Goal: Task Accomplishment & Management: Answer question/provide support

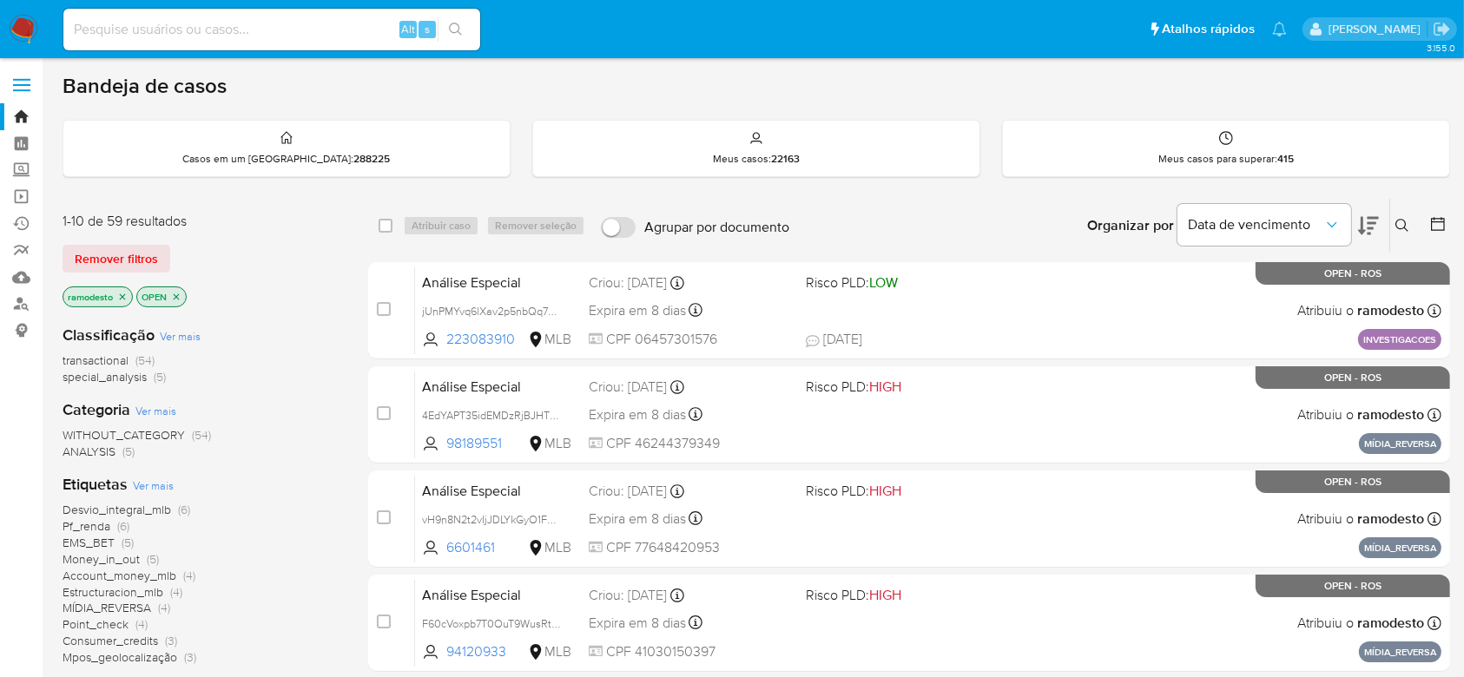
click at [96, 15] on div "Alt s" at bounding box center [271, 30] width 417 height 42
click at [95, 30] on input at bounding box center [271, 29] width 417 height 23
paste input "xDFQDxYKf6OAszH5bBIridwB"
type input "xDFQDxYKf6OAszH5bBIridwB"
click at [458, 30] on icon "search-icon" at bounding box center [456, 30] width 14 height 14
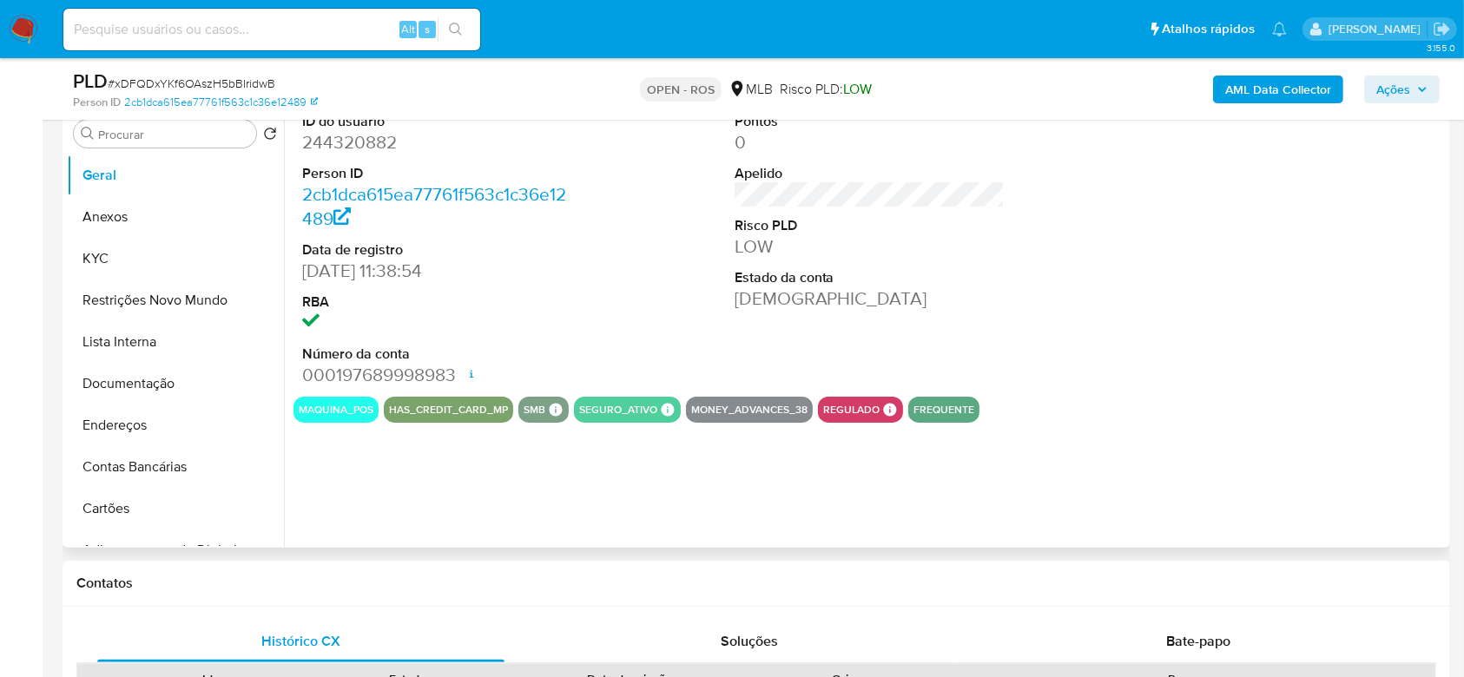
select select "10"
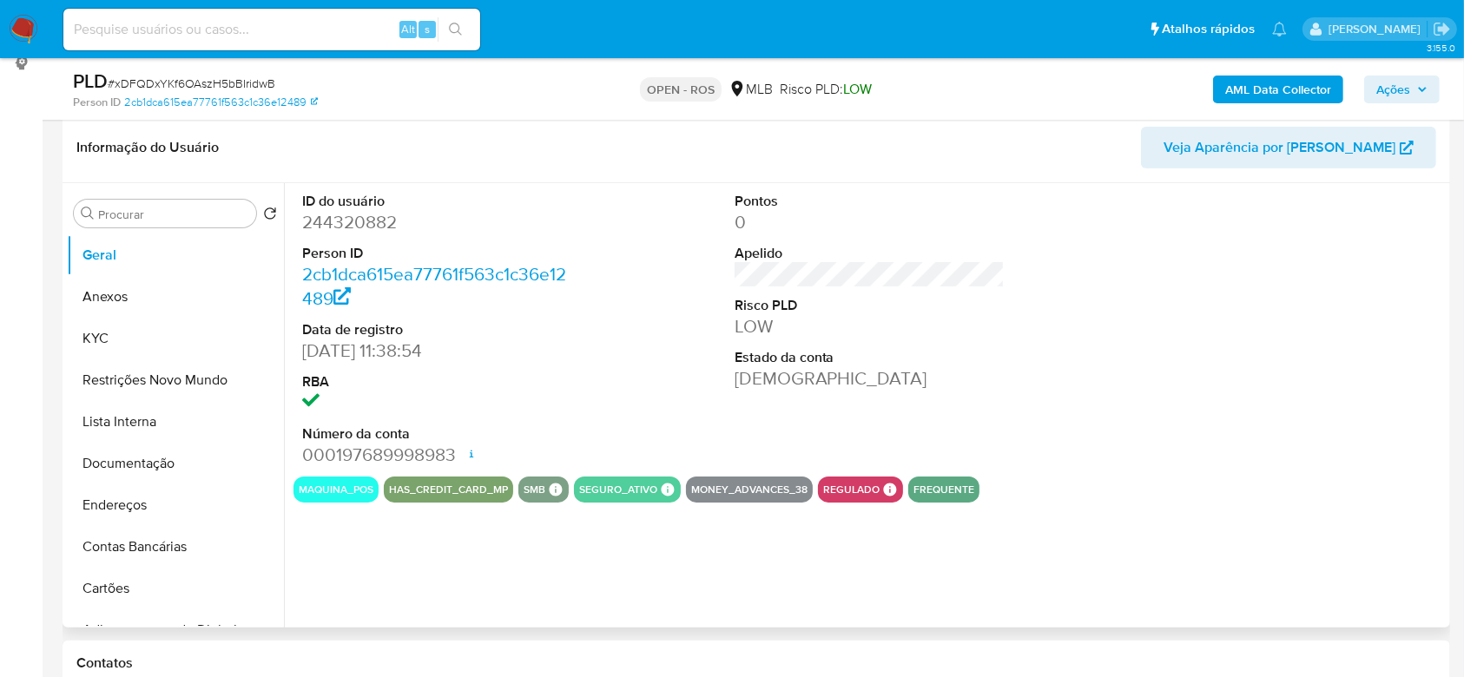
scroll to position [231, 0]
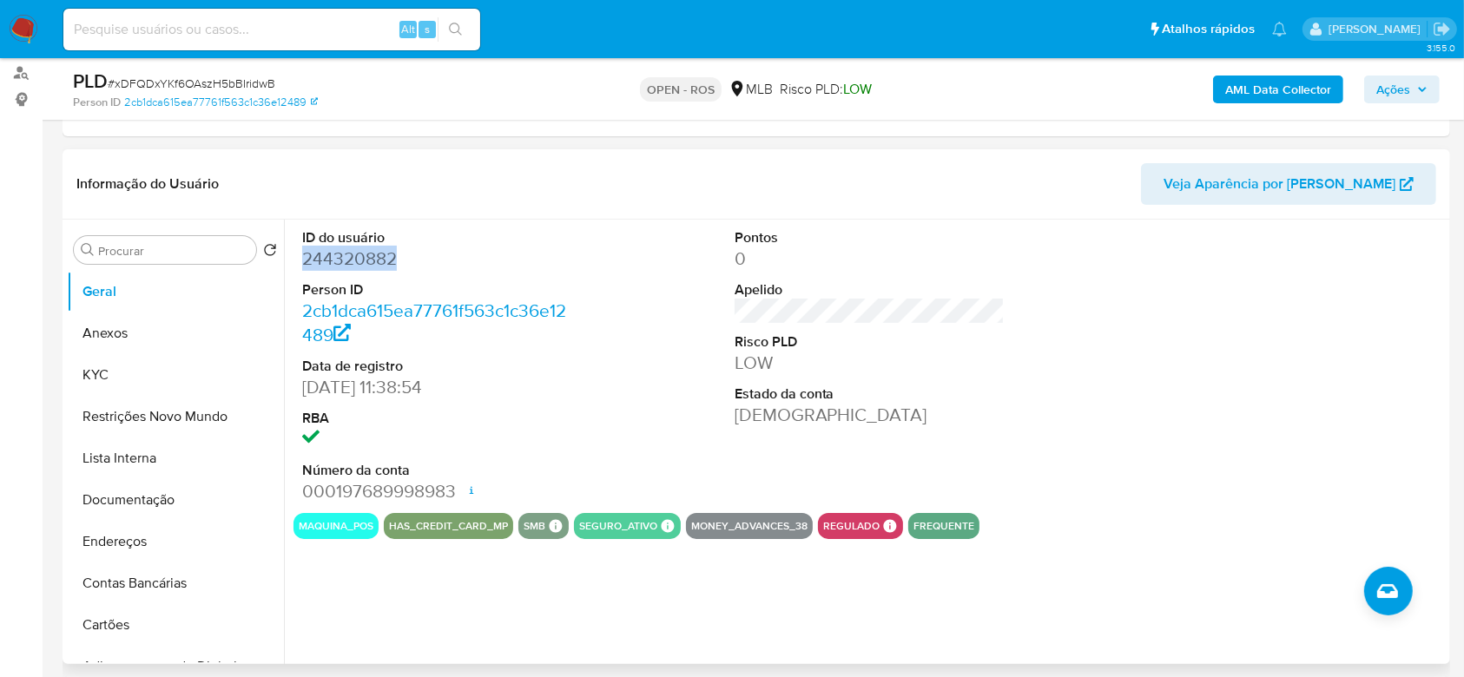
drag, startPoint x: 403, startPoint y: 257, endPoint x: 303, endPoint y: 254, distance: 99.9
click at [303, 254] on dd "244320882" at bounding box center [437, 259] width 271 height 24
copy dd "244320882"
click at [164, 22] on input at bounding box center [271, 29] width 417 height 23
paste input "TJtcLswy5FkrhkODVAjOPUk8"
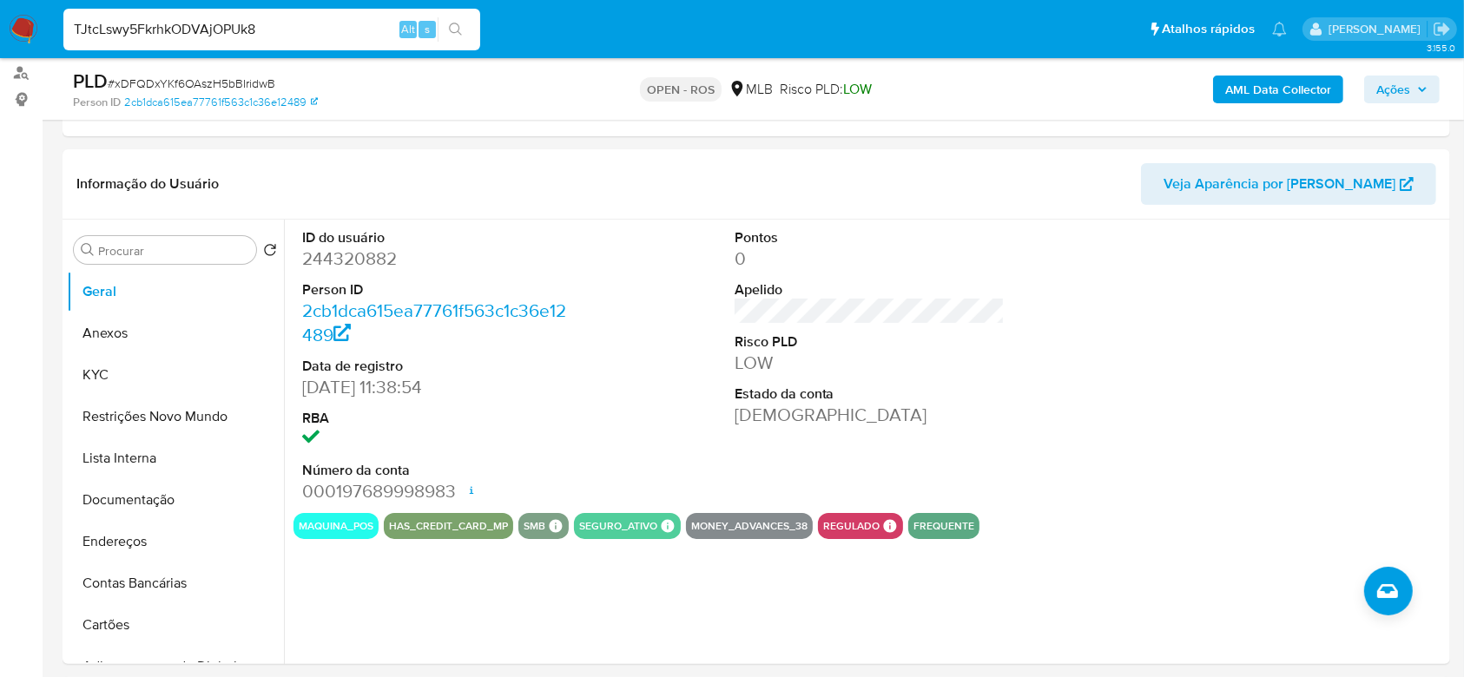
type input "TJtcLswy5FkrhkODVAjOPUk8"
click at [458, 26] on icon "search-icon" at bounding box center [456, 30] width 14 height 14
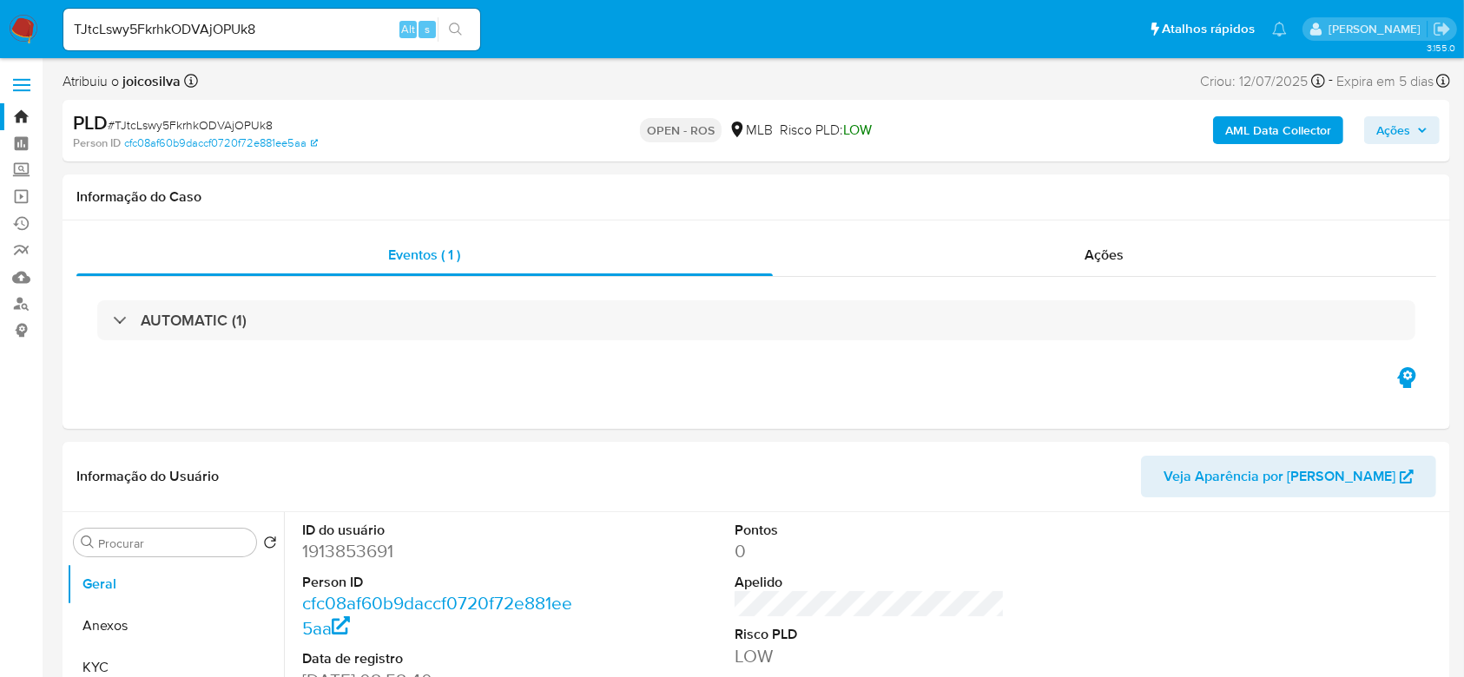
select select "10"
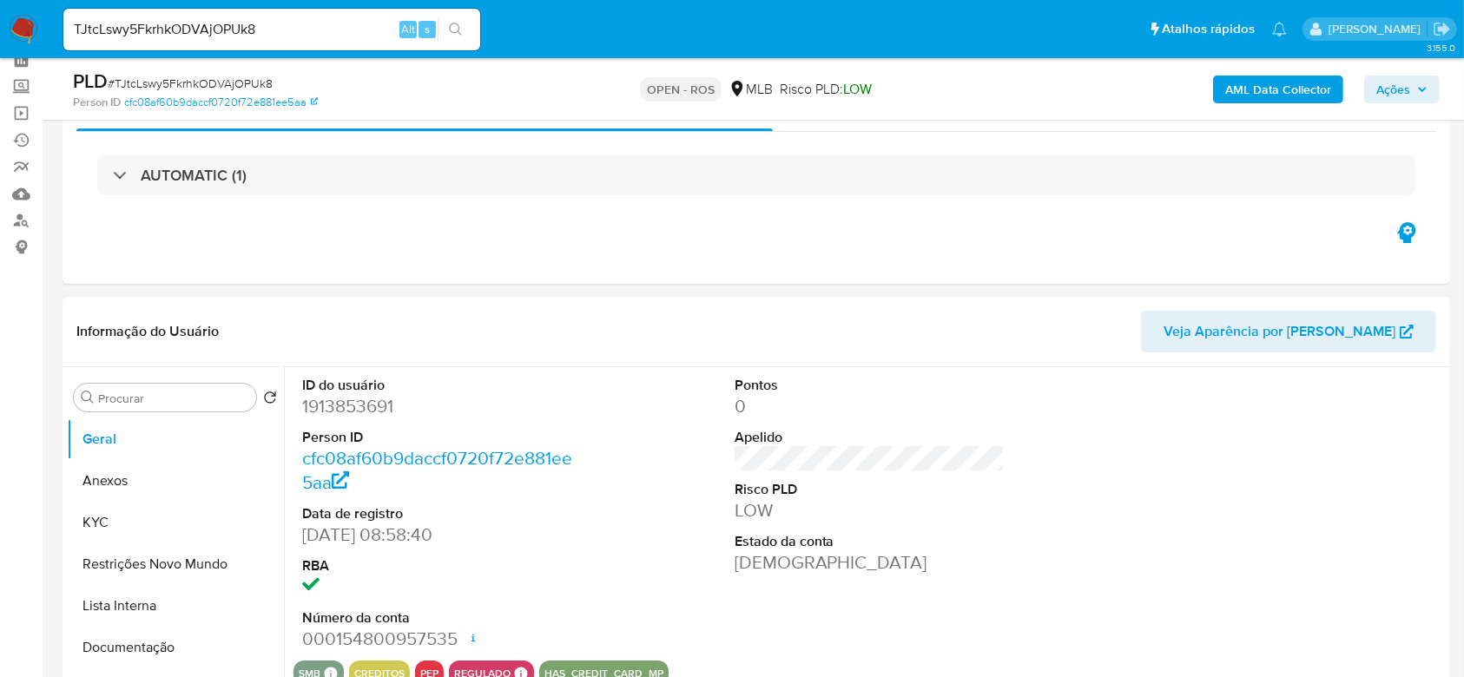
scroll to position [115, 0]
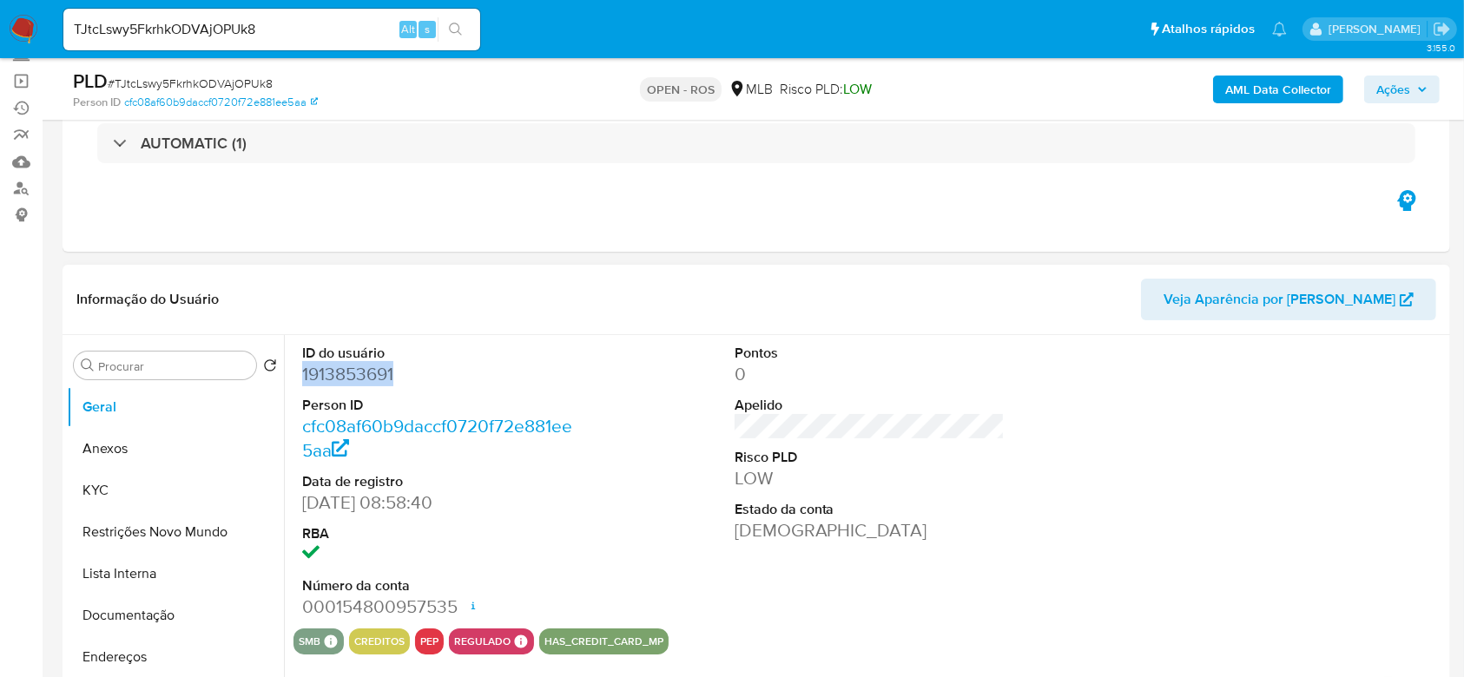
drag, startPoint x: 396, startPoint y: 374, endPoint x: 299, endPoint y: 375, distance: 97.2
click at [299, 375] on div "ID do usuário 1913853691 Person ID cfc08af60b9daccf0720f72e881ee5aa Data de reg…" at bounding box center [437, 481] width 288 height 293
copy dd "1913853691"
click at [306, 23] on input "TJtcLswy5FkrhkODVAjOPUk8" at bounding box center [271, 29] width 417 height 23
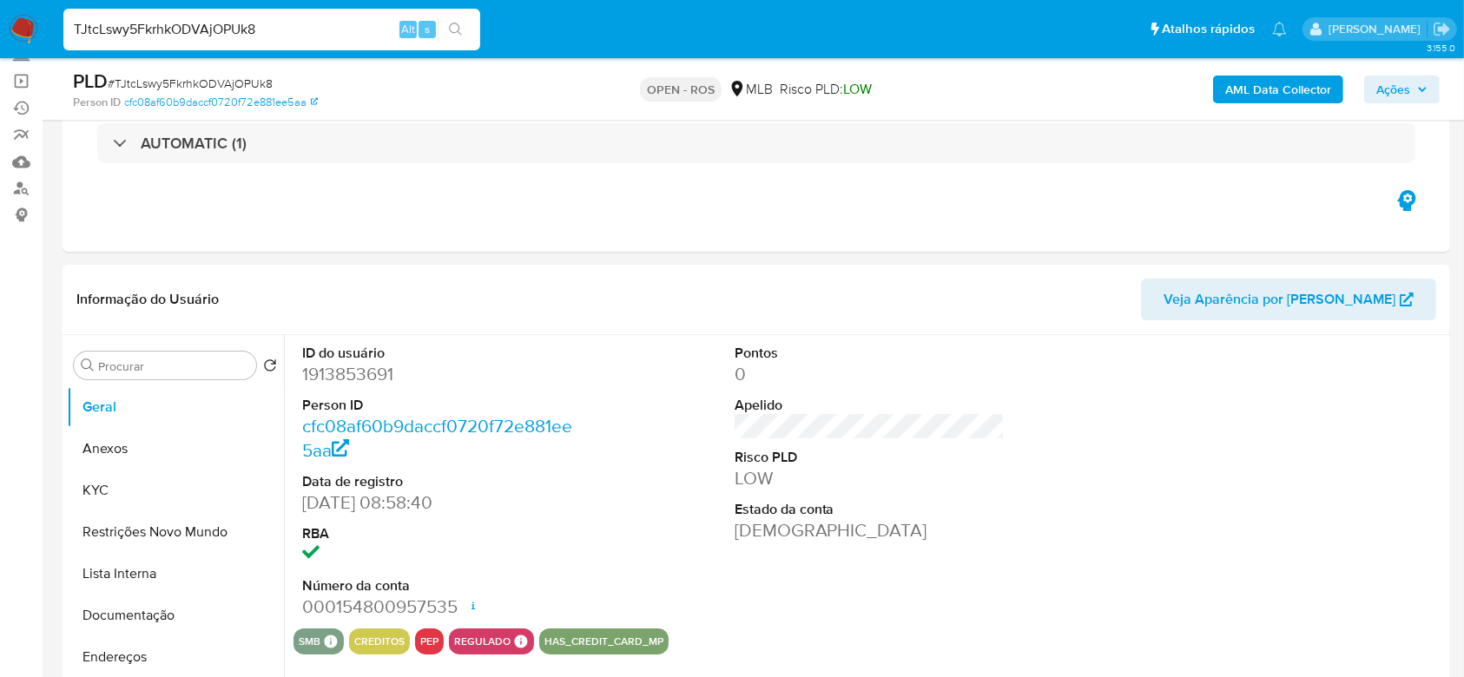
paste input "ZWKlcxE65sS9KaWFLBTVitW1"
type input "ZWKlcxE65sS9KaWFLBTVitW1"
click at [458, 27] on icon "search-icon" at bounding box center [455, 29] width 13 height 13
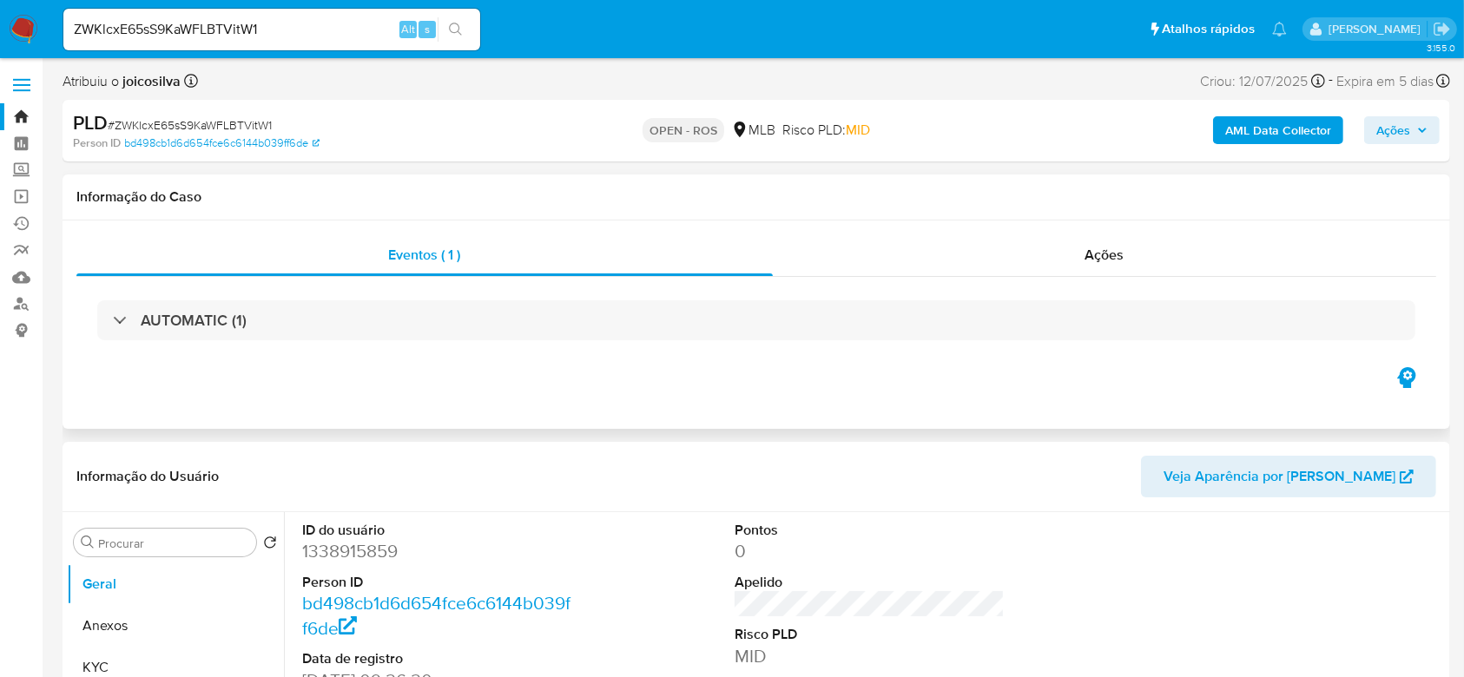
select select "10"
drag, startPoint x: 404, startPoint y: 550, endPoint x: 299, endPoint y: 556, distance: 105.2
click at [299, 556] on div "ID do usuário 1338915859 Person ID bd498cb1d6d654fce6c6144b039ff6de Data de reg…" at bounding box center [437, 658] width 288 height 293
copy dd "1338915859"
click at [260, 20] on input "ZWKlcxE65sS9KaWFLBTVitW1" at bounding box center [271, 29] width 417 height 23
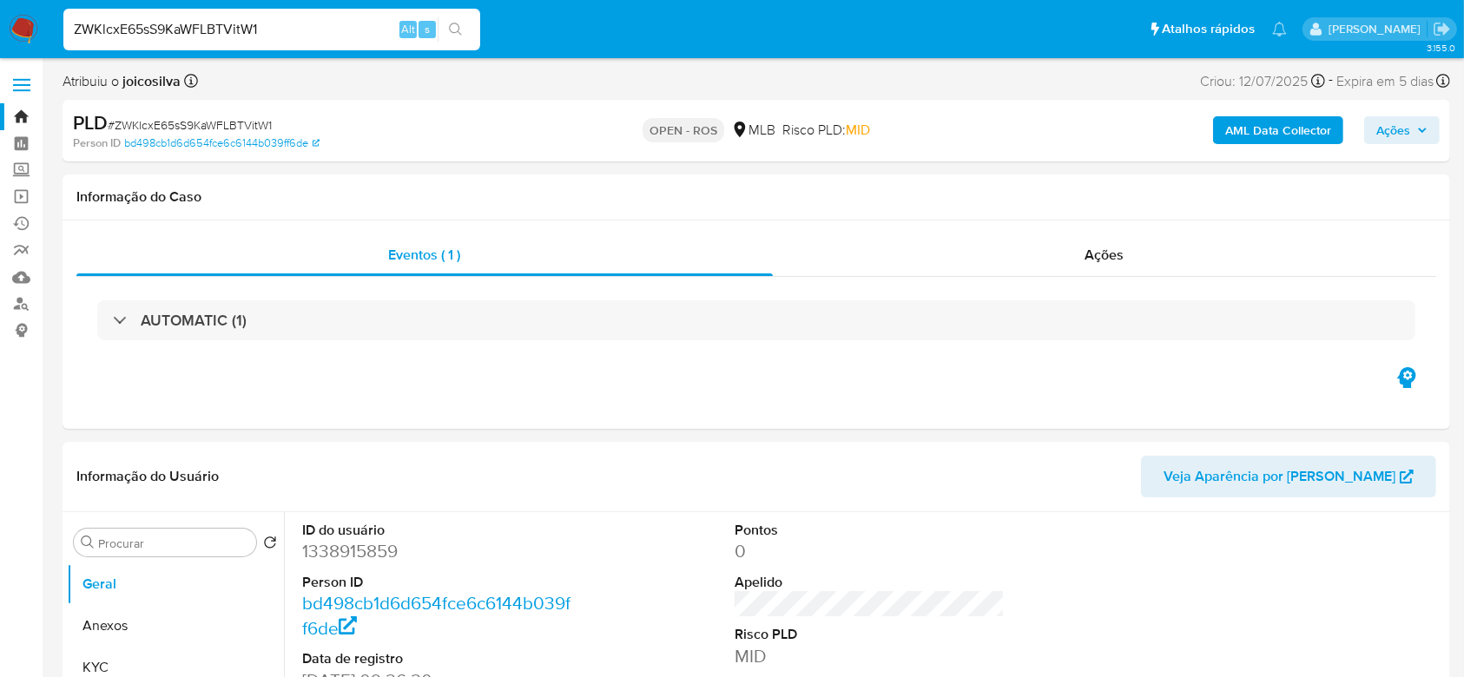
click at [260, 20] on input "ZWKlcxE65sS9KaWFLBTVitW1" at bounding box center [271, 29] width 417 height 23
paste input "Ea6Xo0vl3qo9VdCAuL1SZhpk"
type input "Ea6Xo0vl3qo9VdCAuL1SZhpk"
click at [458, 25] on icon "search-icon" at bounding box center [455, 29] width 13 height 13
select select "10"
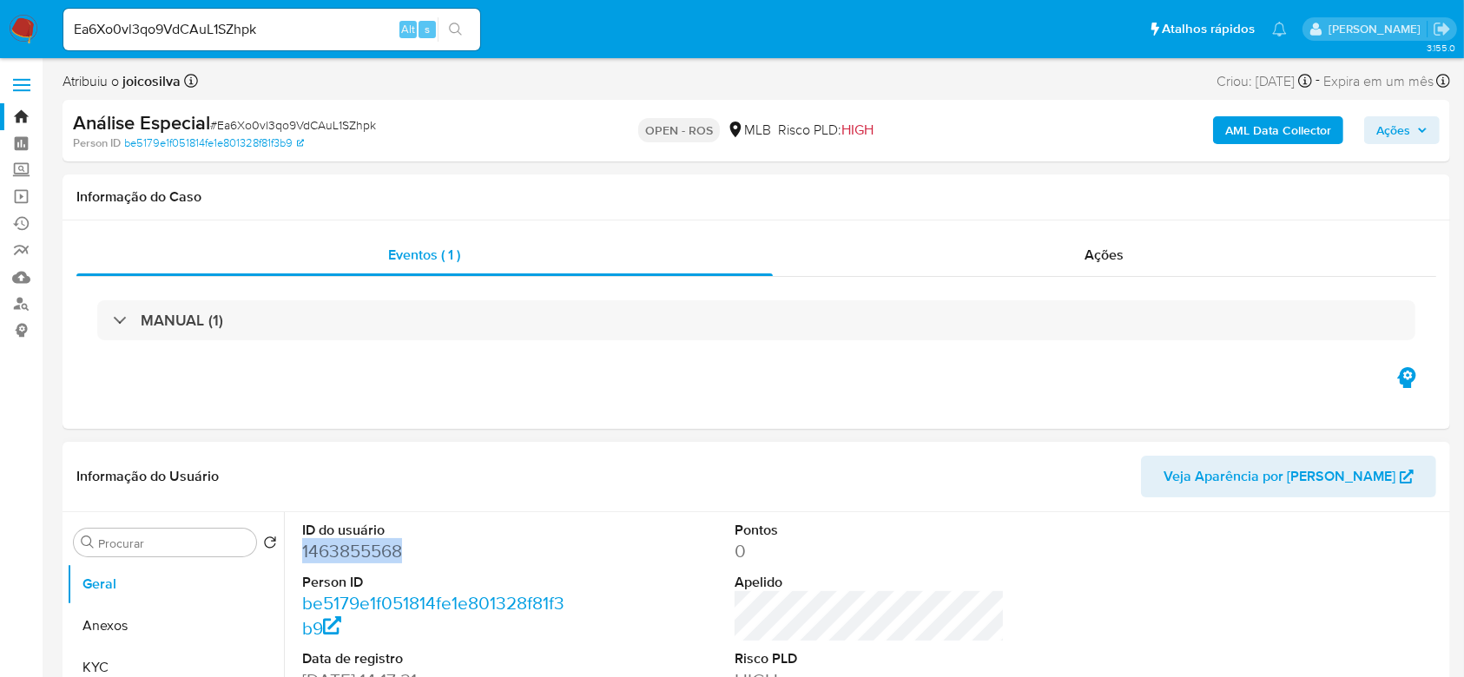
drag, startPoint x: 405, startPoint y: 549, endPoint x: 292, endPoint y: 556, distance: 113.1
copy dd "1463855568"
click at [23, 115] on link "Bandeja" at bounding box center [103, 116] width 207 height 27
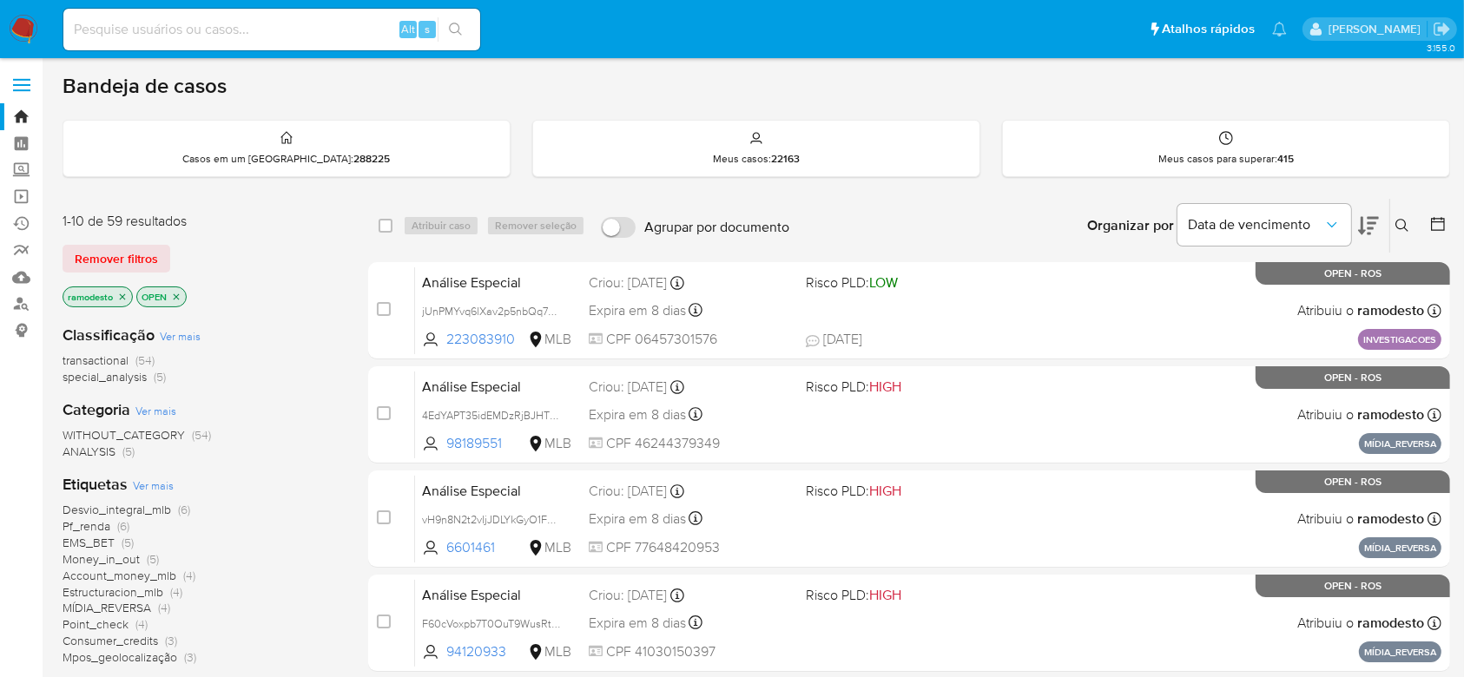
scroll to position [115, 0]
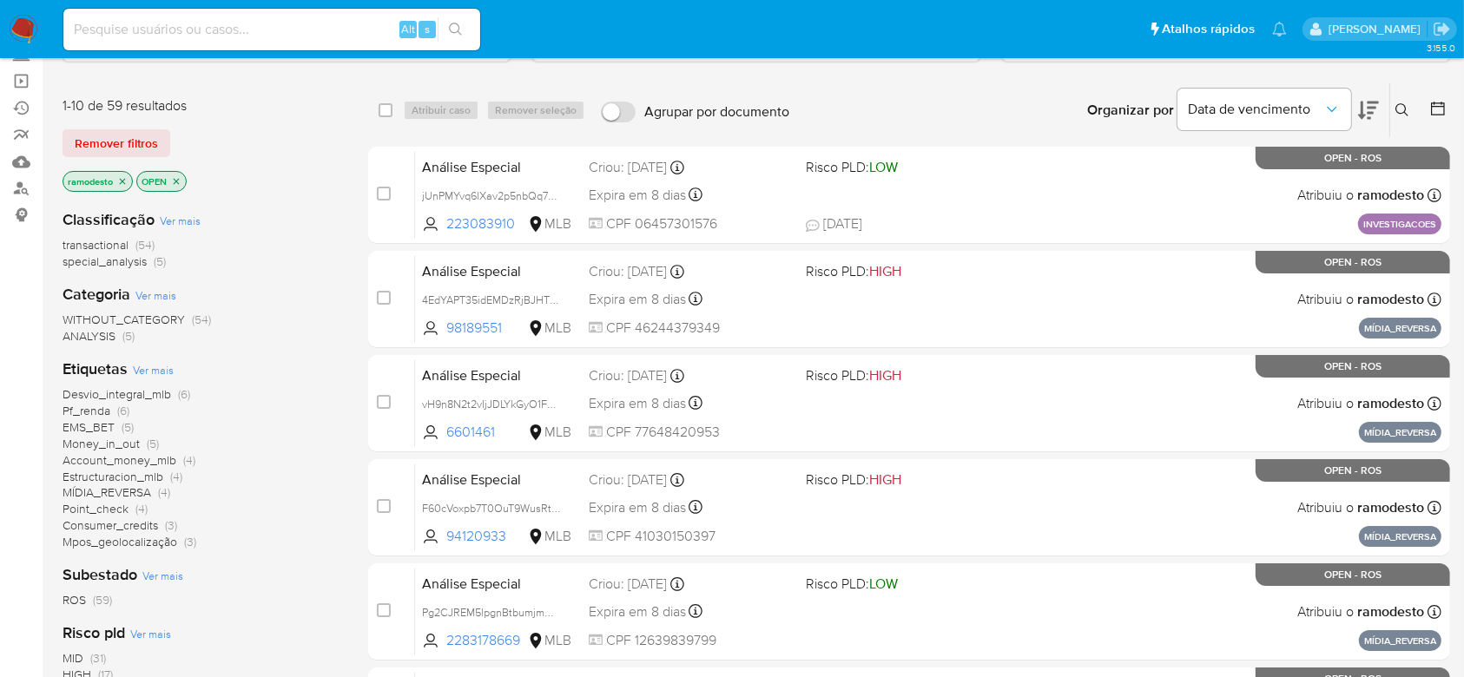
click at [122, 180] on icon "close-filter" at bounding box center [123, 181] width 6 height 6
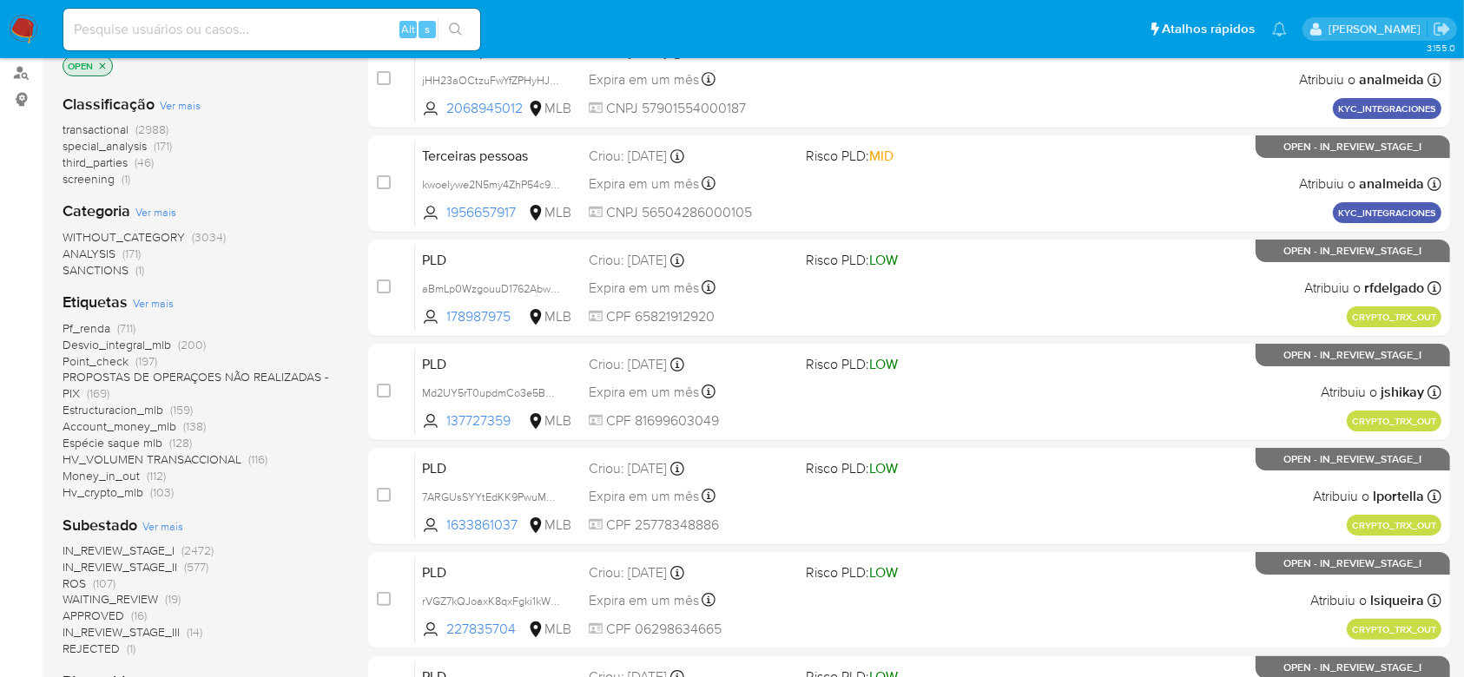
scroll to position [347, 0]
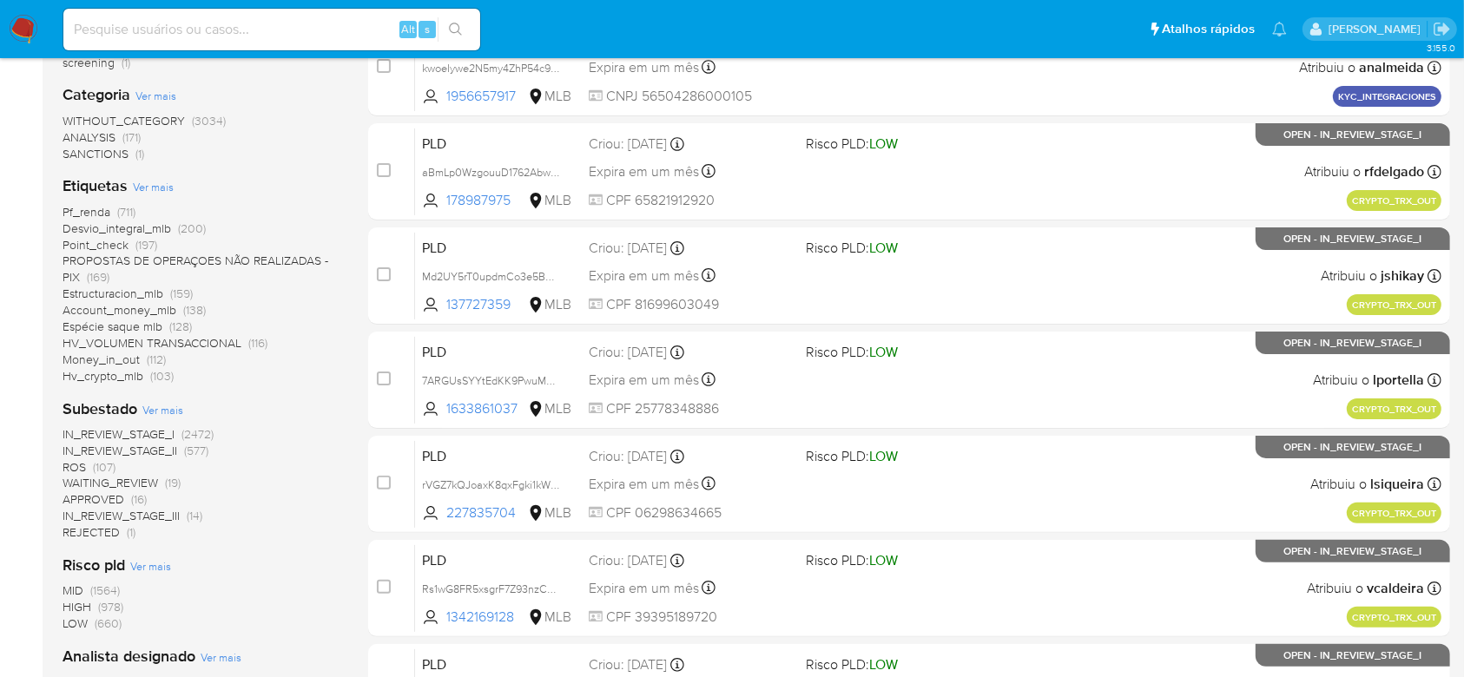
click at [76, 463] on span "ROS" at bounding box center [74, 466] width 23 height 17
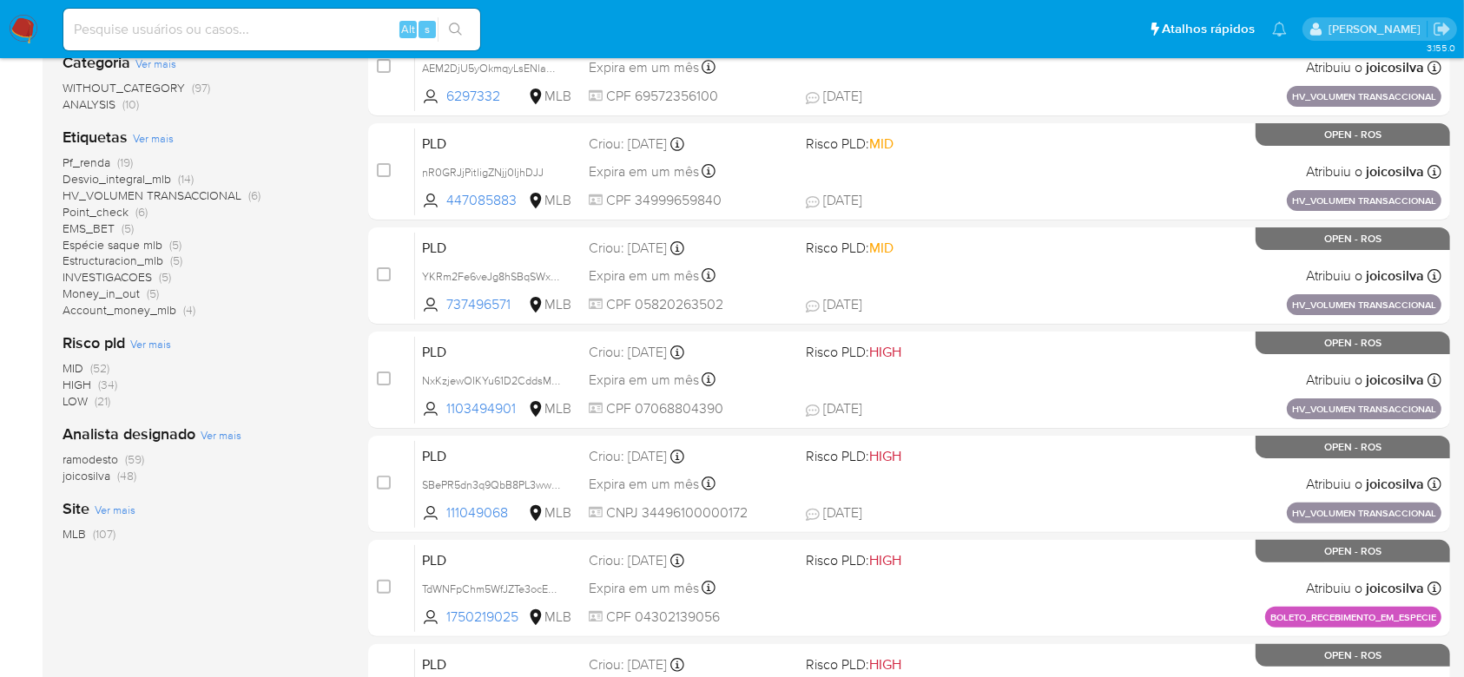
click at [88, 469] on span "joicosilva" at bounding box center [87, 475] width 48 height 17
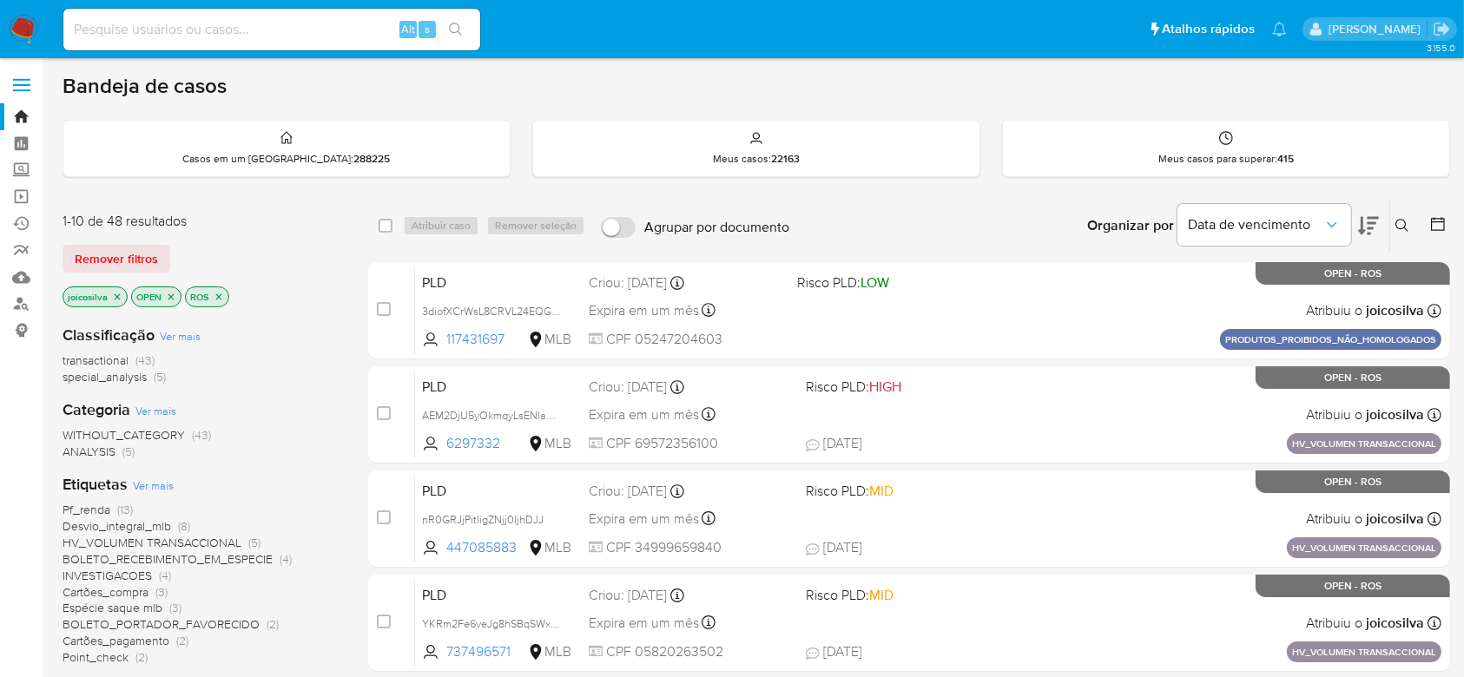
click at [1400, 219] on icon at bounding box center [1402, 226] width 14 height 14
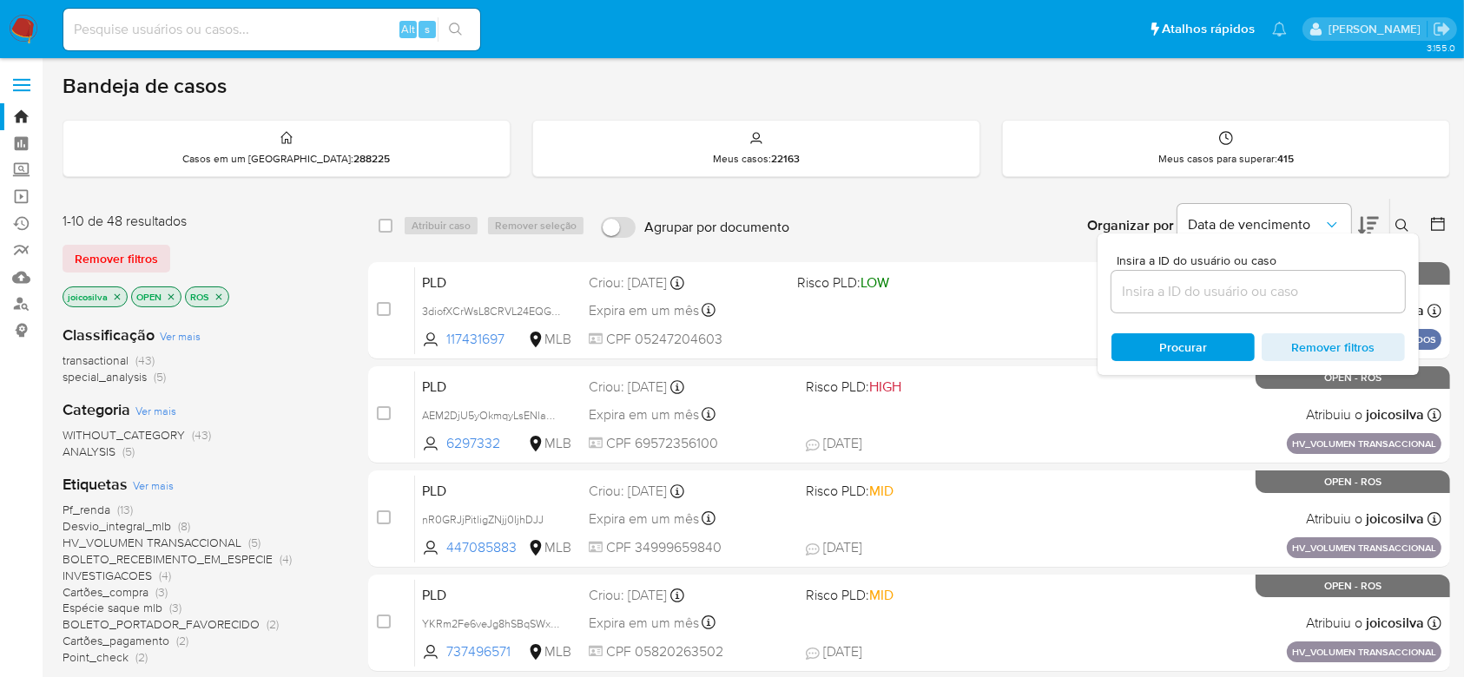
click at [1211, 292] on input at bounding box center [1257, 291] width 293 height 23
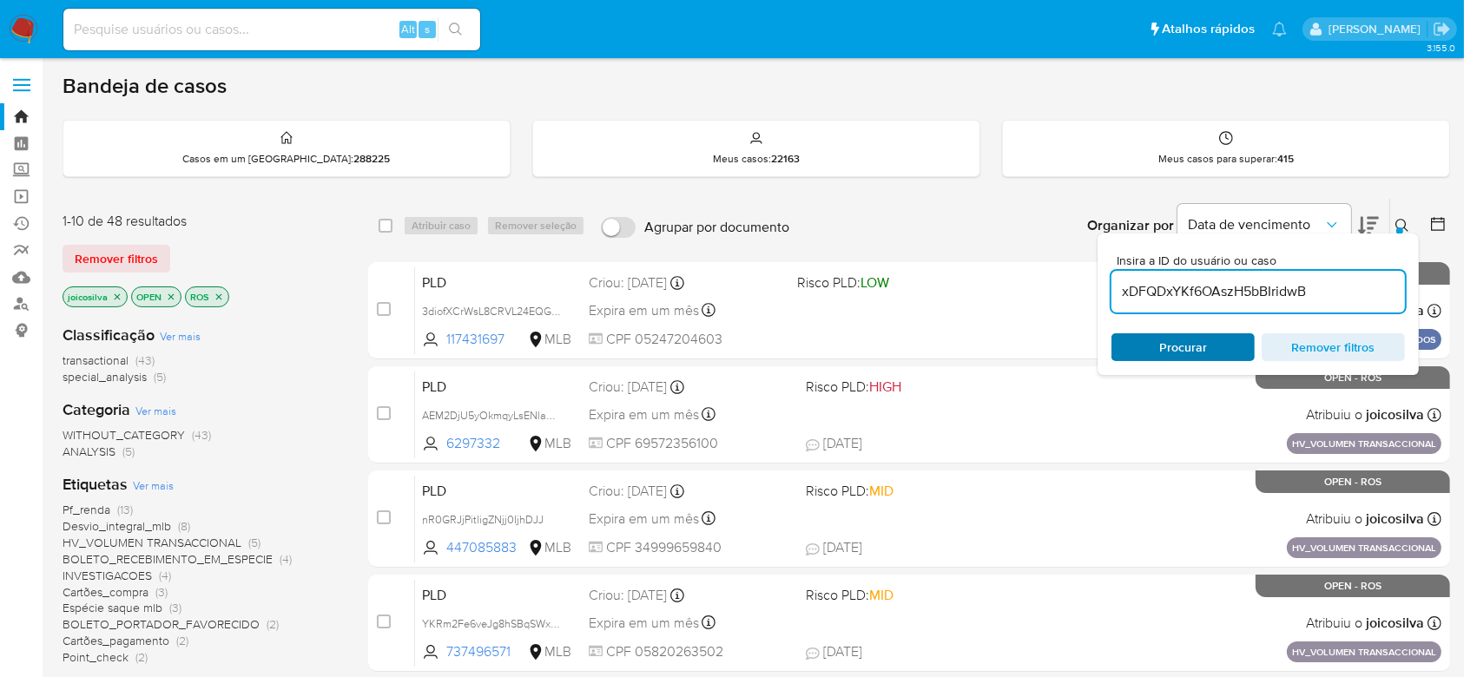
type input "xDFQDxYKf6OAszH5bBIridwB"
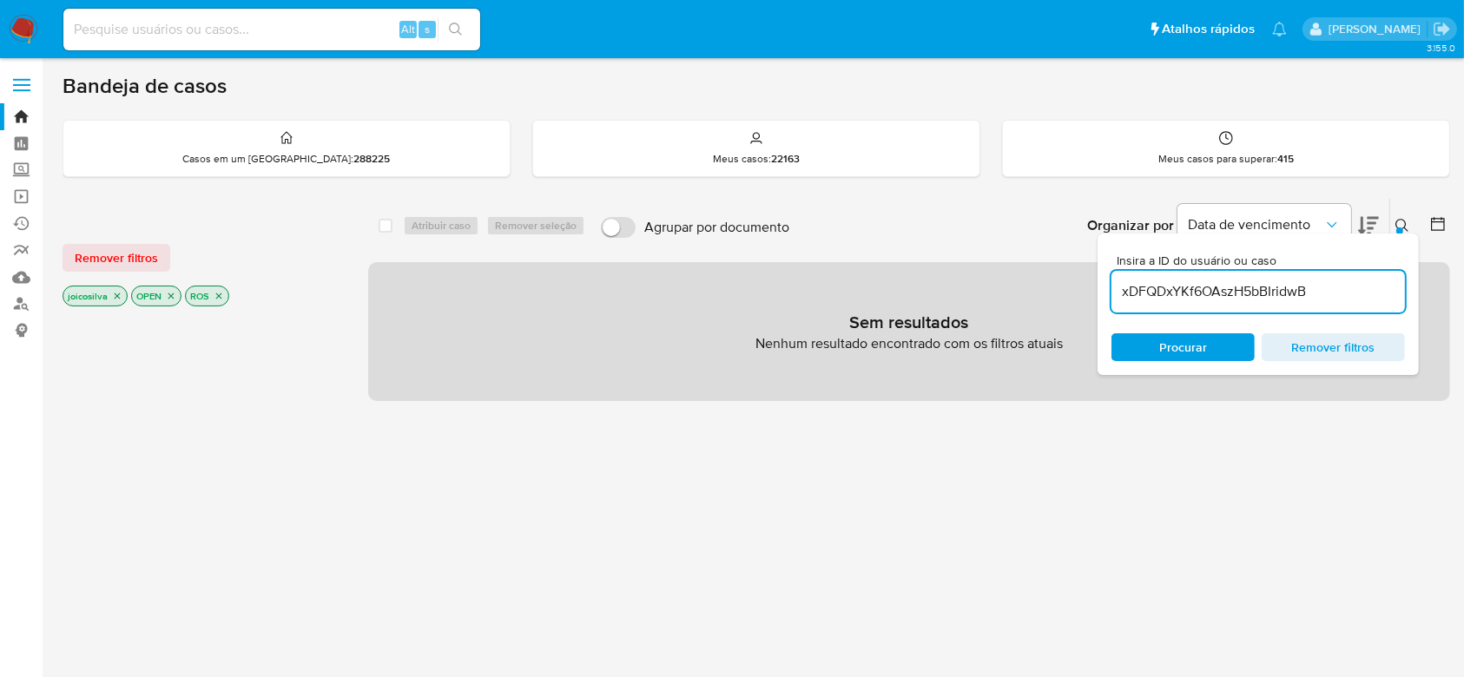
click at [1203, 339] on span "Procurar" at bounding box center [1183, 347] width 48 height 28
click at [1398, 233] on div "Insira a ID do usuário ou caso xDFQDxYKf6OAszH5bBIridwB Procurar Remover filtros" at bounding box center [1404, 226] width 30 height 54
click at [1405, 223] on icon at bounding box center [1401, 225] width 13 height 13
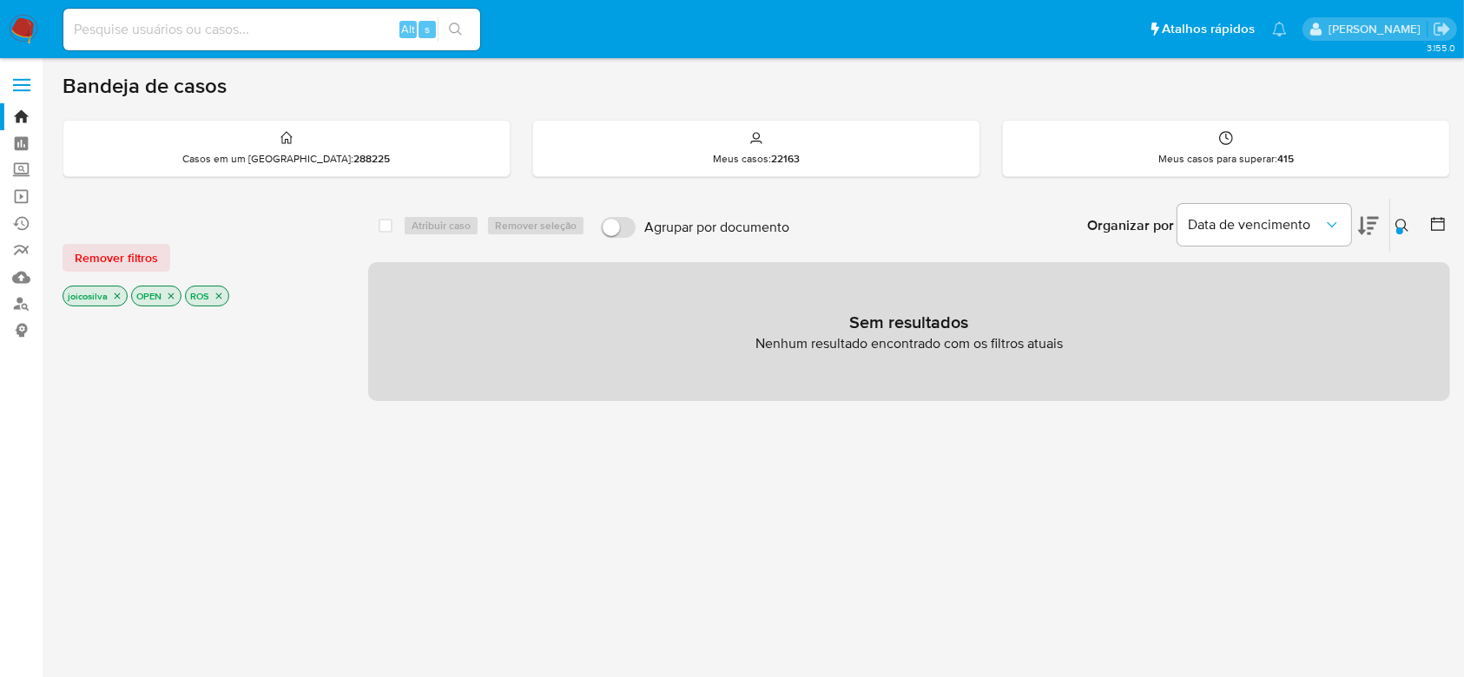
click at [1402, 219] on icon at bounding box center [1402, 226] width 14 height 14
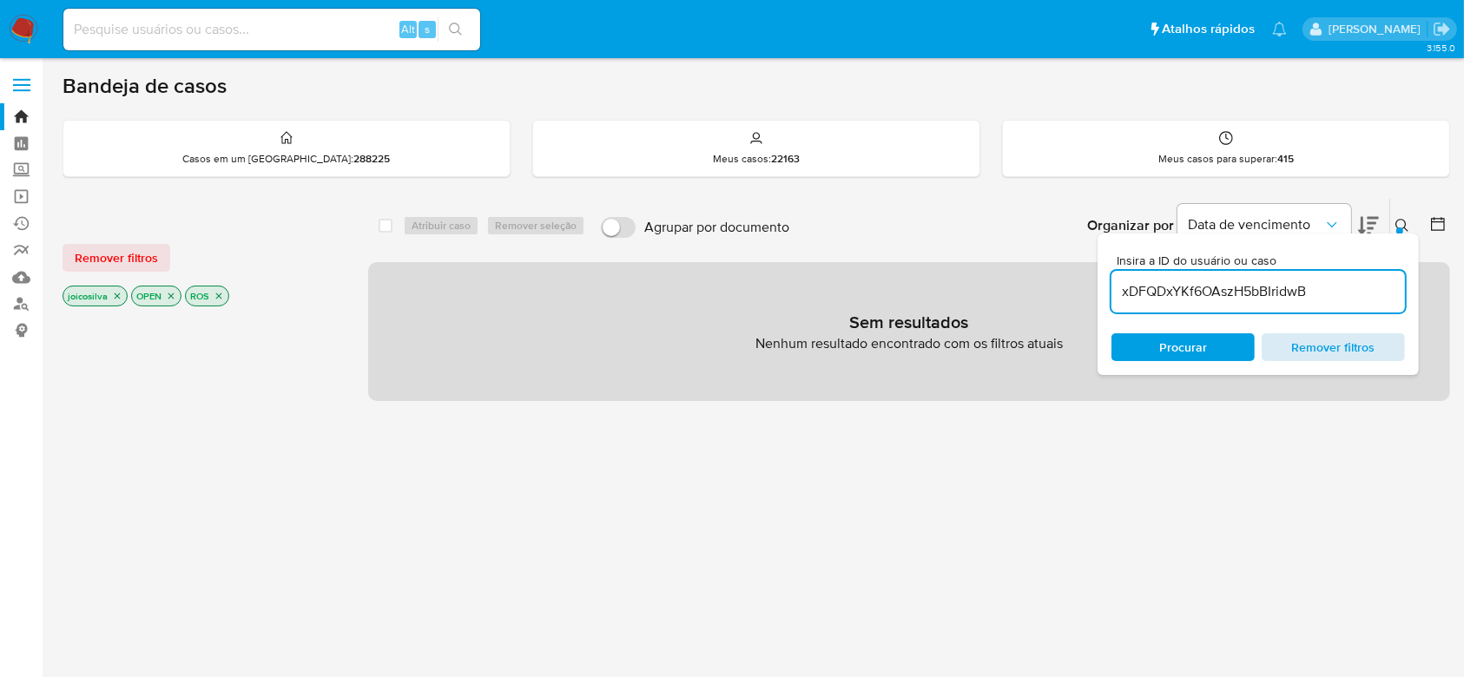
click at [1356, 344] on span "Remover filtros" at bounding box center [1333, 347] width 119 height 24
click at [24, 111] on link "Bandeja" at bounding box center [103, 116] width 207 height 27
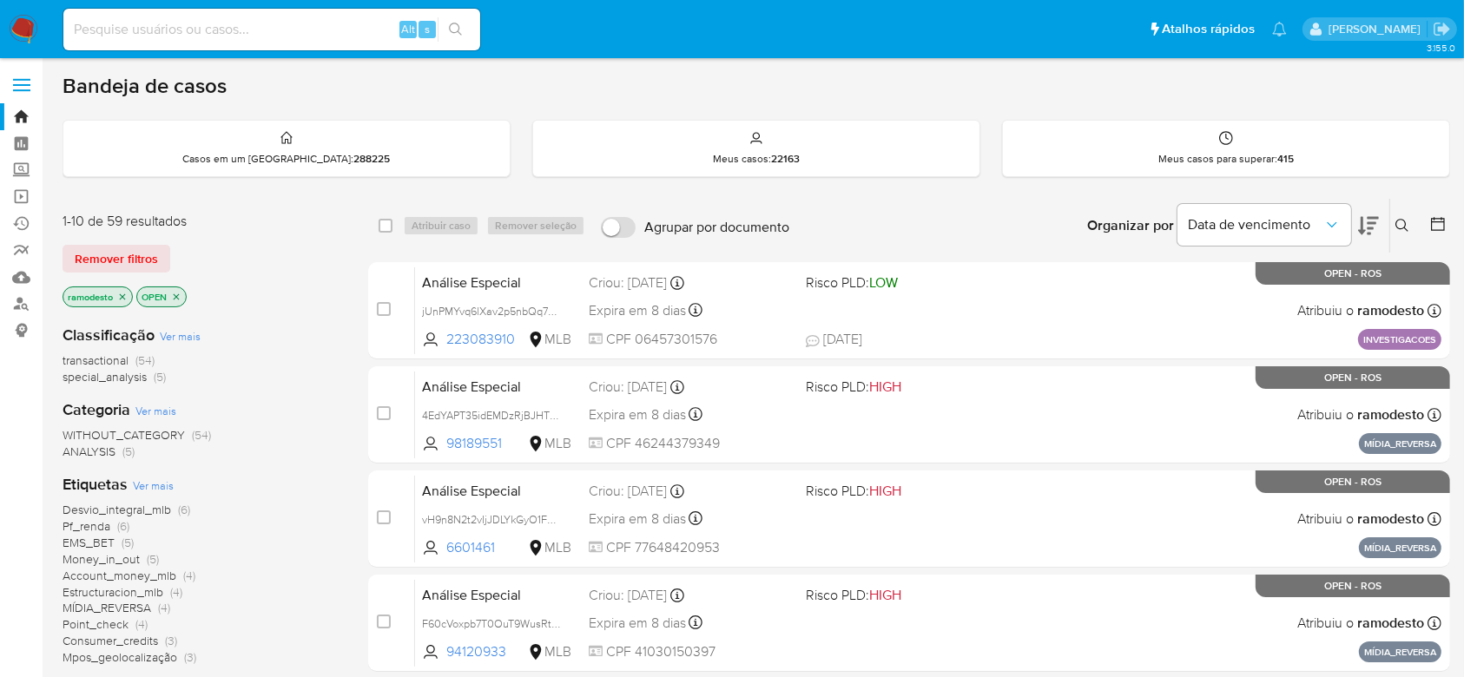
click at [1402, 220] on icon at bounding box center [1402, 226] width 14 height 14
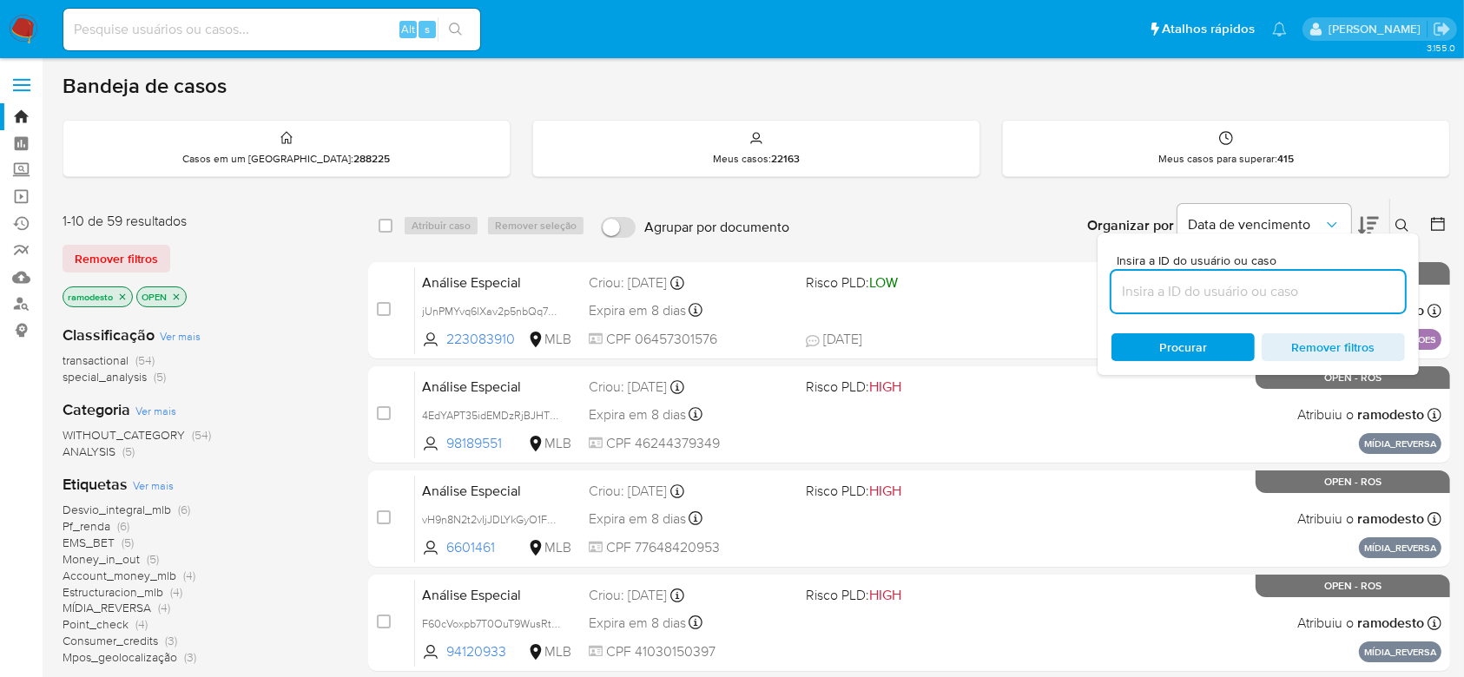
click at [1262, 292] on input at bounding box center [1257, 291] width 293 height 23
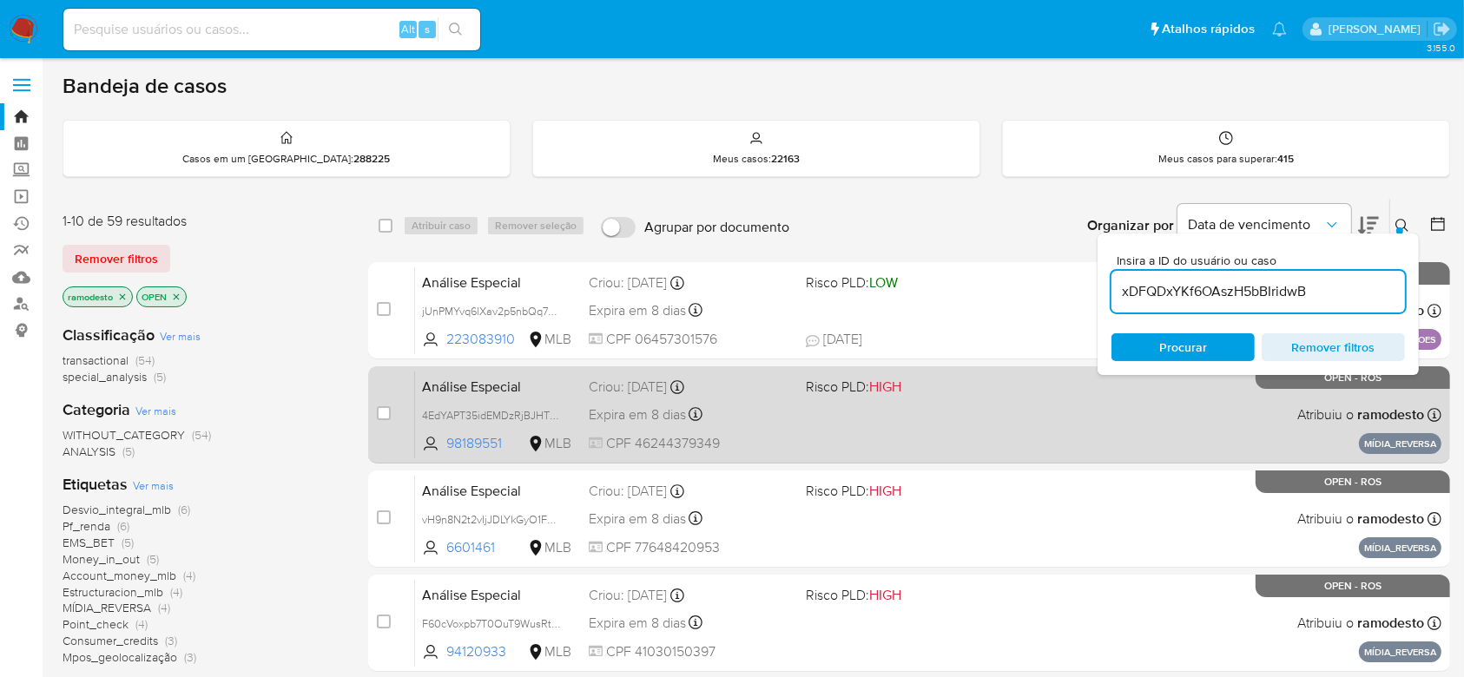
type input "xDFQDxYKf6OAszH5bBIridwB"
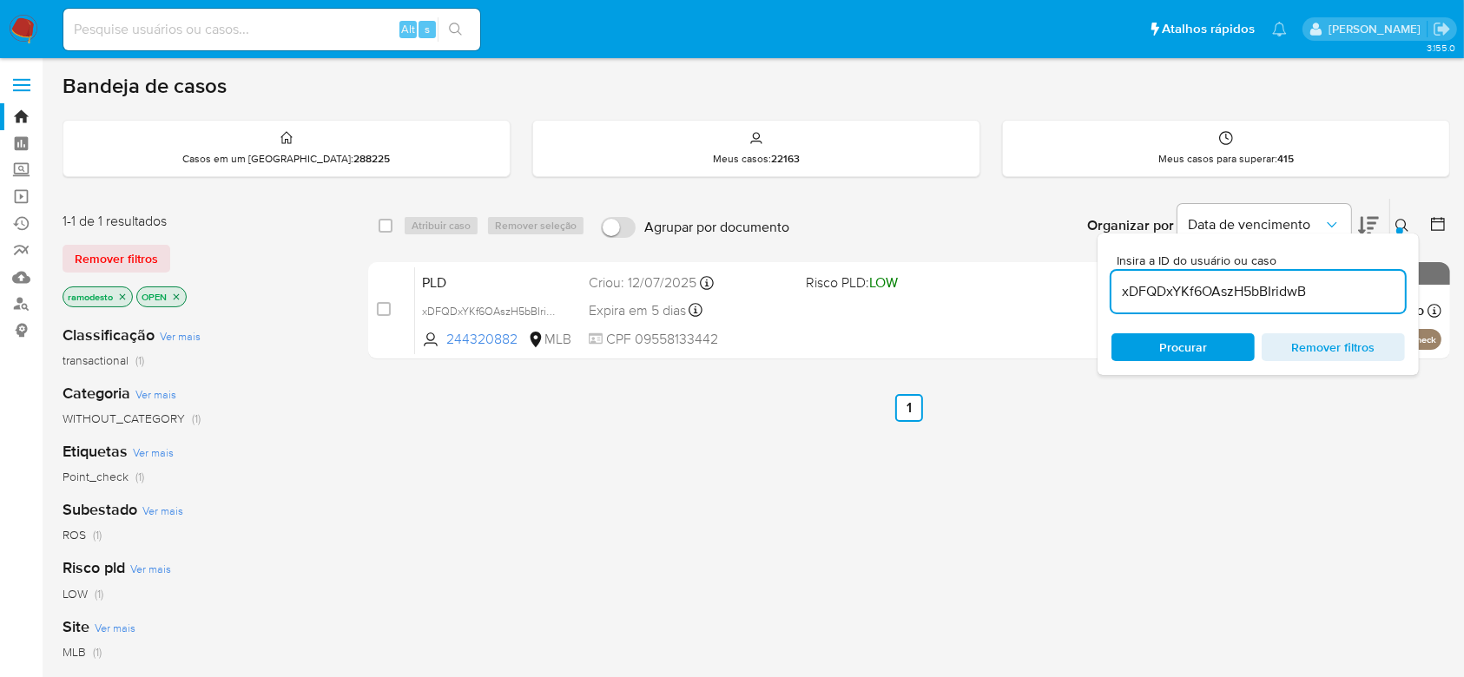
click at [1393, 219] on button at bounding box center [1404, 225] width 29 height 21
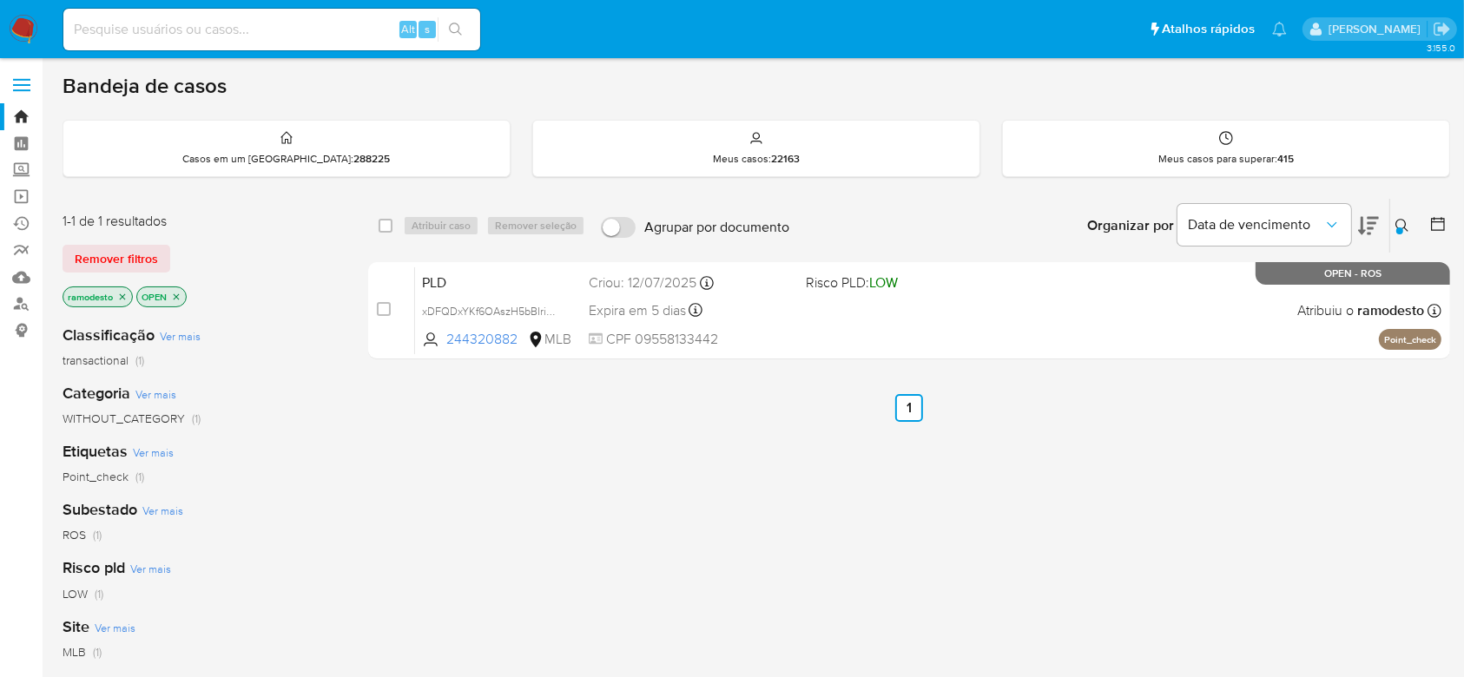
click at [1401, 219] on icon at bounding box center [1401, 225] width 13 height 13
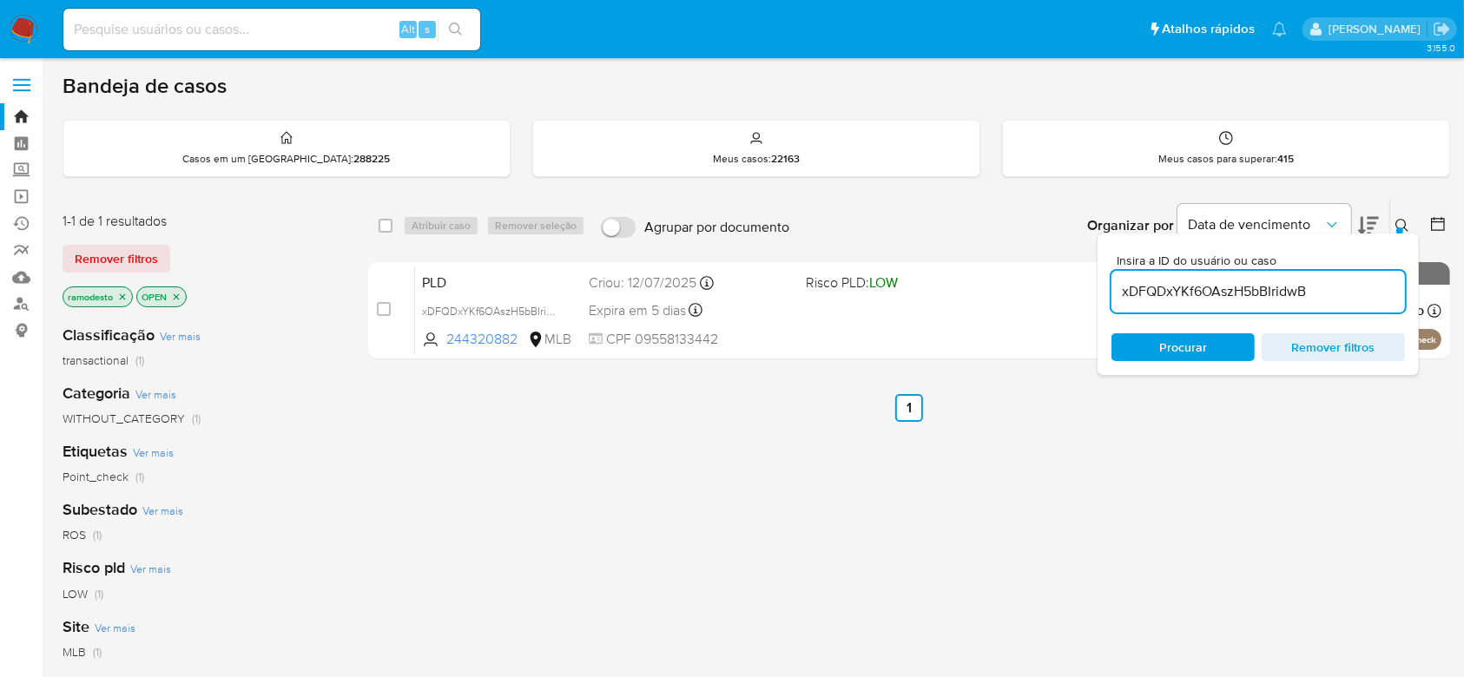
click at [1358, 282] on input "xDFQDxYKf6OAszH5bBIridwB" at bounding box center [1257, 291] width 293 height 23
type input "TJtcLswy5FkrhkODVAjOPUk8"
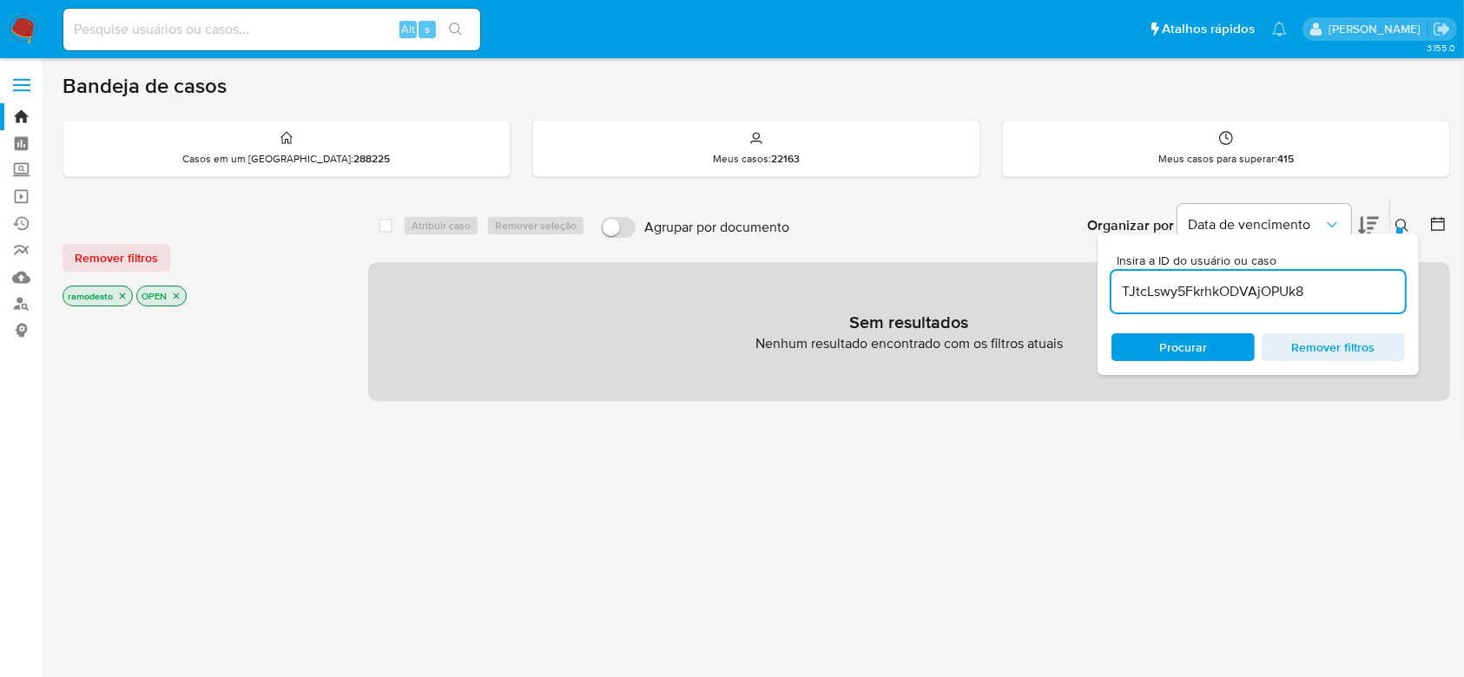
click at [1396, 222] on icon at bounding box center [1401, 225] width 13 height 13
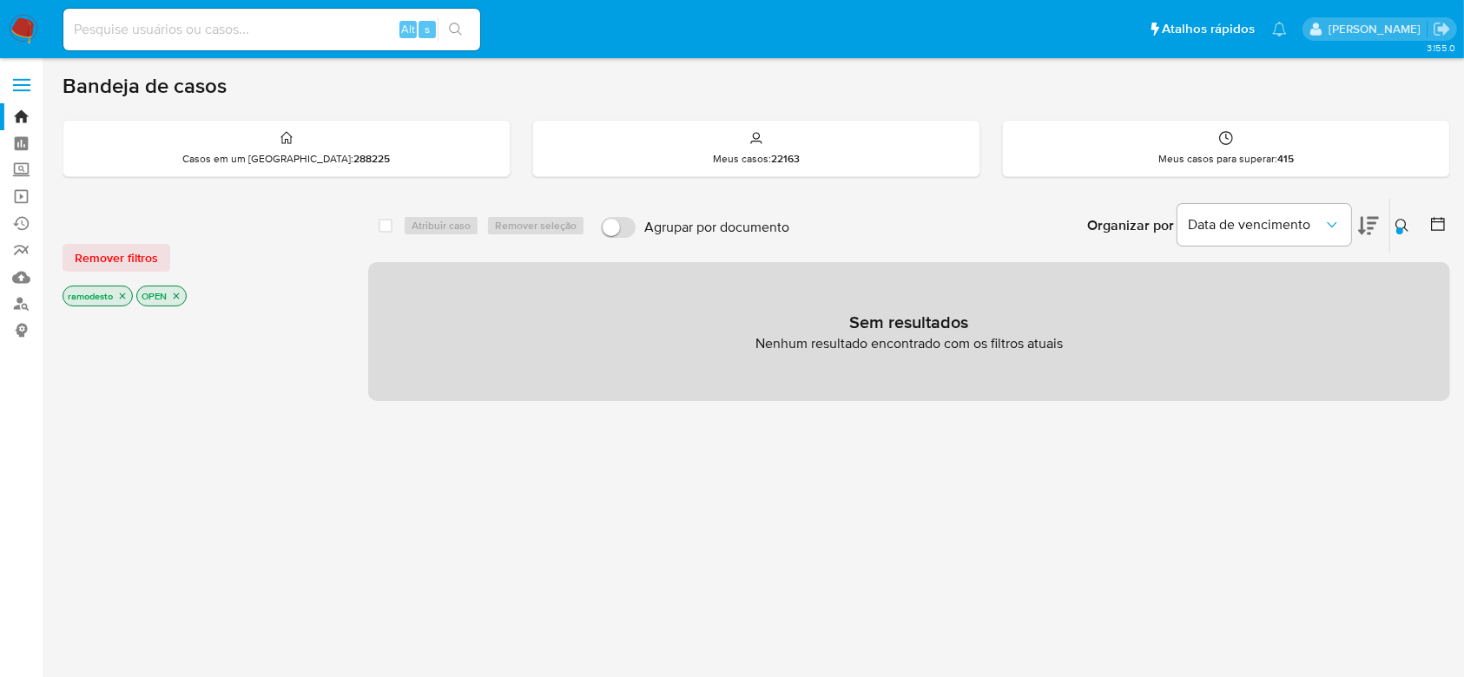
click at [124, 286] on div "ramodesto" at bounding box center [98, 296] width 70 height 21
click at [122, 292] on icon "close-filter" at bounding box center [122, 296] width 10 height 10
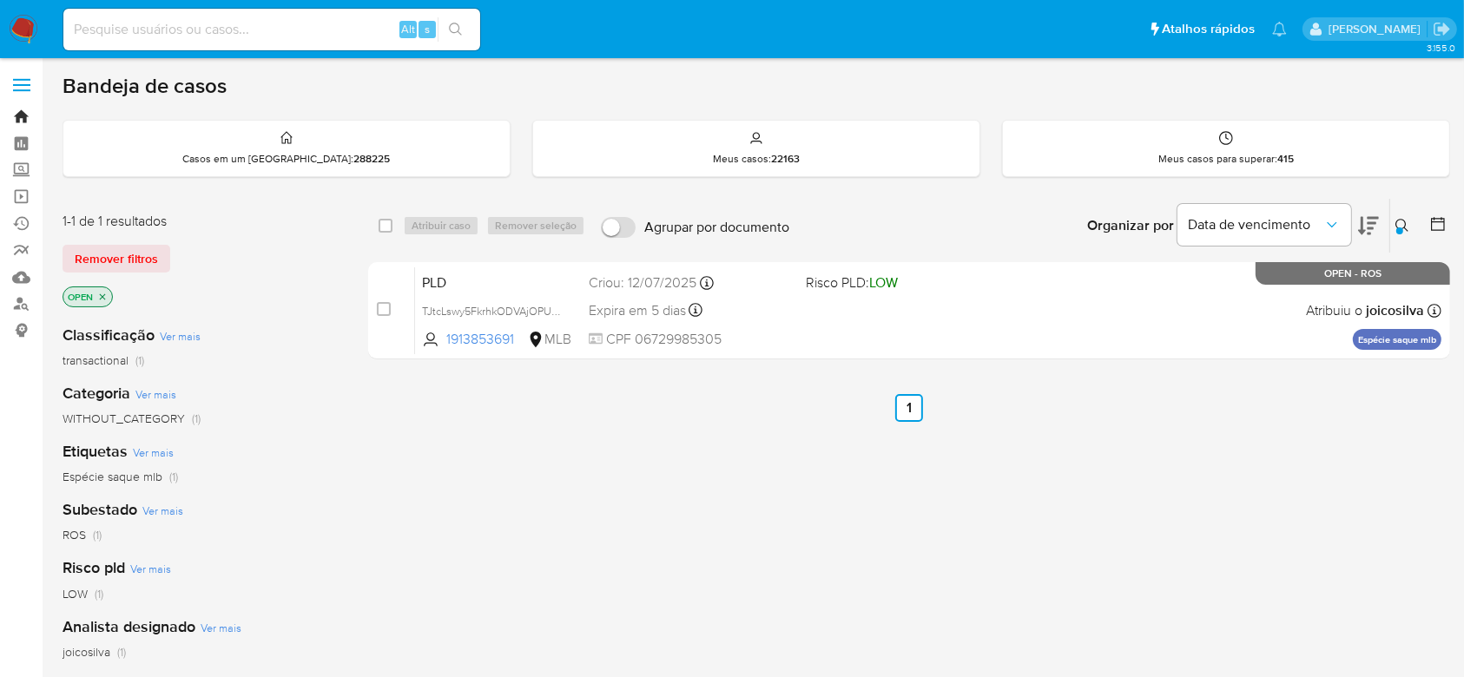
click at [21, 115] on link "Bandeja" at bounding box center [103, 116] width 207 height 27
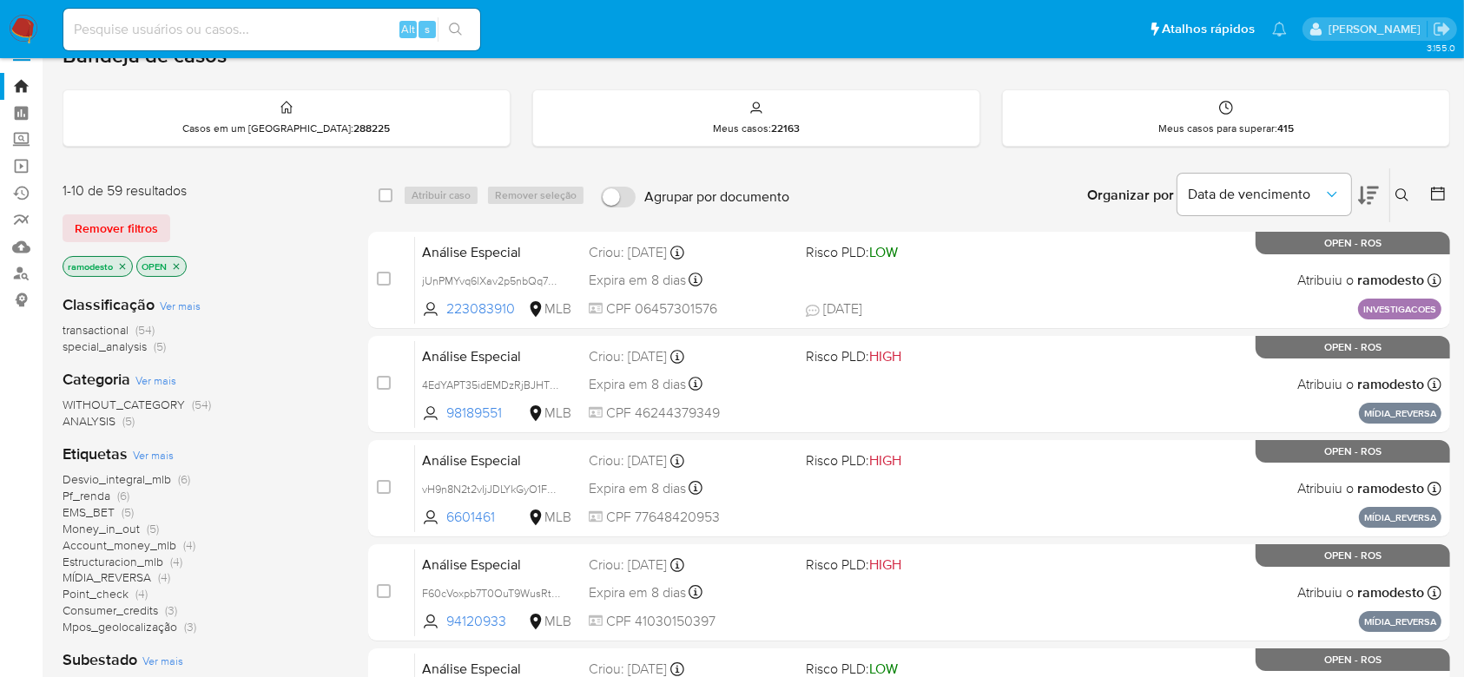
scroll to position [115, 0]
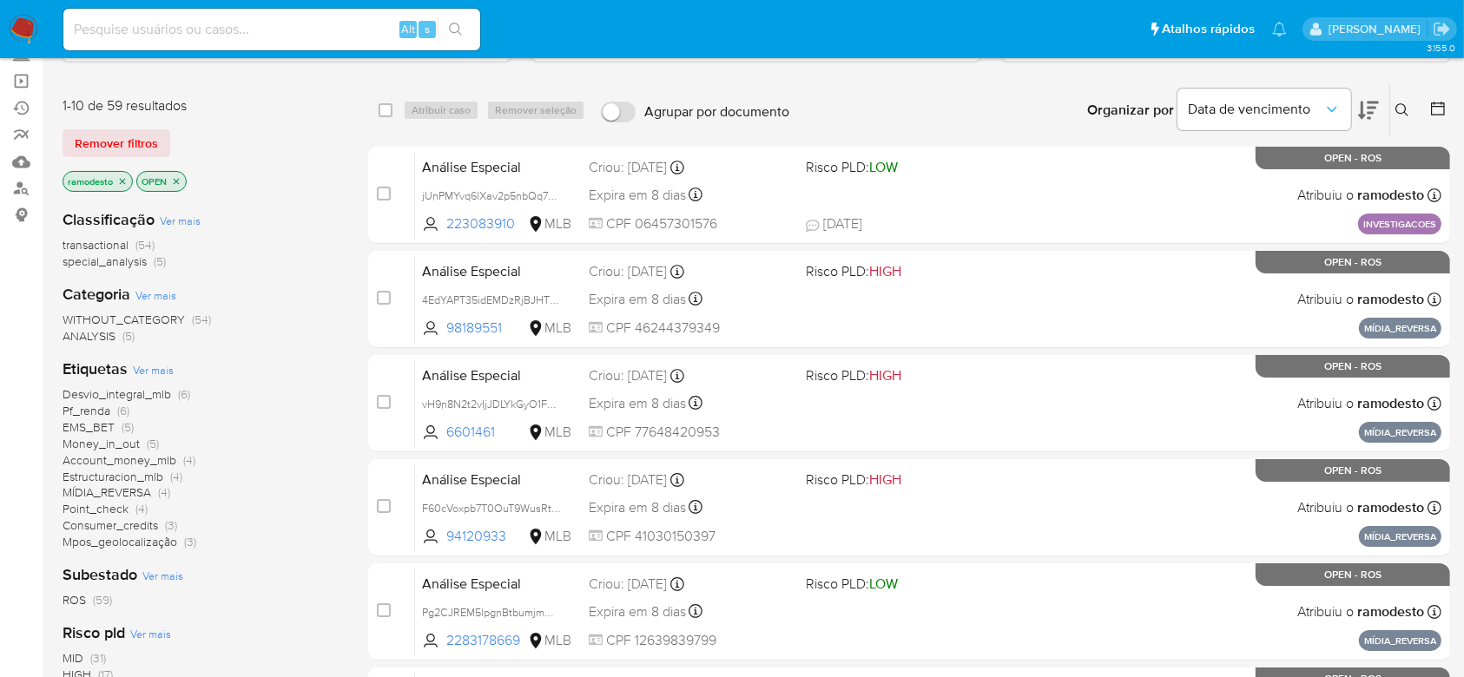
click at [118, 184] on icon "close-filter" at bounding box center [122, 181] width 10 height 10
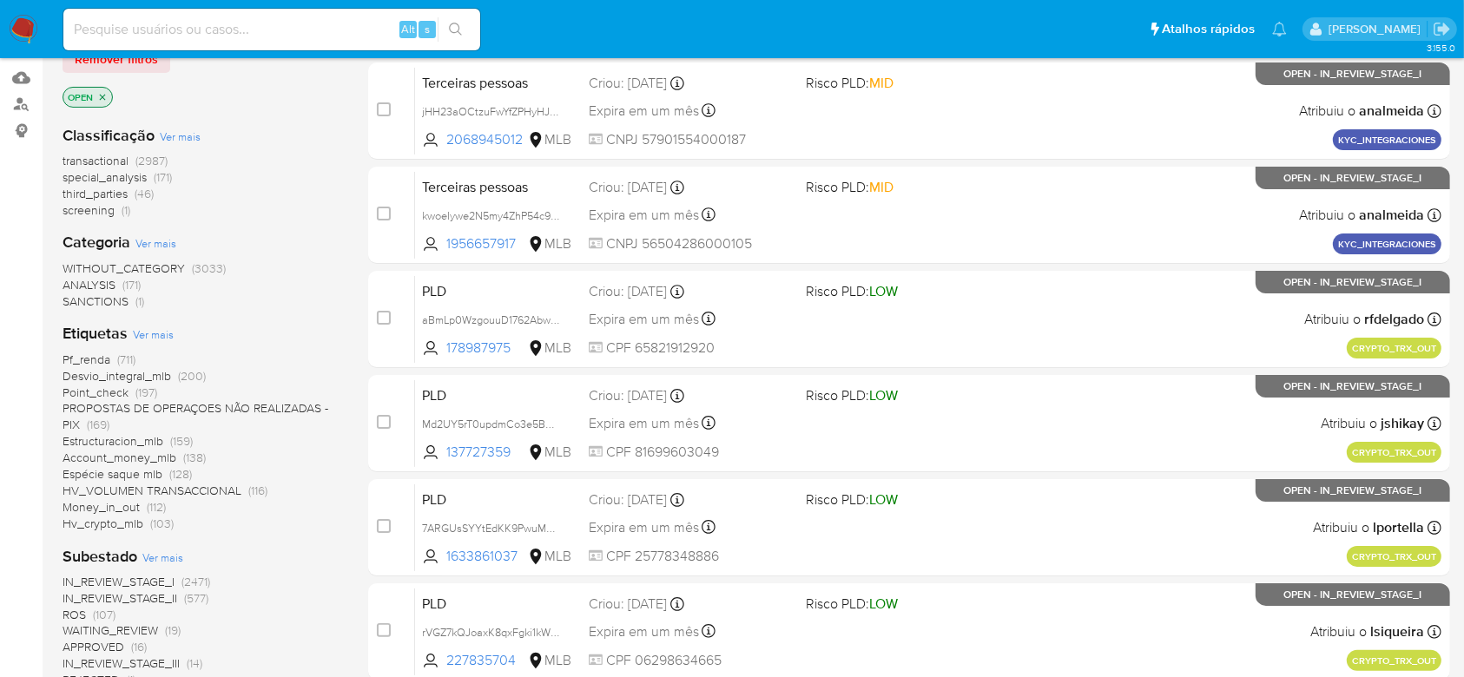
scroll to position [231, 0]
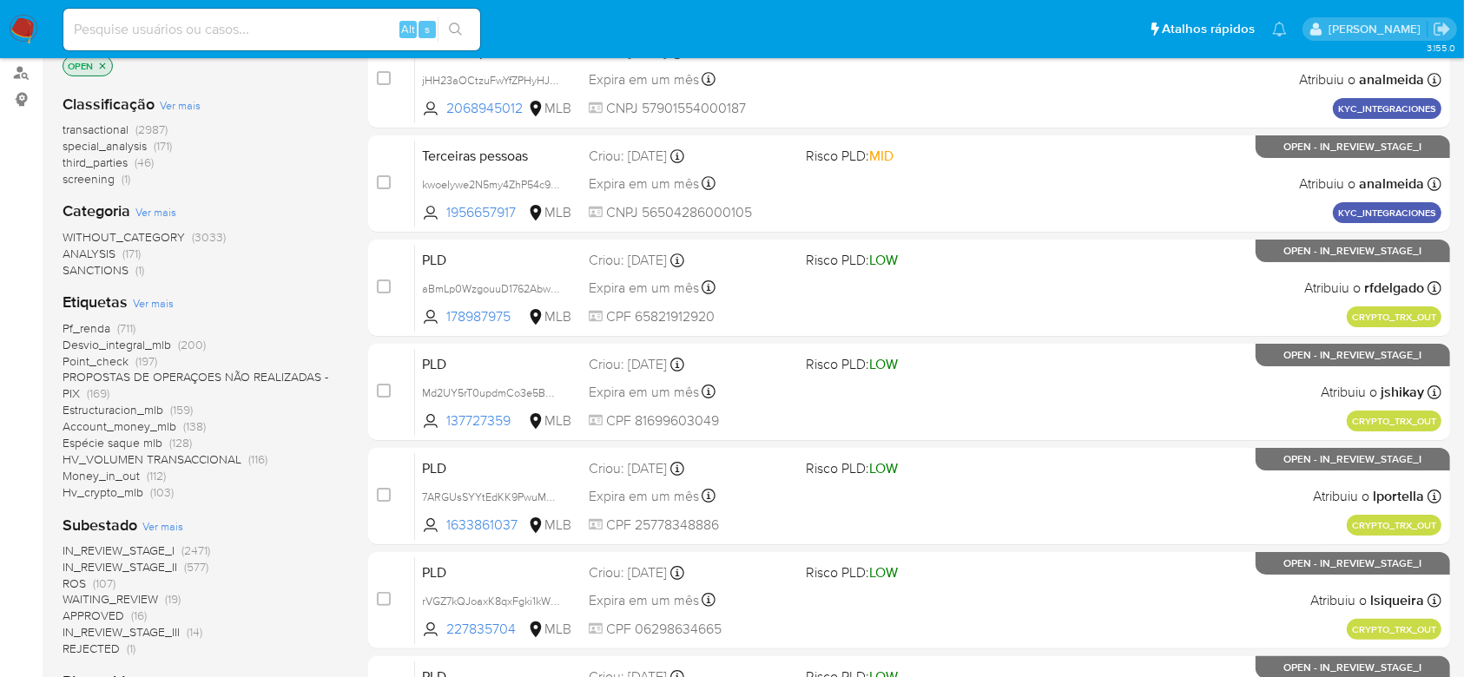
click at [78, 576] on span "ROS" at bounding box center [74, 583] width 23 height 17
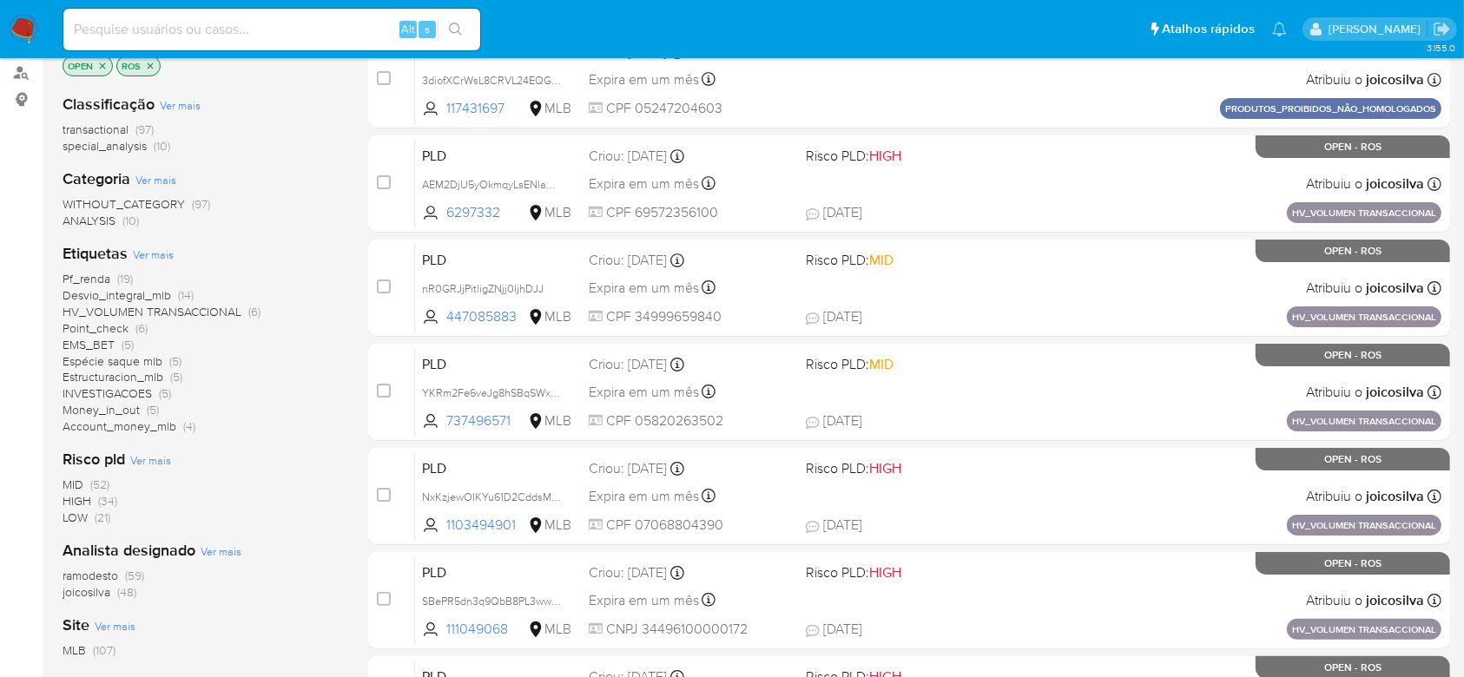
click at [93, 592] on span "joicosilva" at bounding box center [87, 591] width 48 height 17
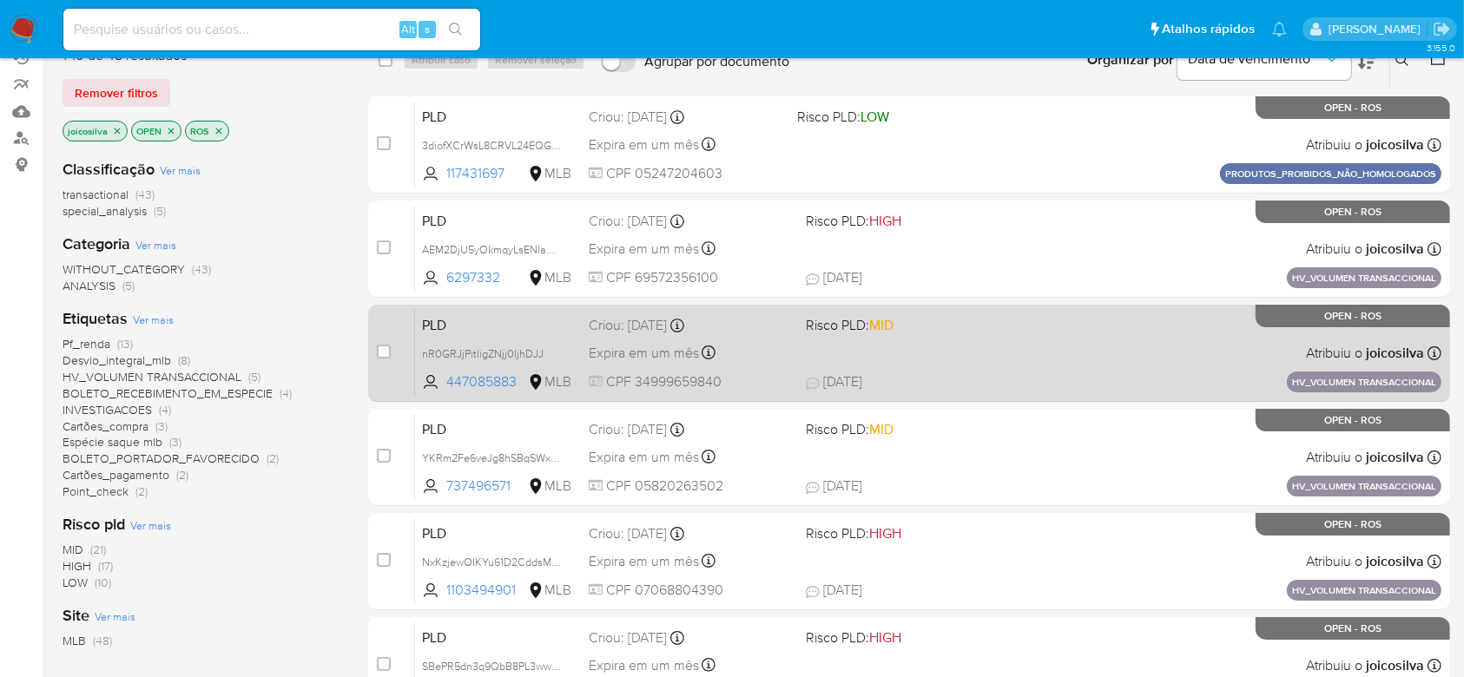
scroll to position [115, 0]
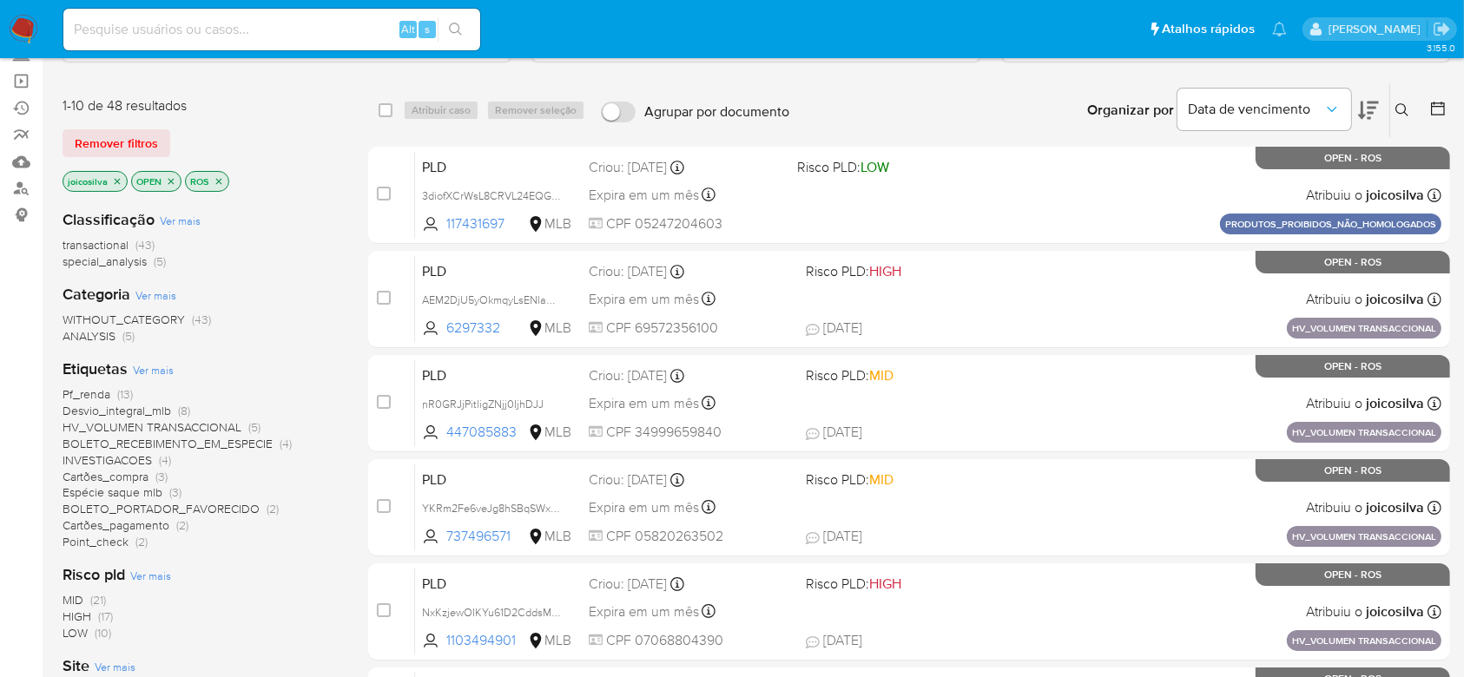
click at [1402, 114] on icon at bounding box center [1402, 110] width 14 height 14
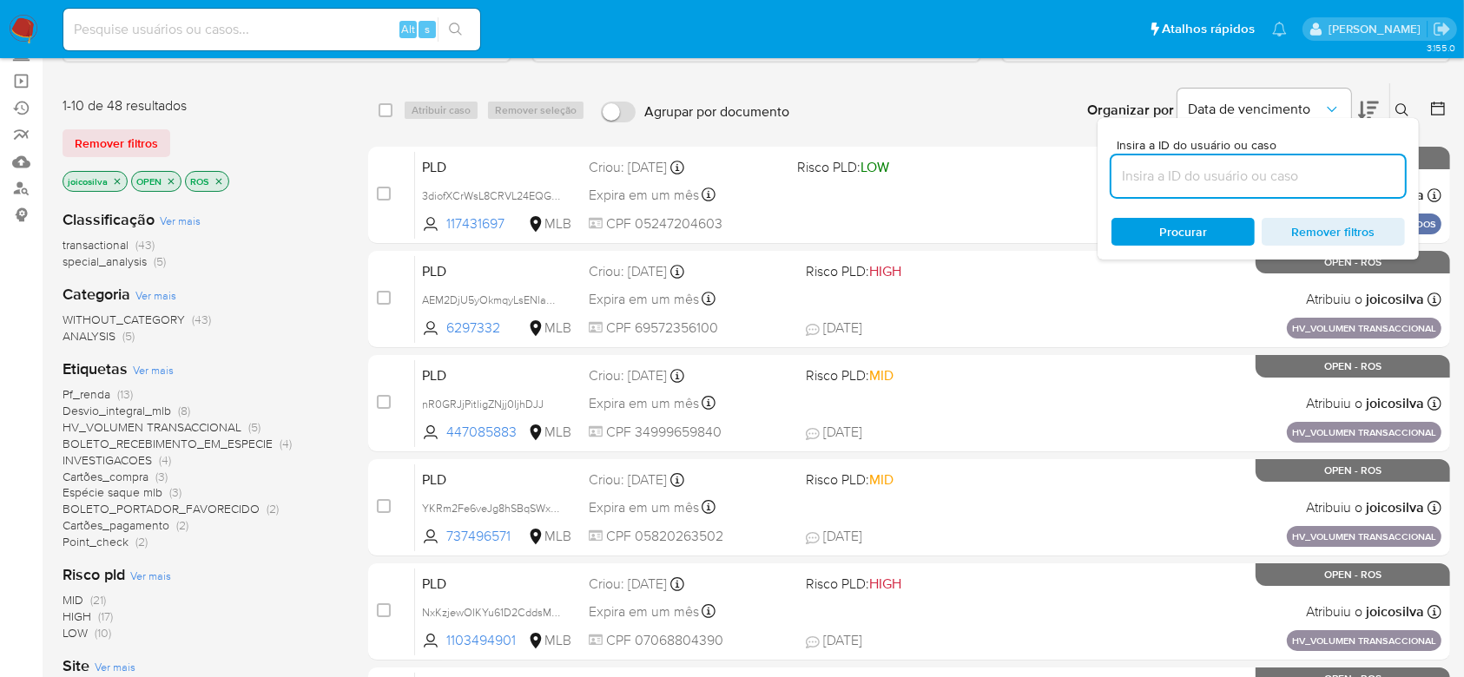
click at [1263, 176] on input at bounding box center [1257, 176] width 293 height 23
type input "TJtcLswy5FkrhkODVAjOPUk8"
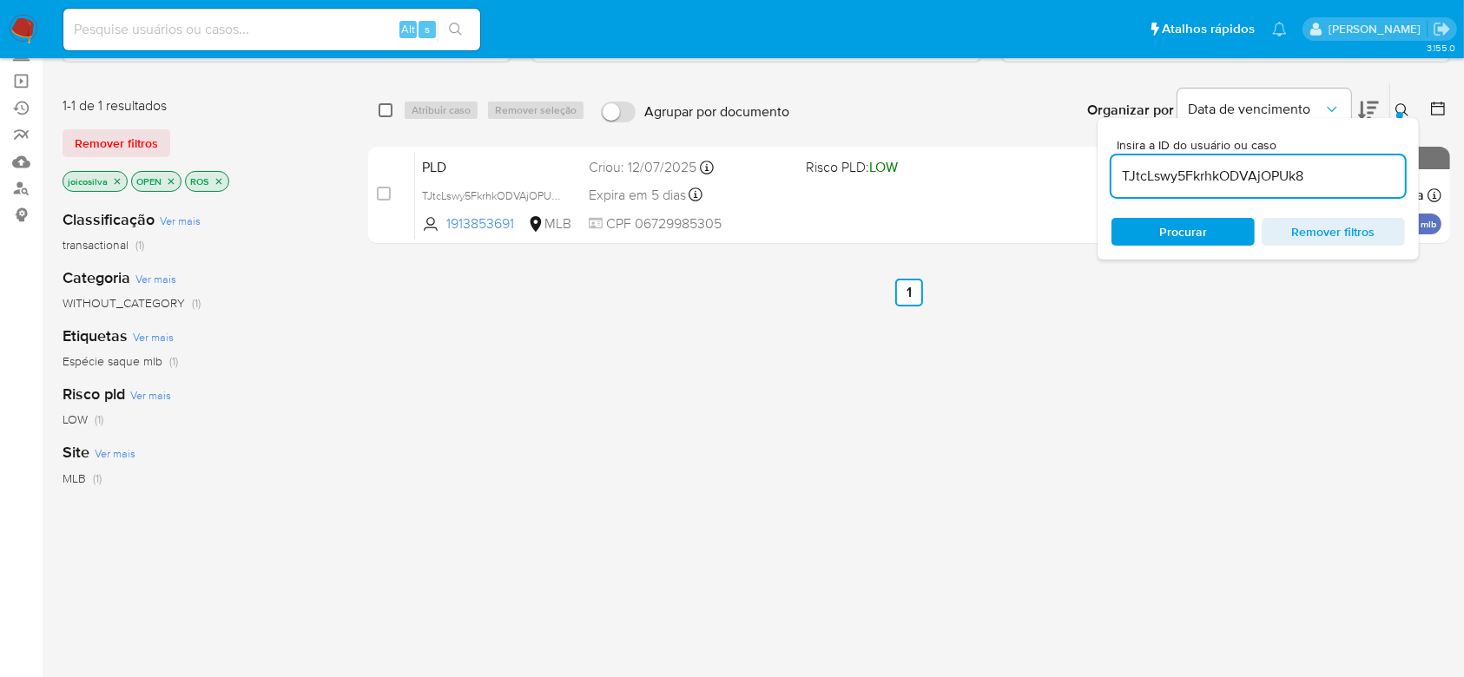
click at [381, 107] on input "checkbox" at bounding box center [386, 110] width 14 height 14
checkbox input "true"
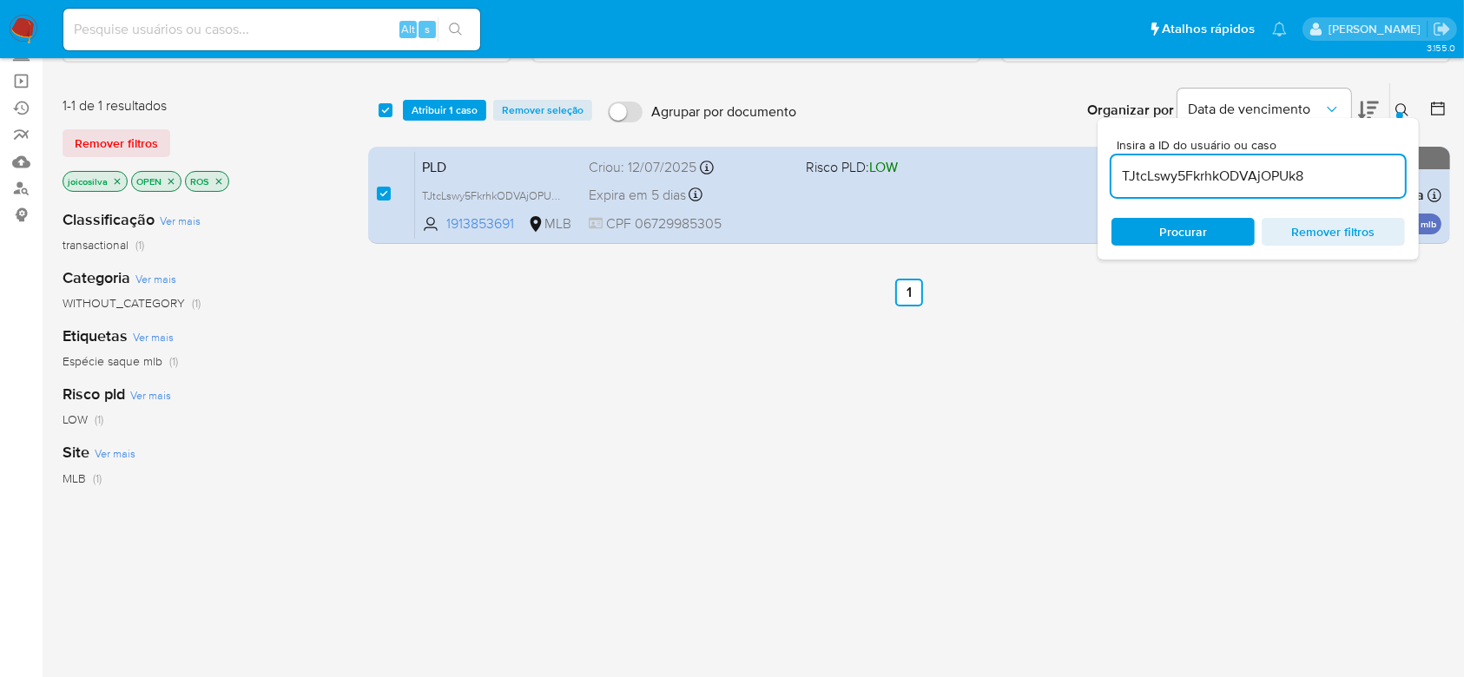
click at [1327, 168] on input "TJtcLswy5FkrhkODVAjOPUk8" at bounding box center [1257, 176] width 293 height 23
type input "ZWKlcxE65sS9KaWFLBTVitW1"
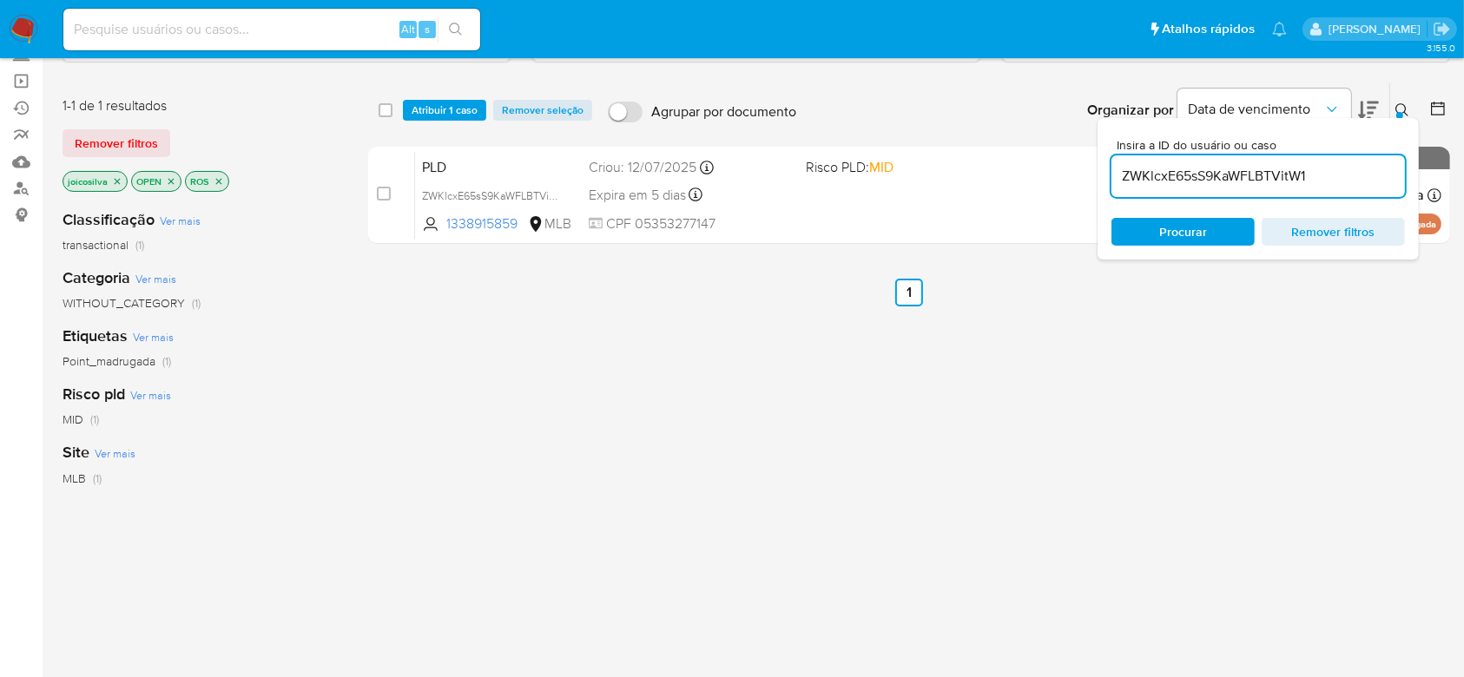
drag, startPoint x: 376, startPoint y: 108, endPoint x: 389, endPoint y: 119, distance: 17.2
click at [379, 108] on div "select-all-cases-checkbox Atribuir 1 caso Remover seleção Agrupar por documento…" at bounding box center [909, 110] width 1082 height 54
click at [385, 109] on input "checkbox" at bounding box center [386, 110] width 14 height 14
checkbox input "true"
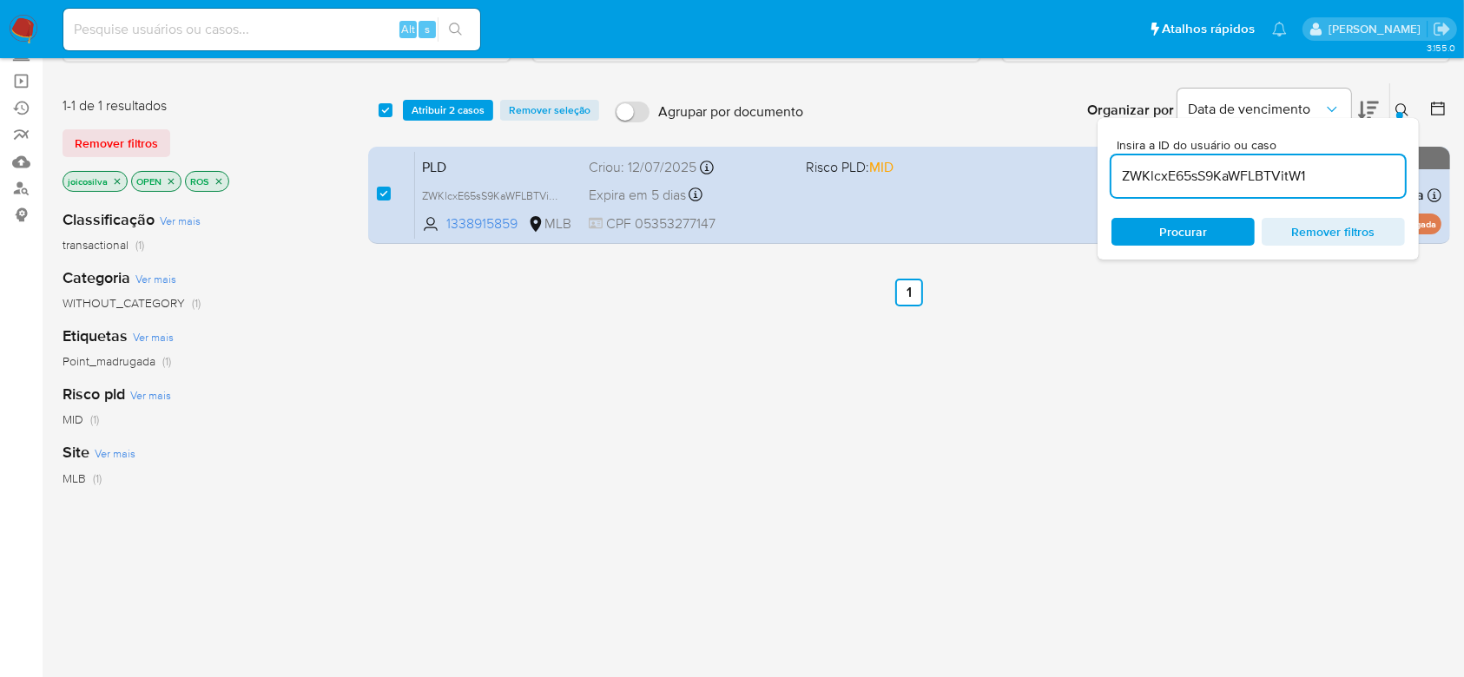
click at [1329, 165] on input "ZWKlcxE65sS9KaWFLBTVitW1" at bounding box center [1257, 176] width 293 height 23
type input "Ea6Xo0vl3qo9VdCAuL1SZhpk"
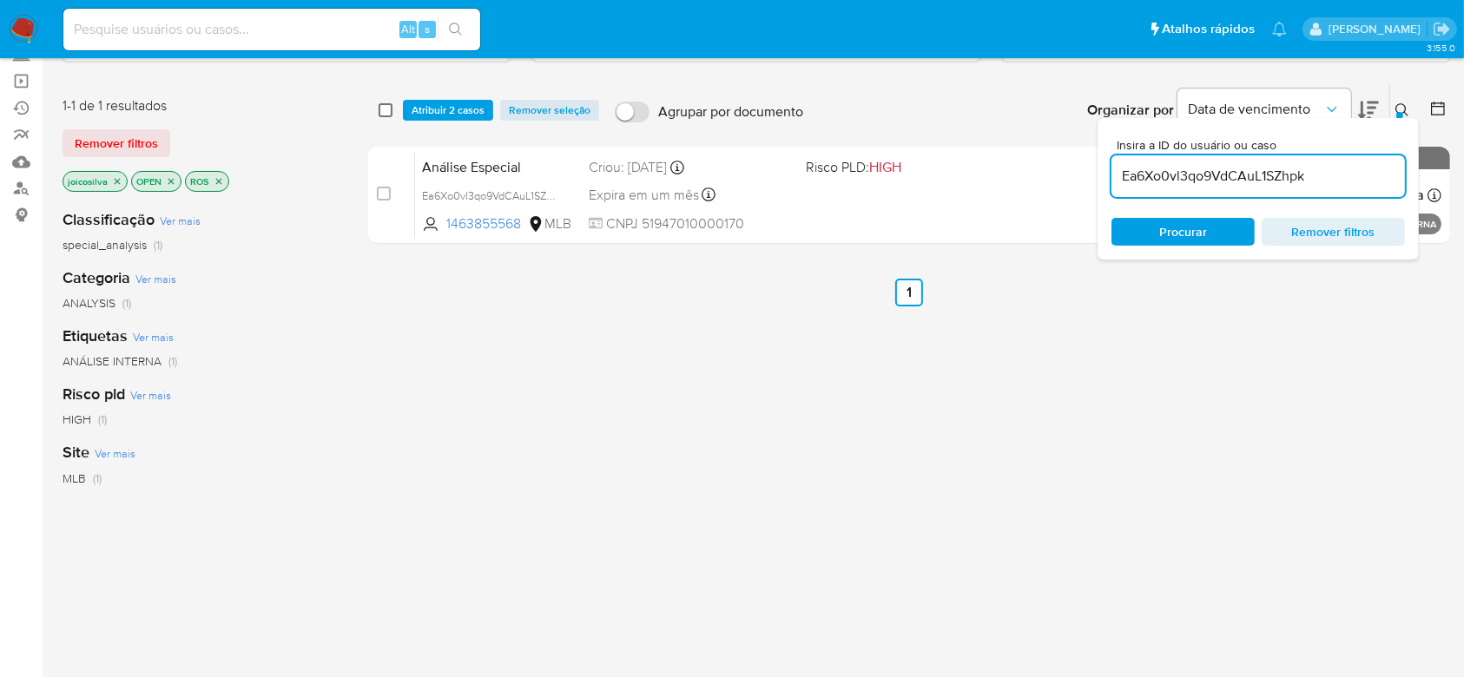
click at [383, 108] on input "checkbox" at bounding box center [386, 110] width 14 height 14
checkbox input "true"
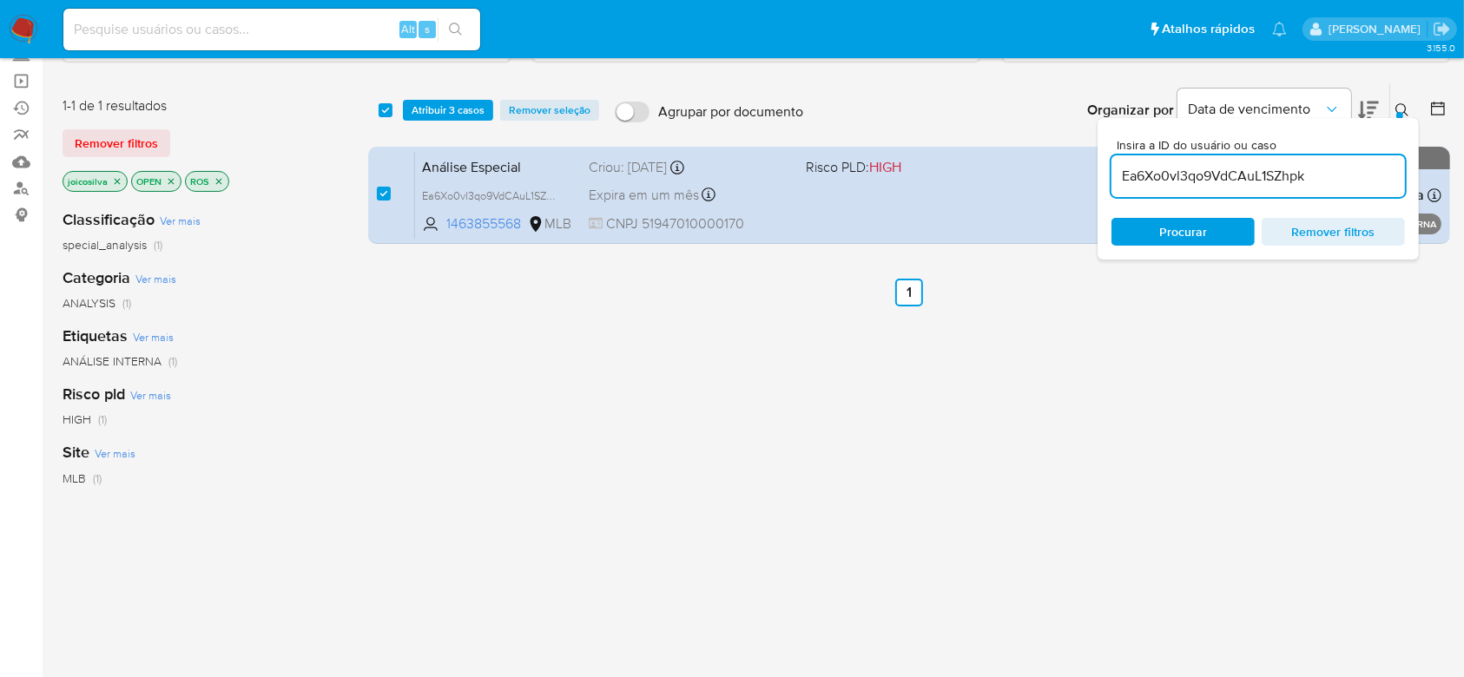
click at [1327, 177] on input "Ea6Xo0vl3qo9VdCAuL1SZhpk" at bounding box center [1257, 176] width 293 height 23
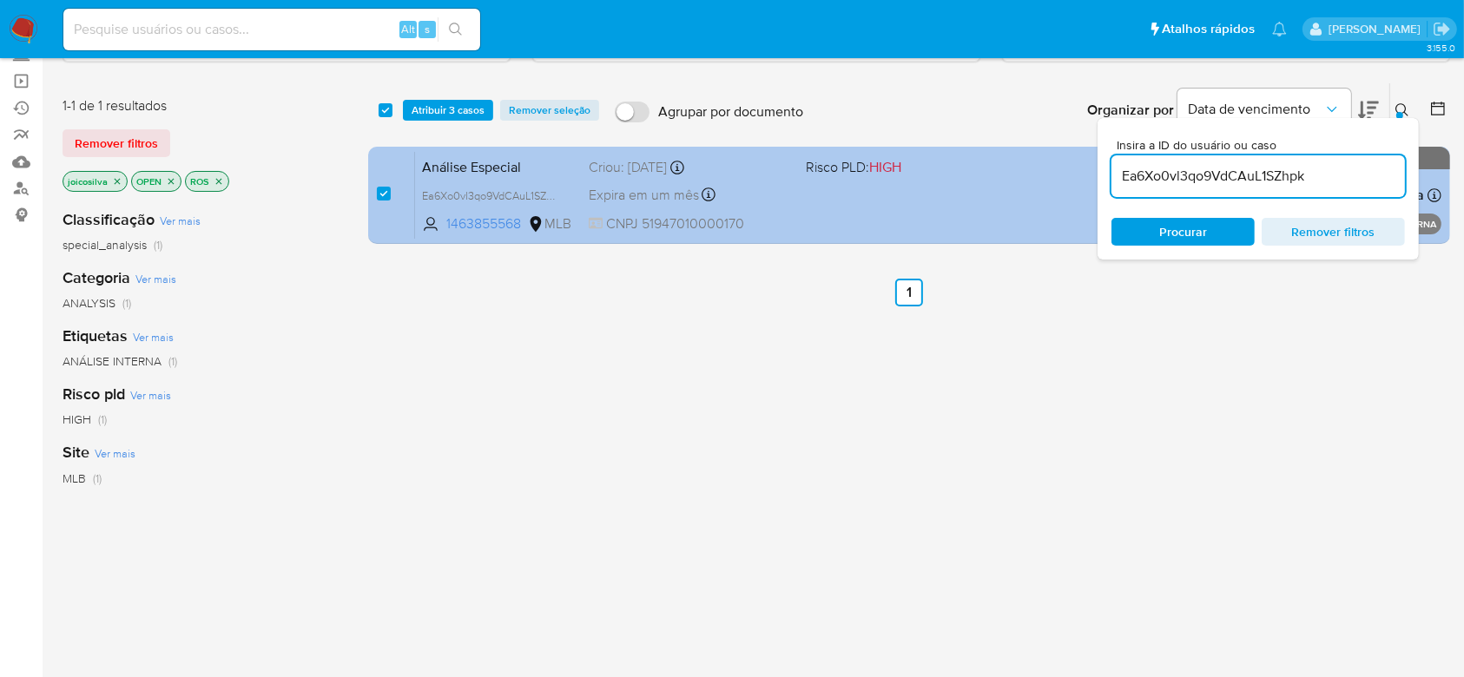
drag, startPoint x: 1341, startPoint y: 177, endPoint x: 1028, endPoint y: 164, distance: 313.7
click at [1028, 164] on div "select-all-cases-checkbox Atribuir 3 casos Remover seleção Agrupar por document…" at bounding box center [909, 166] width 1082 height 168
type input "kpBEEg0F3MI2UMlLaMfs9Mt1"
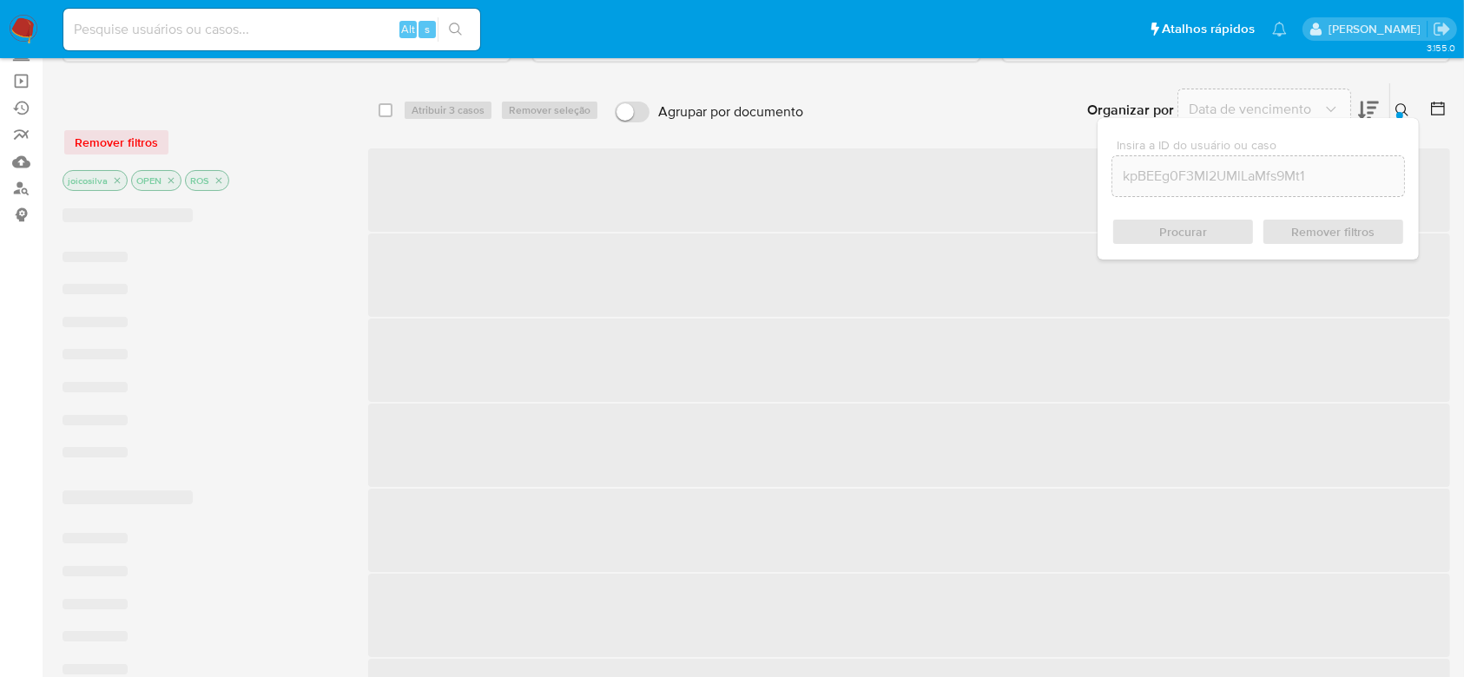
checkbox input "false"
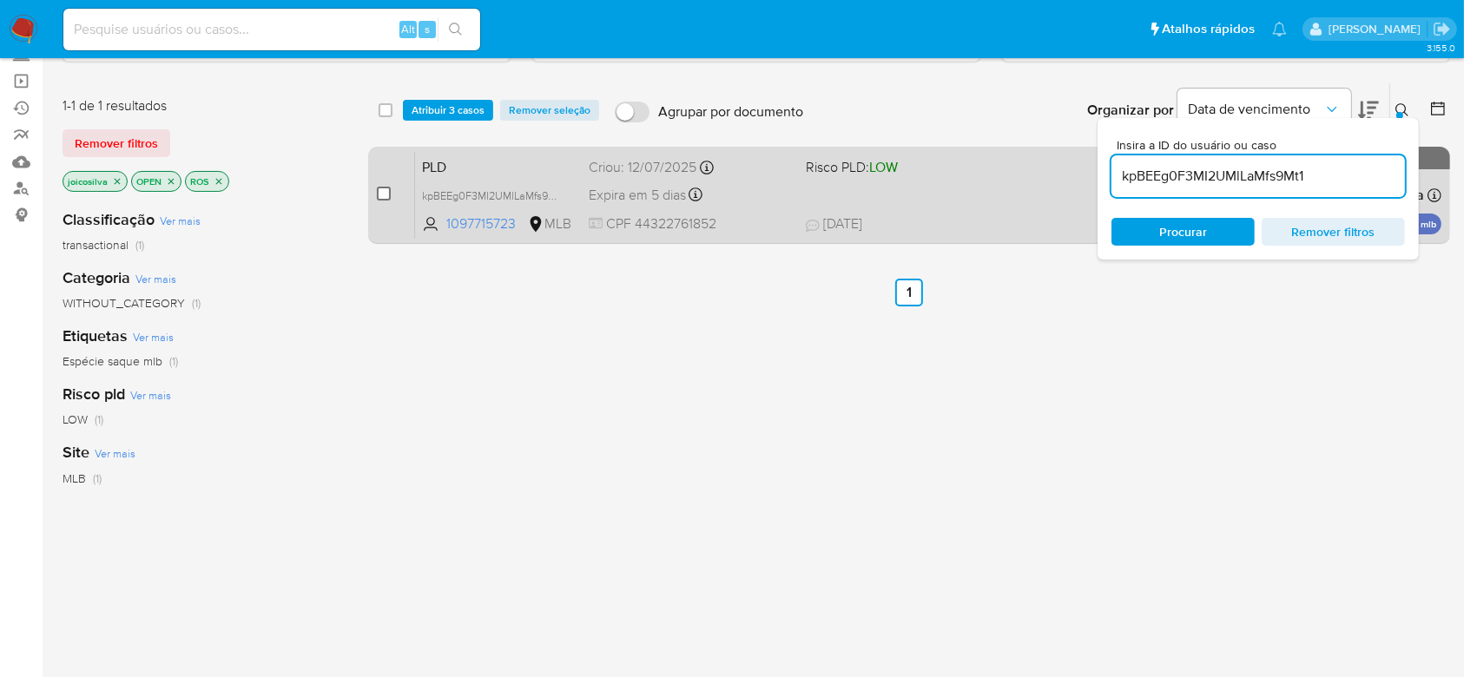
click at [386, 188] on input "checkbox" at bounding box center [384, 194] width 14 height 14
checkbox input "true"
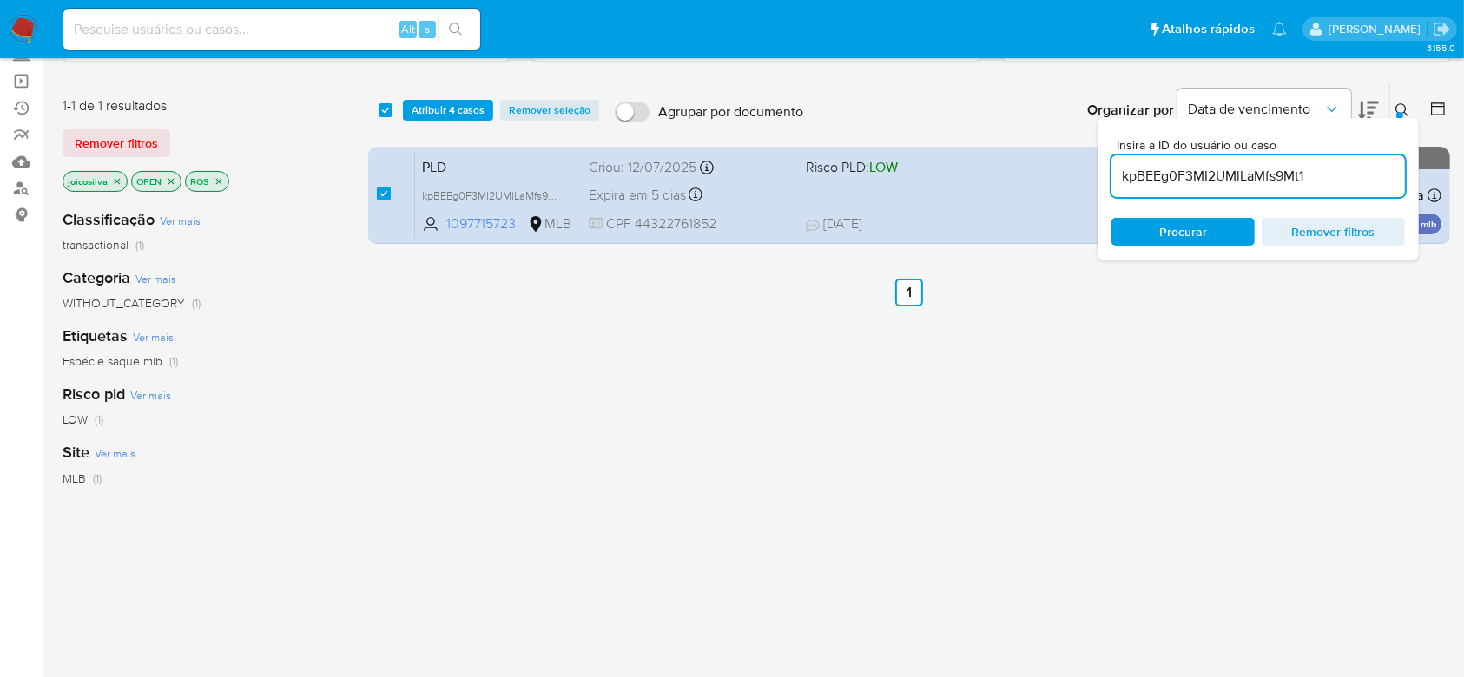
click at [1314, 172] on input "kpBEEg0F3MI2UMlLaMfs9Mt1" at bounding box center [1257, 176] width 293 height 23
type input "BvkNisHRmZ4lrR2V9PLupl9B"
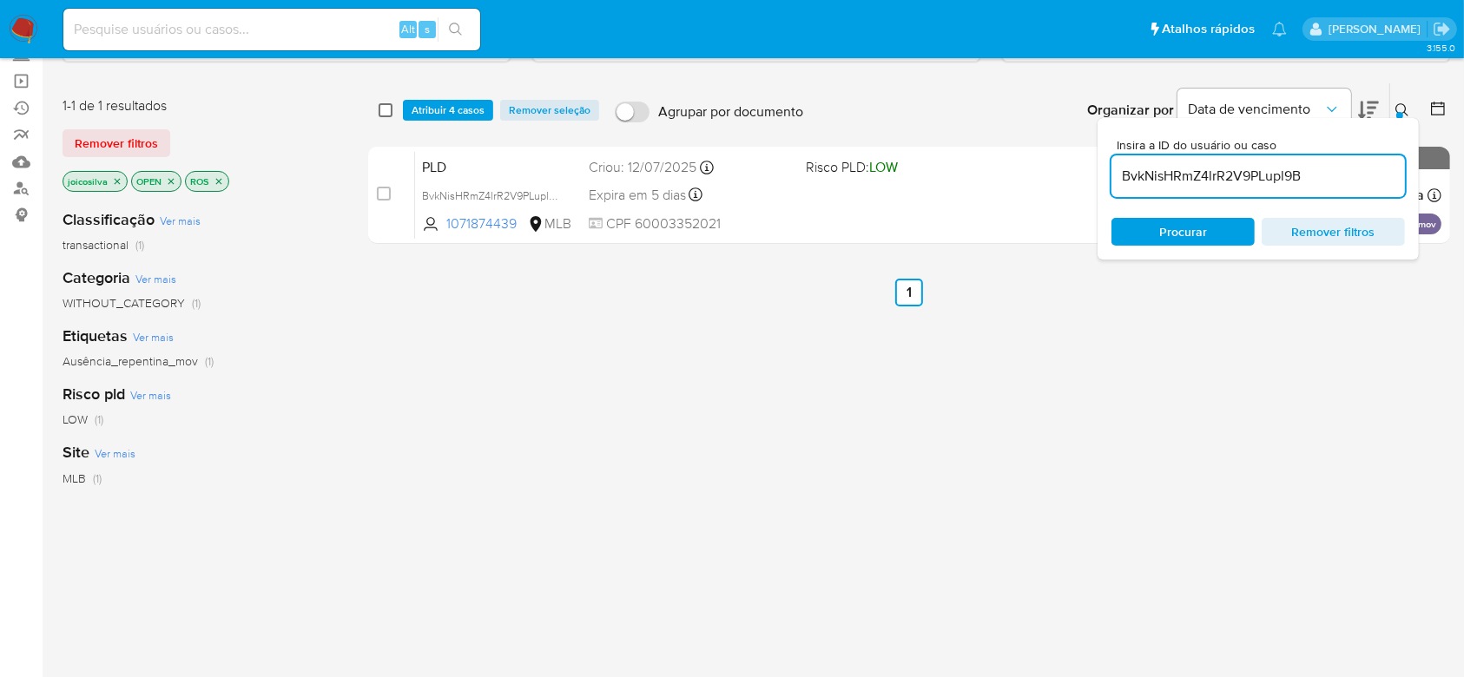
click at [384, 107] on input "checkbox" at bounding box center [386, 110] width 14 height 14
checkbox input "true"
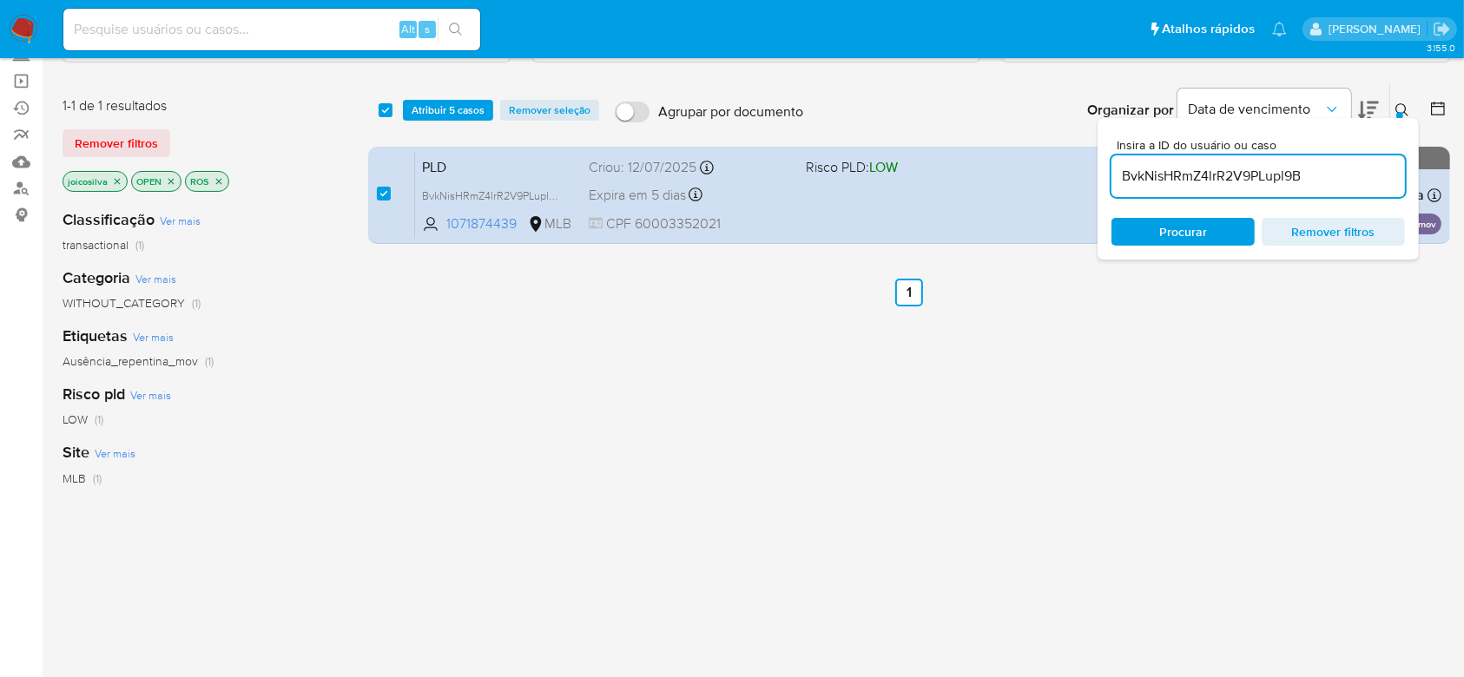
click at [1323, 175] on input "BvkNisHRmZ4lrR2V9PLupl9B" at bounding box center [1257, 176] width 293 height 23
type input "dPdBhhCTIekLdWl982j3BD6Z"
checkbox input "false"
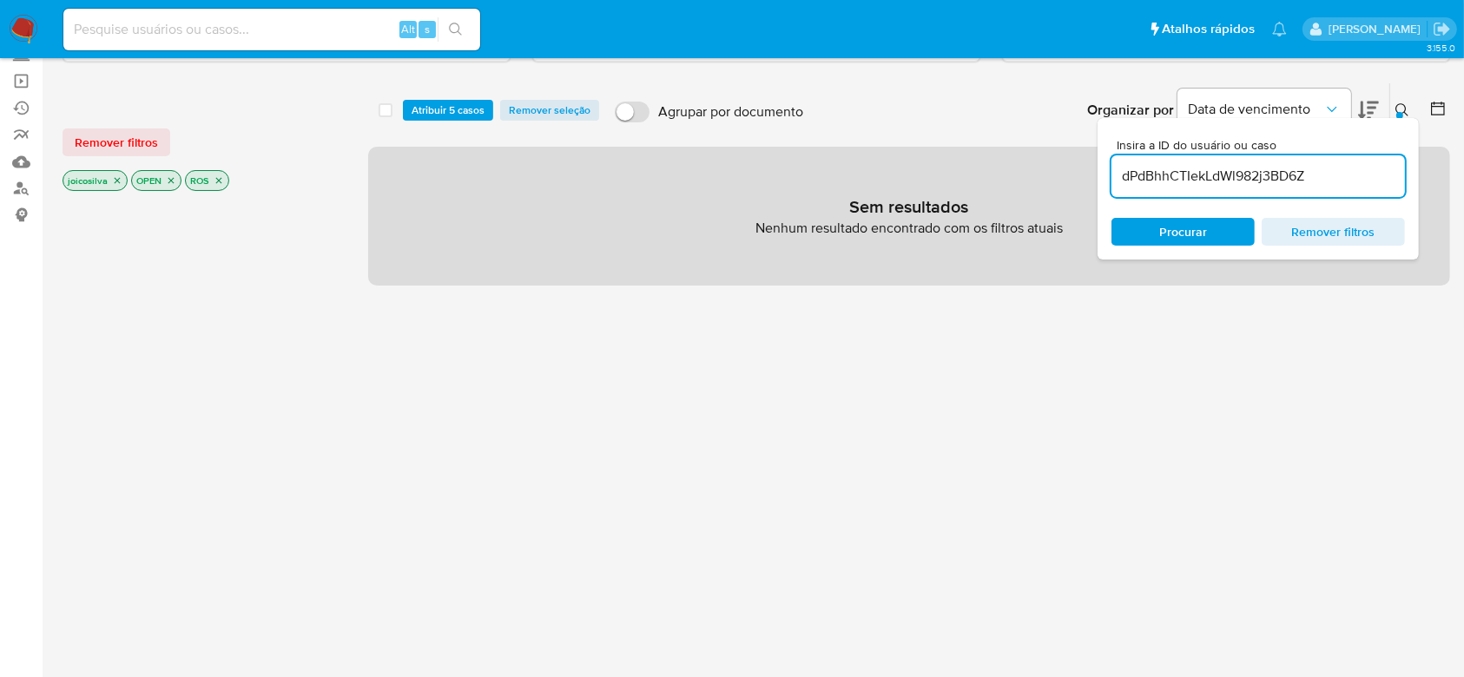
click at [1336, 175] on input "dPdBhhCTIekLdWl982j3BD6Z" at bounding box center [1257, 176] width 293 height 23
paste input "UYqJxLVbhIVoiGTskILiKgiR"
type input "UYqJxLVbhIVoiGTskILiKgiR"
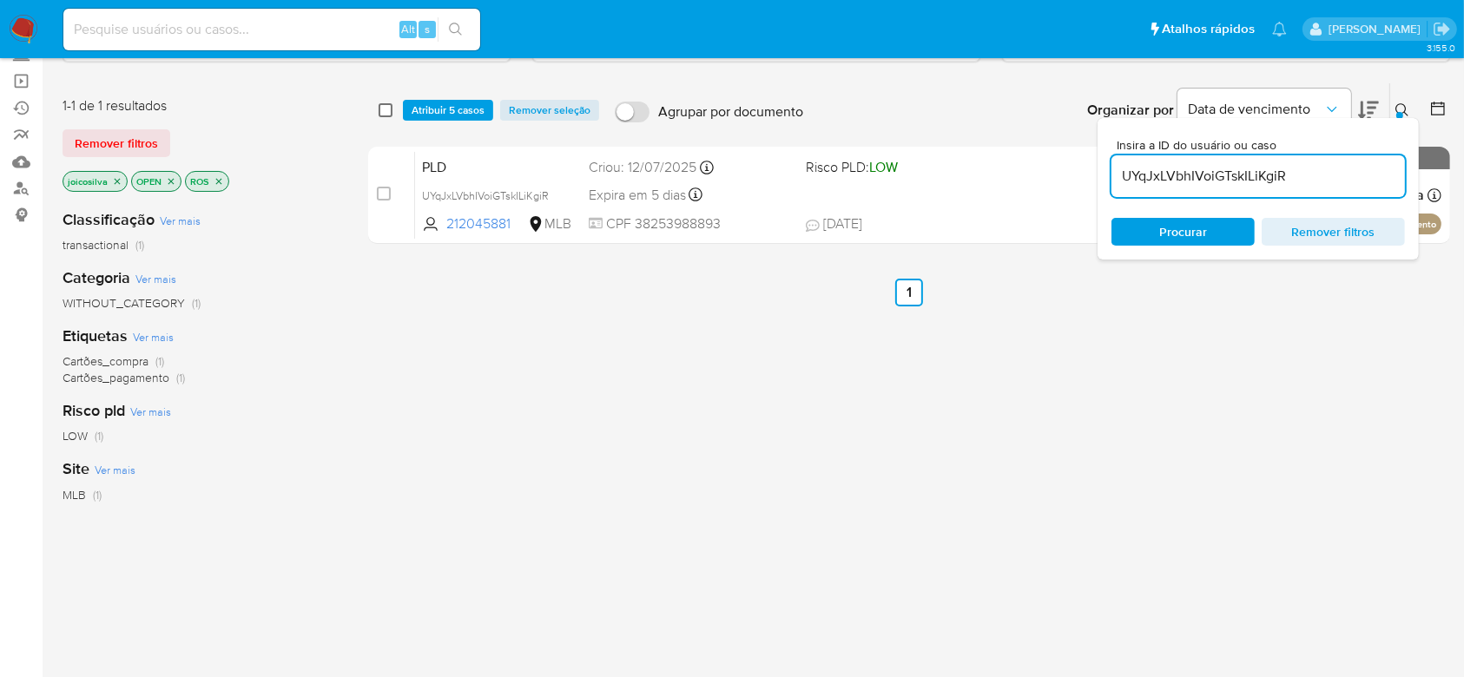
click at [386, 112] on input "checkbox" at bounding box center [386, 110] width 14 height 14
checkbox input "true"
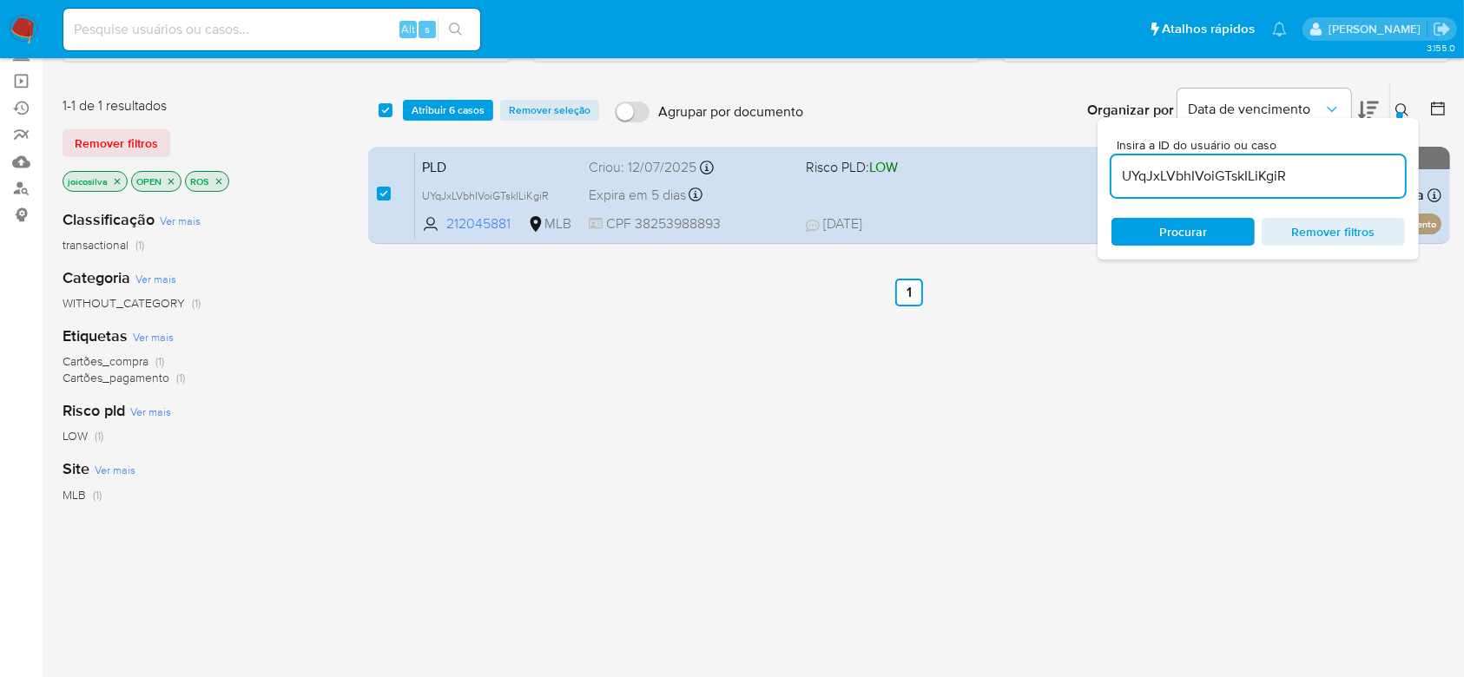
click at [1327, 175] on input "UYqJxLVbhIVoiGTskILiKgiR" at bounding box center [1257, 176] width 293 height 23
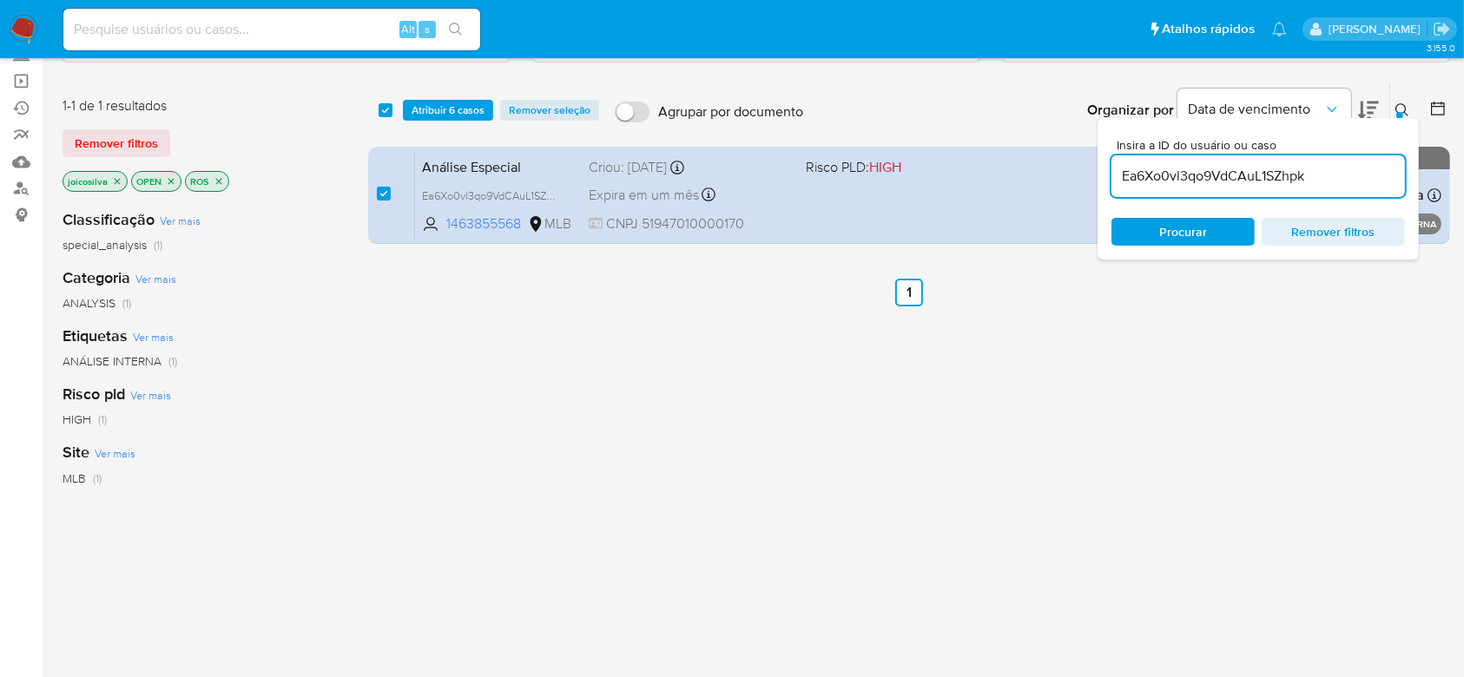
click at [1337, 177] on input "Ea6Xo0vl3qo9VdCAuL1SZhpk" at bounding box center [1257, 176] width 293 height 23
paste input "BBU9jKfYhgIJLlLN3oktEtLA"
type input "BBU9jKfYhgIJLlLN3oktEtLA"
checkbox input "false"
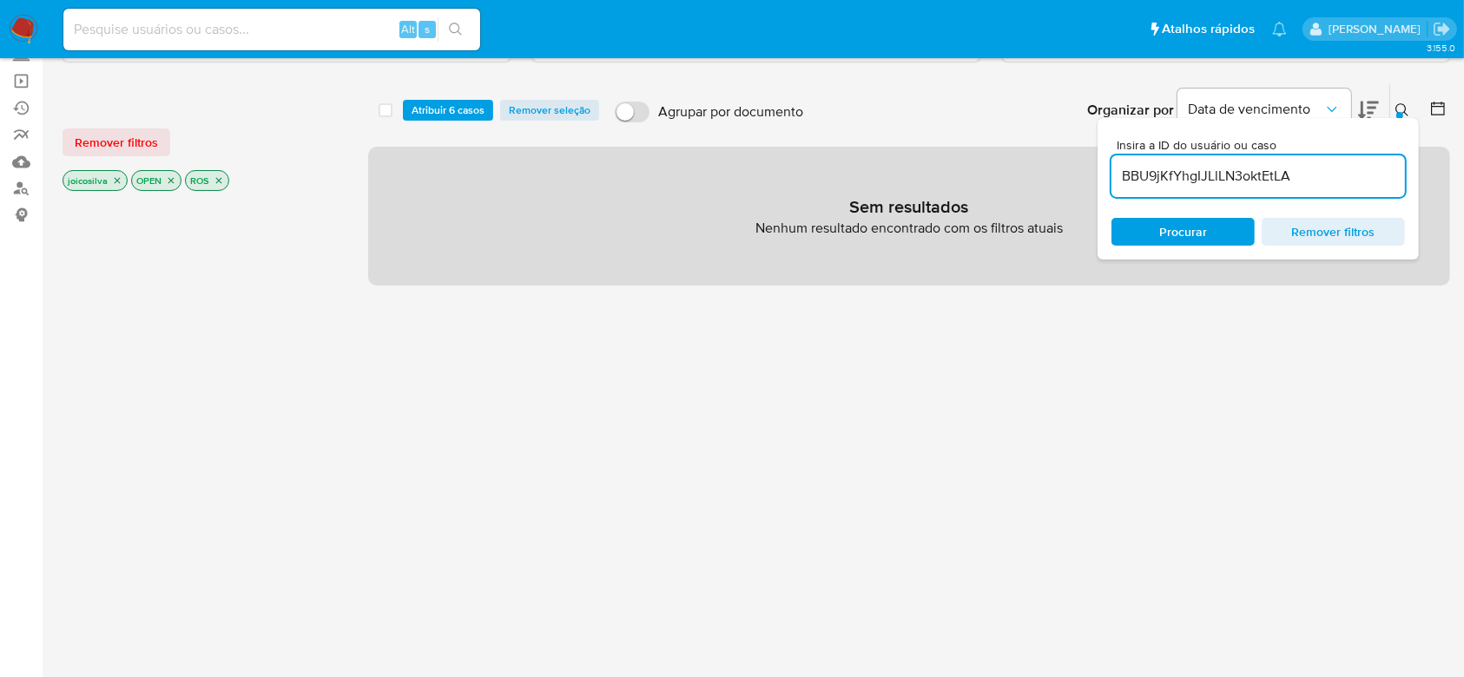
click at [1314, 173] on input "BBU9jKfYhgIJLlLN3oktEtLA" at bounding box center [1257, 176] width 293 height 23
click at [1316, 177] on input "BBU9jKfYhgIJLlLN3oktEtLA" at bounding box center [1257, 176] width 293 height 23
paste input "765BnaDZNutvQ6t5j9waMRkw"
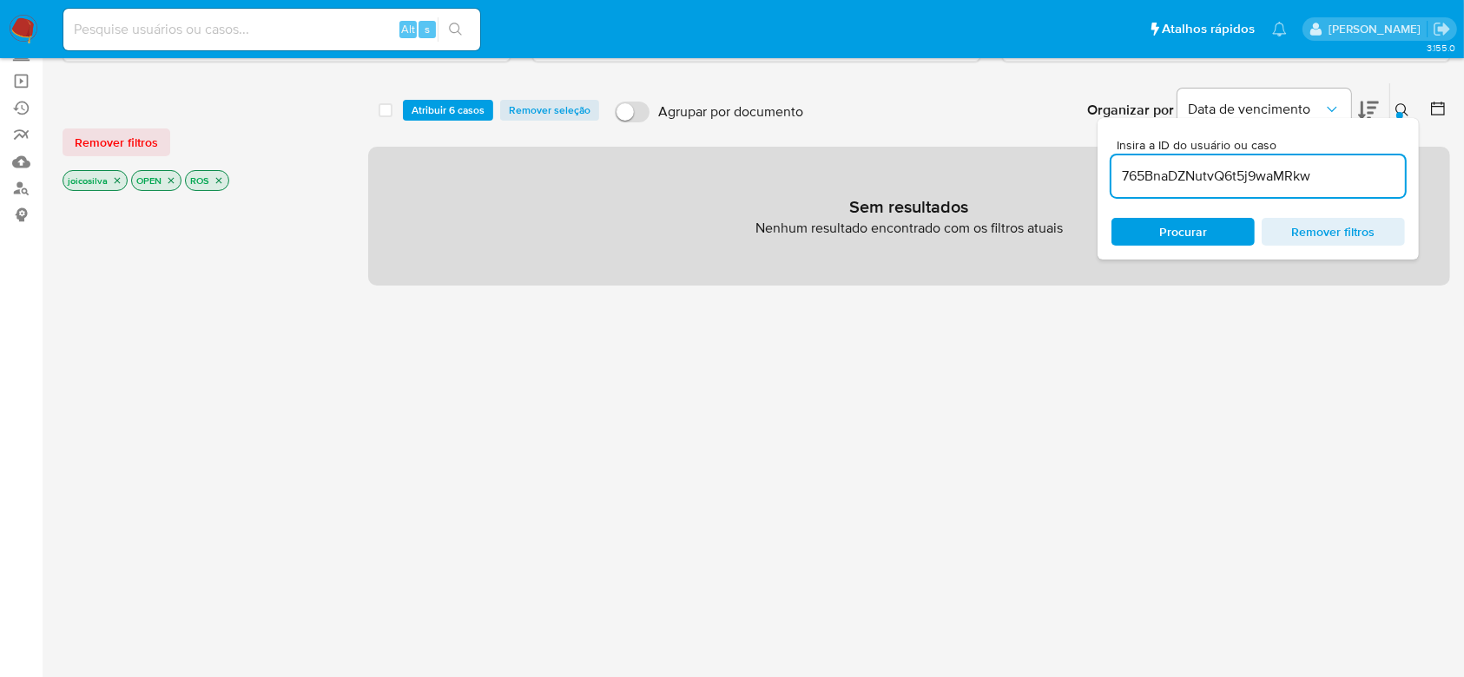
click at [1332, 170] on input "765BnaDZNutvQ6t5j9waMRkw" at bounding box center [1257, 176] width 293 height 23
paste input "TcoW0OHhkl3u7dYkFUjnbgn0"
type input "TcoW0OHhkl3u7dYkFUjnbgn0"
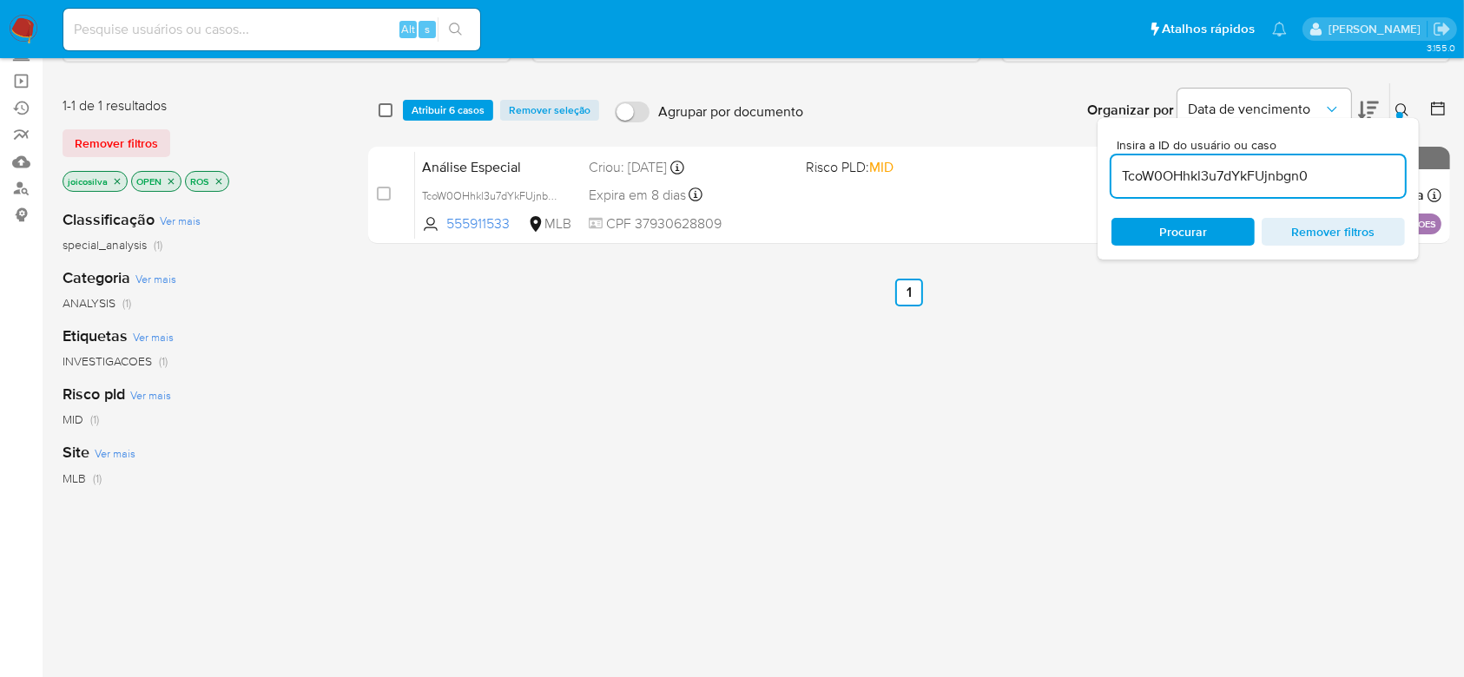
click at [381, 108] on input "checkbox" at bounding box center [386, 110] width 14 height 14
checkbox input "true"
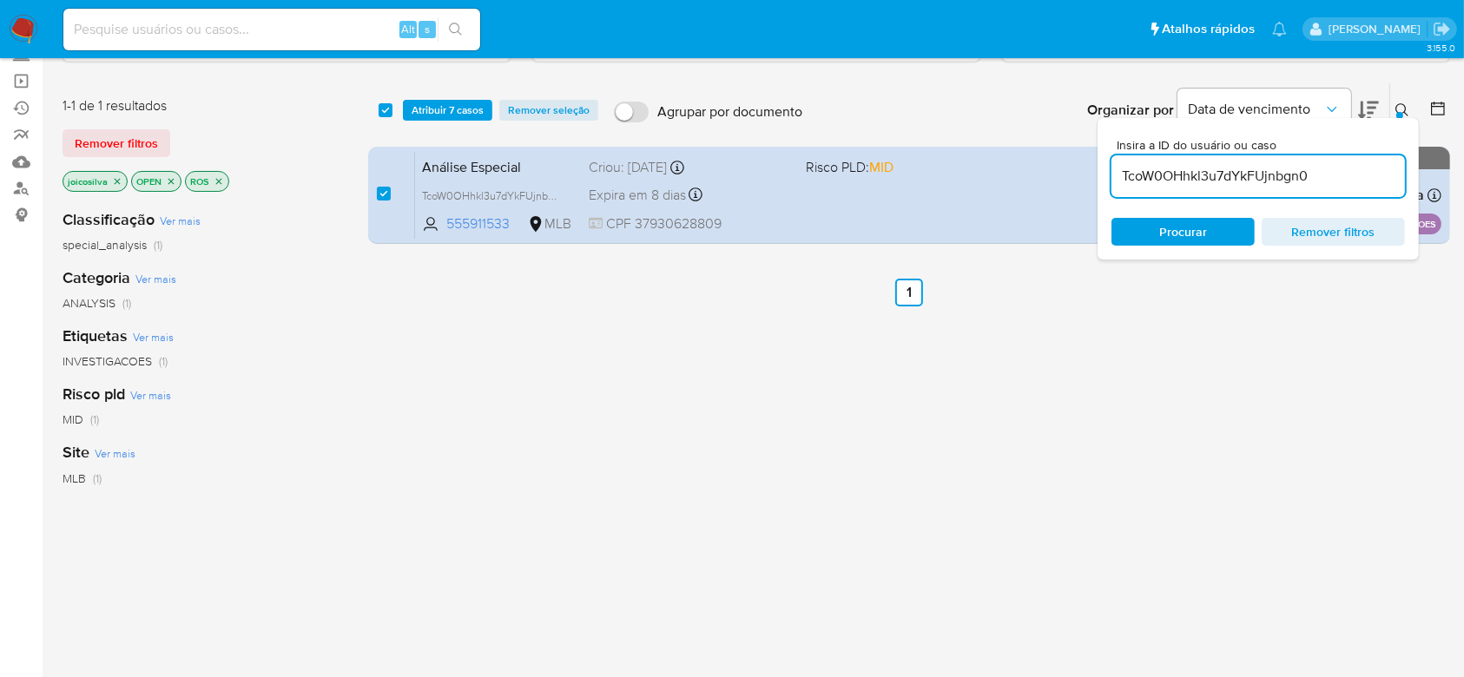
click at [1330, 177] on input "TcoW0OHhkl3u7dYkFUjnbgn0" at bounding box center [1257, 176] width 293 height 23
type input "VrL8Z8v3SvIqBYtnGqLrAXxH"
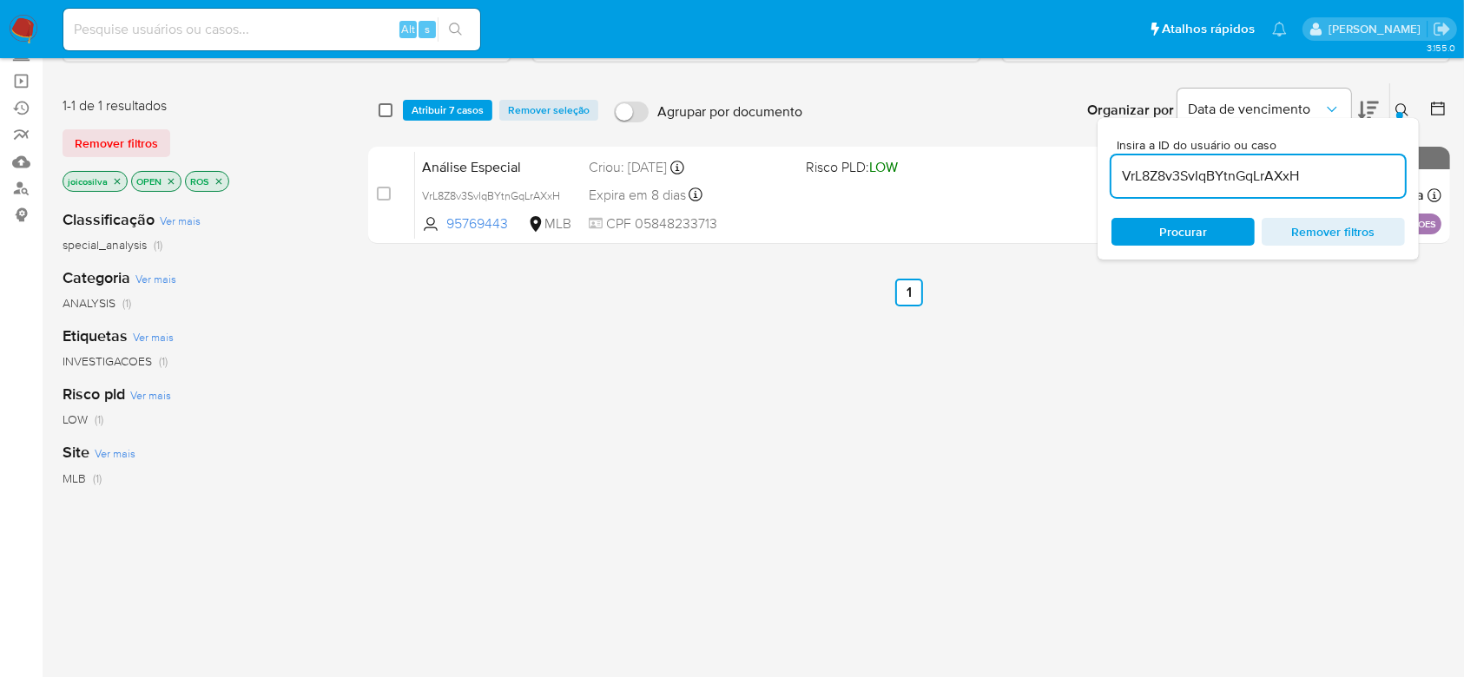
click at [389, 111] on input "checkbox" at bounding box center [386, 110] width 14 height 14
checkbox input "true"
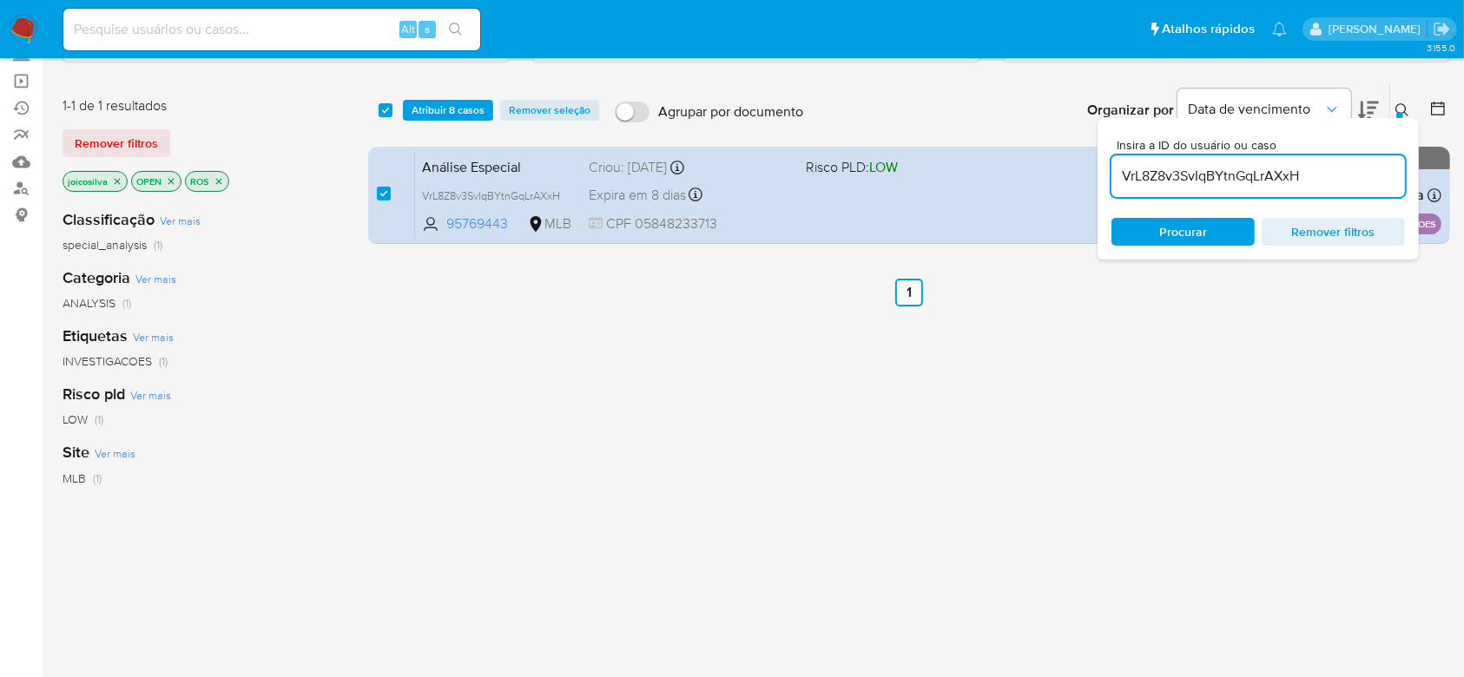
click at [1312, 170] on input "VrL8Z8v3SvIqBYtnGqLrAXxH" at bounding box center [1257, 176] width 293 height 23
type input "7IXF3Q8SgYq1LCFQgy4c7MAv"
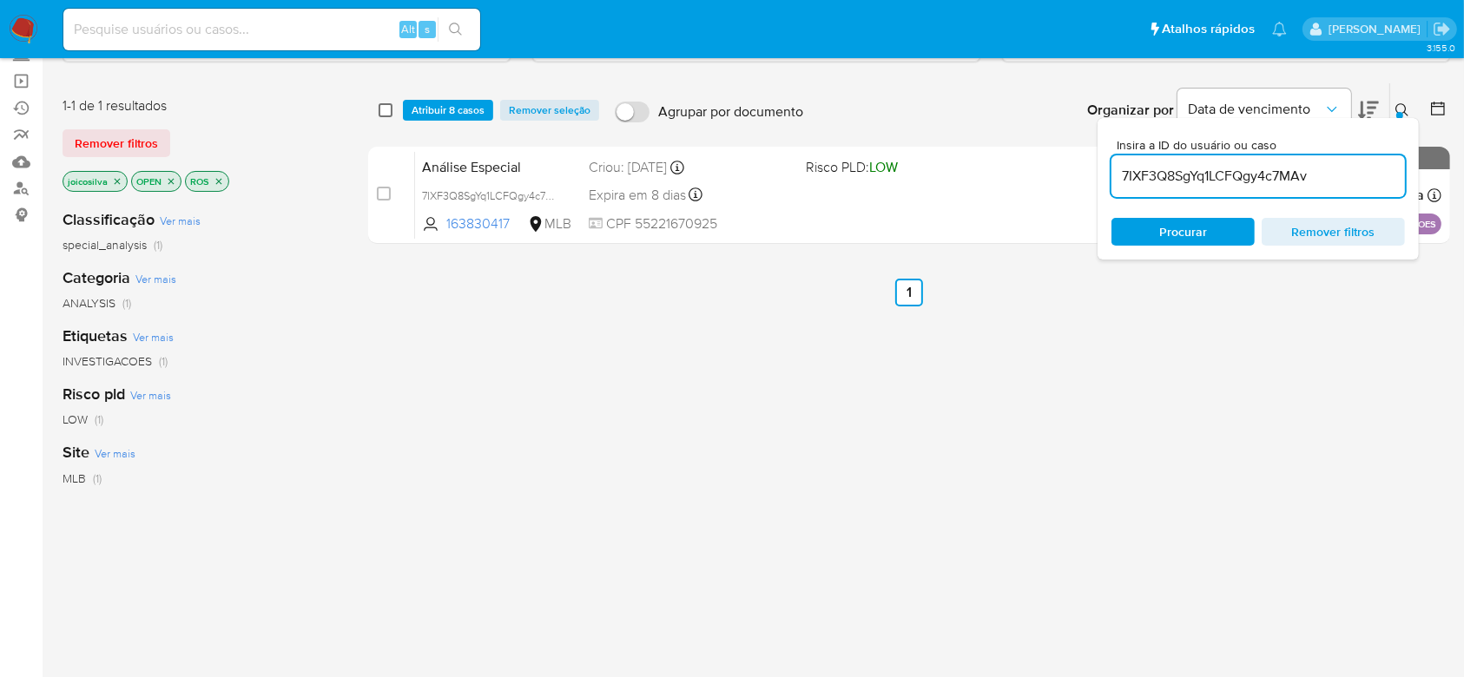
click at [384, 103] on input "checkbox" at bounding box center [386, 110] width 14 height 14
checkbox input "true"
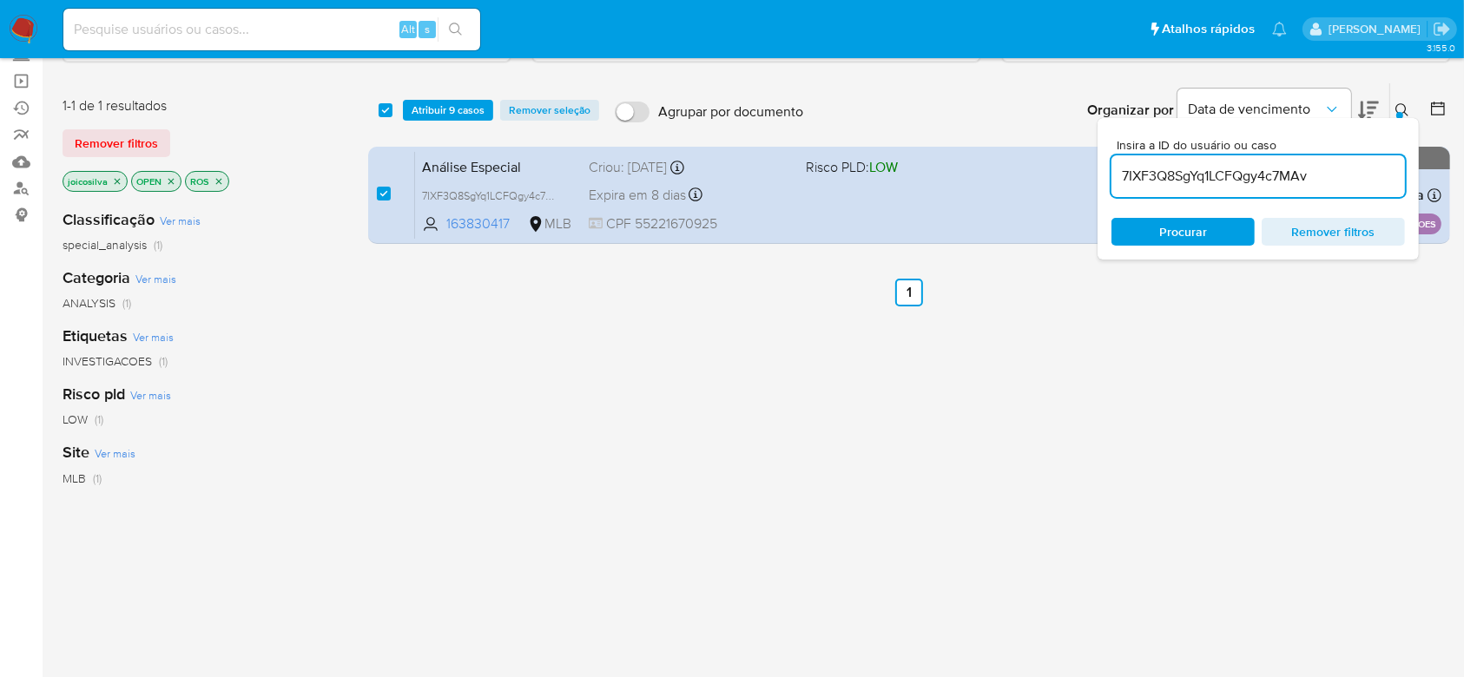
click at [1337, 173] on input "7IXF3Q8SgYq1LCFQgy4c7MAv" at bounding box center [1257, 176] width 293 height 23
type input "wyd2wBGDCEbw4KP5TICLwFqC"
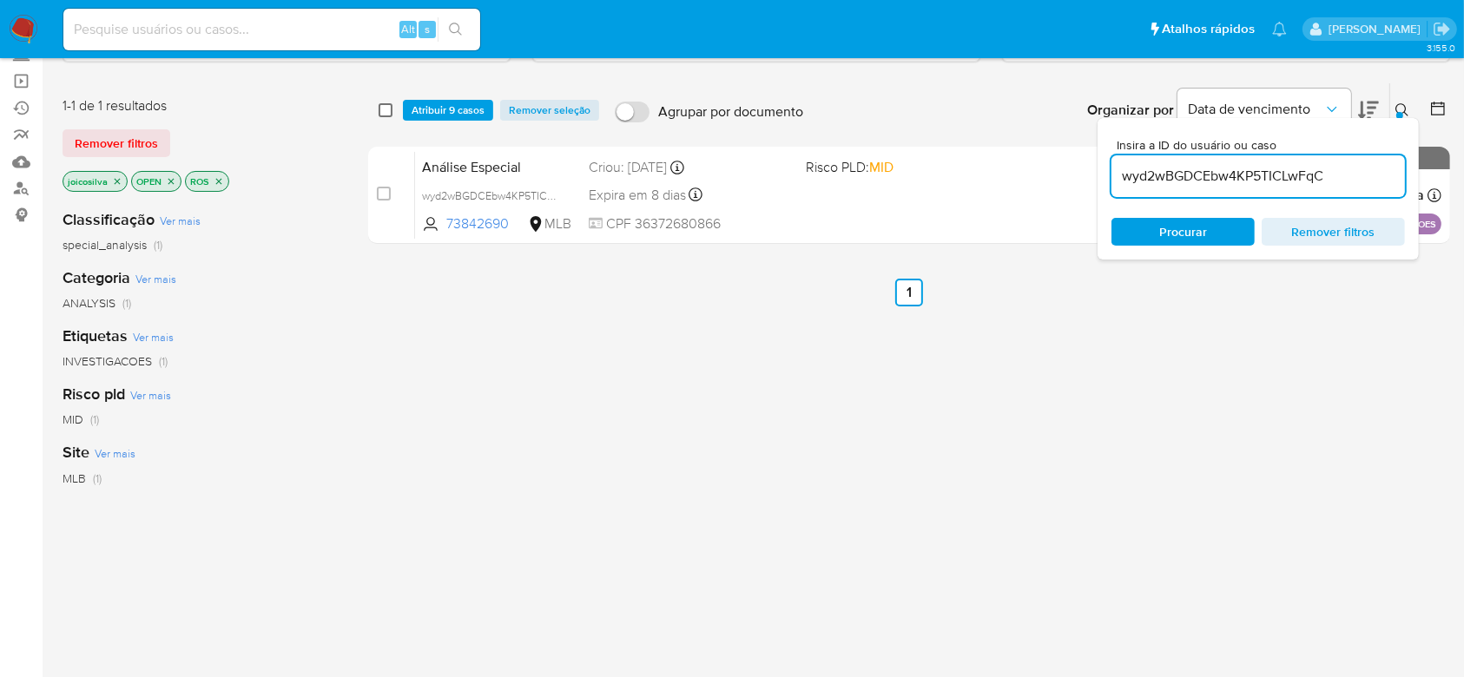
click at [390, 108] on input "checkbox" at bounding box center [386, 110] width 14 height 14
checkbox input "true"
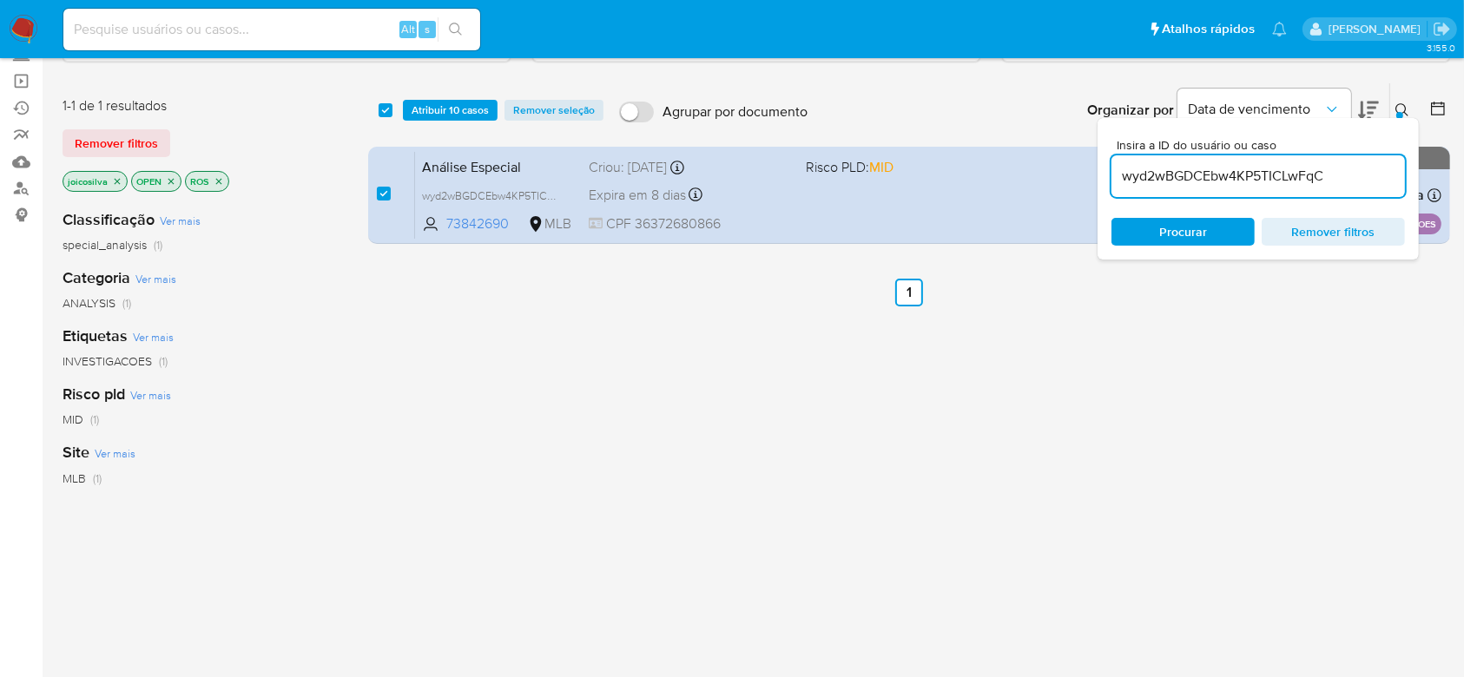
click at [1348, 177] on input "wyd2wBGDCEbw4KP5TICLwFqC" at bounding box center [1257, 176] width 293 height 23
type input "jUnPMYvq6lXav2p5nbQq7V5W"
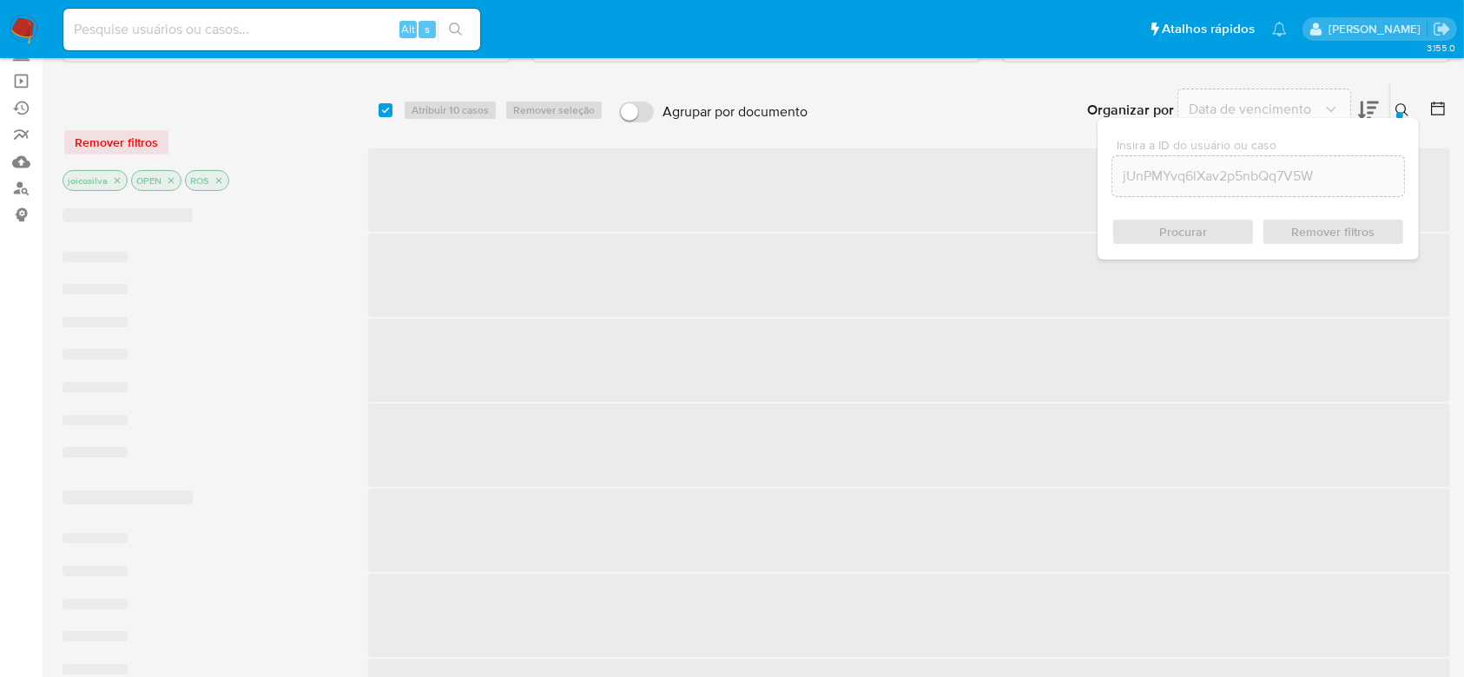
checkbox input "false"
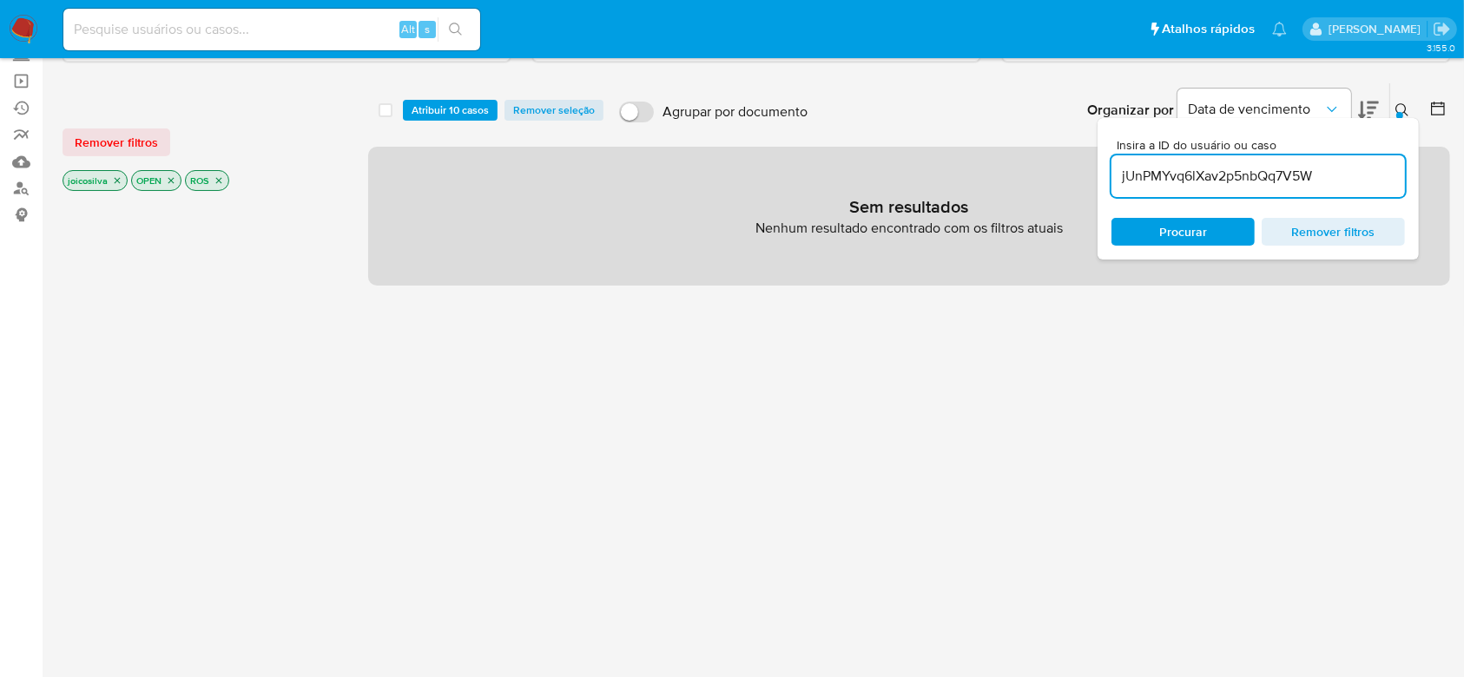
click at [1335, 165] on input "jUnPMYvq6lXav2p5nbQq7V5W" at bounding box center [1257, 176] width 293 height 23
paste input "9JSqHiCE80Gb7dCGSL4ZxYLM"
type input "9JSqHiCE80Gb7dCGSL4ZxYLM"
click at [1367, 230] on span "Remover filtros" at bounding box center [1333, 232] width 119 height 24
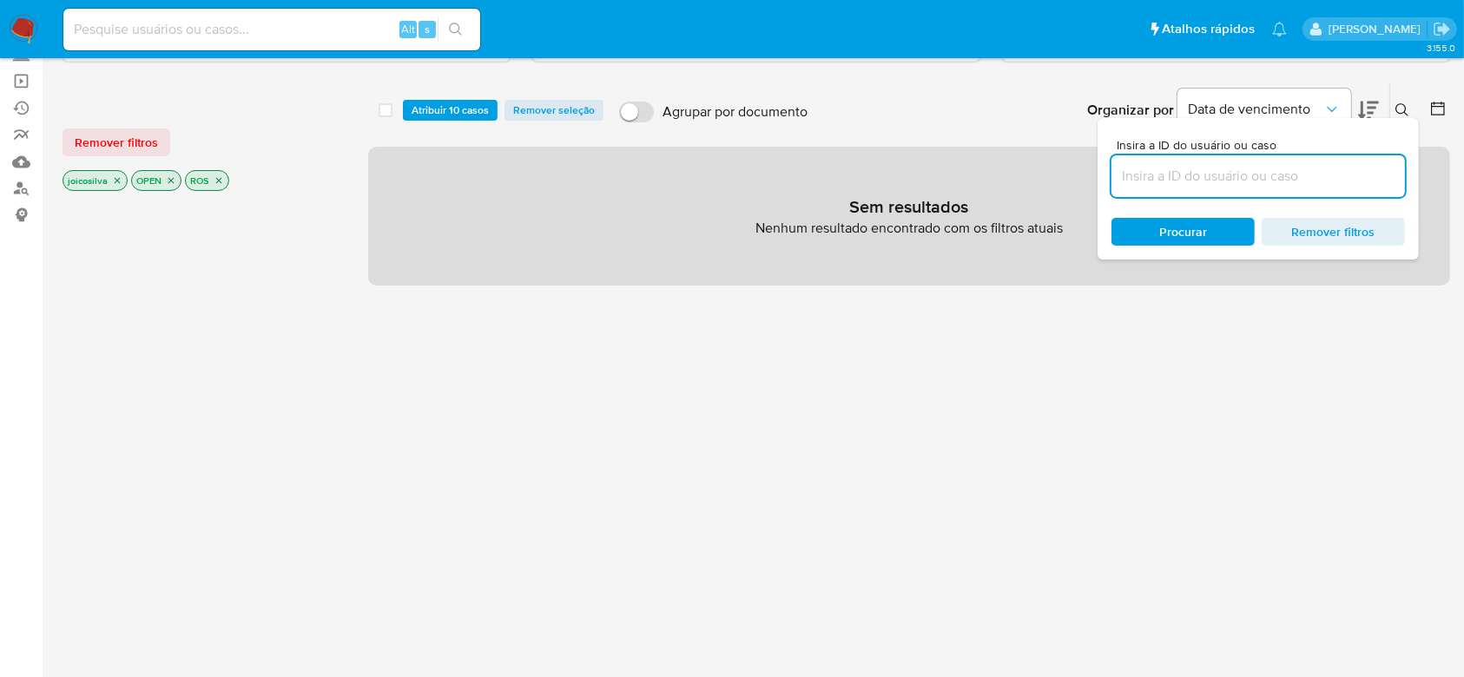
click at [1399, 100] on button at bounding box center [1404, 110] width 29 height 21
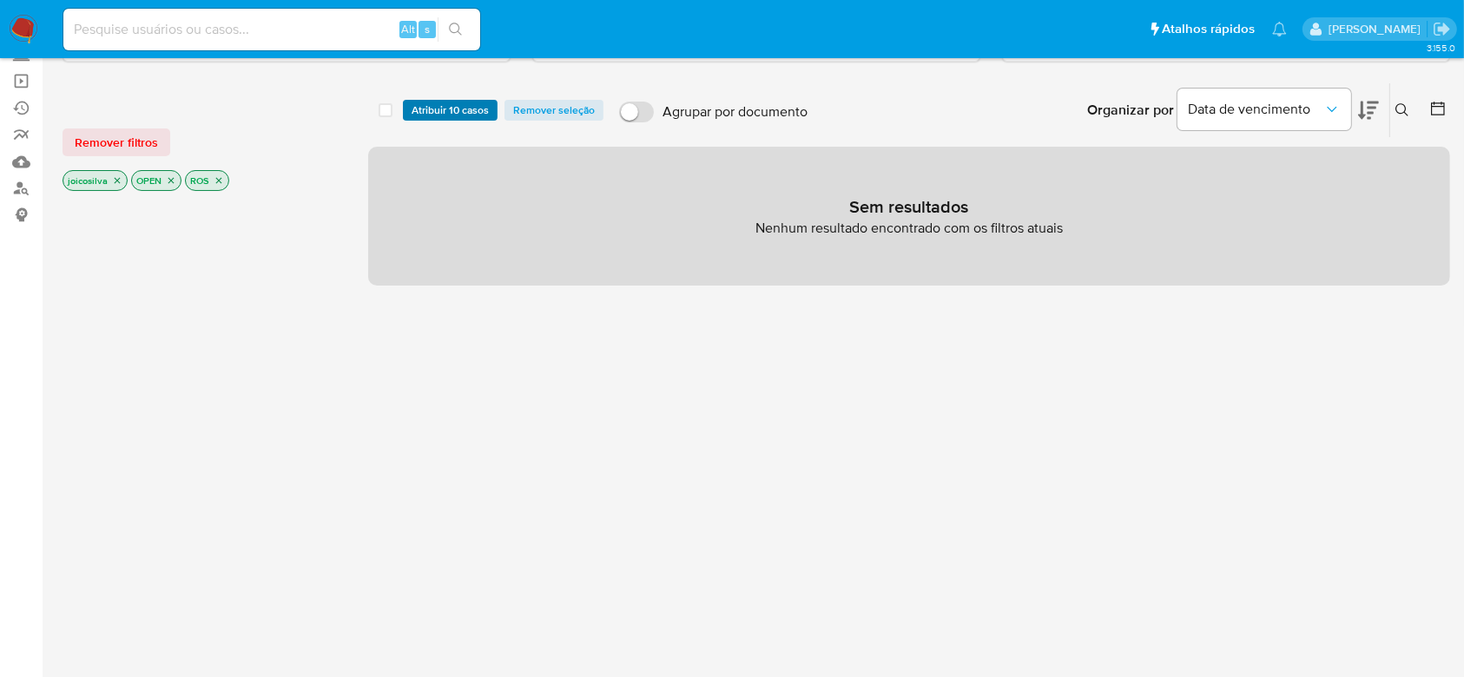
click at [454, 105] on span "Atribuir 10 casos" at bounding box center [450, 110] width 77 height 17
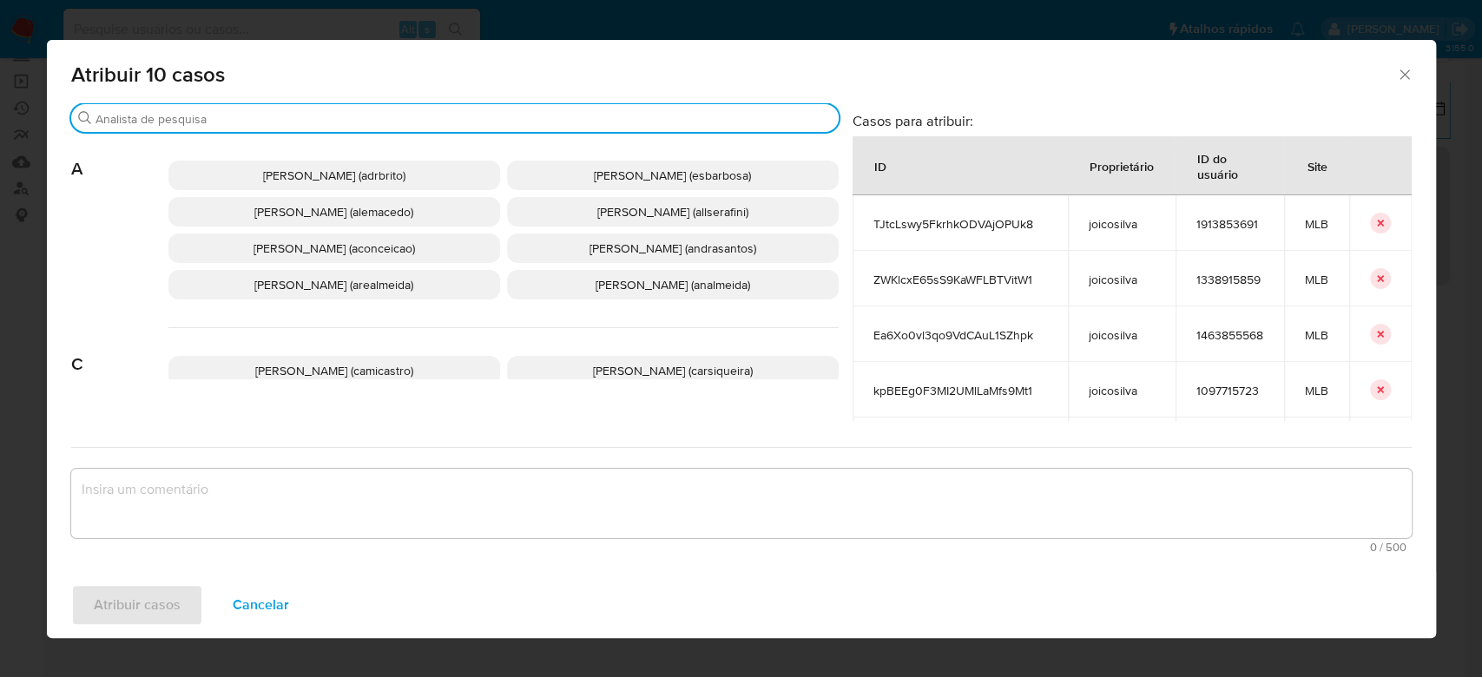
click at [243, 112] on input "Procurar" at bounding box center [464, 119] width 736 height 16
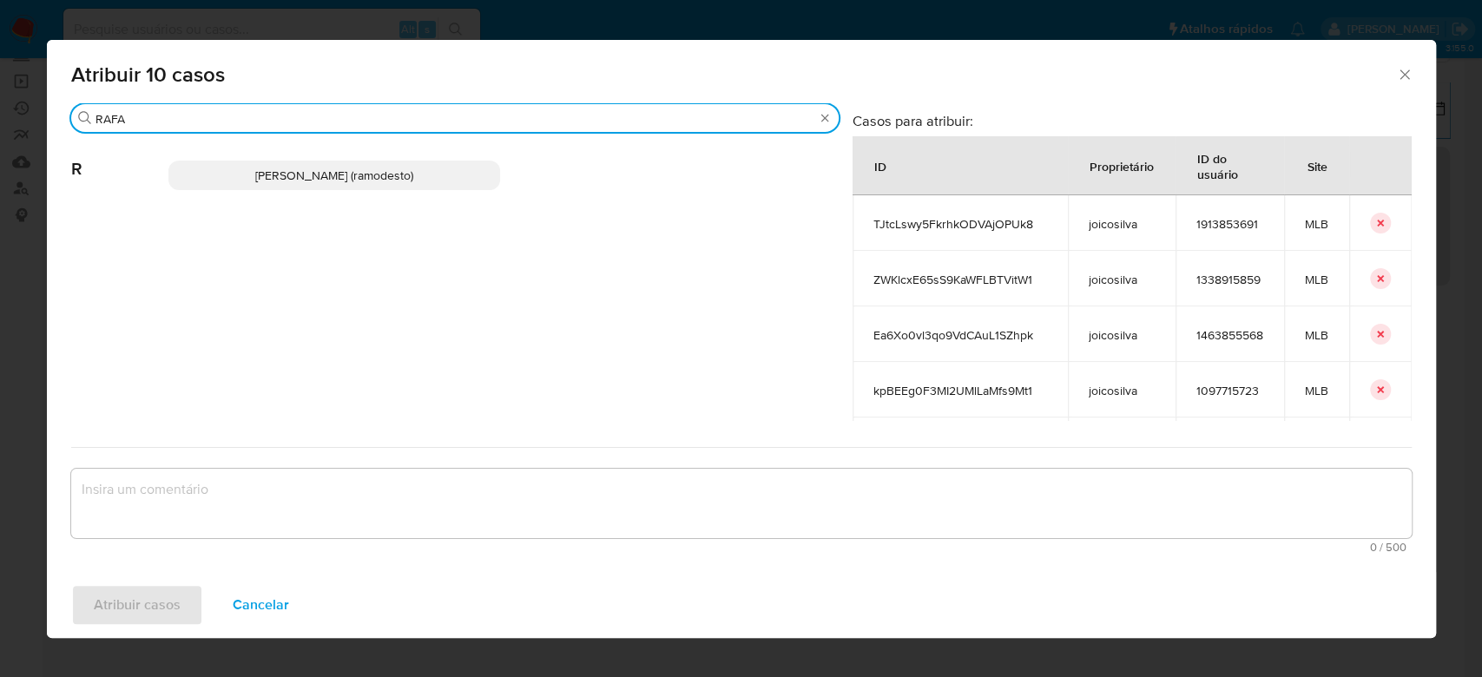
type input "RAFA"
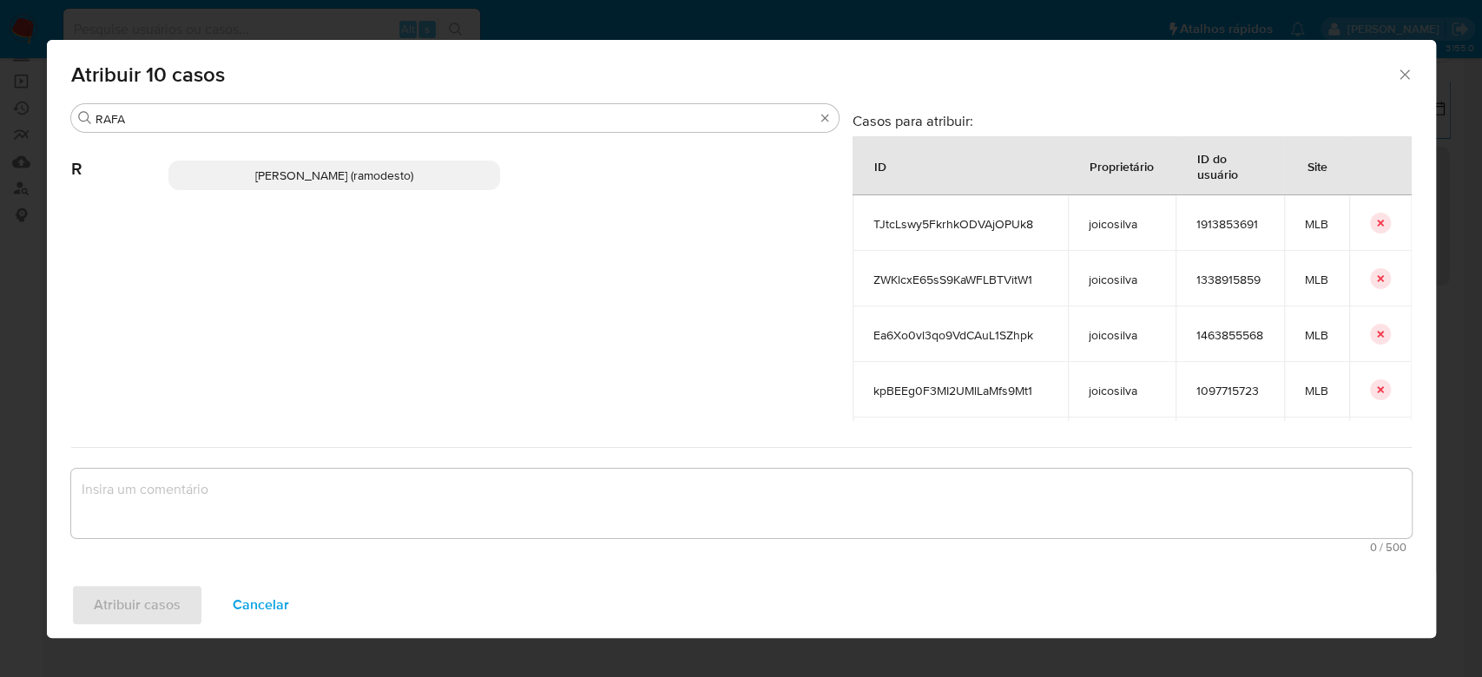
click at [280, 176] on span "Rafael Modesto Dos Santos (ramodesto)" at bounding box center [334, 175] width 158 height 17
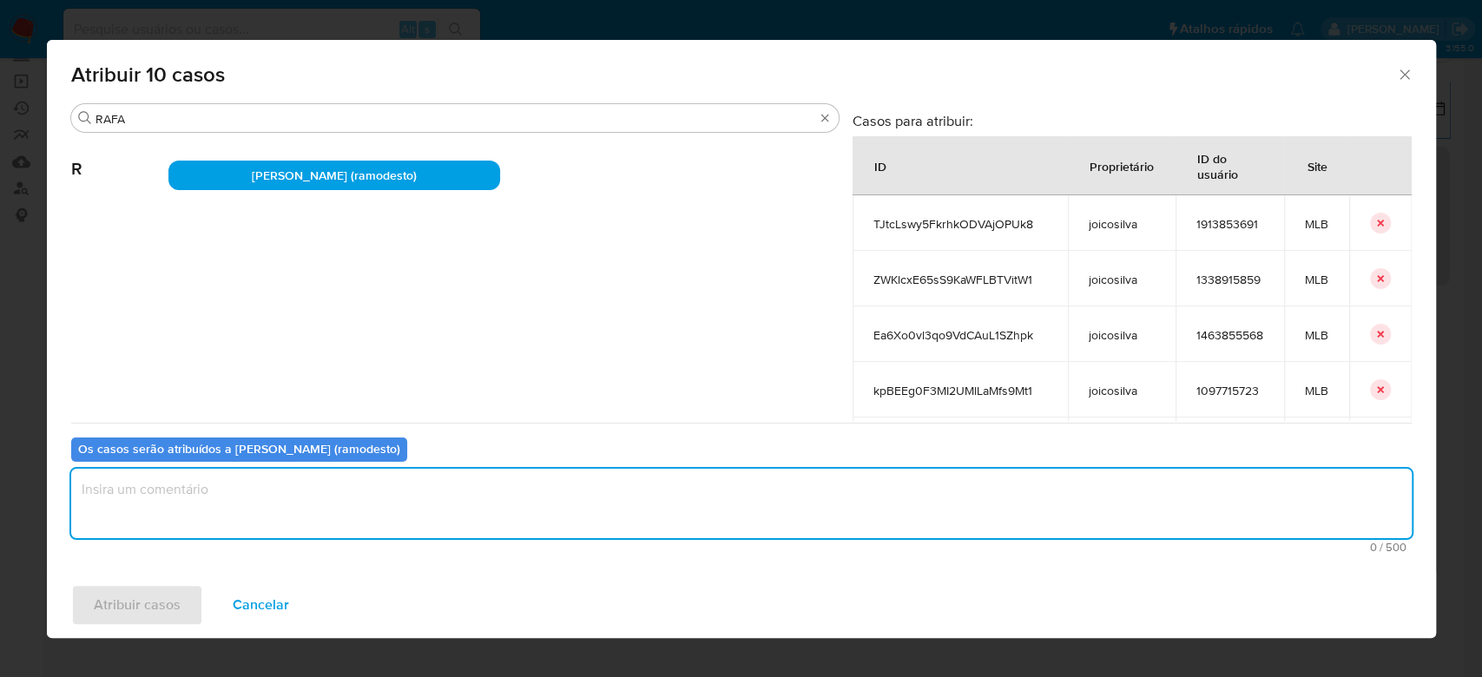
click at [236, 479] on textarea "assign-modal" at bounding box center [741, 503] width 1341 height 69
type textarea "OK!"
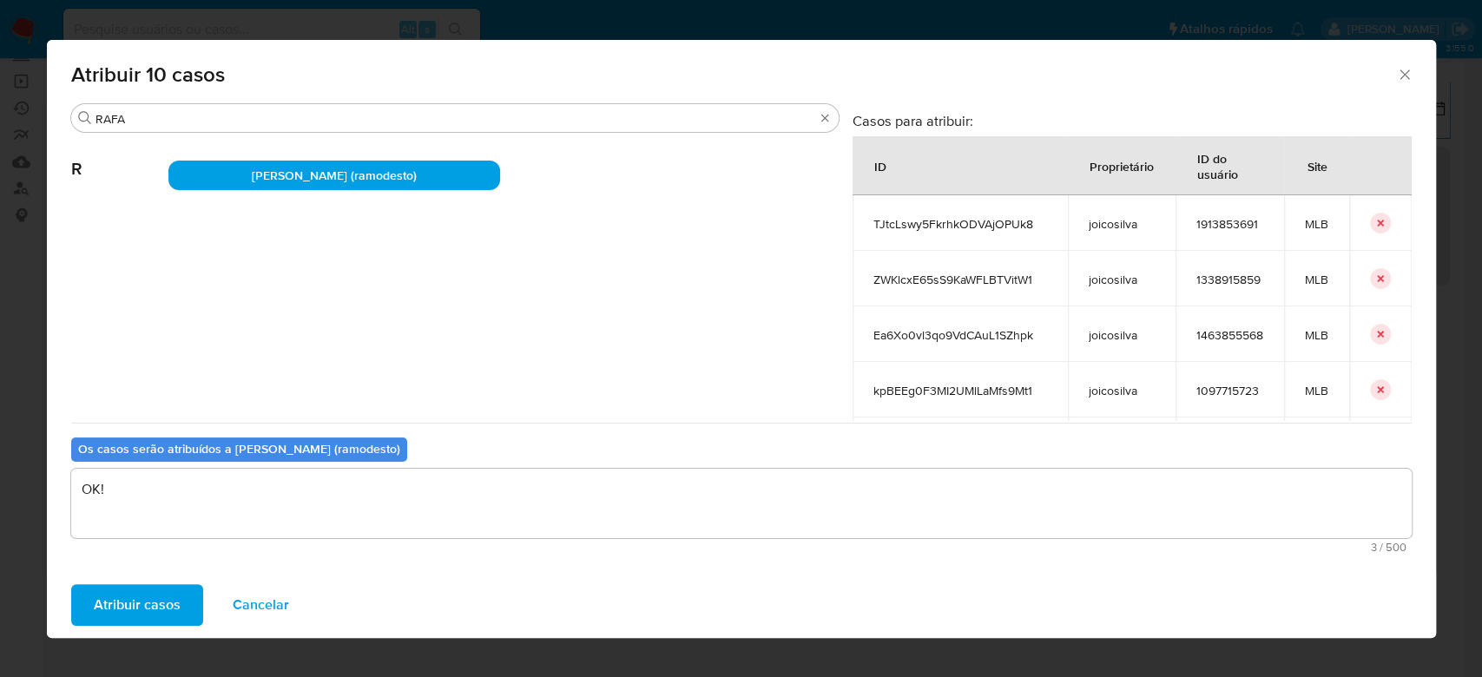
click at [147, 603] on span "Atribuir casos" at bounding box center [137, 605] width 87 height 38
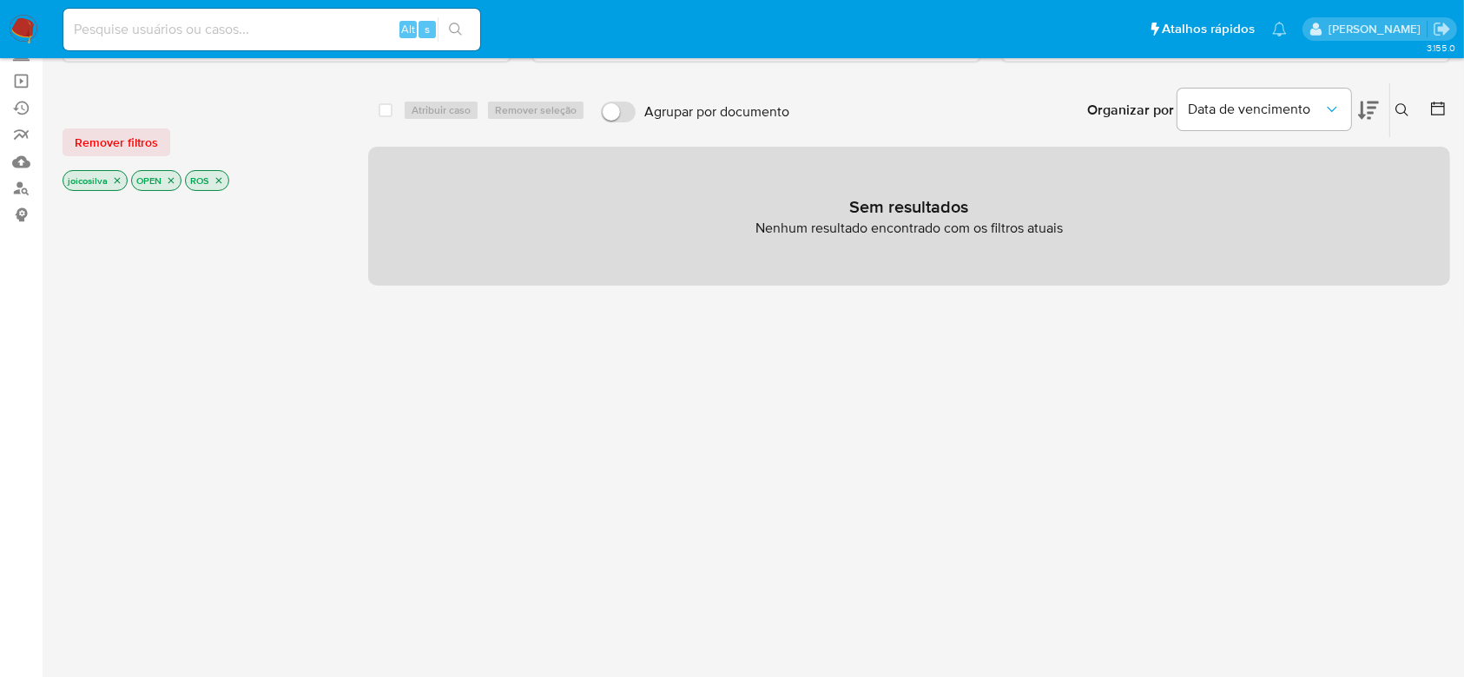
click at [120, 177] on icon "close-filter" at bounding box center [117, 180] width 10 height 10
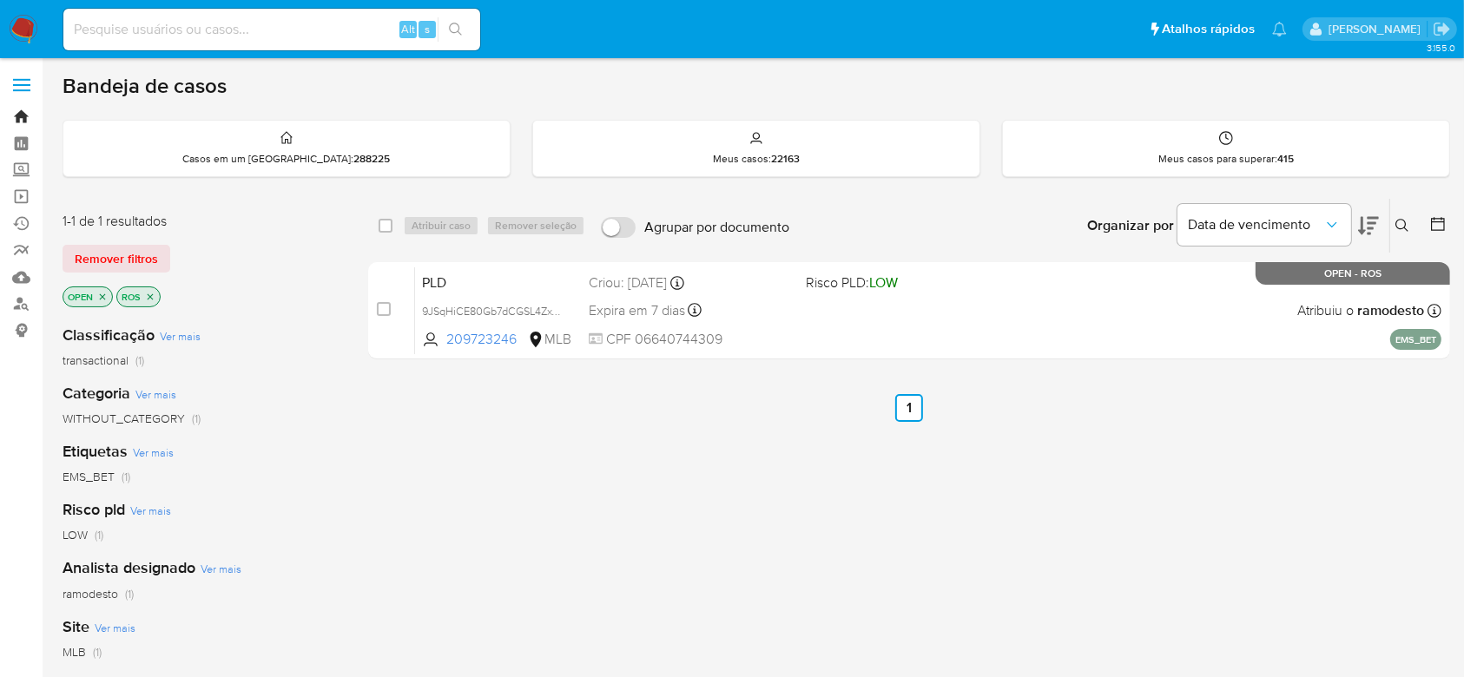
click at [19, 117] on link "Bandeja" at bounding box center [103, 116] width 207 height 27
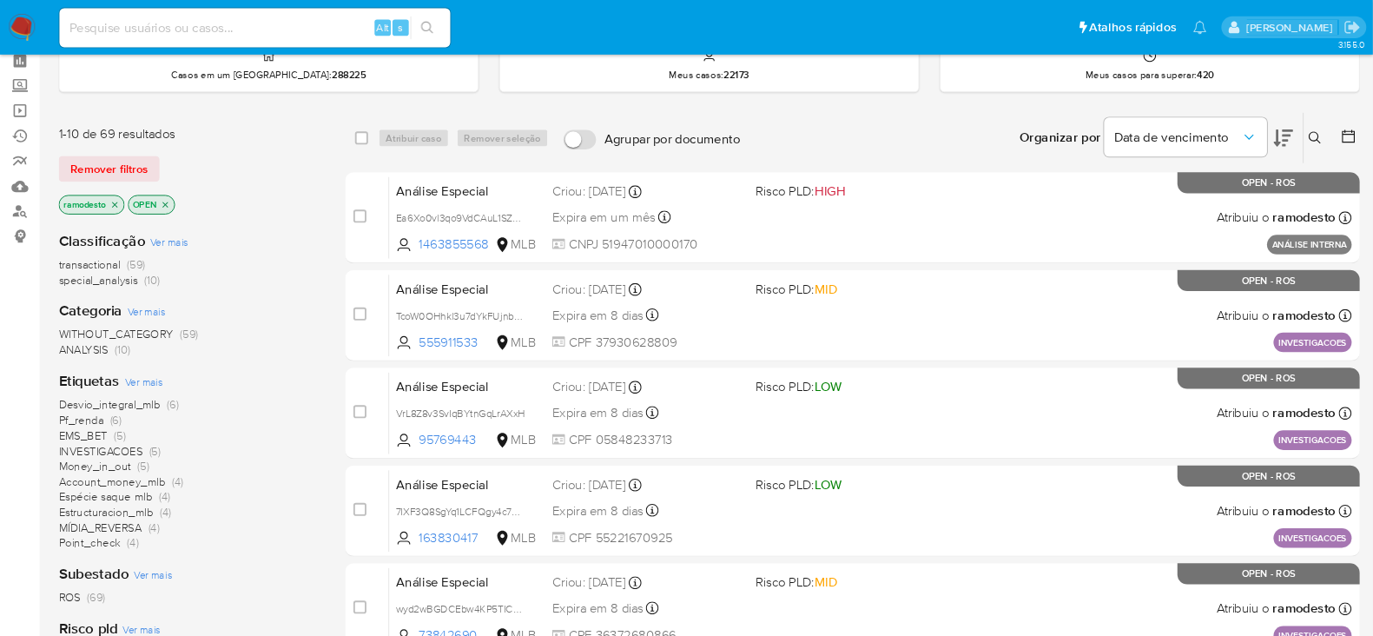
scroll to position [115, 0]
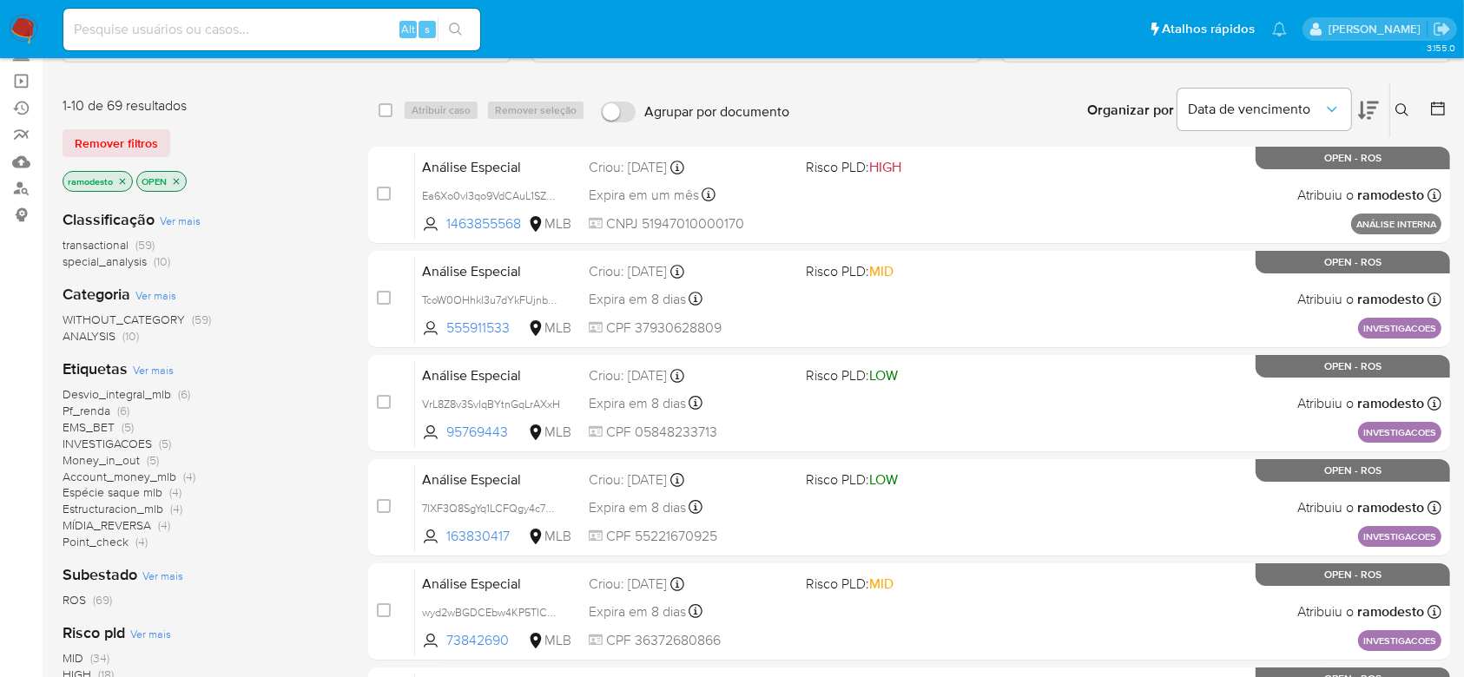
click at [89, 404] on span "Pf_renda" at bounding box center [87, 410] width 48 height 17
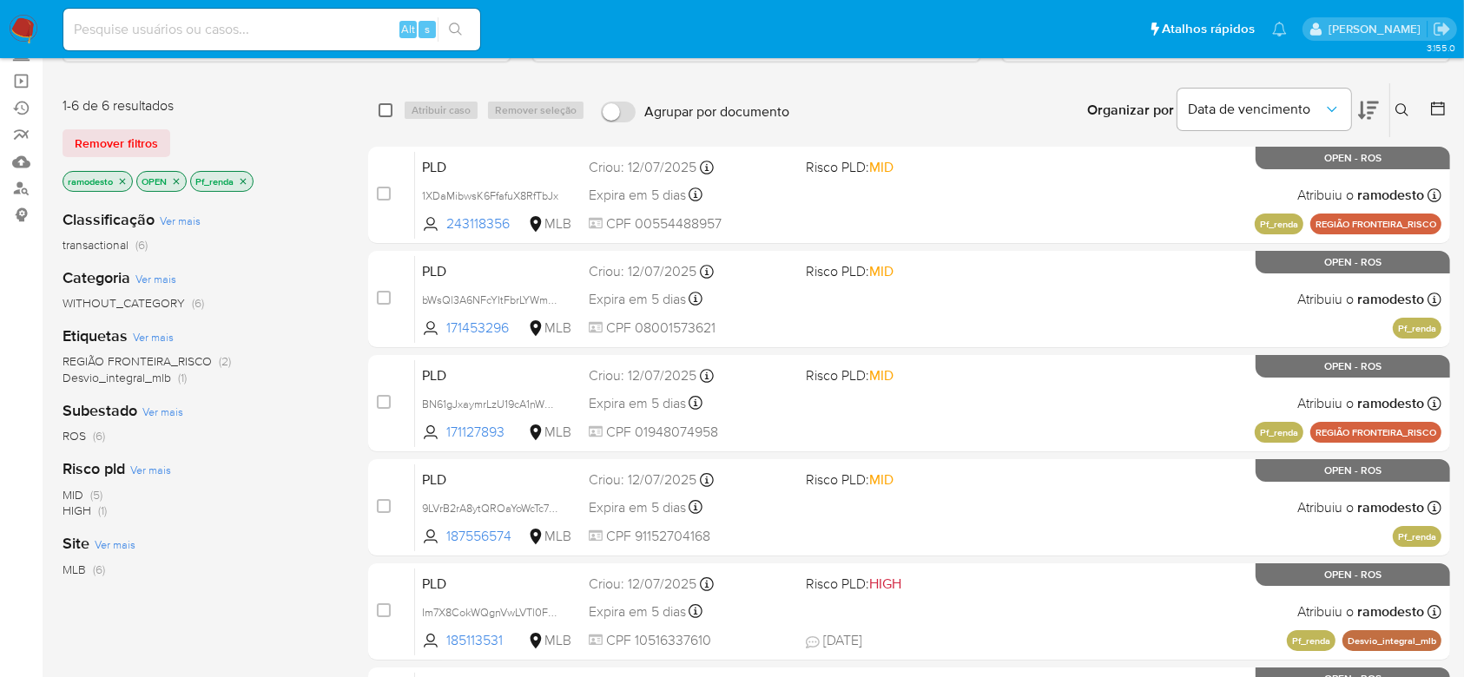
click at [387, 109] on input "checkbox" at bounding box center [386, 110] width 14 height 14
checkbox input "true"
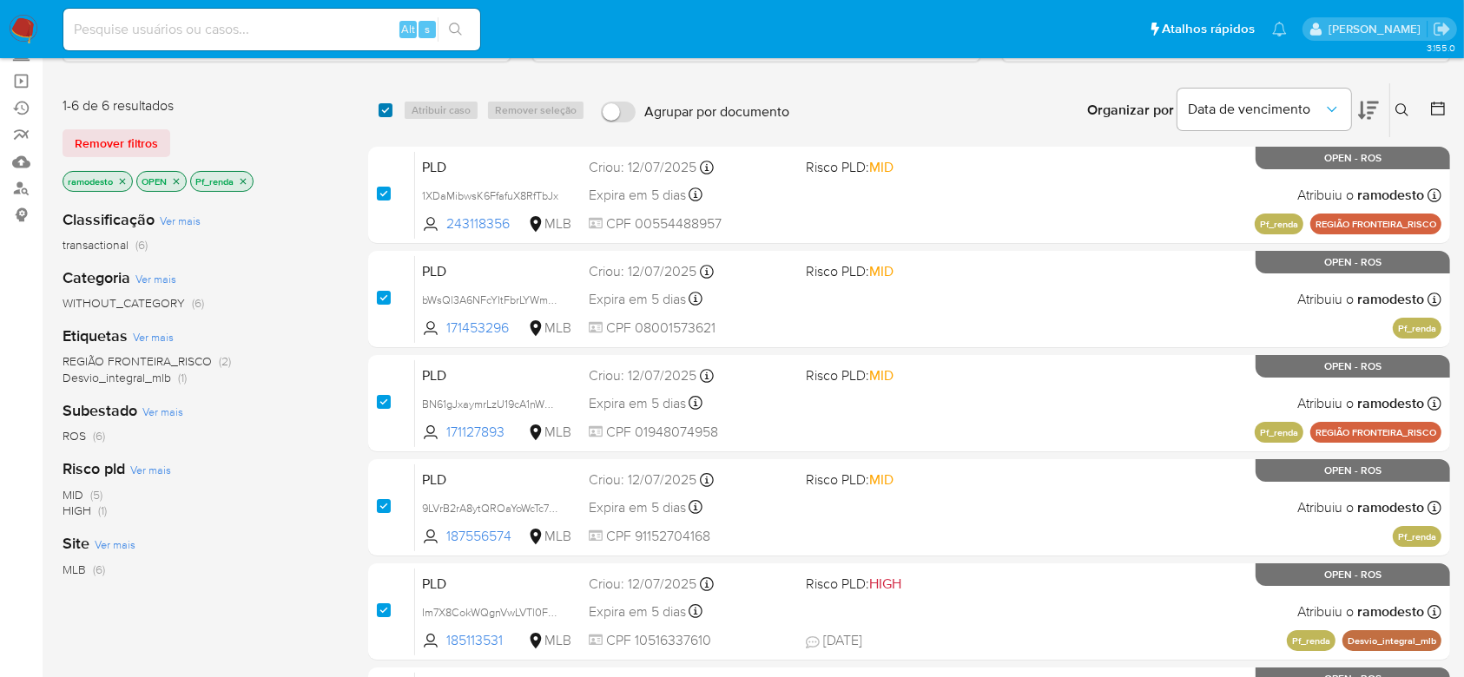
checkbox input "true"
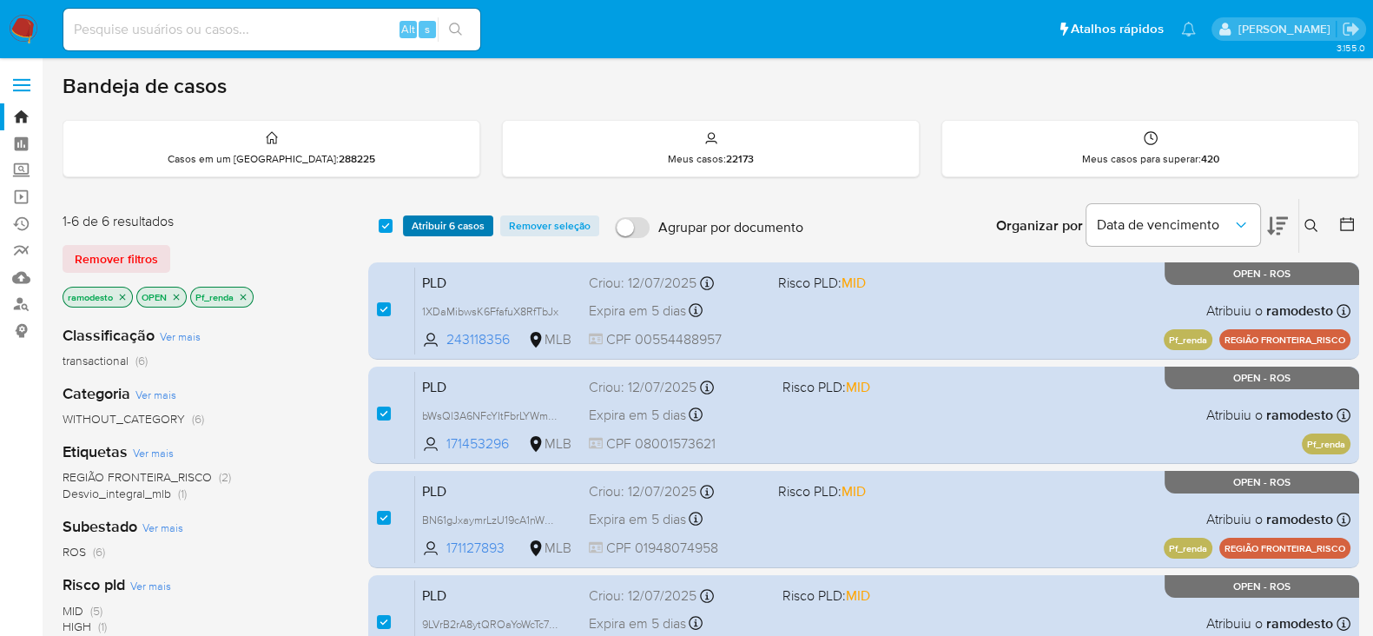
click at [447, 217] on span "Atribuir 6 casos" at bounding box center [448, 225] width 73 height 17
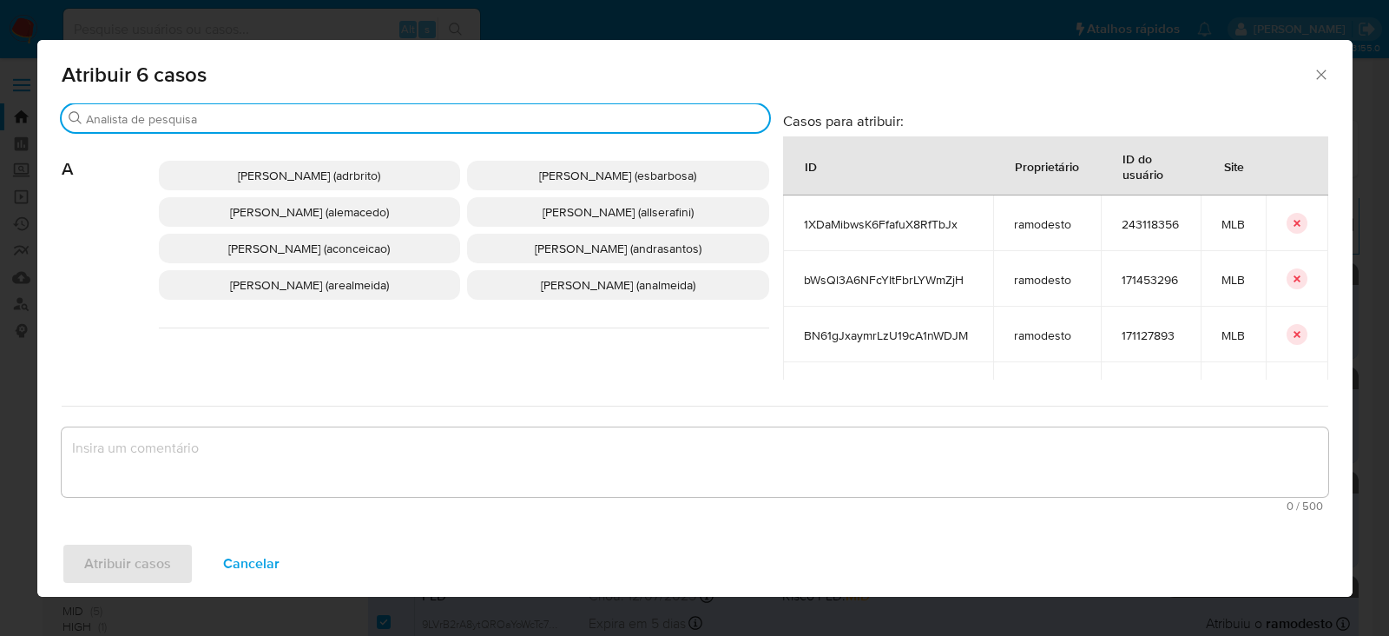
click at [181, 111] on input "Procurar" at bounding box center [424, 119] width 676 height 16
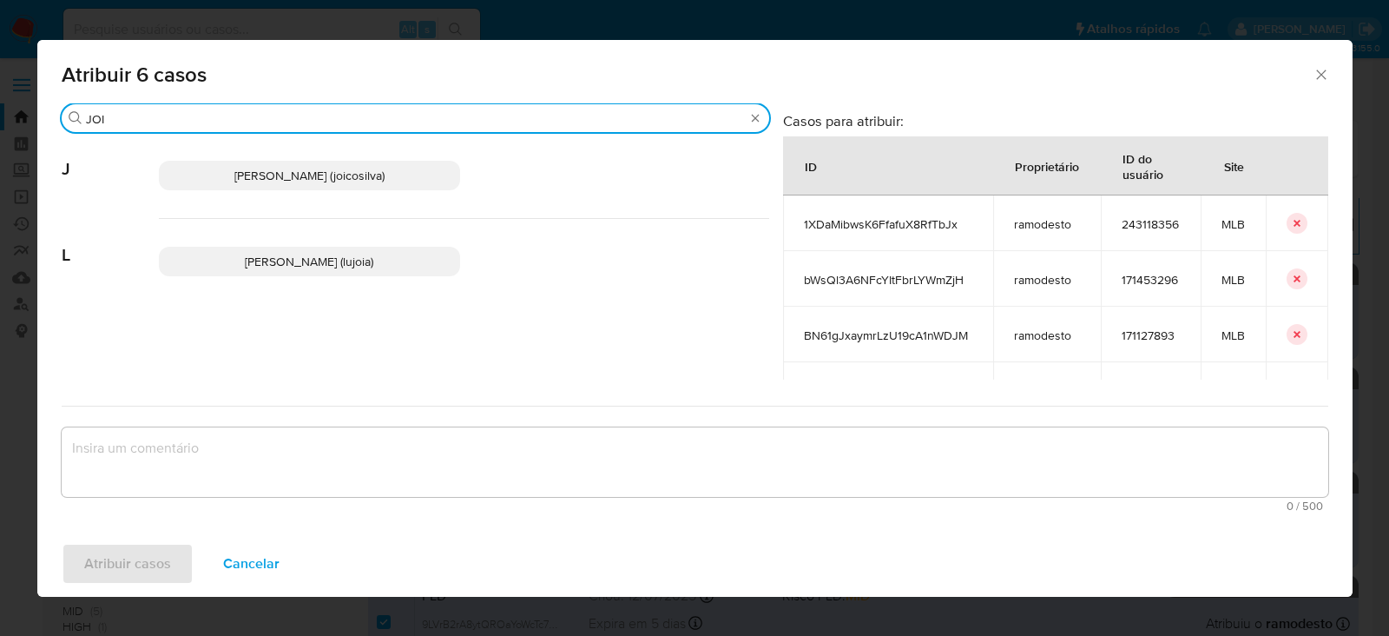
type input "JOI"
click at [241, 173] on span "Joice Oliveira Da Silva De Almeida (joicosilva)" at bounding box center [309, 175] width 150 height 17
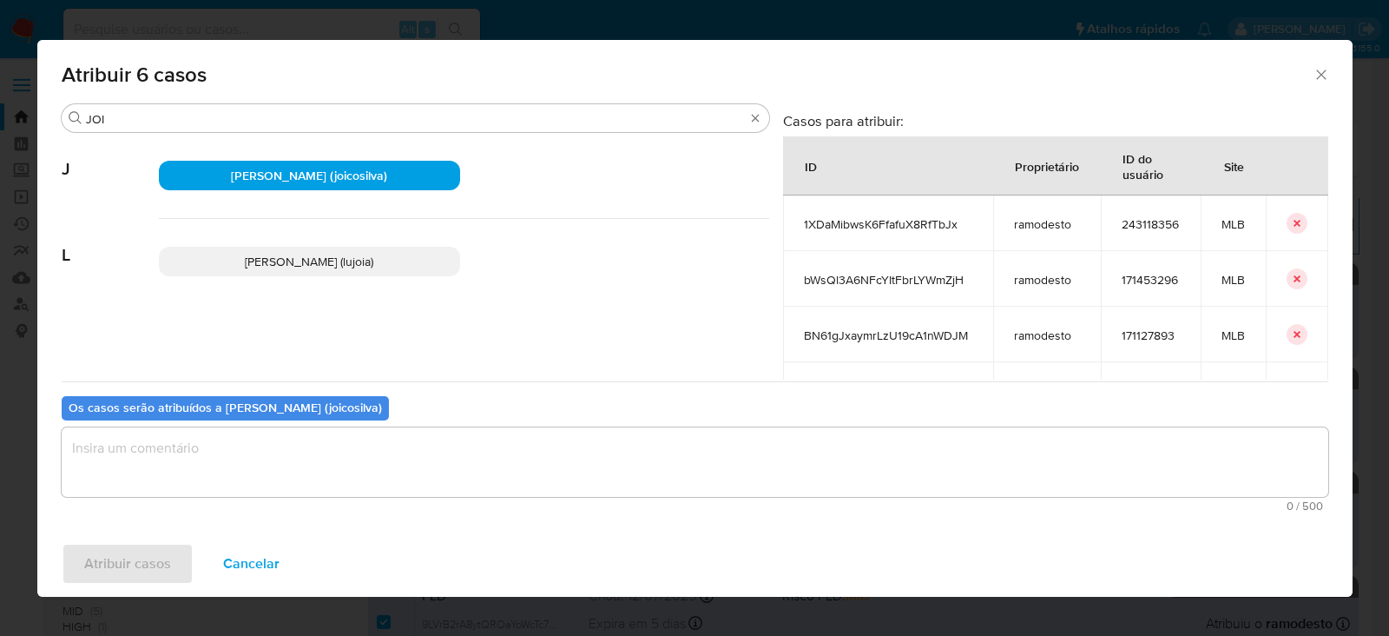
click at [197, 451] on textarea "assign-modal" at bounding box center [695, 461] width 1267 height 69
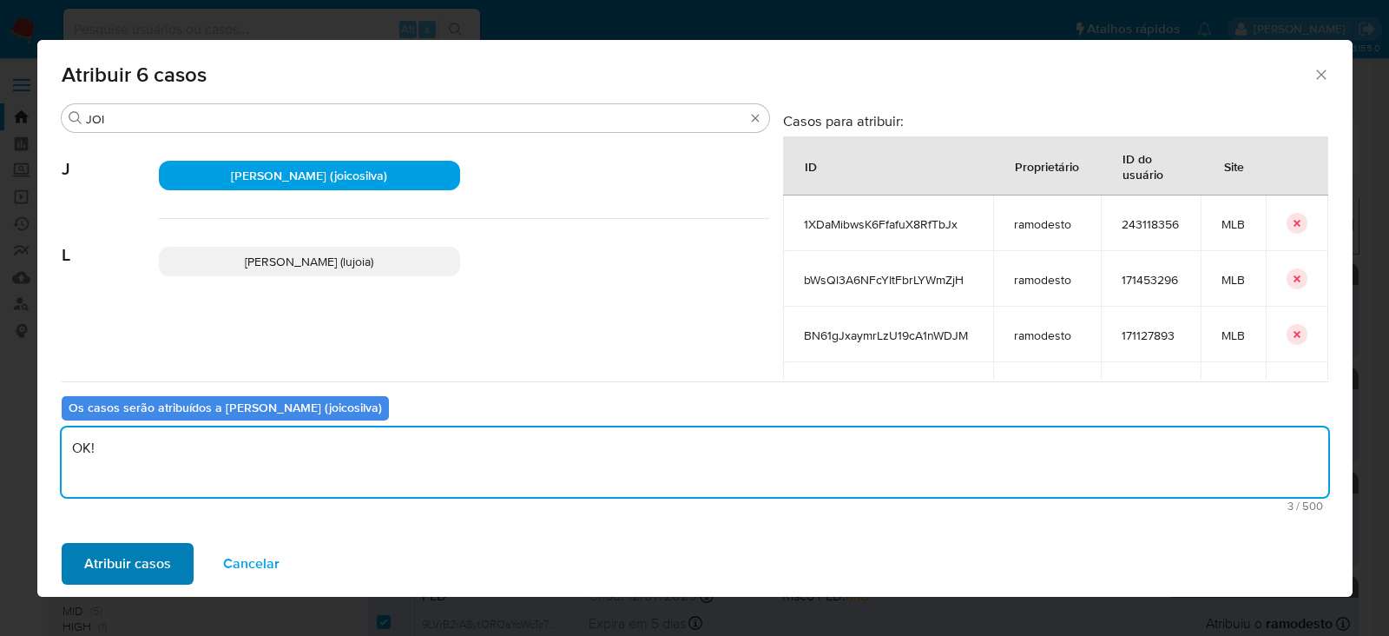
type textarea "OK!"
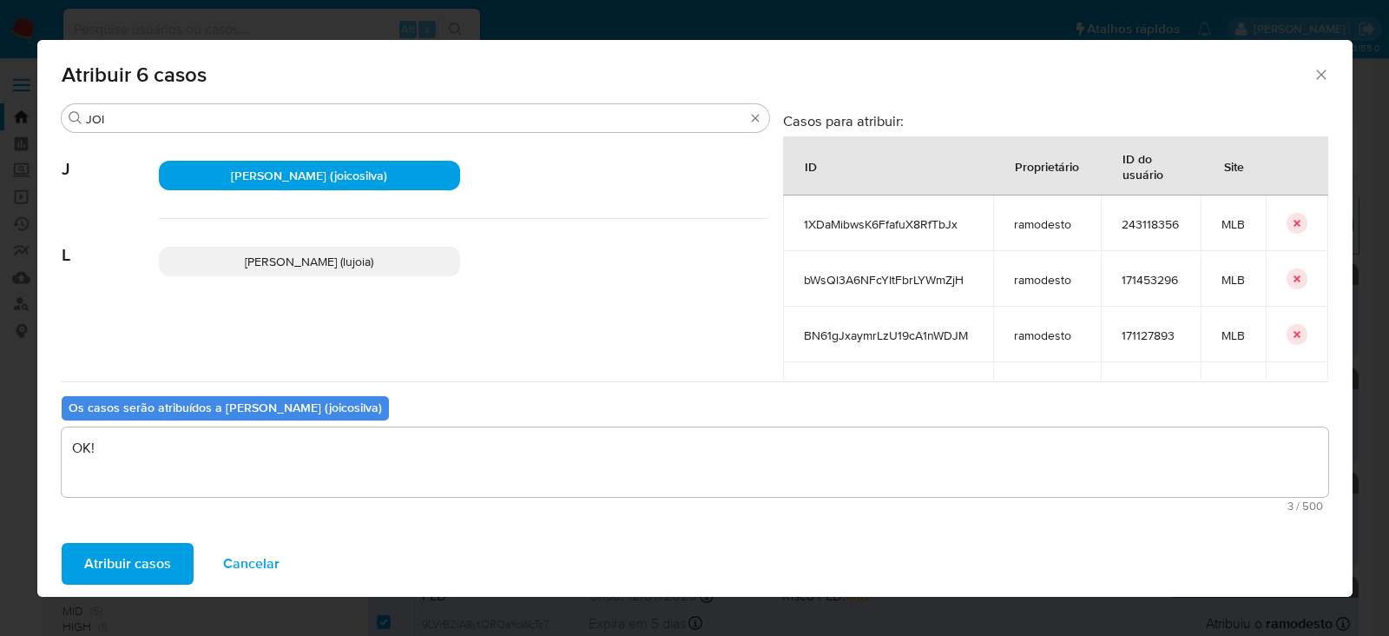
click at [135, 549] on span "Atribuir casos" at bounding box center [127, 563] width 87 height 38
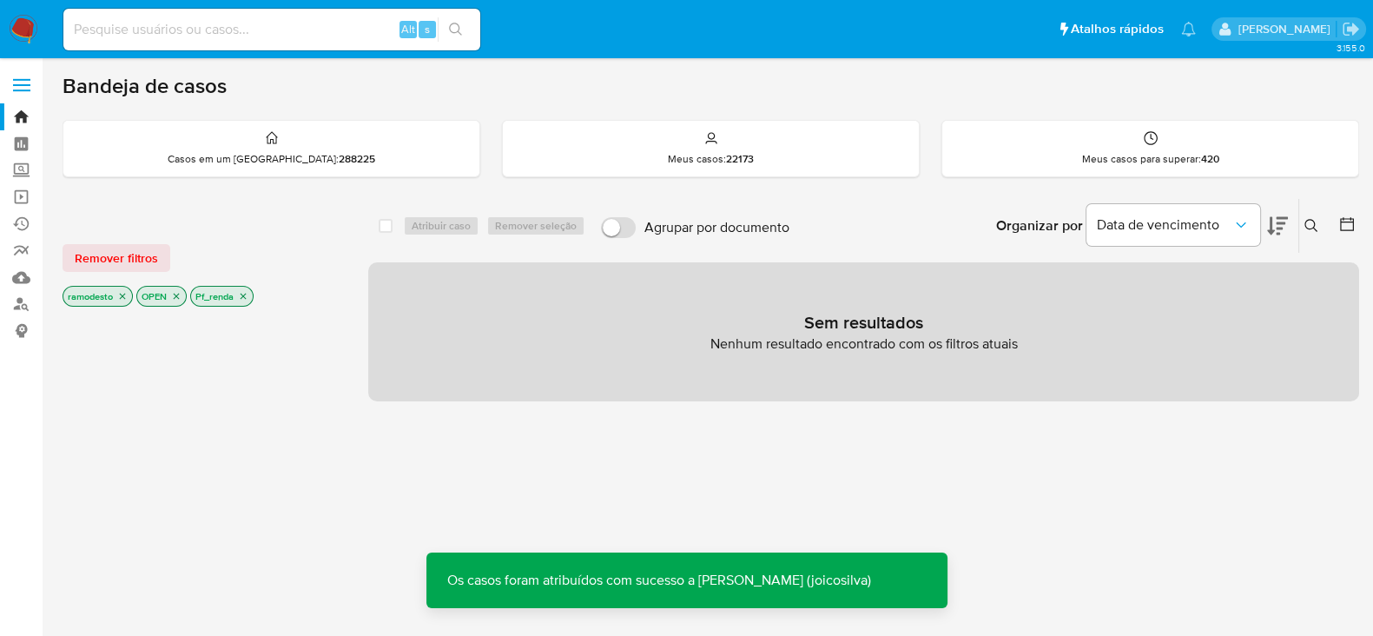
click at [242, 291] on icon "close-filter" at bounding box center [243, 296] width 10 height 10
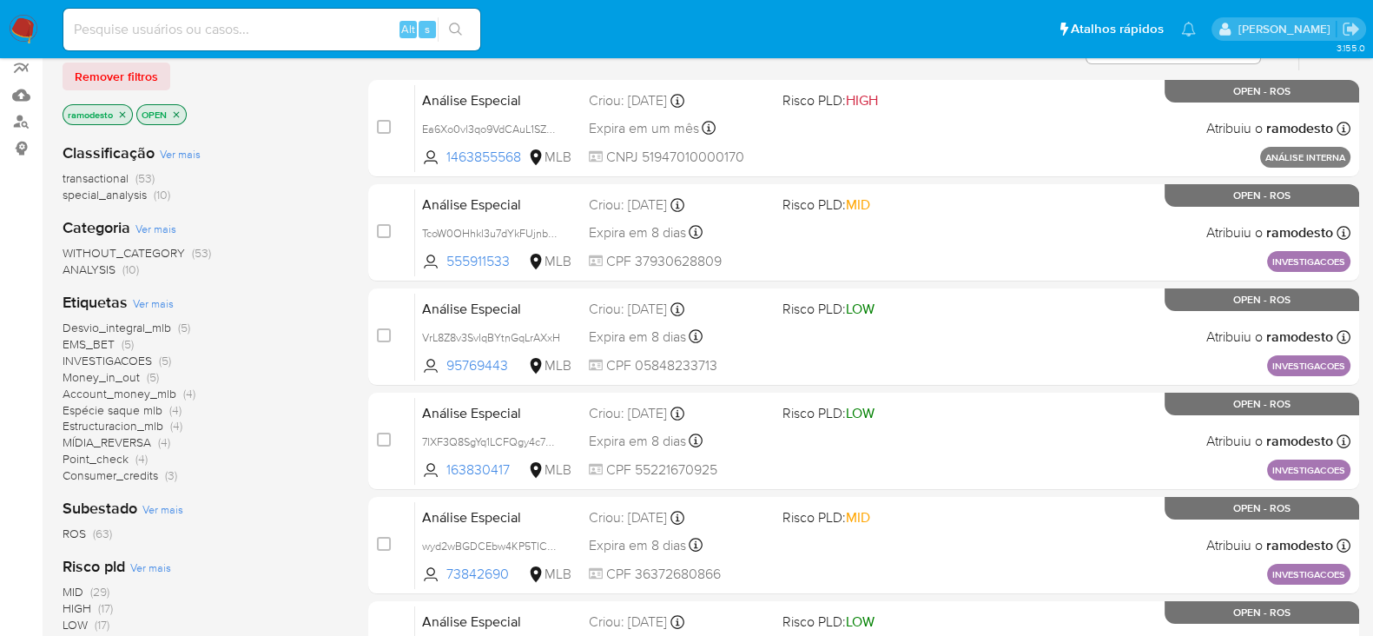
scroll to position [216, 0]
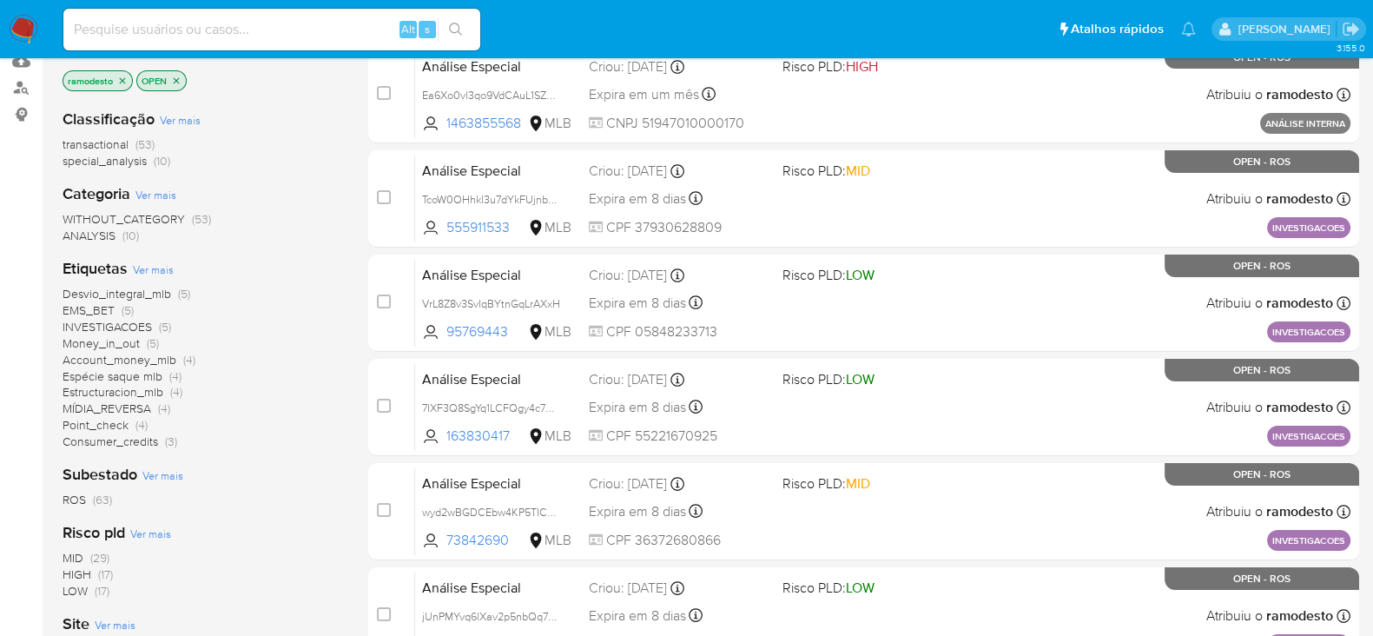
click at [157, 288] on span "Desvio_integral_mlb" at bounding box center [117, 293] width 109 height 17
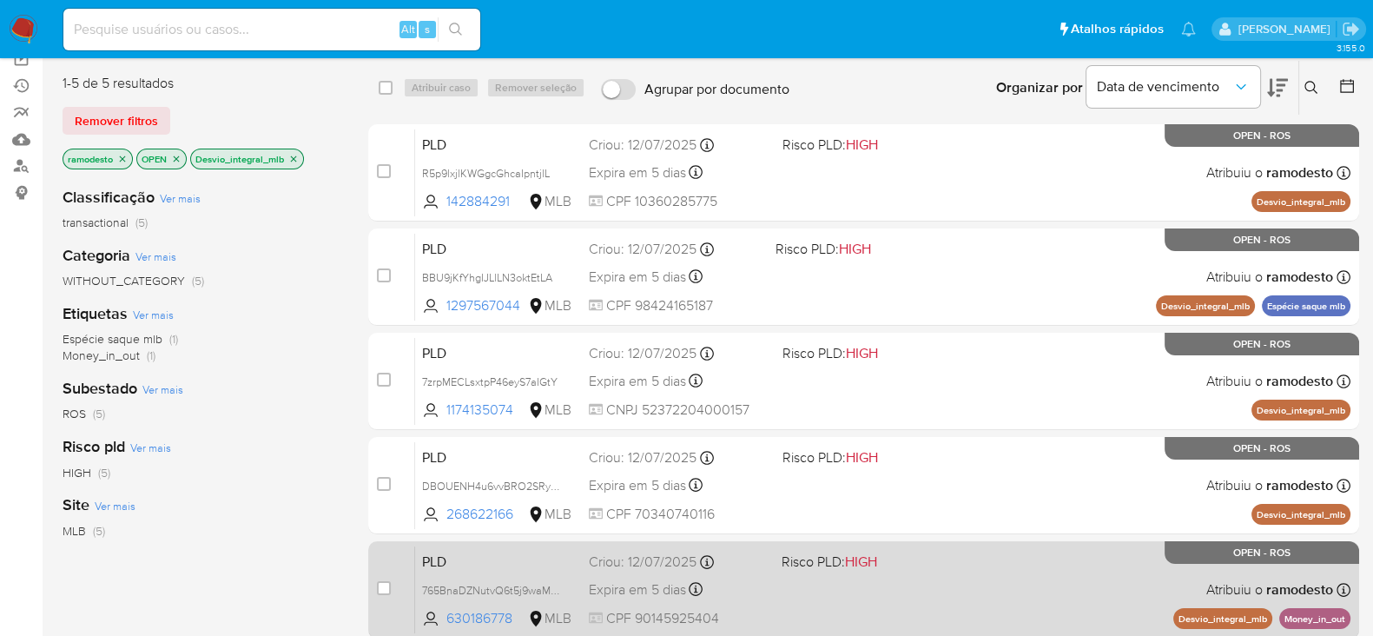
scroll to position [108, 0]
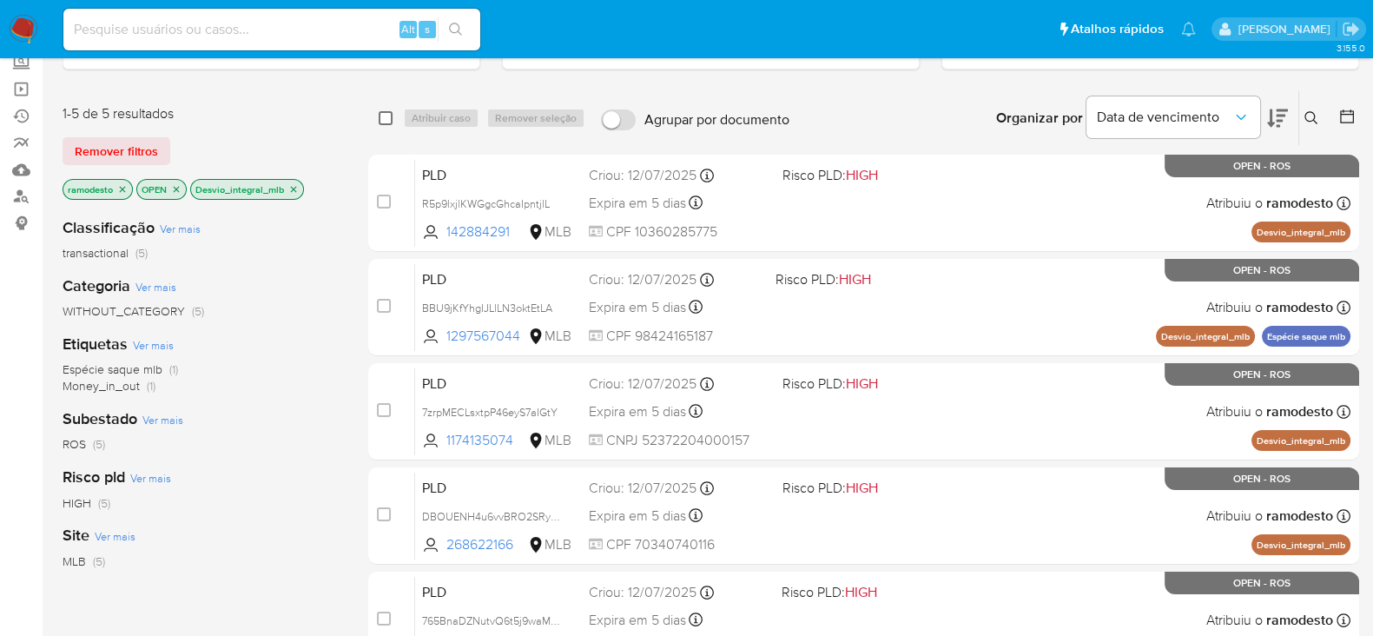
click at [379, 118] on input "checkbox" at bounding box center [386, 118] width 14 height 14
checkbox input "true"
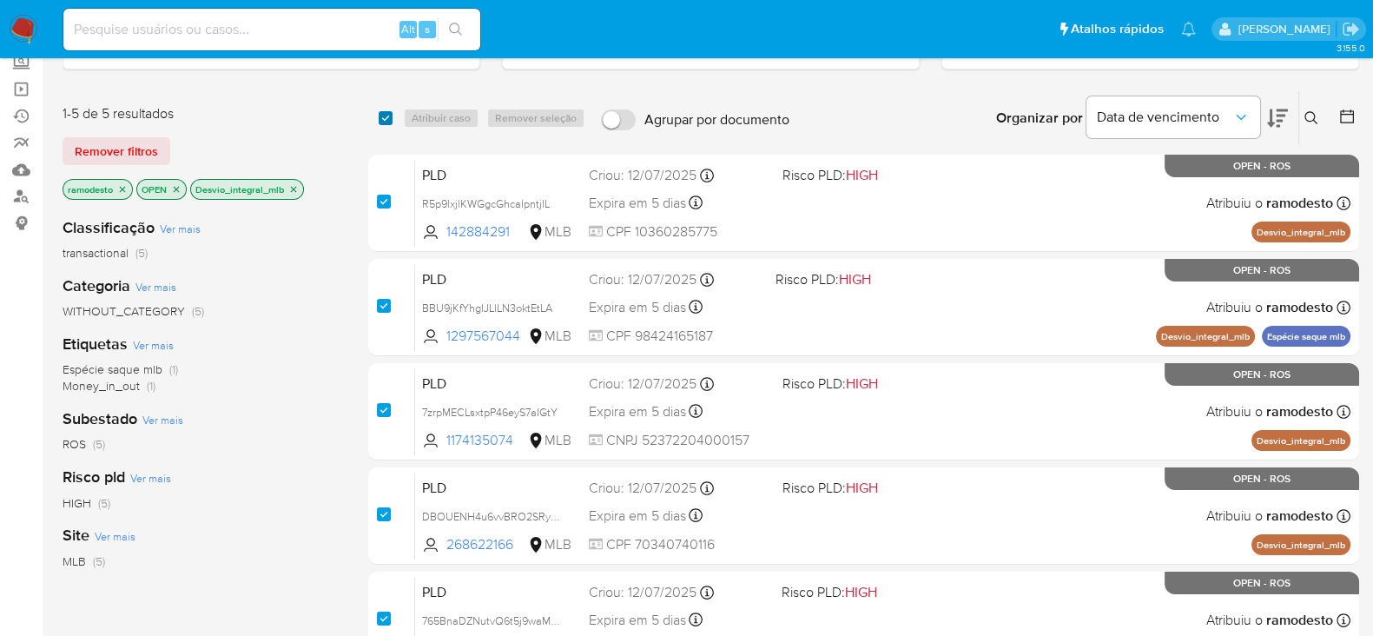
checkbox input "true"
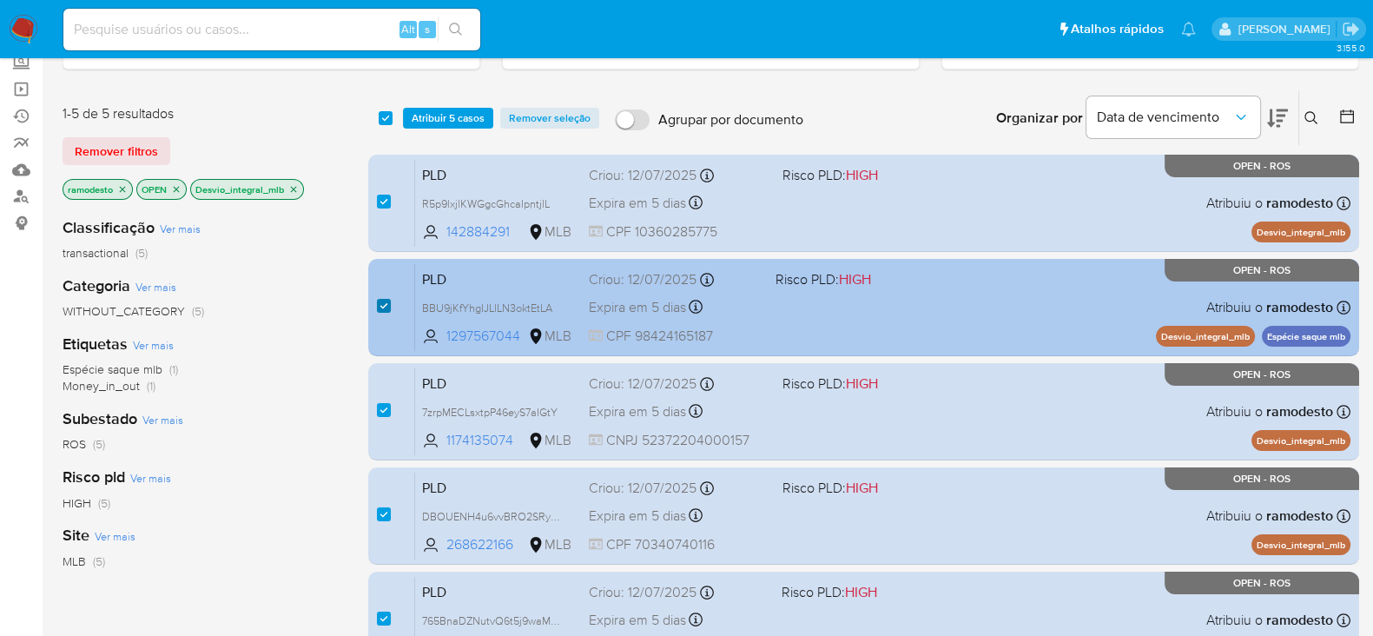
click at [385, 300] on input "checkbox" at bounding box center [384, 306] width 14 height 14
checkbox input "false"
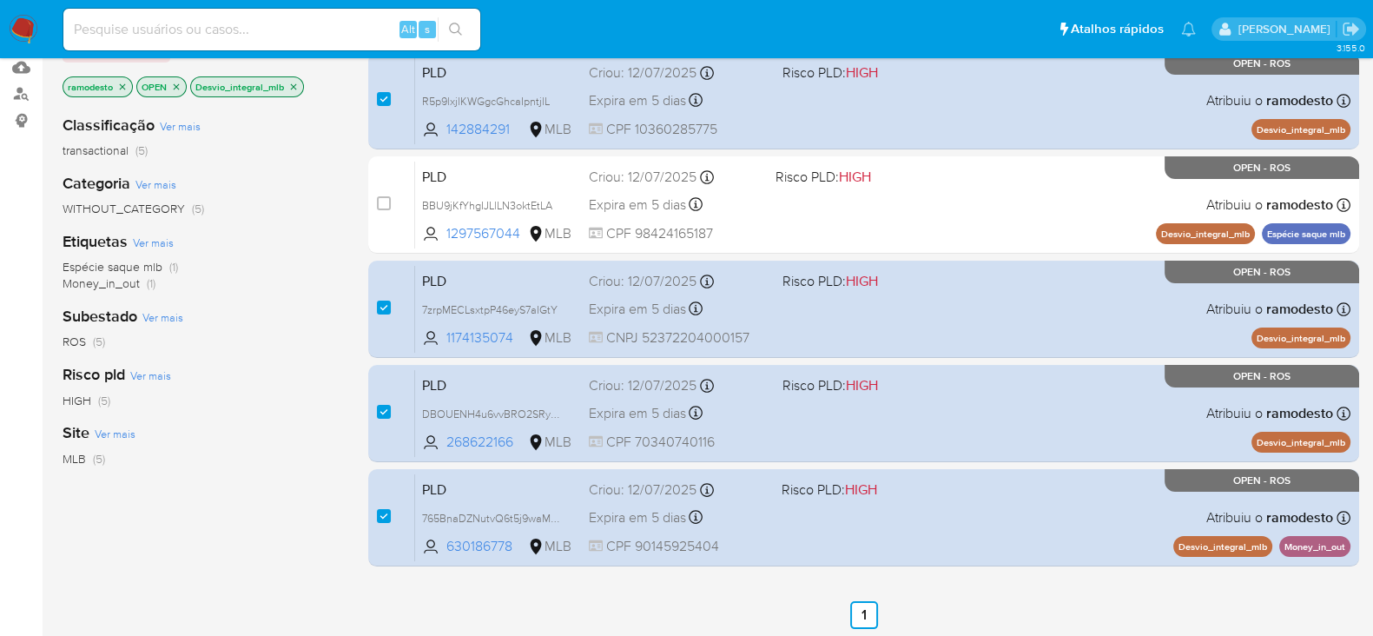
scroll to position [216, 0]
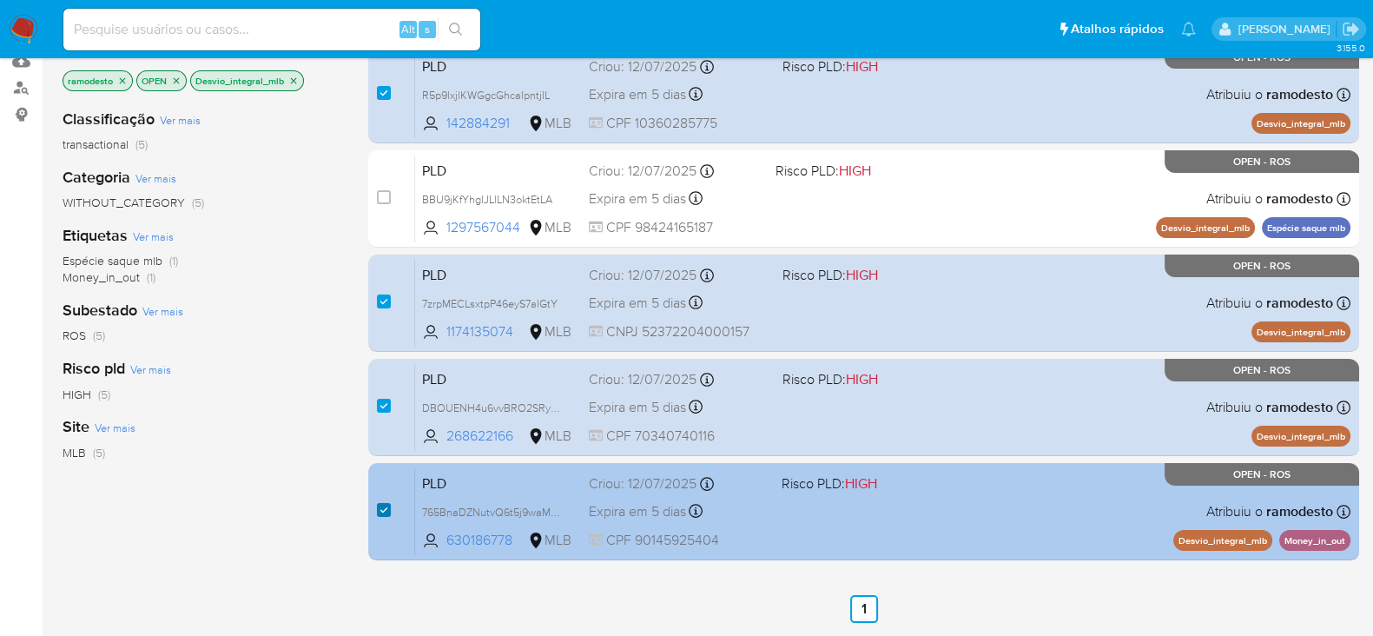
click at [388, 505] on input "checkbox" at bounding box center [384, 510] width 14 height 14
checkbox input "false"
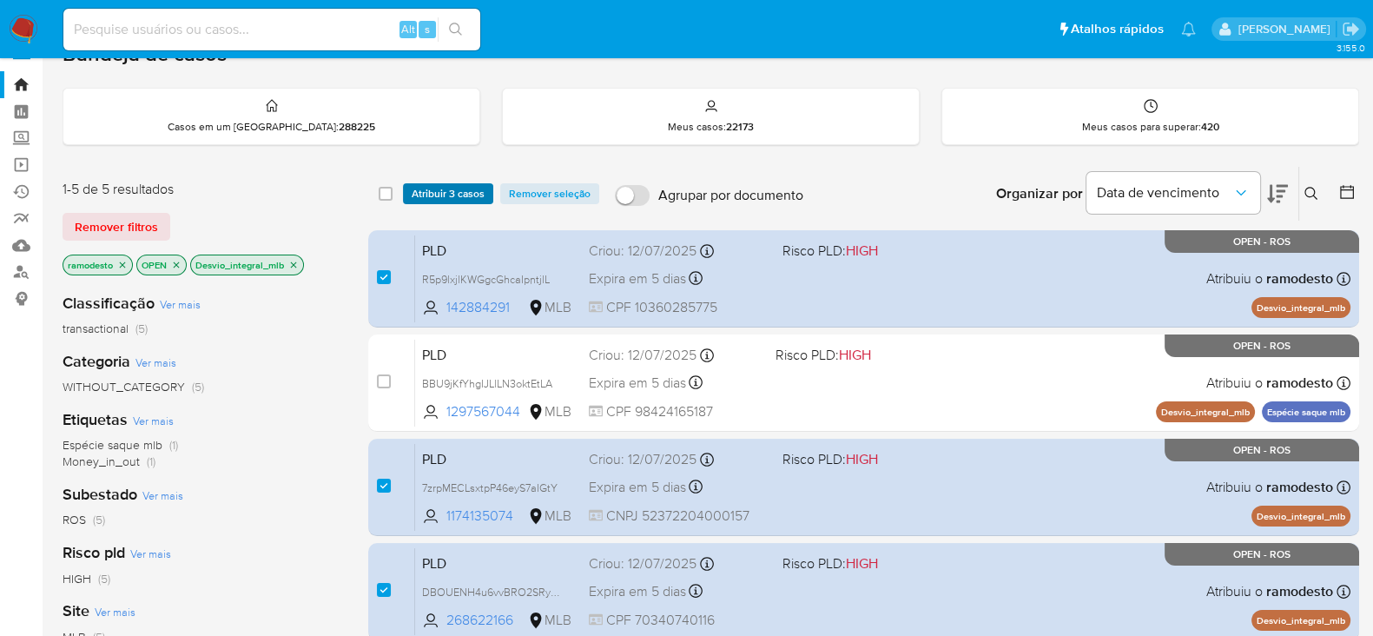
scroll to position [0, 0]
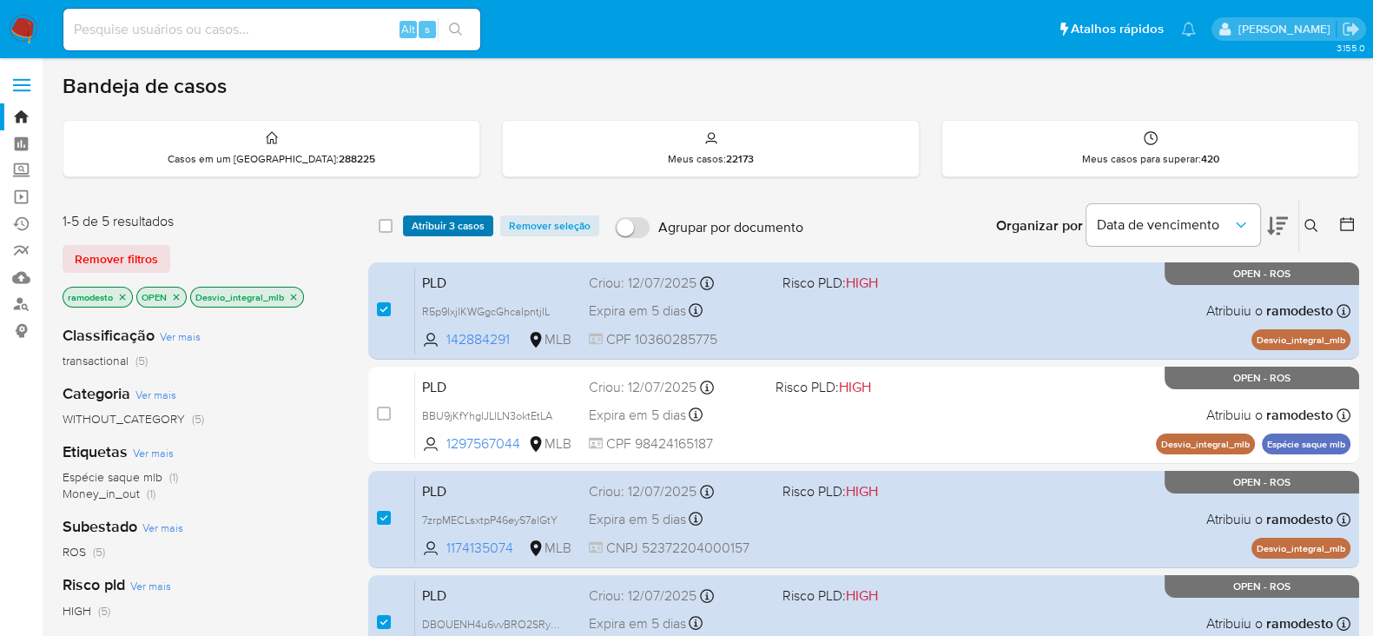
click at [445, 227] on span "Atribuir 3 casos" at bounding box center [448, 225] width 73 height 17
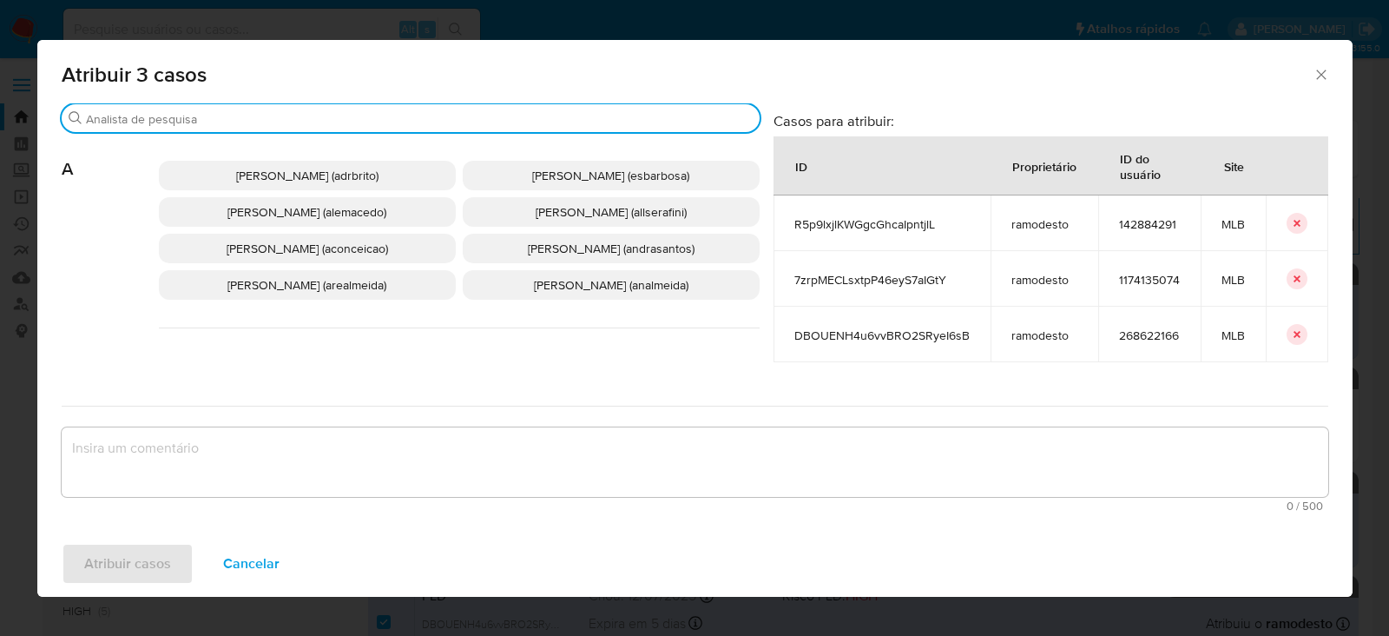
click at [221, 122] on input "Procurar" at bounding box center [419, 119] width 667 height 16
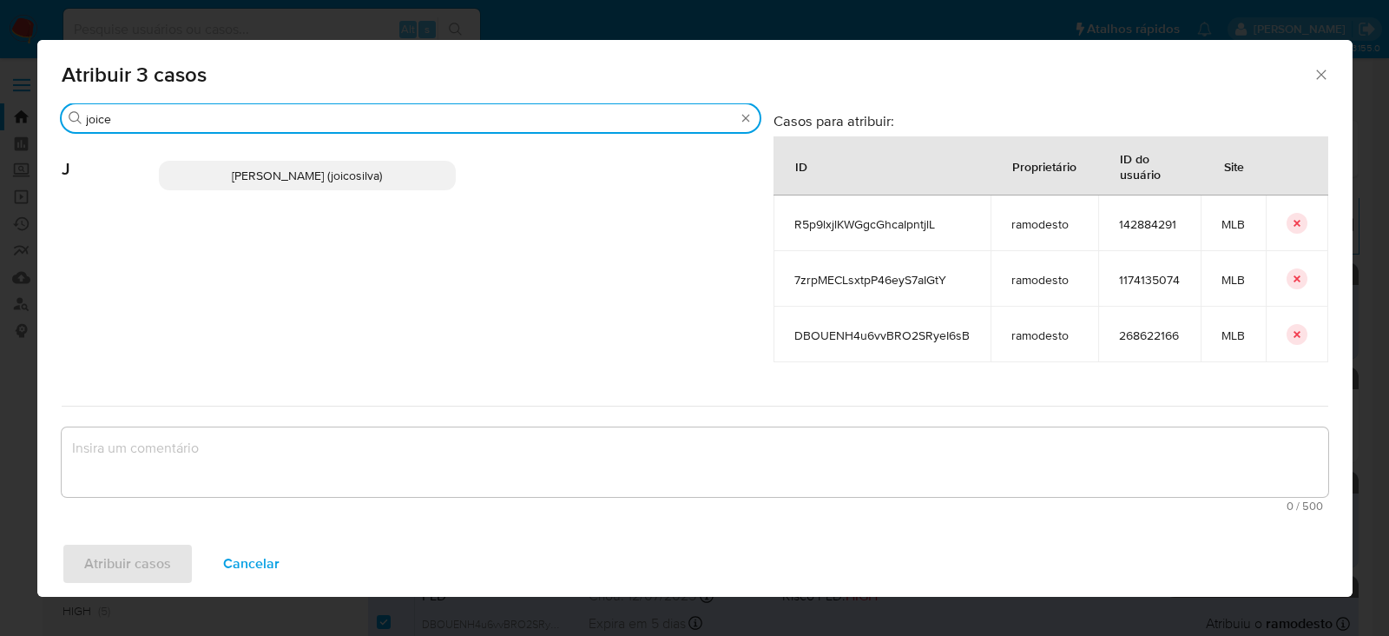
type input "joice"
click at [295, 173] on span "Joice Oliveira Da Silva De Almeida (joicosilva)" at bounding box center [307, 175] width 150 height 17
click at [306, 175] on span "Joice Oliveira Da Silva De Almeida (joicosilva)" at bounding box center [307, 175] width 150 height 17
click at [233, 173] on span "Joice Oliveira Da Silva De Almeida (joicosilva)" at bounding box center [307, 175] width 150 height 17
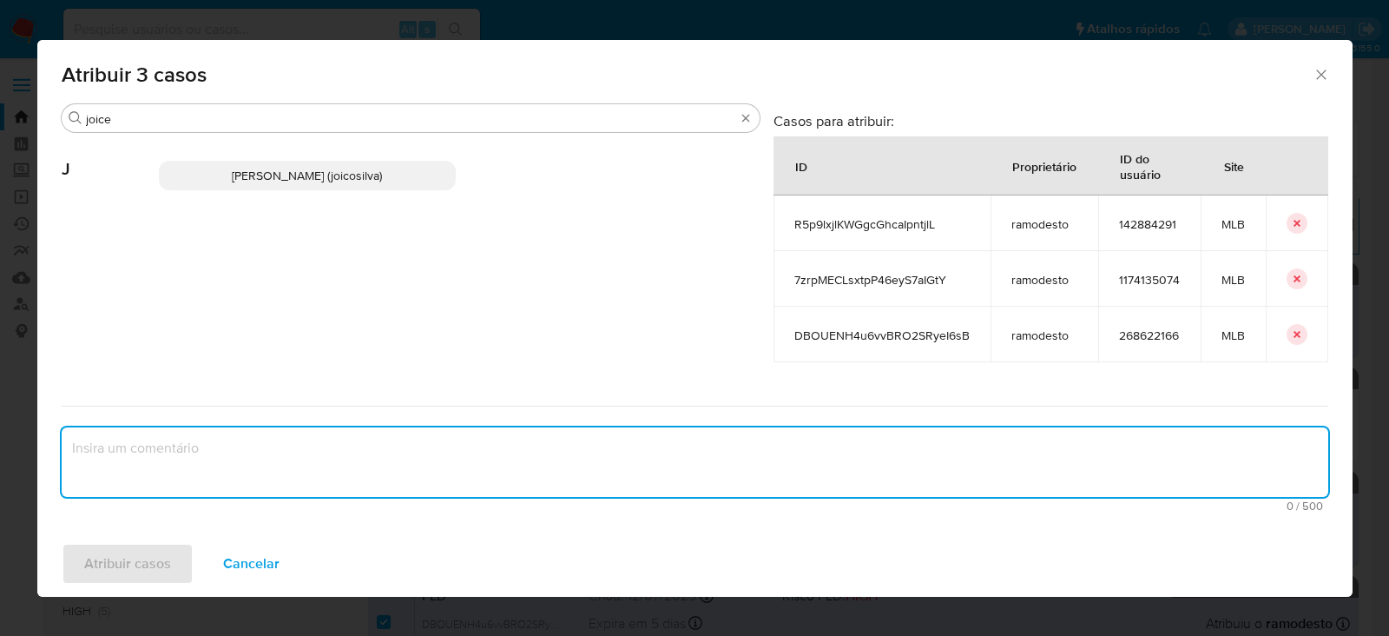
click at [178, 455] on textarea "assign-modal" at bounding box center [695, 461] width 1267 height 69
type textarea "OK!"
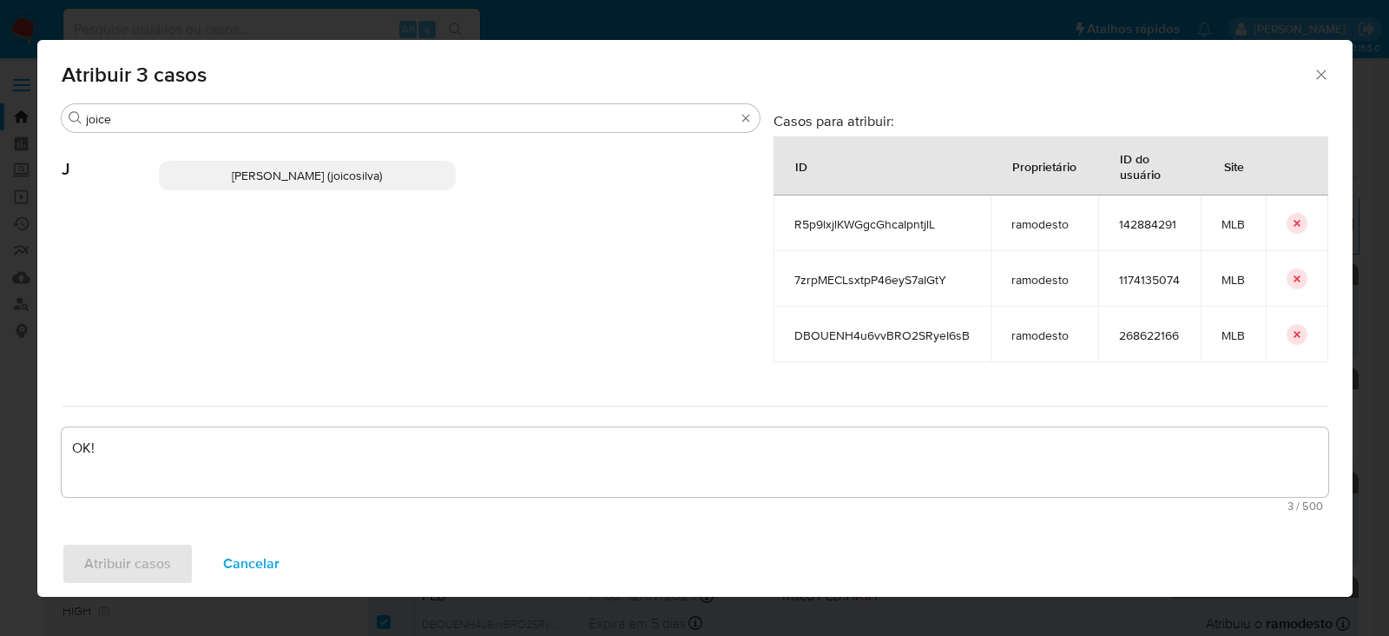
click at [278, 175] on span "Joice Oliveira Da Silva De Almeida (joicosilva)" at bounding box center [307, 175] width 150 height 17
click at [163, 119] on input "joice" at bounding box center [410, 119] width 649 height 16
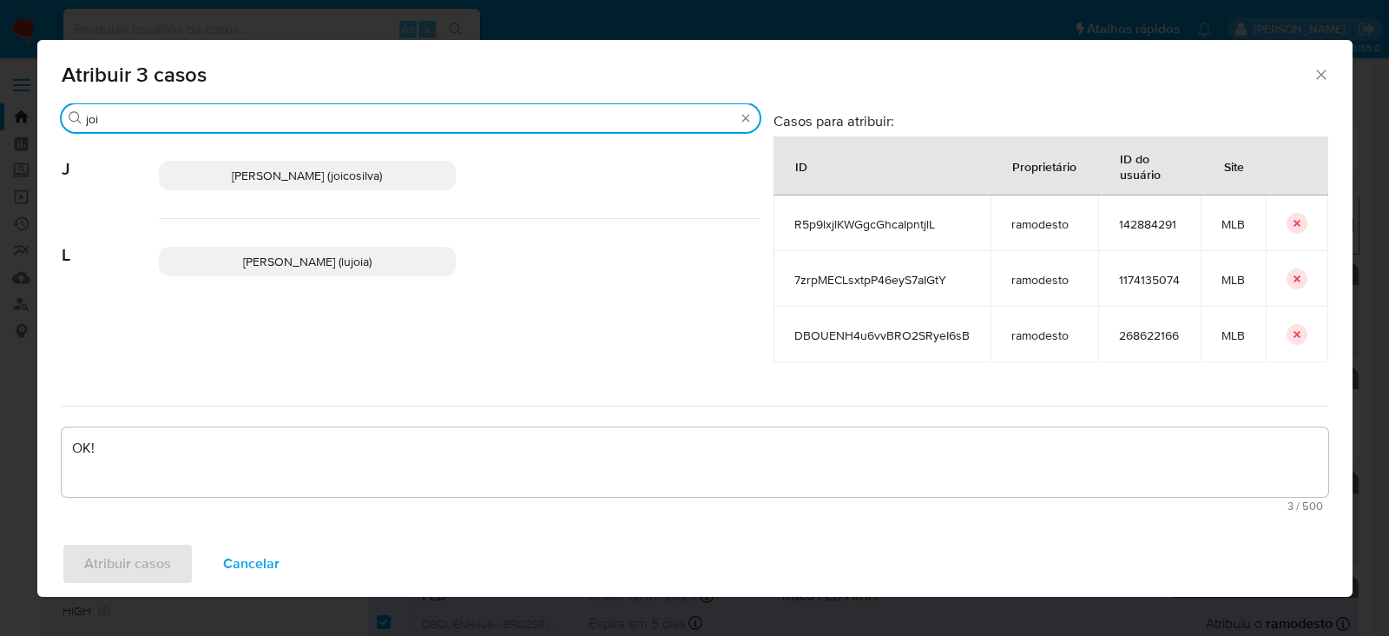
type input "joi"
click at [274, 175] on span "Joice Oliveira Da Silva De Almeida (joicosilva)" at bounding box center [307, 175] width 150 height 17
click at [272, 174] on span "Joice Oliveira Da Silva De Almeida (joicosilva)" at bounding box center [307, 175] width 150 height 17
click at [274, 175] on span "Joice Oliveira Da Silva De Almeida (joicosilva)" at bounding box center [307, 175] width 150 height 17
click at [320, 184] on p "Joice Oliveira Da Silva De Almeida (joicosilva)" at bounding box center [307, 176] width 297 height 30
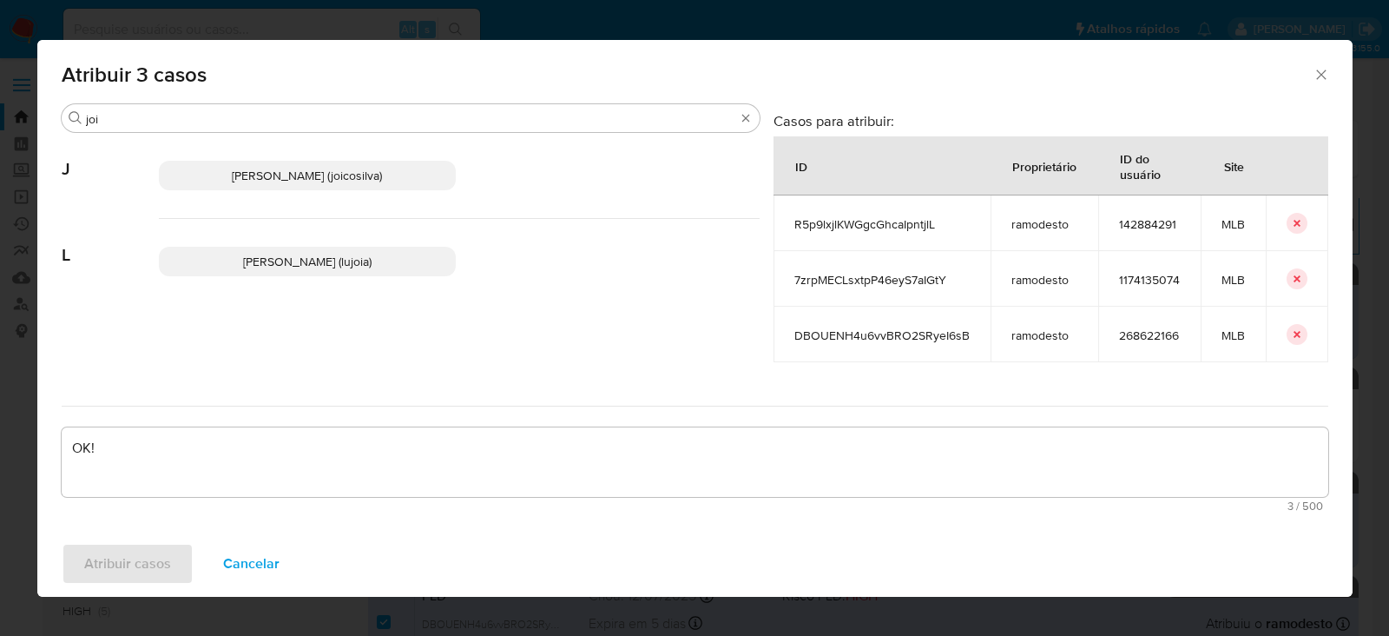
click at [334, 169] on span "Joice Oliveira Da Silva De Almeida (joicosilva)" at bounding box center [307, 175] width 150 height 17
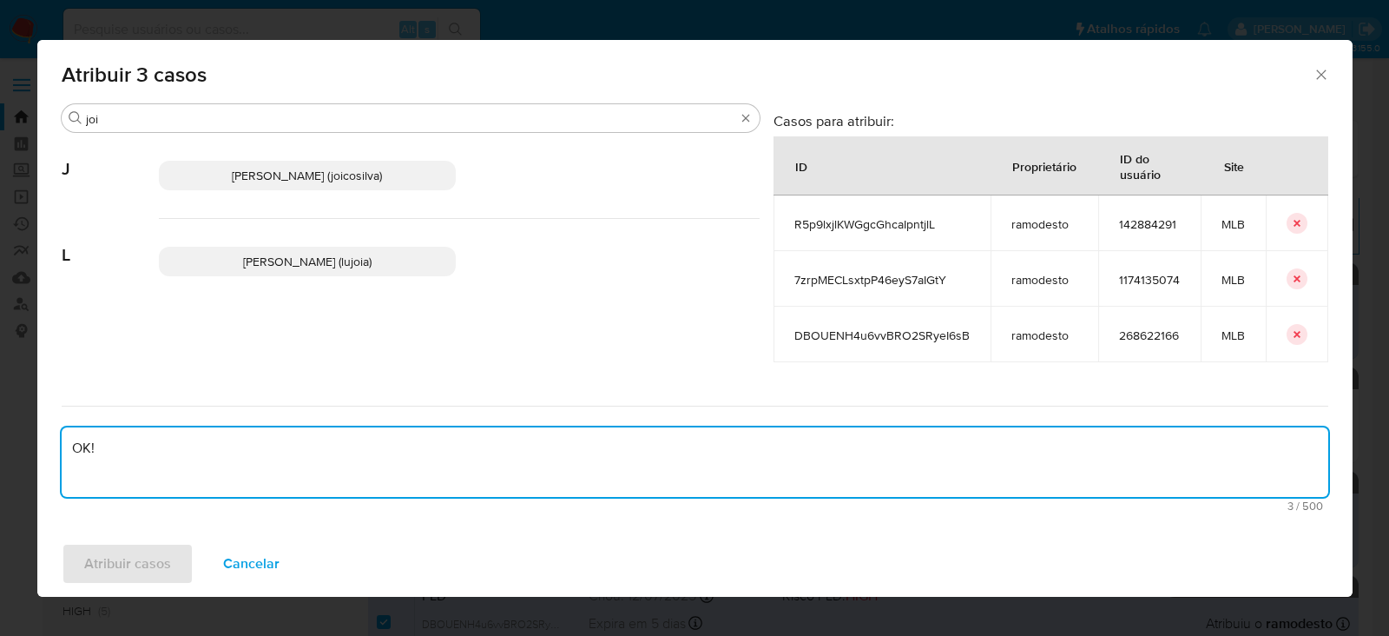
click at [161, 441] on textarea "OK!" at bounding box center [695, 461] width 1267 height 69
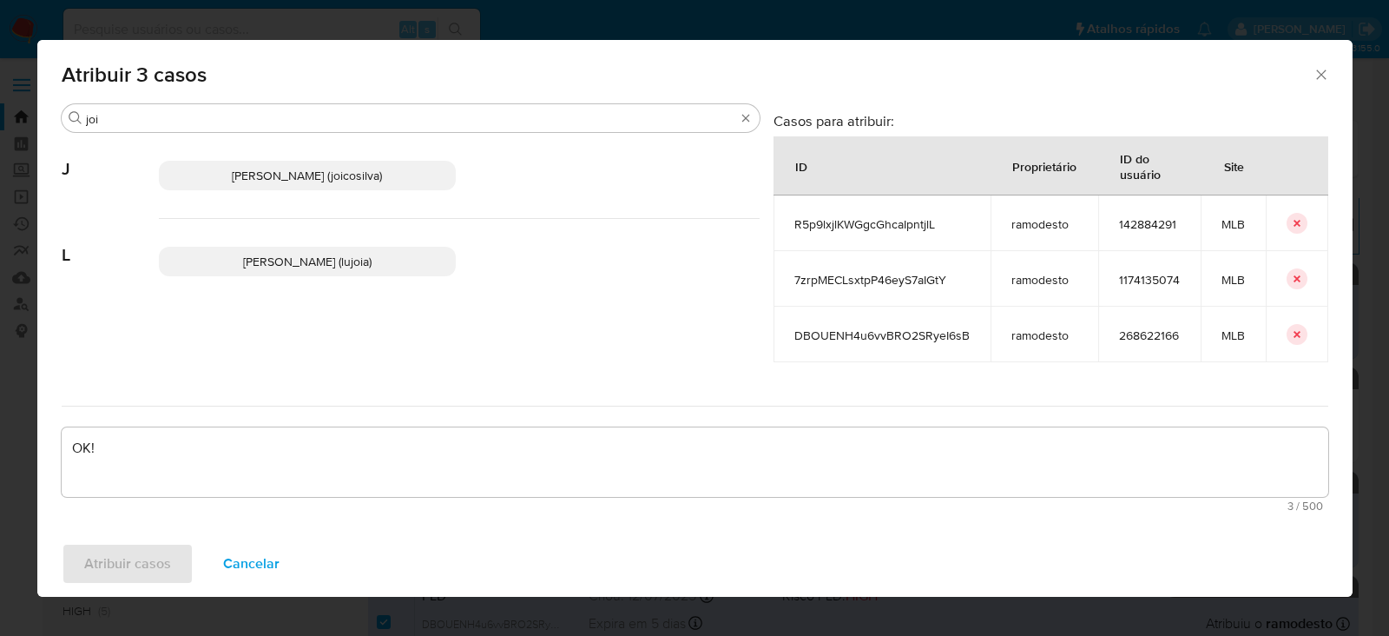
click at [277, 169] on span "Joice Oliveira Da Silva De Almeida (joicosilva)" at bounding box center [307, 175] width 150 height 17
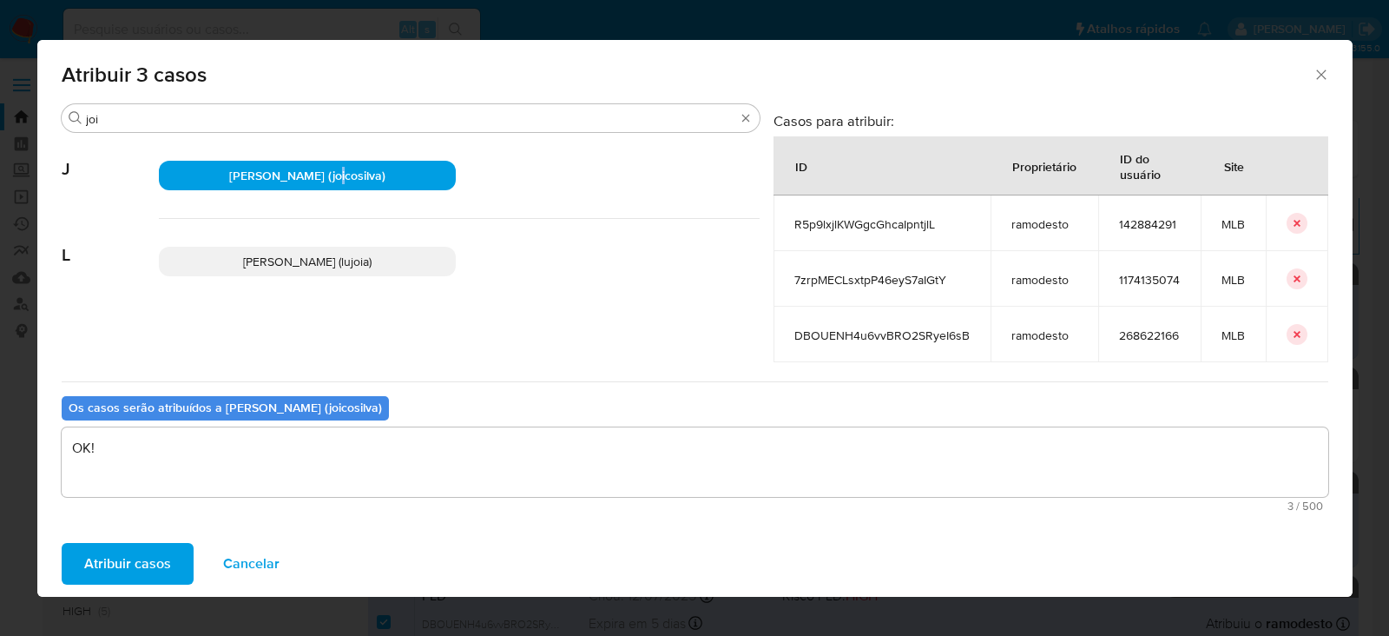
click at [139, 555] on span "Atribuir casos" at bounding box center [127, 563] width 87 height 38
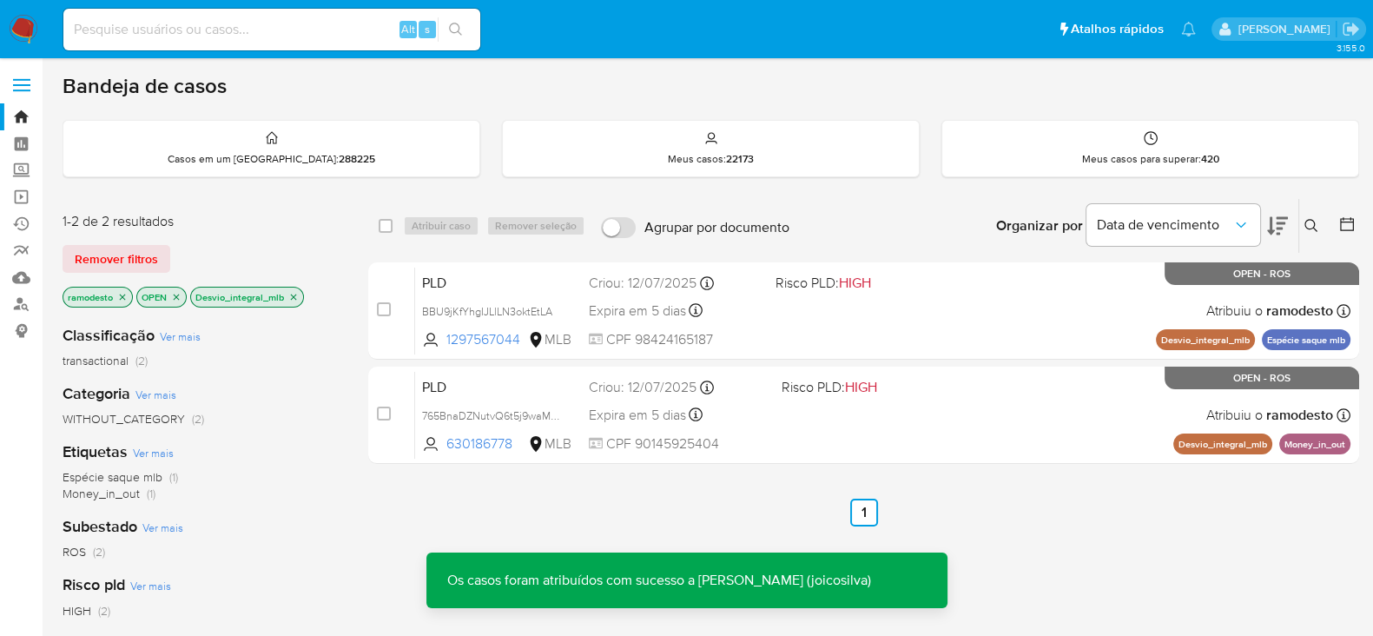
click at [293, 295] on icon "close-filter" at bounding box center [294, 296] width 6 height 6
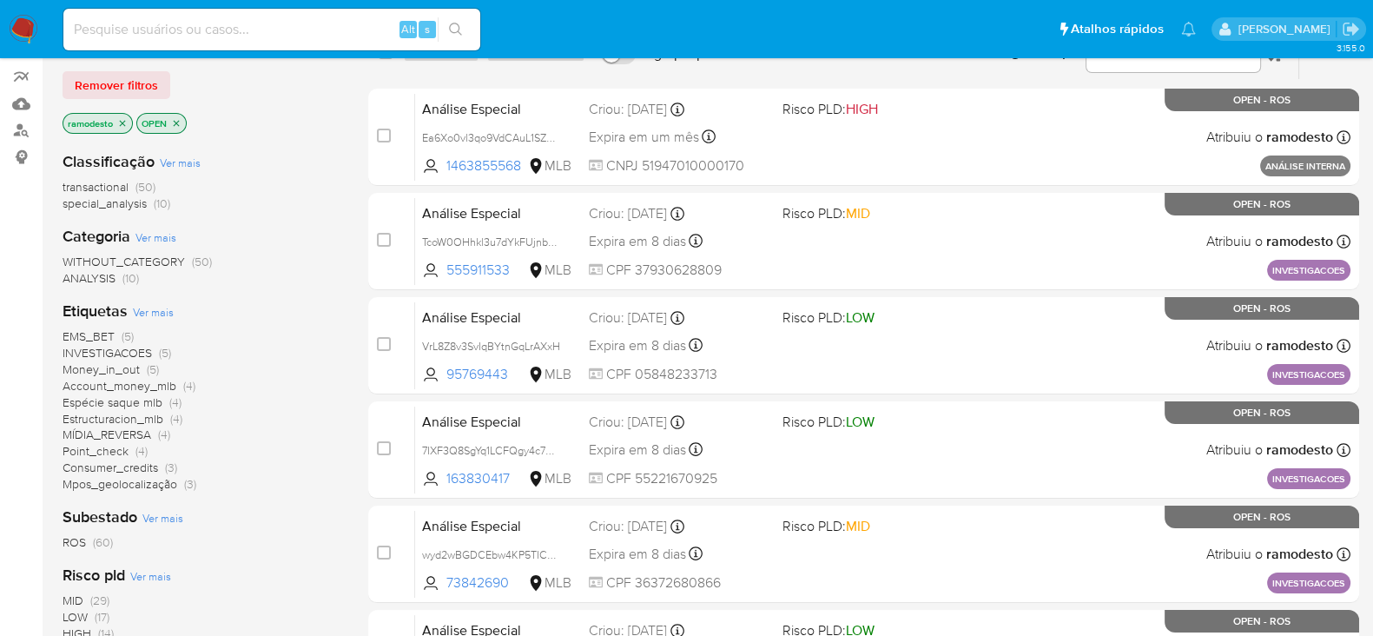
scroll to position [216, 0]
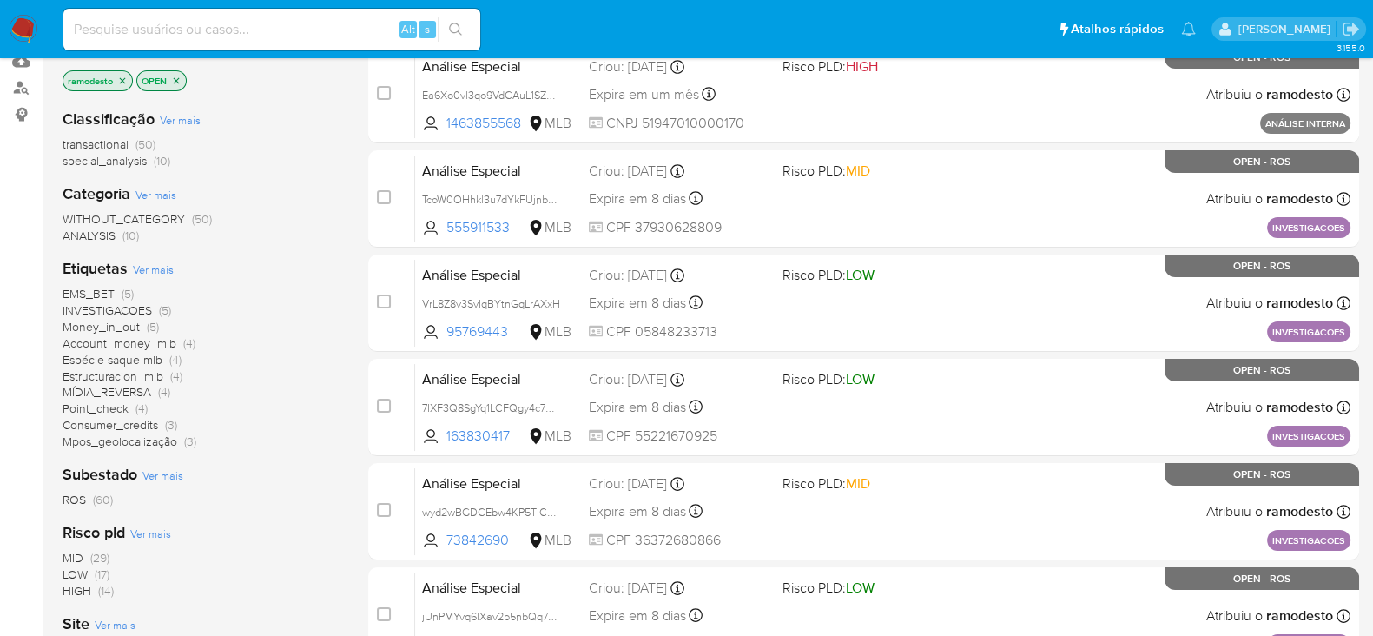
click at [113, 327] on span "Money_in_out" at bounding box center [101, 326] width 77 height 17
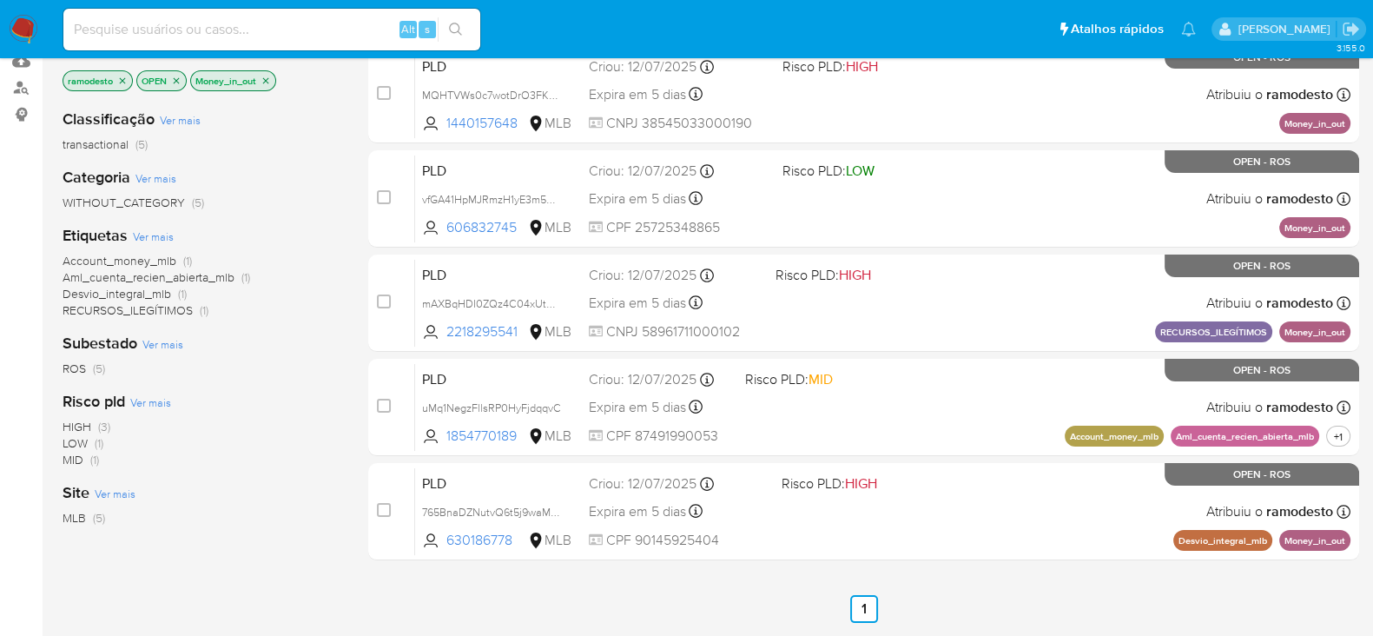
scroll to position [108, 0]
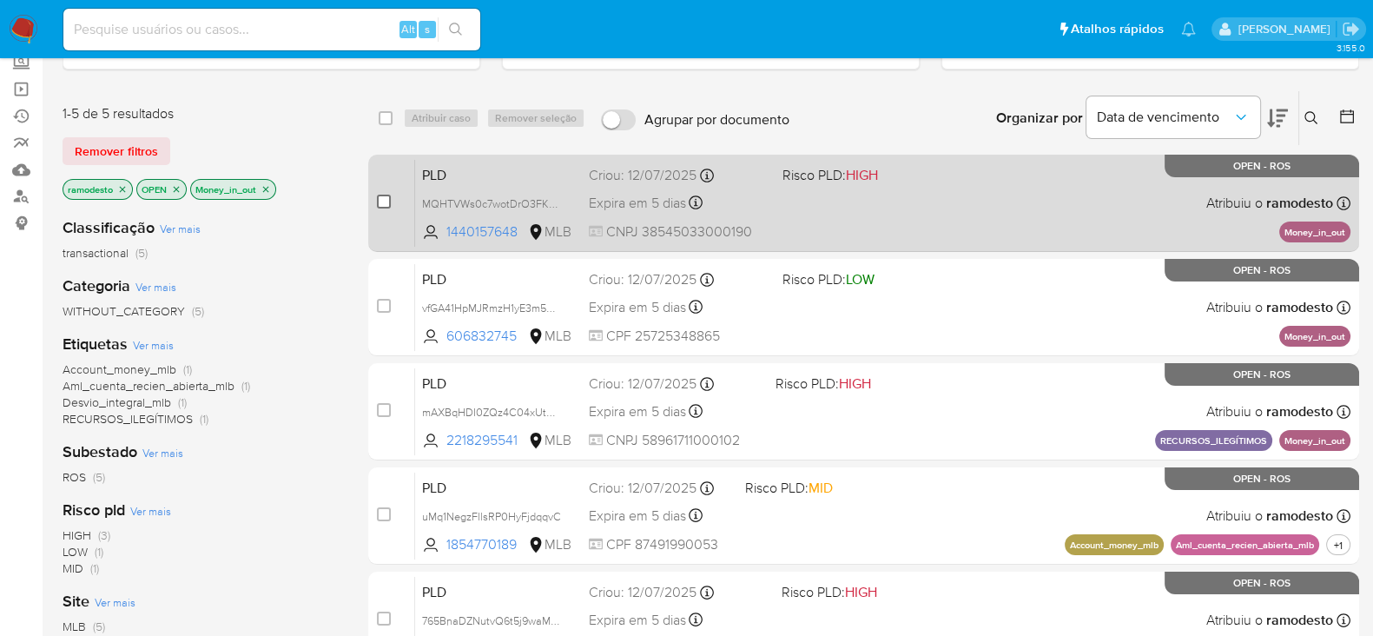
click at [386, 194] on input "checkbox" at bounding box center [384, 201] width 14 height 14
checkbox input "true"
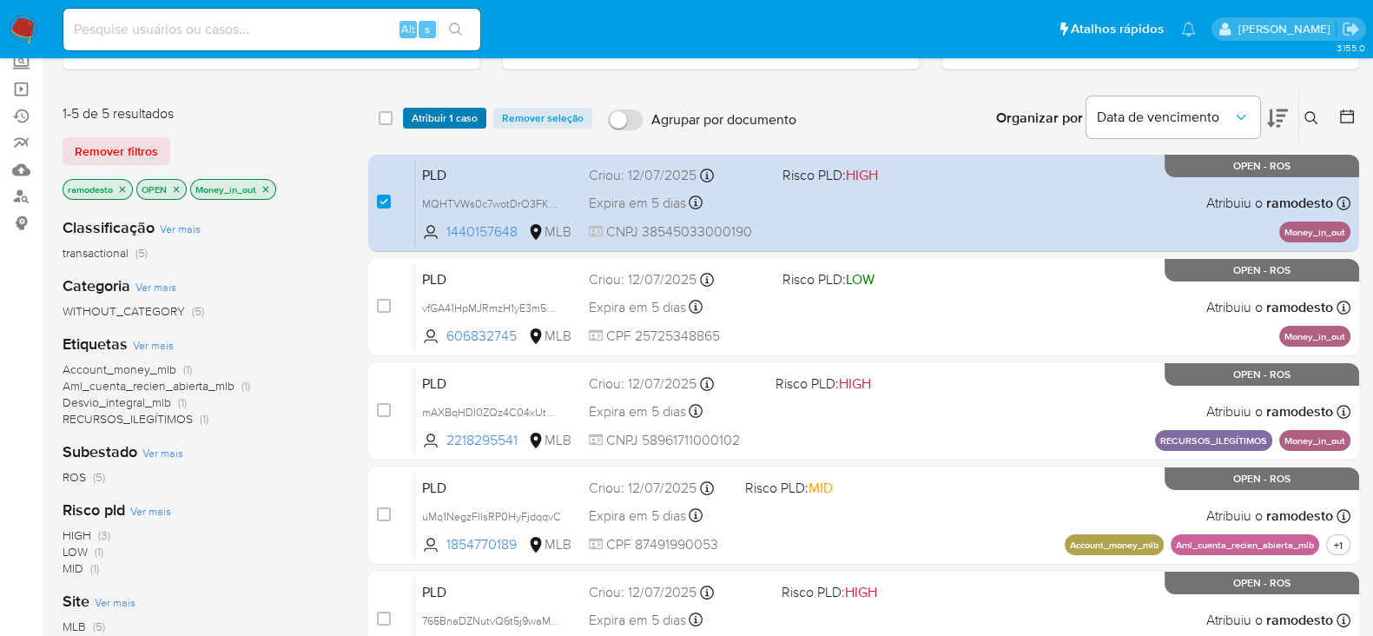
click at [447, 115] on span "Atribuir 1 caso" at bounding box center [445, 117] width 66 height 17
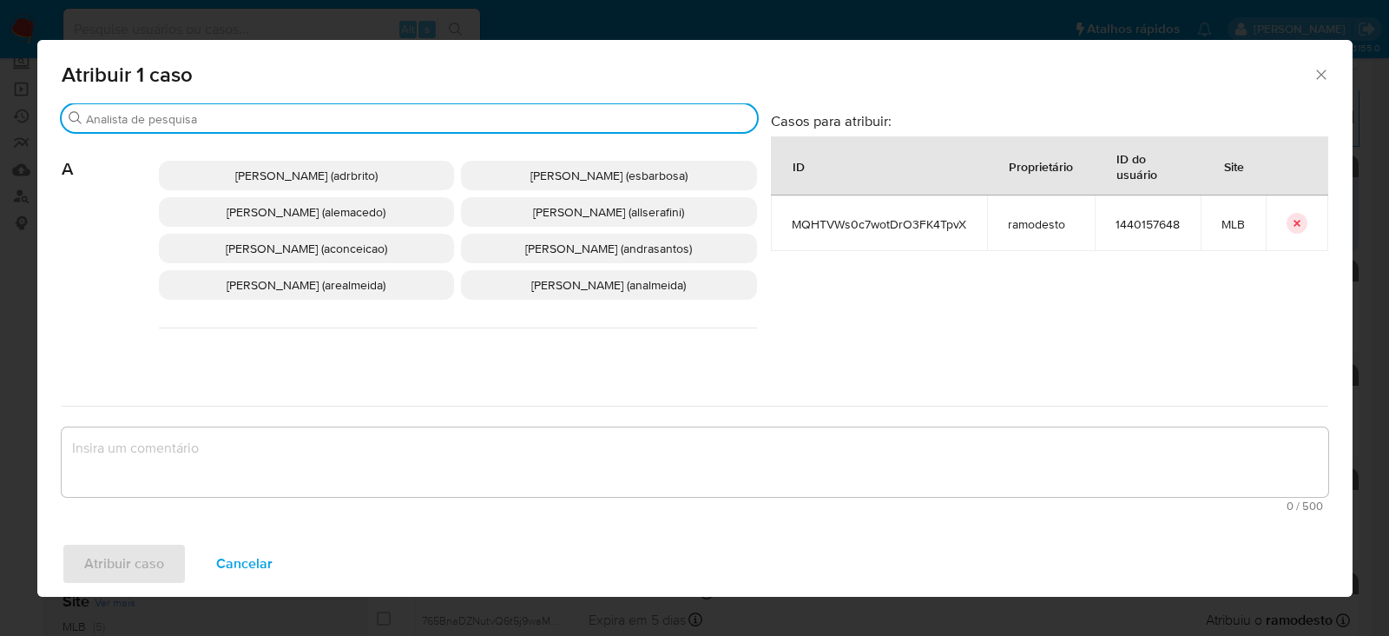
click at [190, 115] on input "Procurar" at bounding box center [418, 119] width 664 height 16
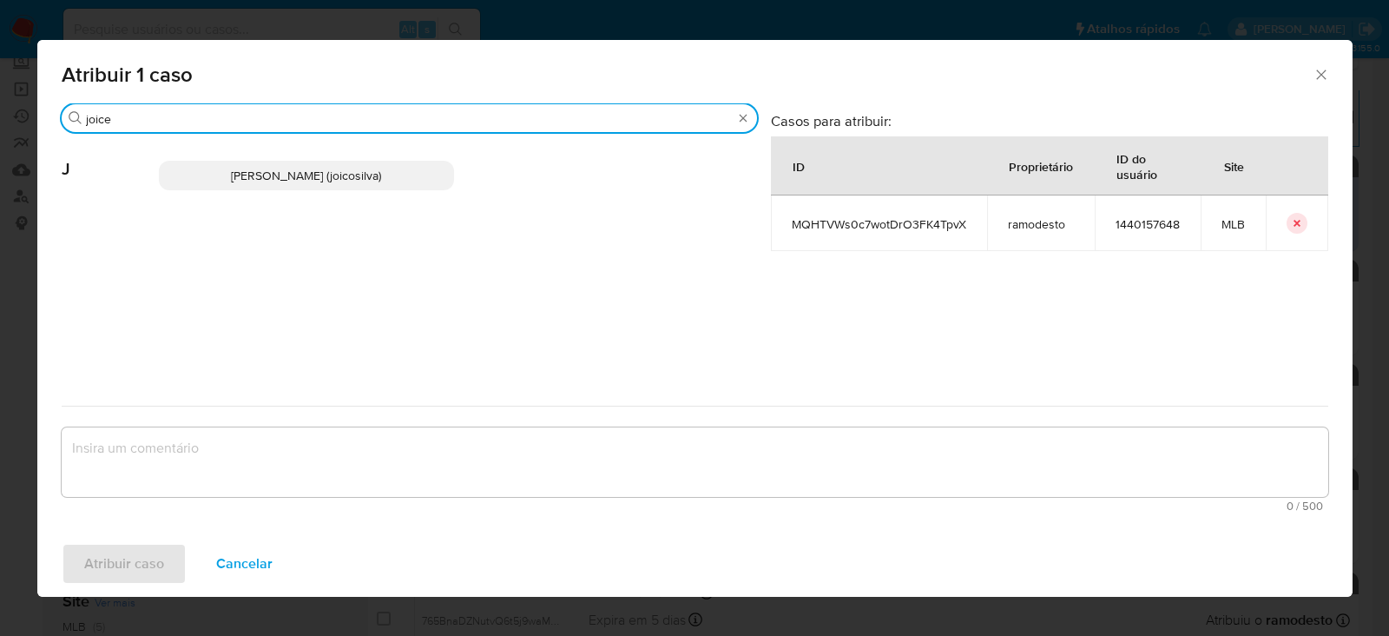
type input "joice"
click at [277, 180] on span "Joice Oliveira Da Silva De Almeida (joicosilva)" at bounding box center [306, 175] width 150 height 17
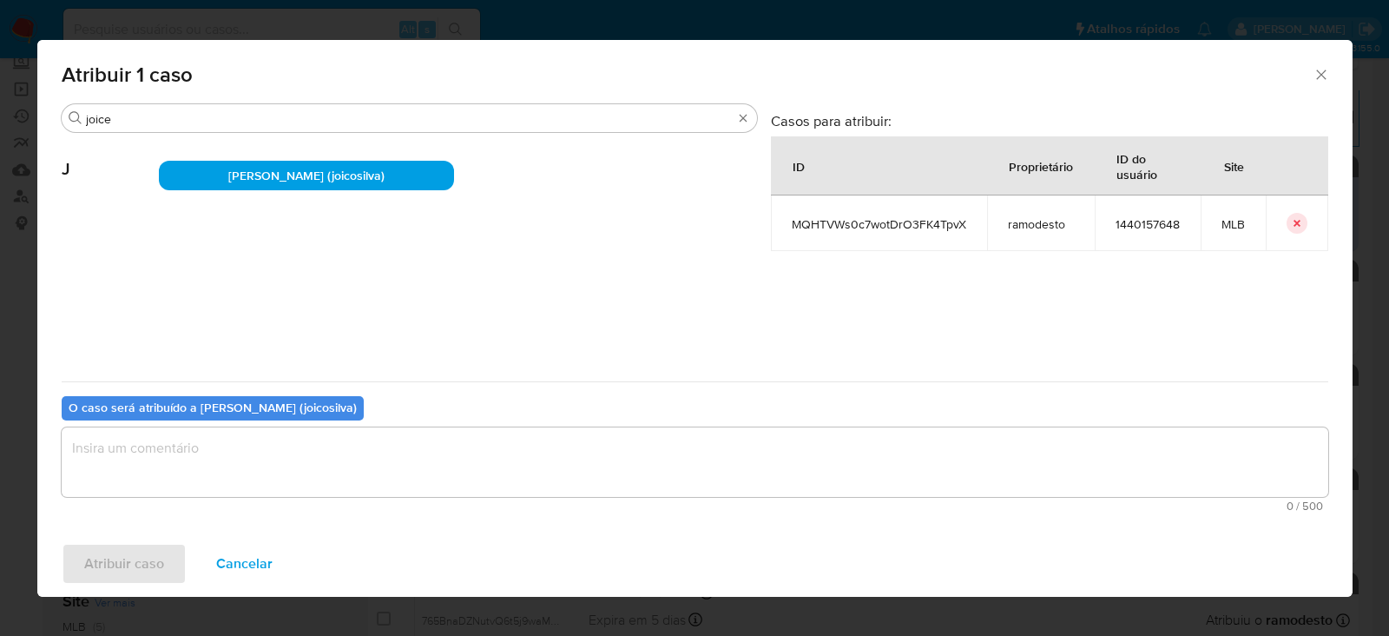
click at [208, 445] on textarea "assign-modal" at bounding box center [695, 461] width 1267 height 69
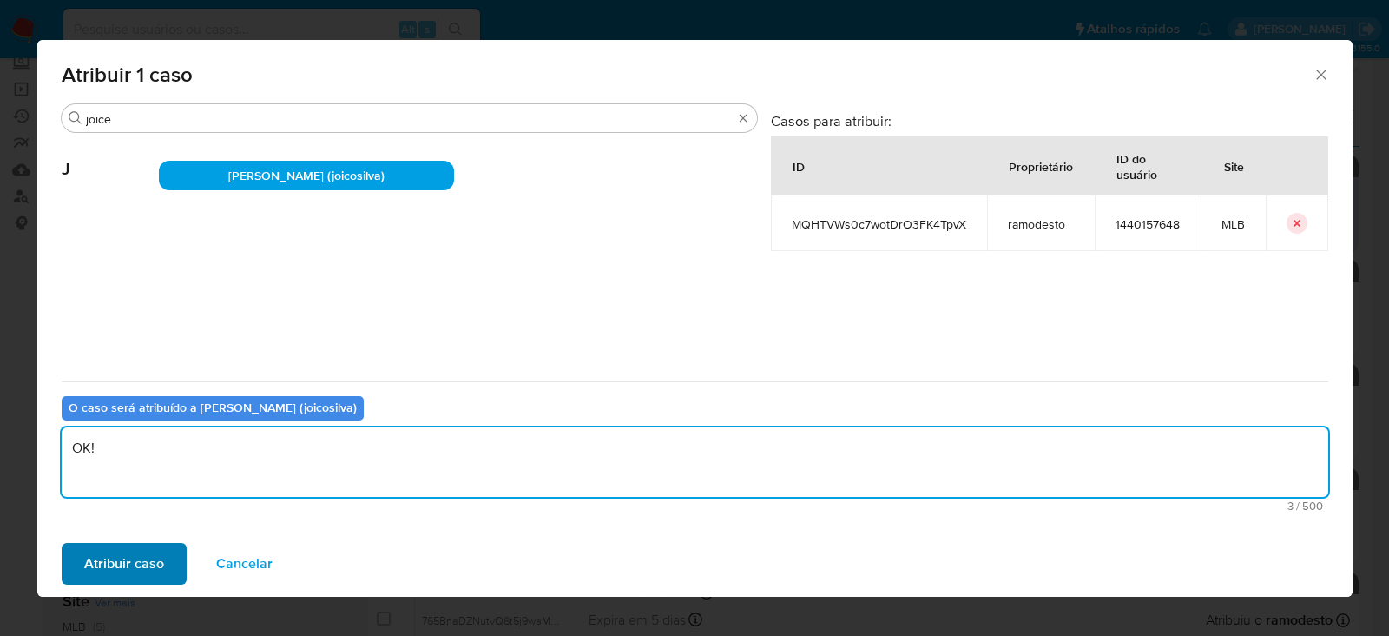
type textarea "OK!"
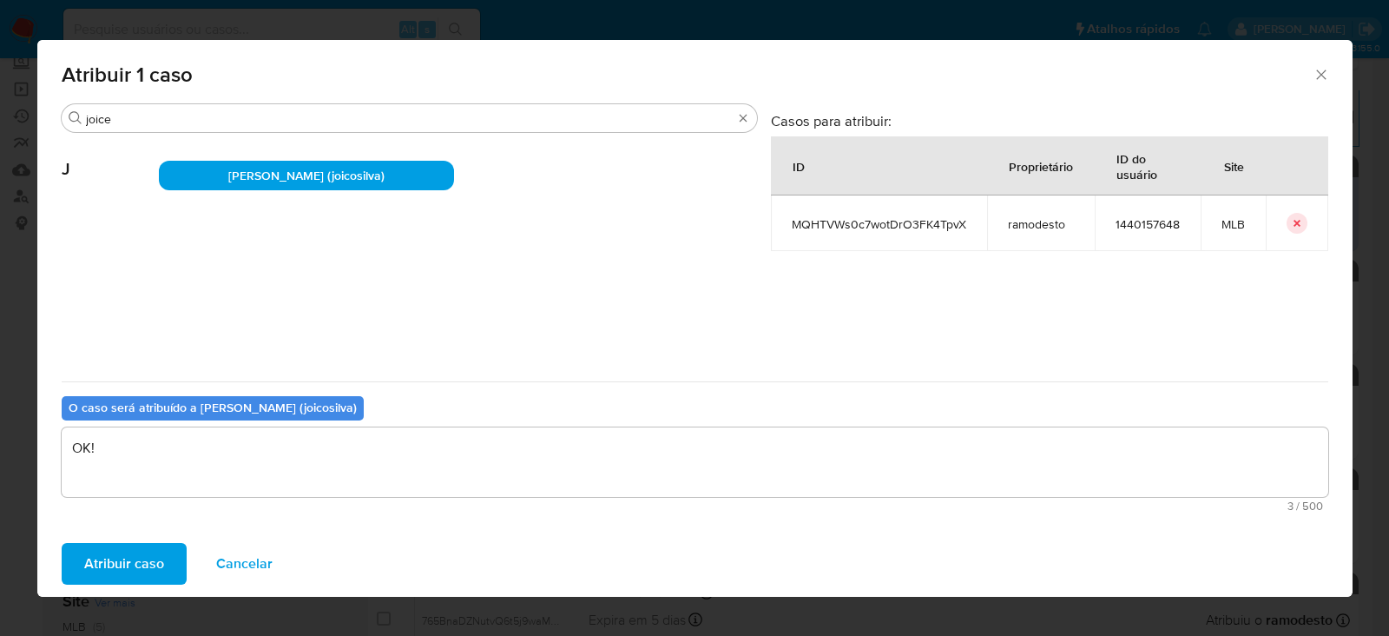
click at [145, 544] on span "Atribuir caso" at bounding box center [124, 563] width 80 height 38
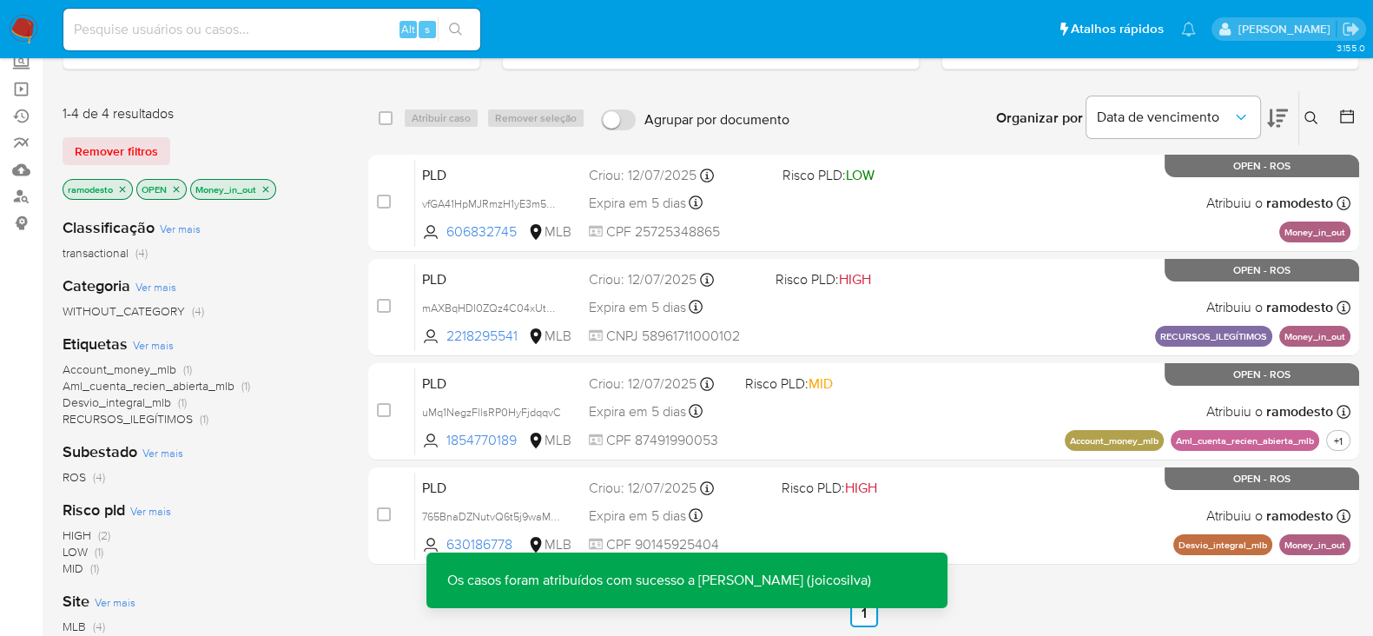
click at [274, 181] on p "Money_in_out" at bounding box center [233, 189] width 84 height 19
click at [274, 186] on p "Money_in_out" at bounding box center [233, 189] width 84 height 19
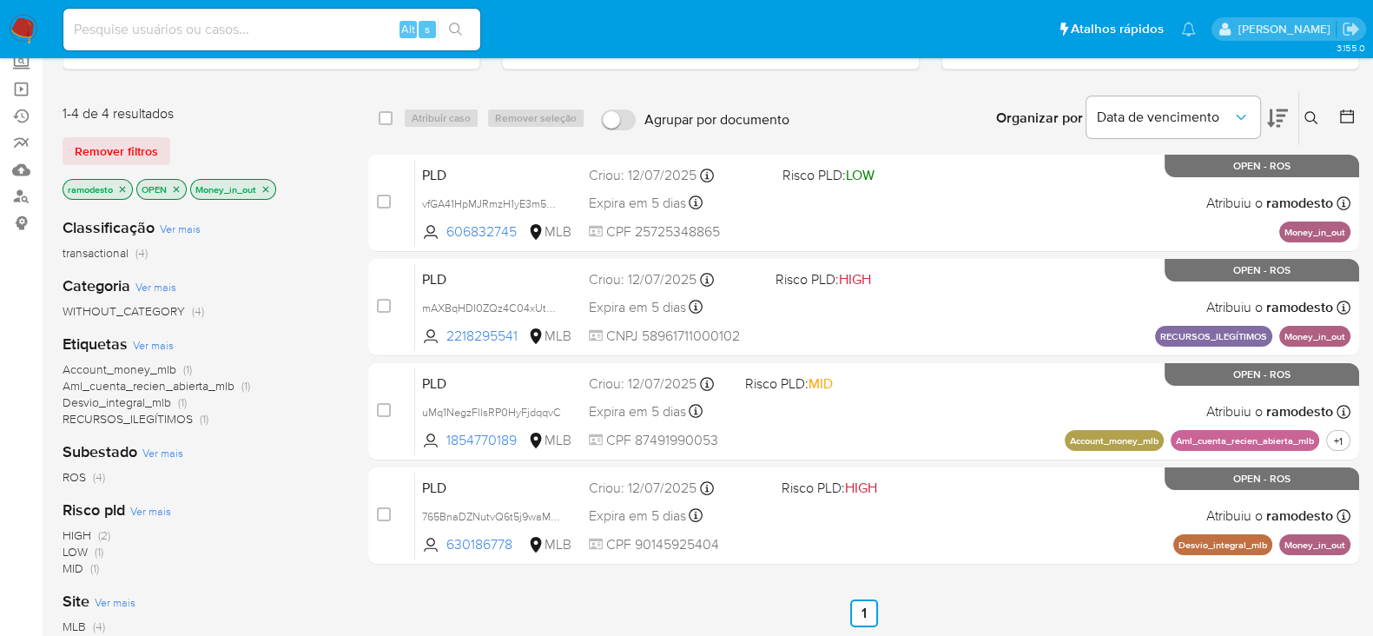
click at [265, 193] on p "Money_in_out" at bounding box center [233, 189] width 84 height 19
click at [267, 186] on icon "close-filter" at bounding box center [266, 189] width 6 height 6
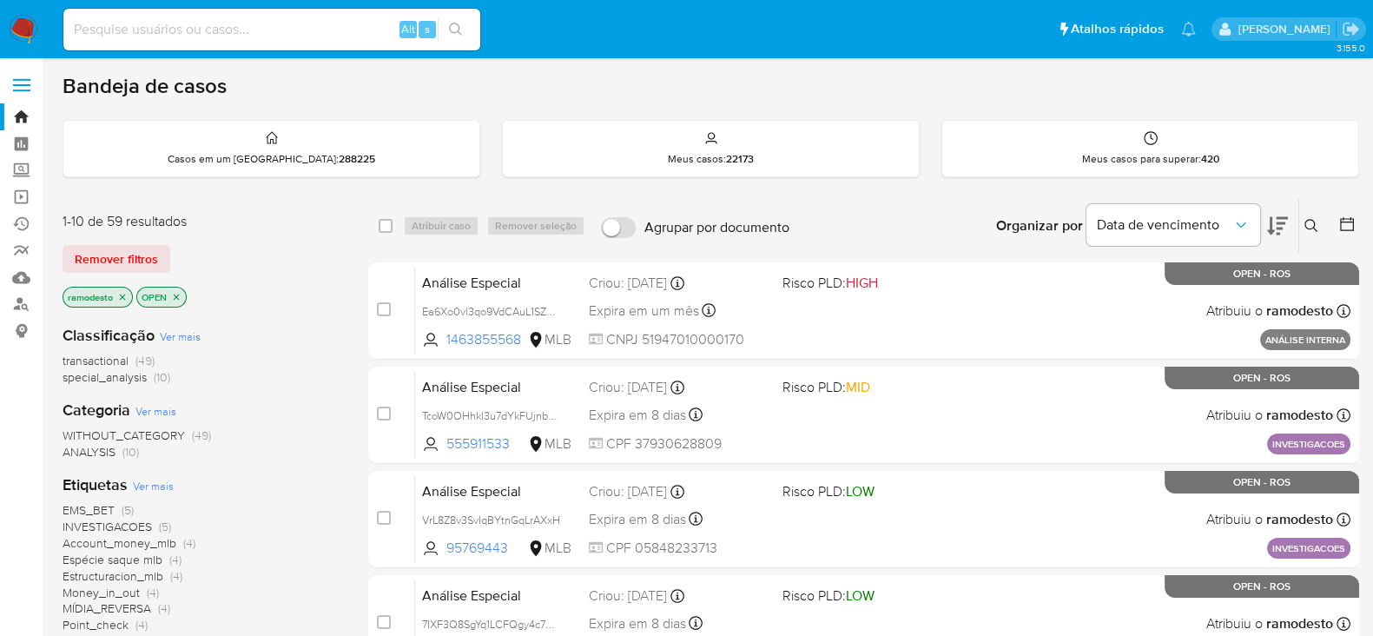
click at [117, 293] on icon "close-filter" at bounding box center [122, 297] width 10 height 10
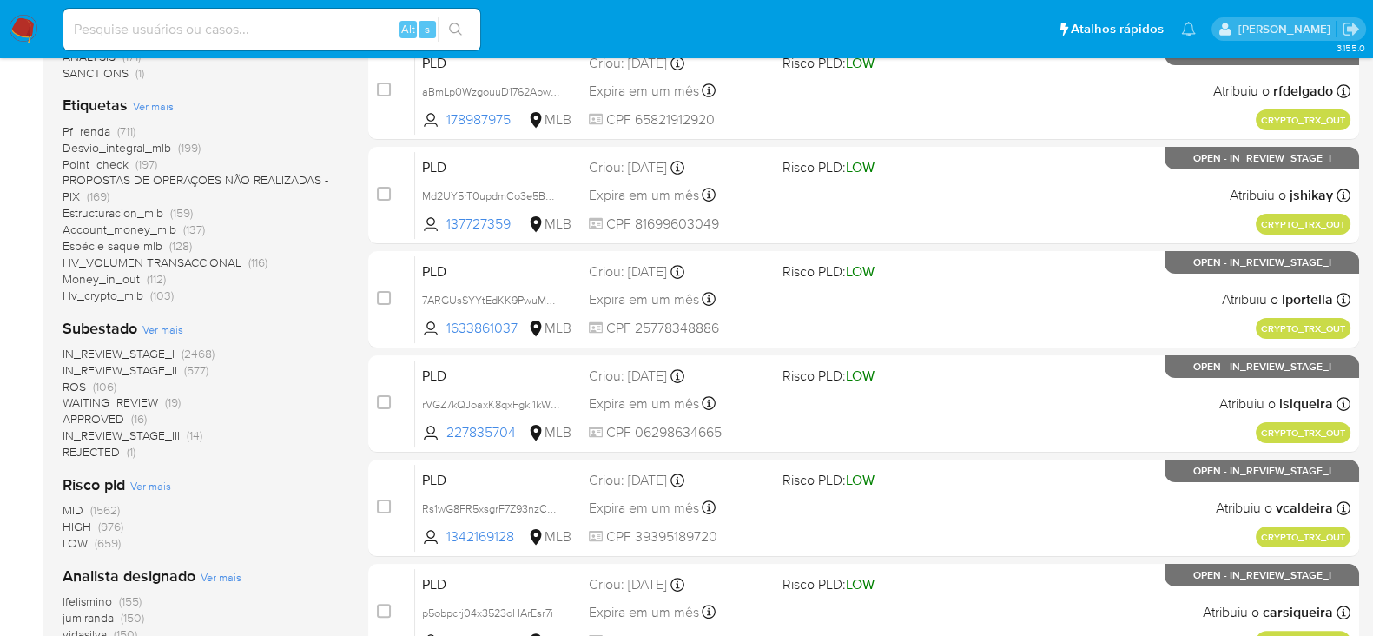
scroll to position [433, 0]
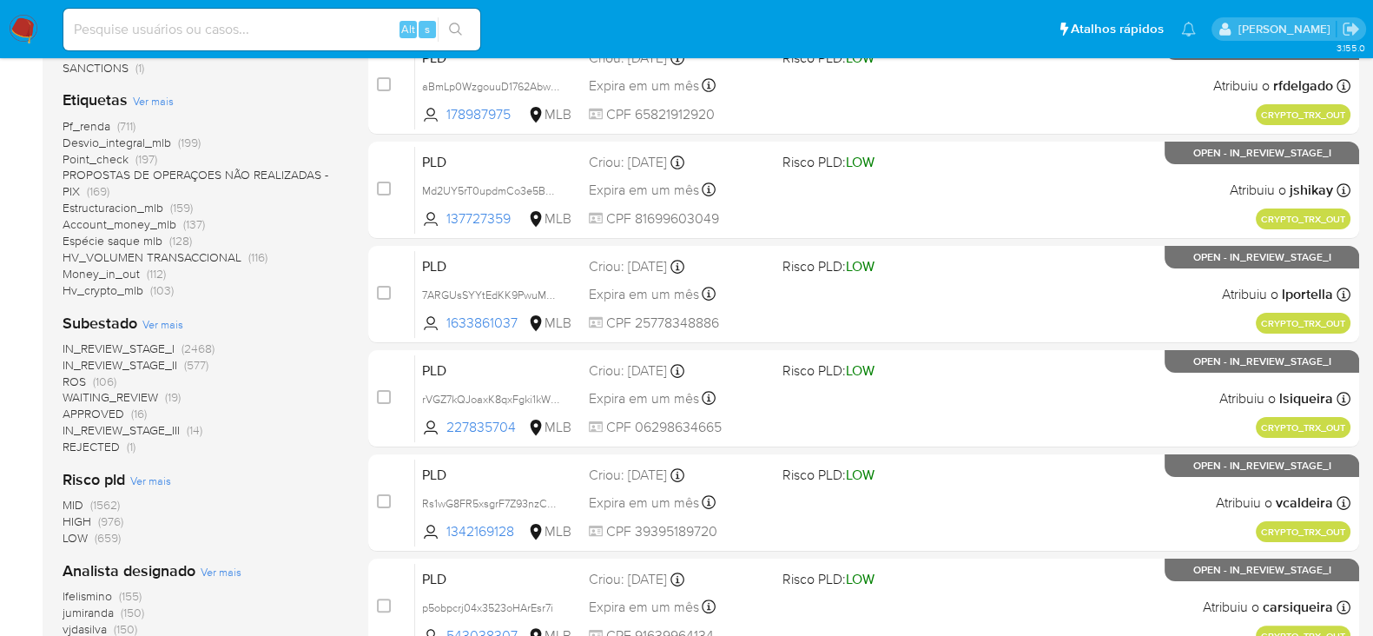
click at [75, 377] on span "ROS" at bounding box center [74, 380] width 23 height 17
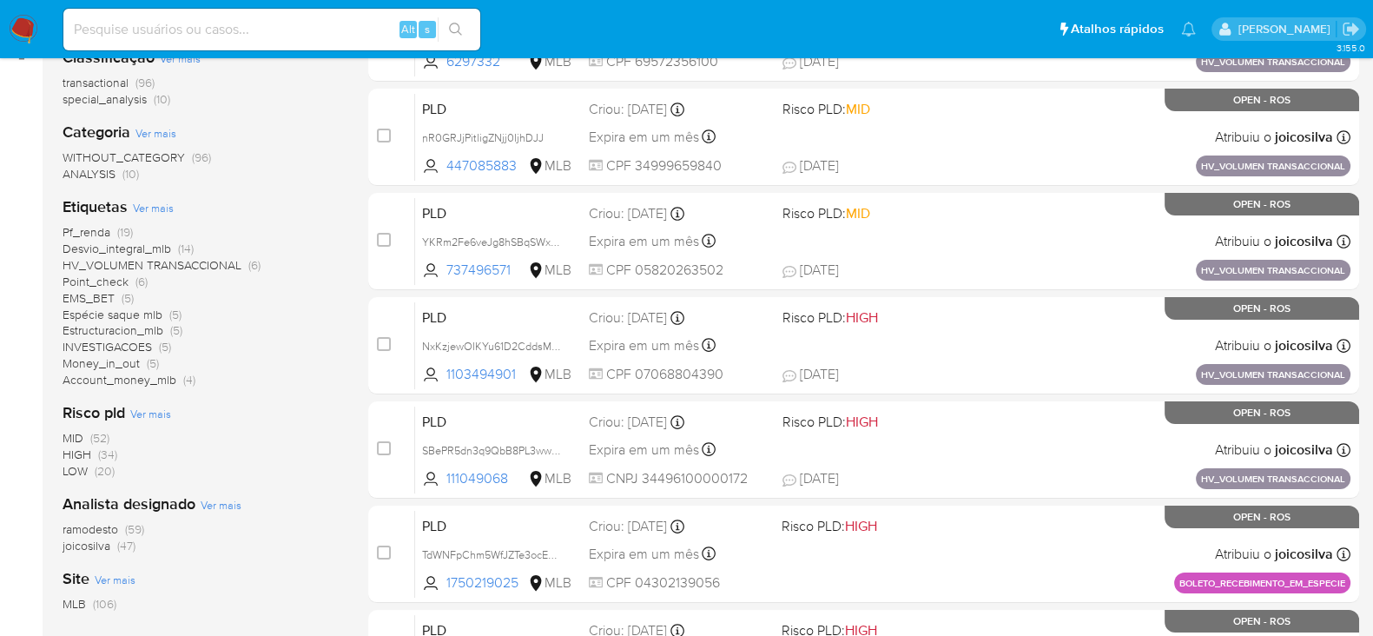
scroll to position [326, 0]
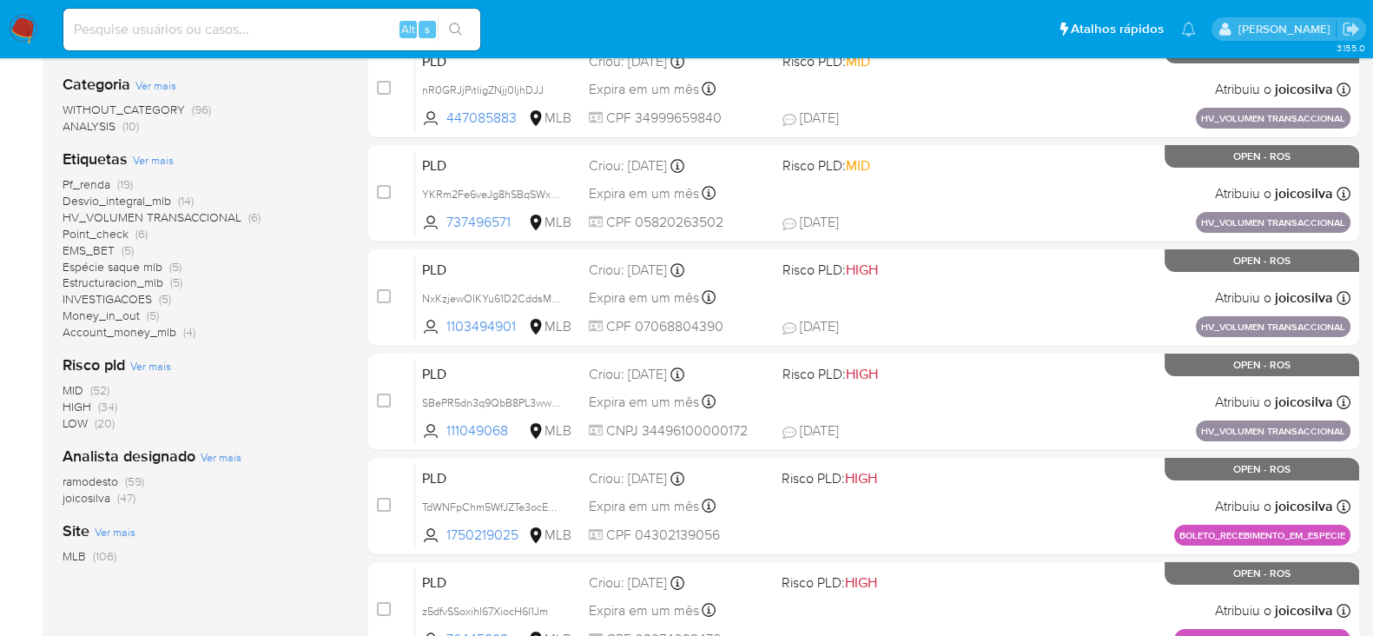
click at [186, 214] on span "HV_VOLUMEN TRANSACCIONAL" at bounding box center [152, 216] width 179 height 17
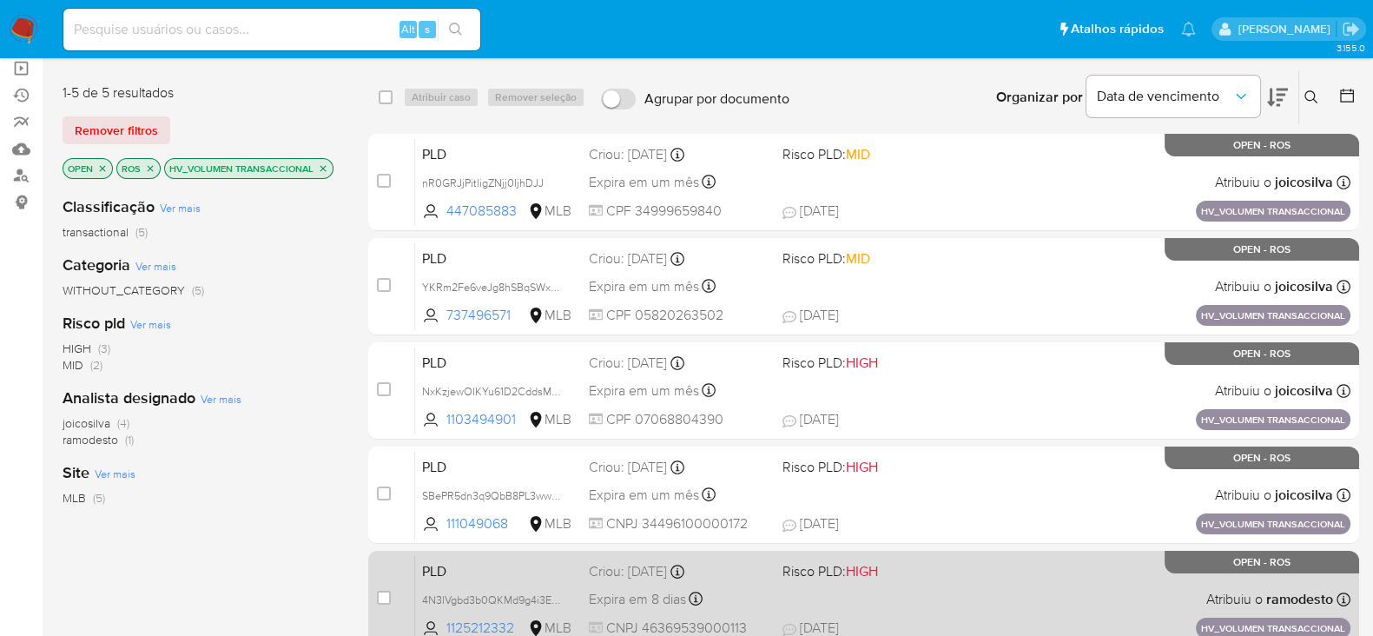
scroll to position [108, 0]
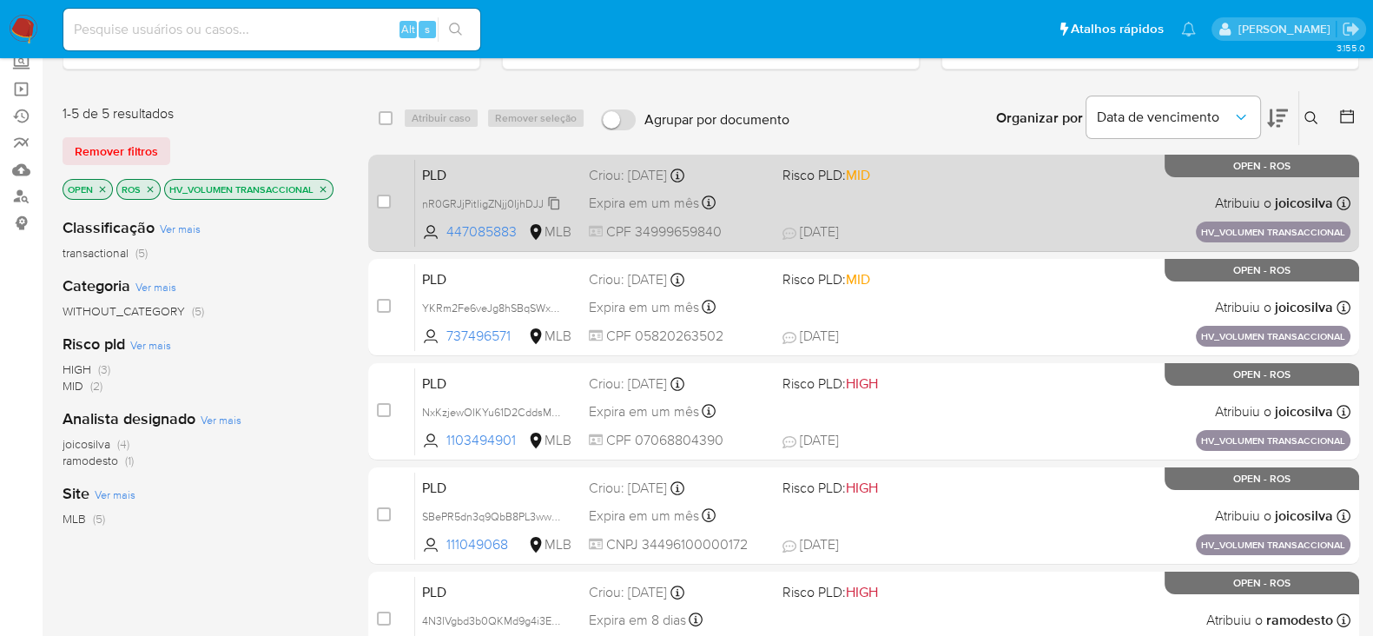
click at [550, 197] on icon at bounding box center [554, 202] width 11 height 13
click at [912, 187] on div "PLD nR0GRJjPitligZNjj0IjhDJJ Copiado Copiado 447085883 MLB Risco PLD: MID Criou…" at bounding box center [882, 203] width 935 height 88
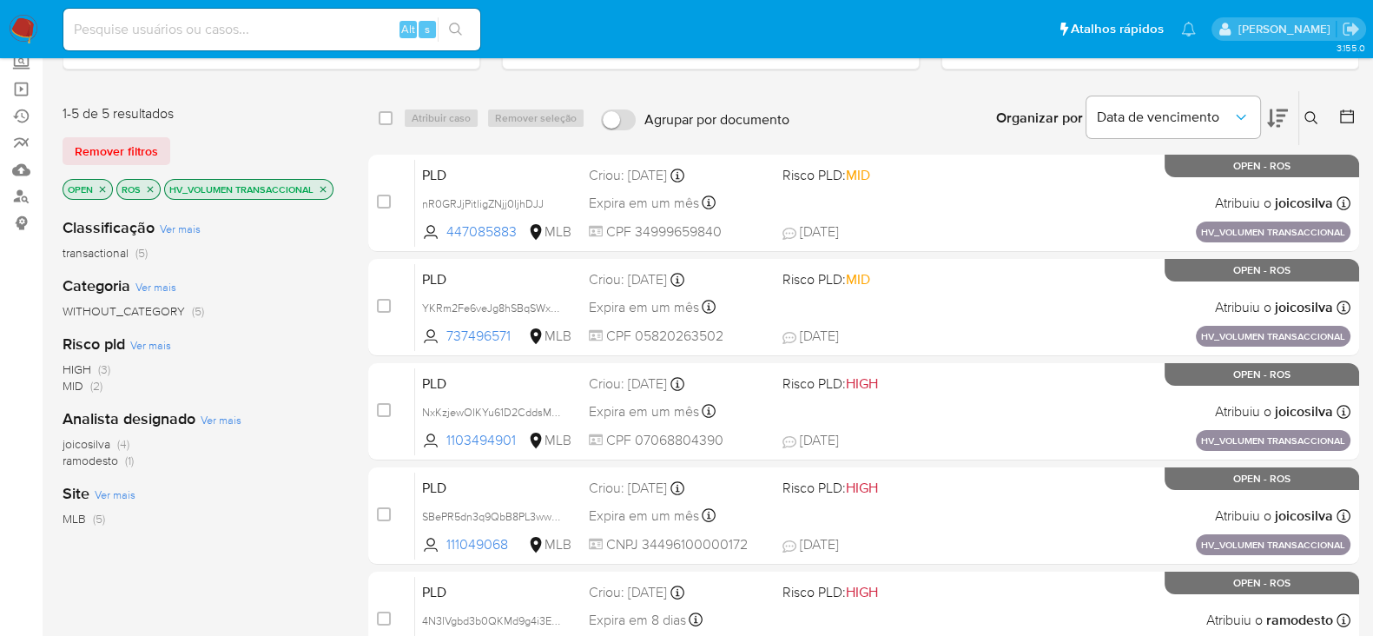
click at [321, 192] on p "HV_VOLUMEN TRANSACCIONAL" at bounding box center [249, 189] width 168 height 19
click at [323, 184] on icon "close-filter" at bounding box center [323, 189] width 10 height 10
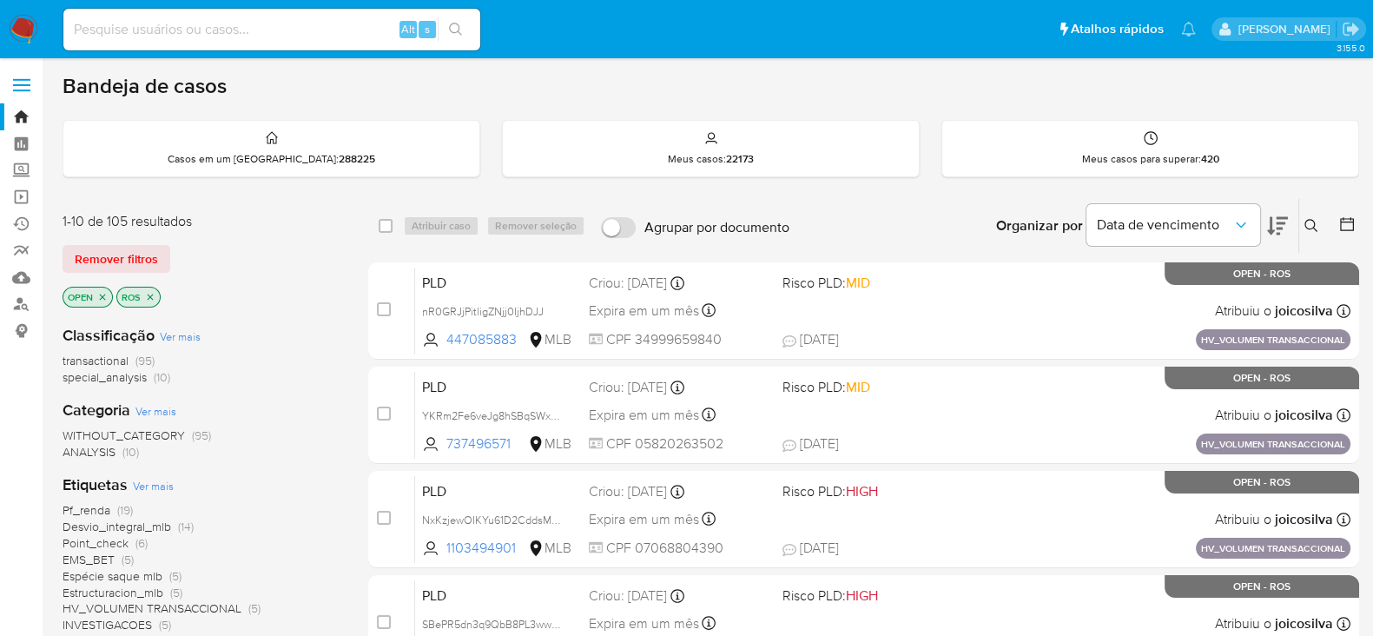
scroll to position [326, 0]
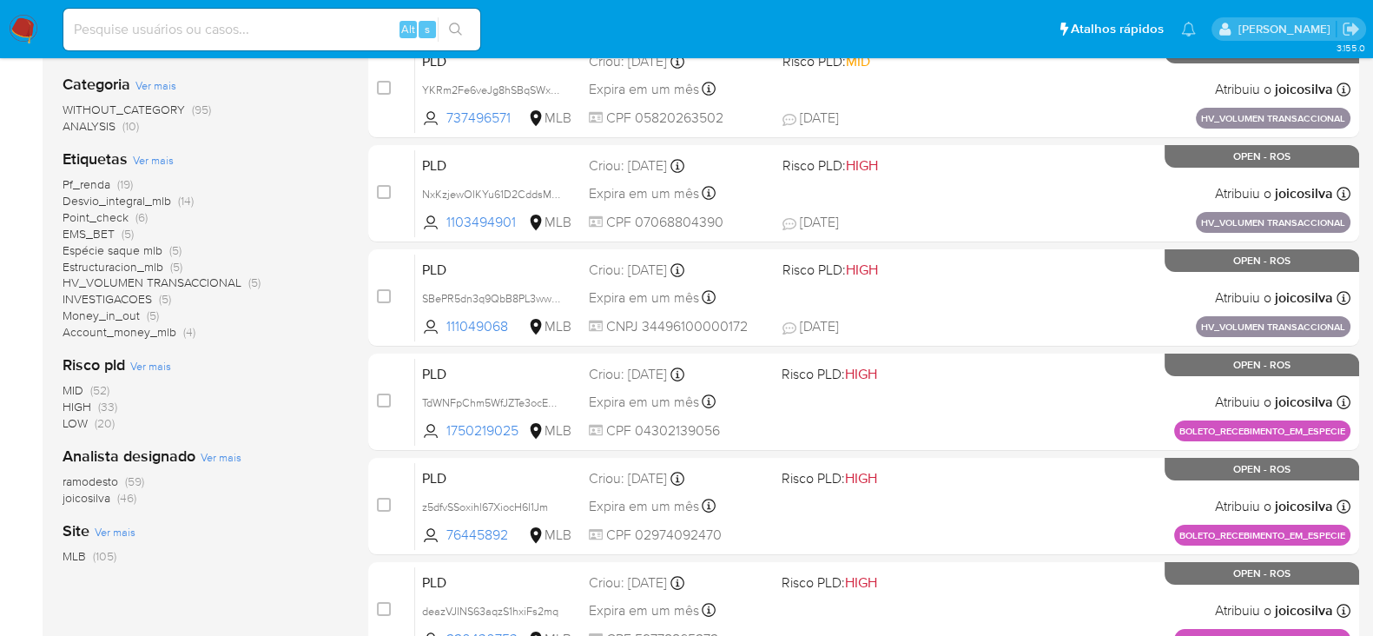
click at [101, 479] on span "ramodesto" at bounding box center [91, 480] width 56 height 17
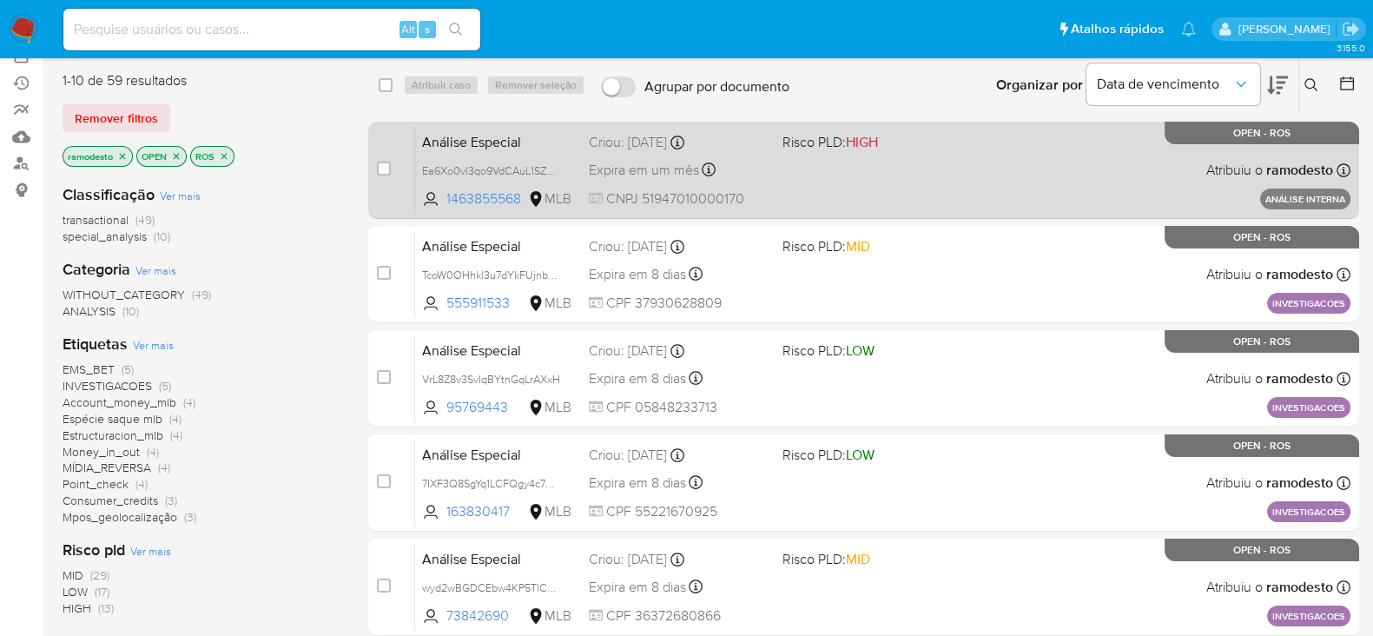
scroll to position [108, 0]
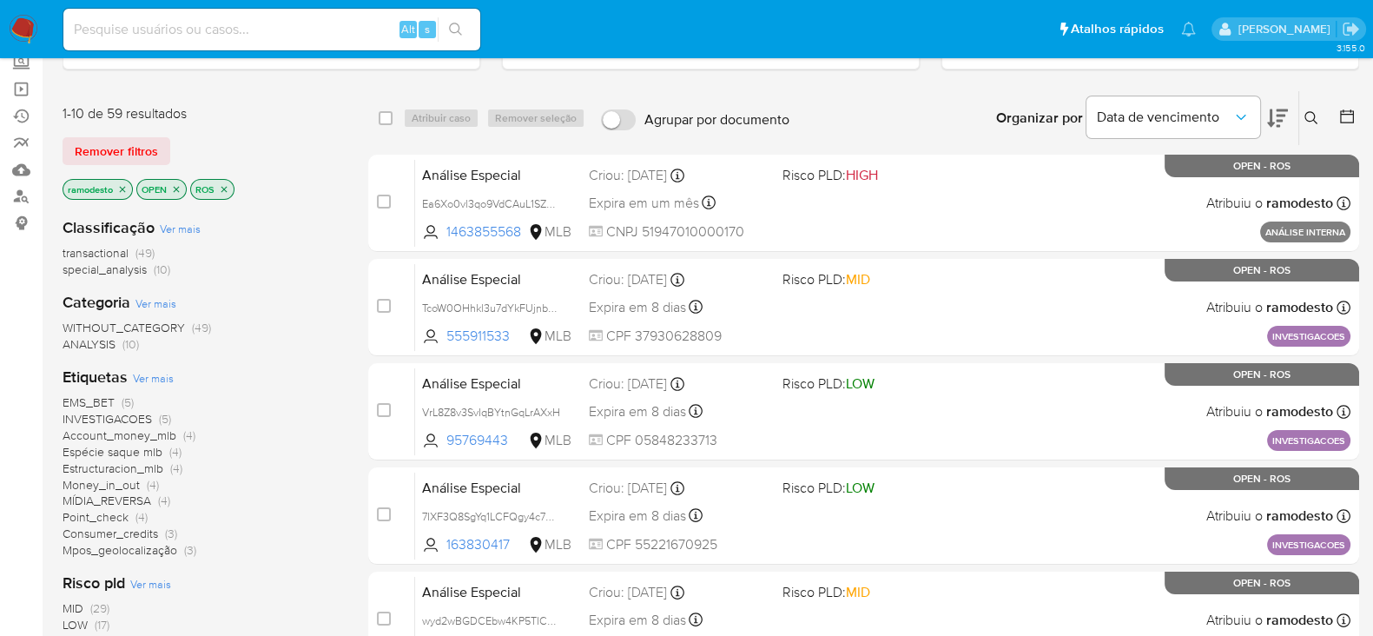
click at [109, 432] on span "Account_money_mlb" at bounding box center [120, 434] width 114 height 17
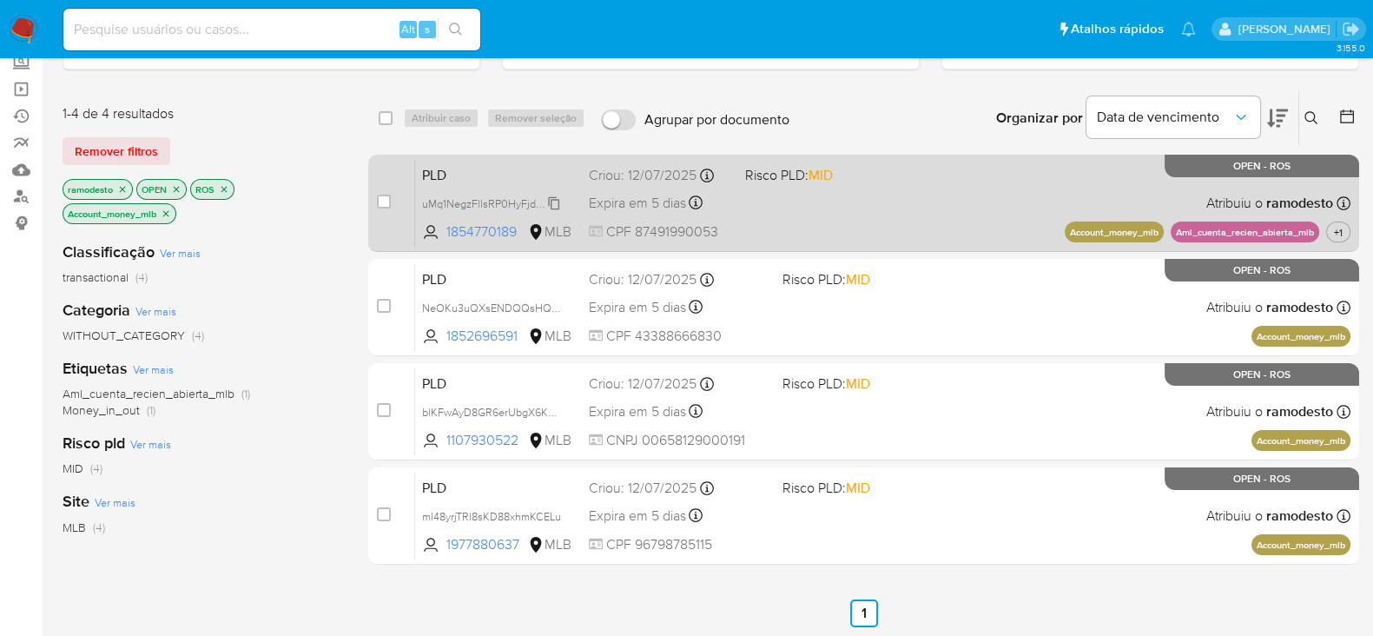
click at [555, 198] on span "uMq1NegzFllsRP0HyFjdqqvC" at bounding box center [491, 202] width 139 height 19
click at [858, 199] on div "PLD uMq1NegzFllsRP0HyFjdqqvC Copiado Copiado 1854770189 MLB Risco PLD: MID Crio…" at bounding box center [882, 203] width 935 height 88
click at [557, 194] on span "uMq1NegzFllsRP0HyFjdqqvC" at bounding box center [491, 202] width 139 height 19
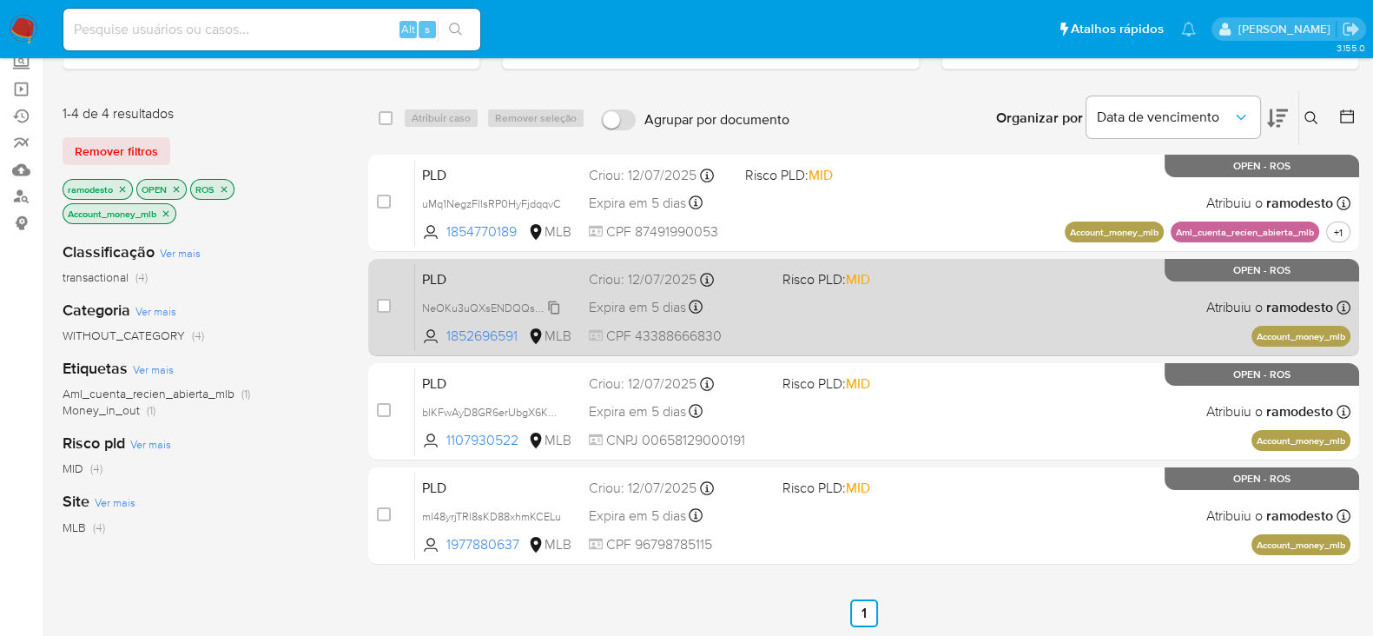
click at [554, 301] on span "NeOKu3uQXsENDQQsHQFunbxU" at bounding box center [505, 306] width 167 height 19
drag, startPoint x: 548, startPoint y: 301, endPoint x: 582, endPoint y: 297, distance: 34.1
click at [569, 300] on span "NeOKu3uQXsENDQQsHQFunbxU" at bounding box center [498, 307] width 153 height 19
click at [859, 300] on div "PLD NeOKu3uQXsENDQQsHQFunbxU Copiado Copiado 1852696591 MLB Risco PLD: MID Crio…" at bounding box center [882, 307] width 935 height 88
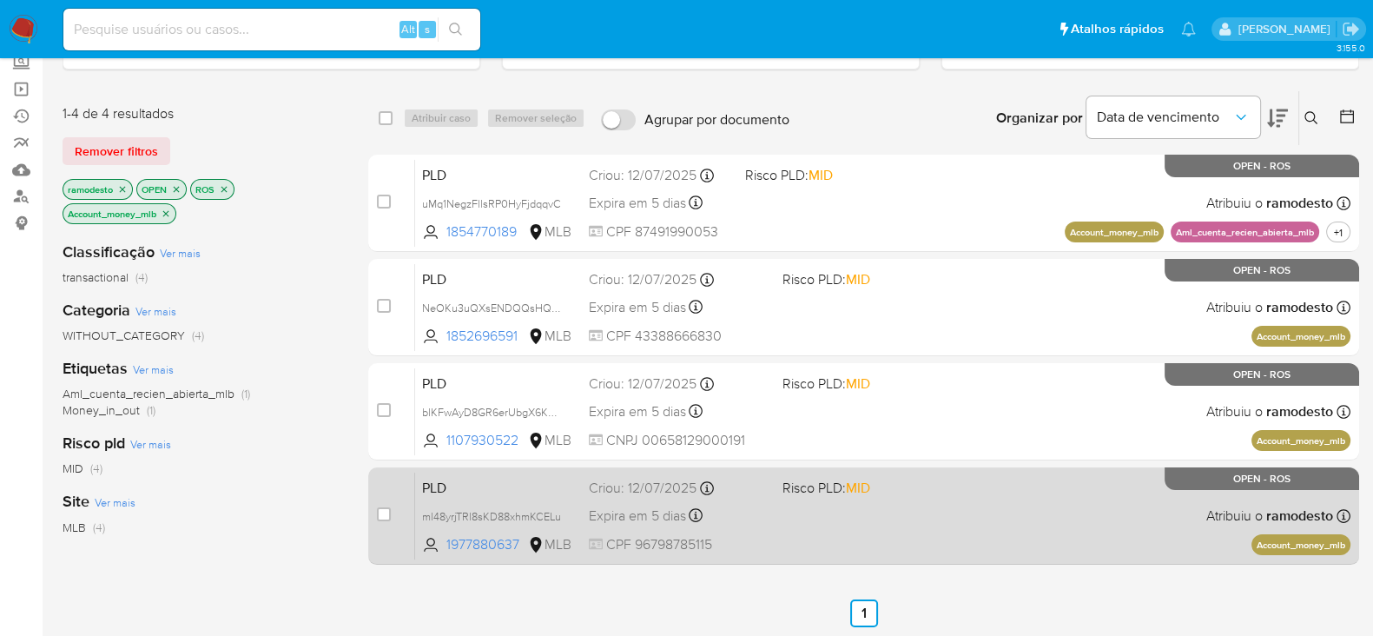
drag, startPoint x: 556, startPoint y: 404, endPoint x: 805, endPoint y: 562, distance: 295.1
click at [556, 405] on span "blKFwAyD8GR6erUbgX6KokvB" at bounding box center [496, 410] width 149 height 19
click at [556, 511] on span "ml48yrjTRl8sKD88xhmKCELu" at bounding box center [491, 514] width 139 height 19
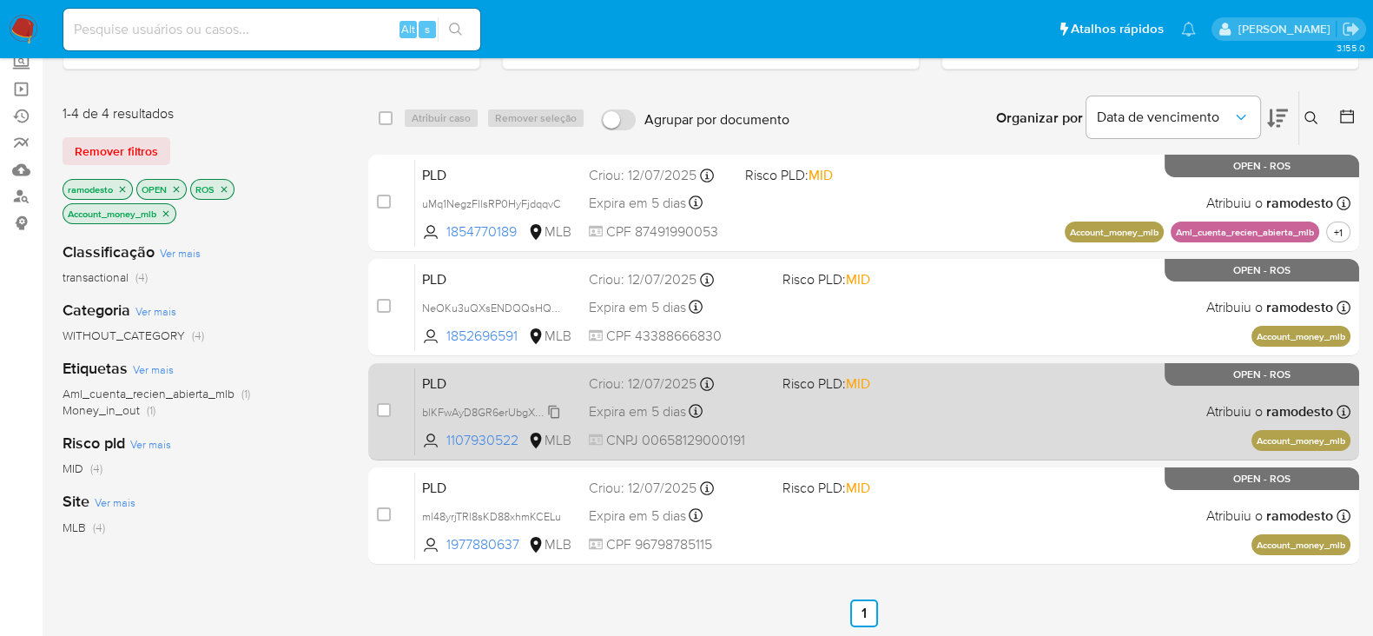
click at [552, 405] on span "blKFwAyD8GR6erUbgX6KokvB" at bounding box center [496, 410] width 149 height 19
click at [847, 395] on div "PLD blKFwAyD8GR6erUbgX6KokvB Copiado Copiado 1107930522 MLB Risco PLD: MID Crio…" at bounding box center [882, 411] width 935 height 88
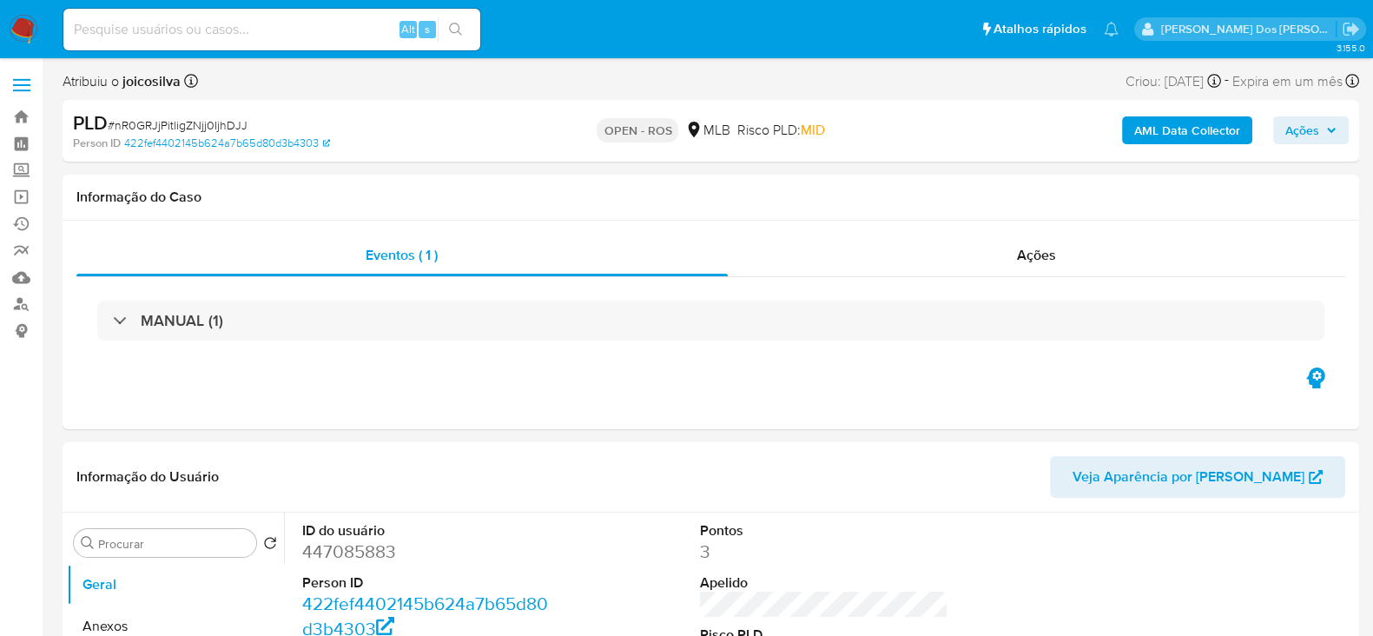
select select "10"
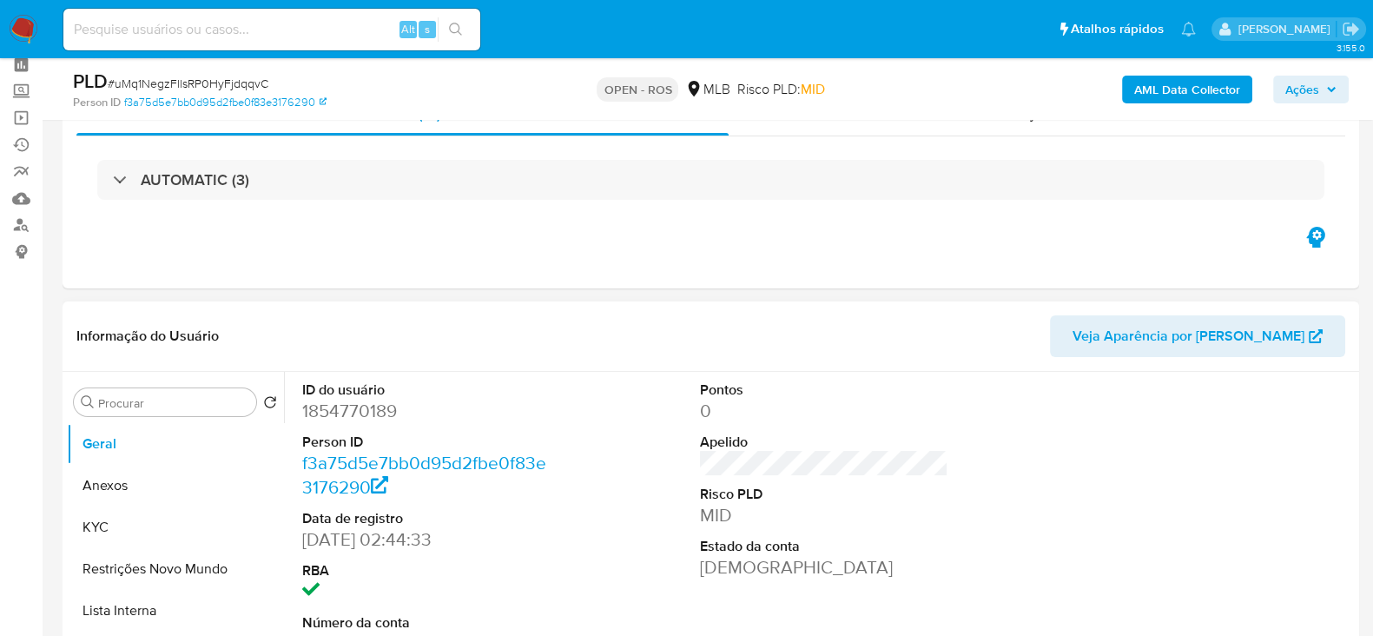
scroll to position [108, 0]
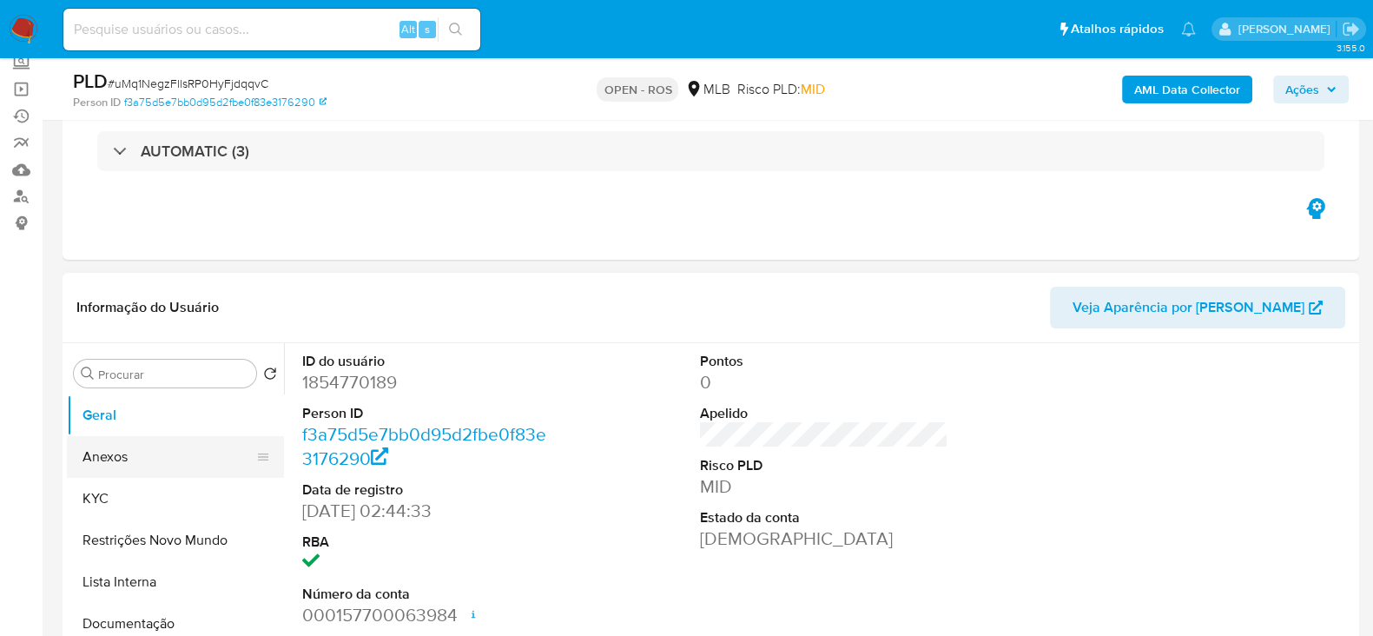
drag, startPoint x: 110, startPoint y: 458, endPoint x: 192, endPoint y: 465, distance: 82.0
click at [117, 459] on button "Anexos" at bounding box center [168, 457] width 203 height 42
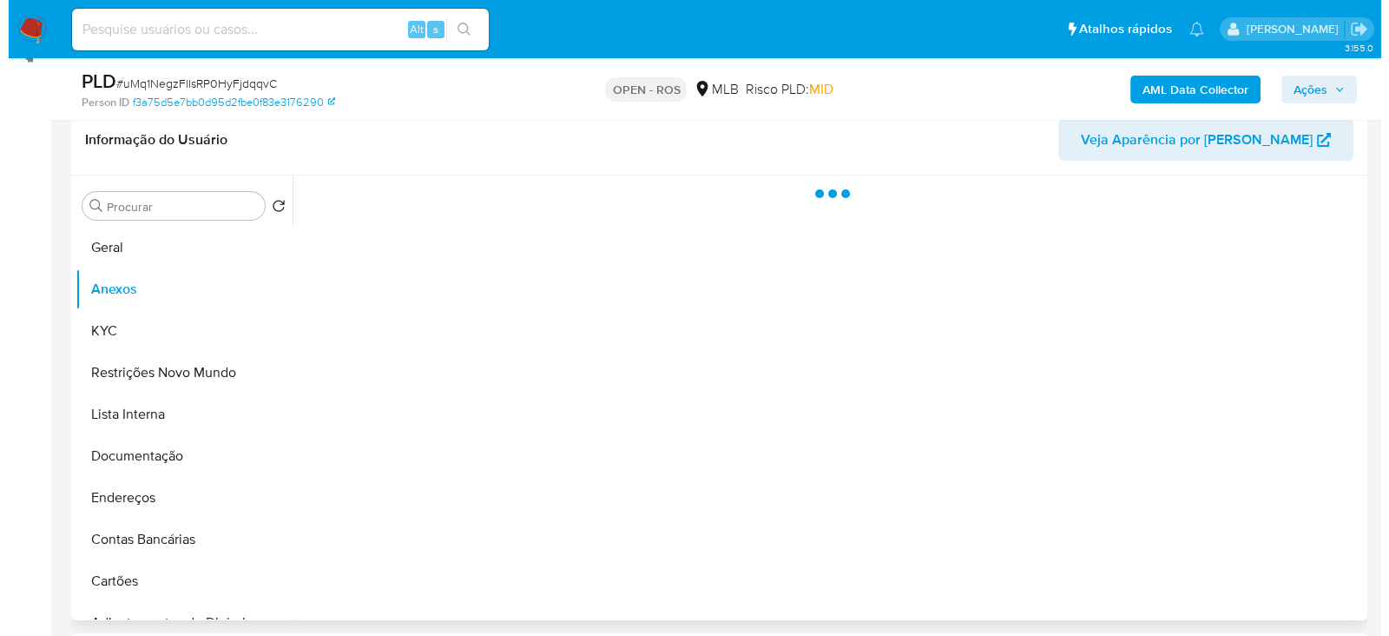
scroll to position [326, 0]
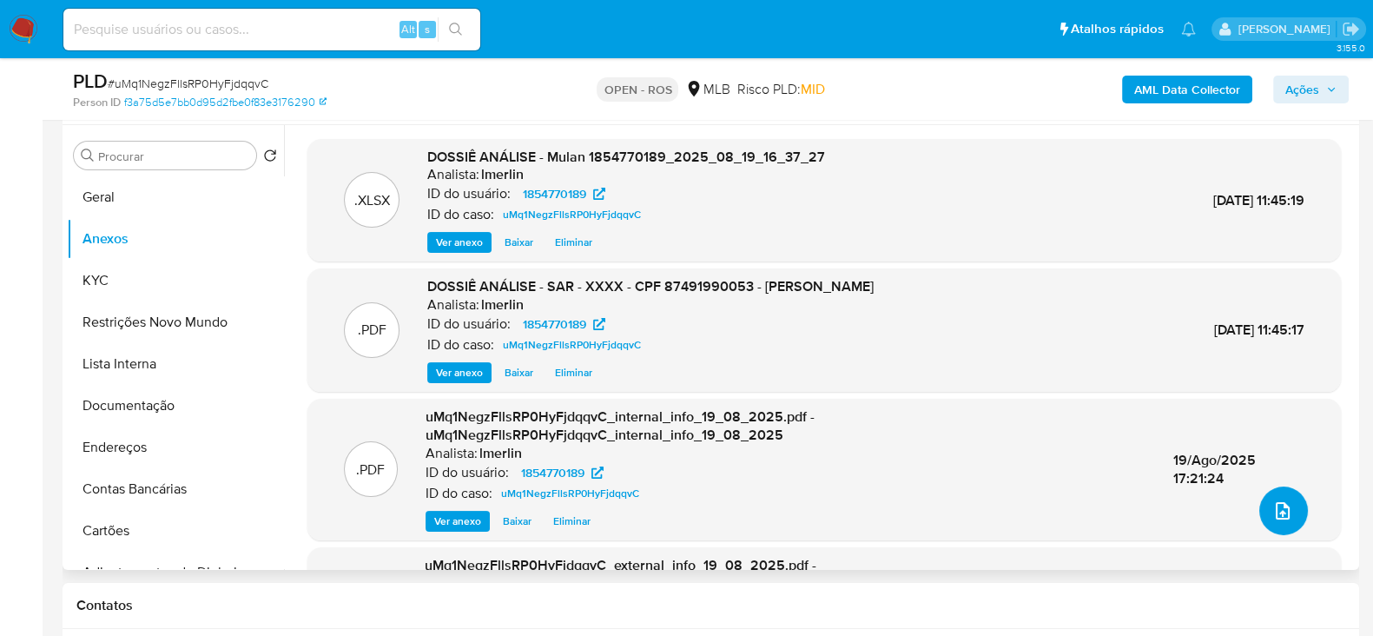
click at [1272, 509] on icon "upload-file" at bounding box center [1282, 510] width 21 height 21
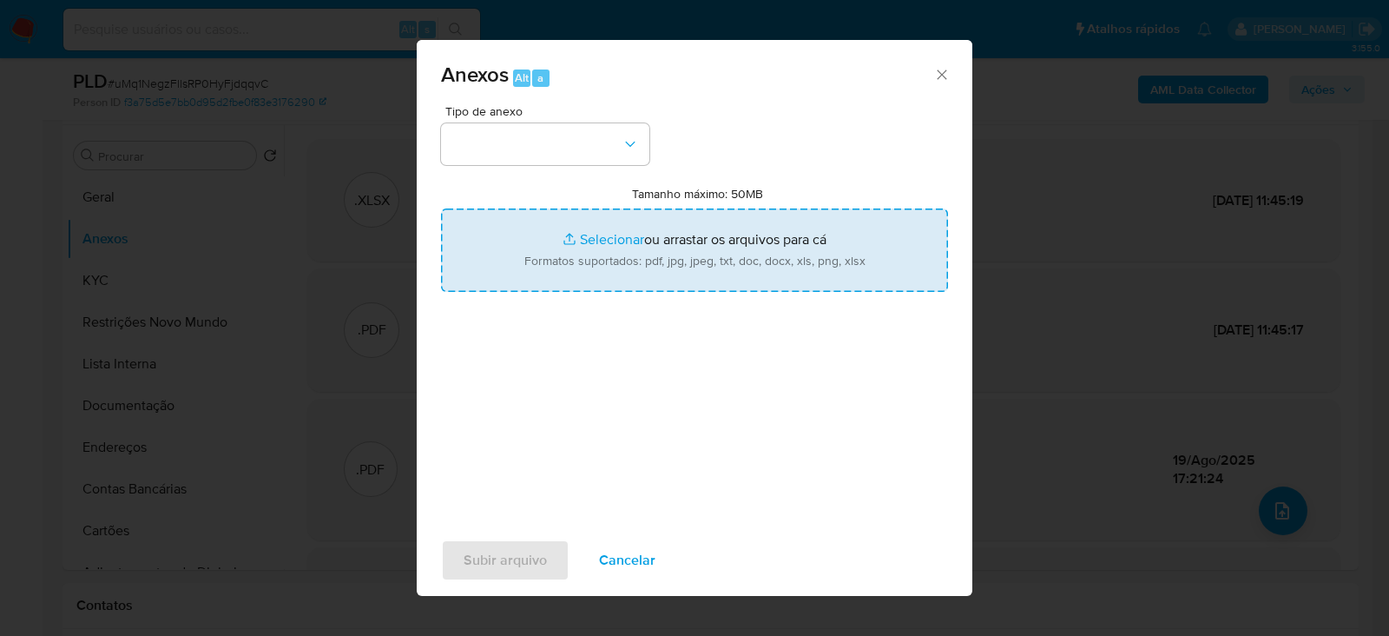
type input "C:\fakepath\SAR - uMq1NegzFllsRP0HyFjdqqvC- CPF 87491990053 - [PERSON_NAME].pdf"
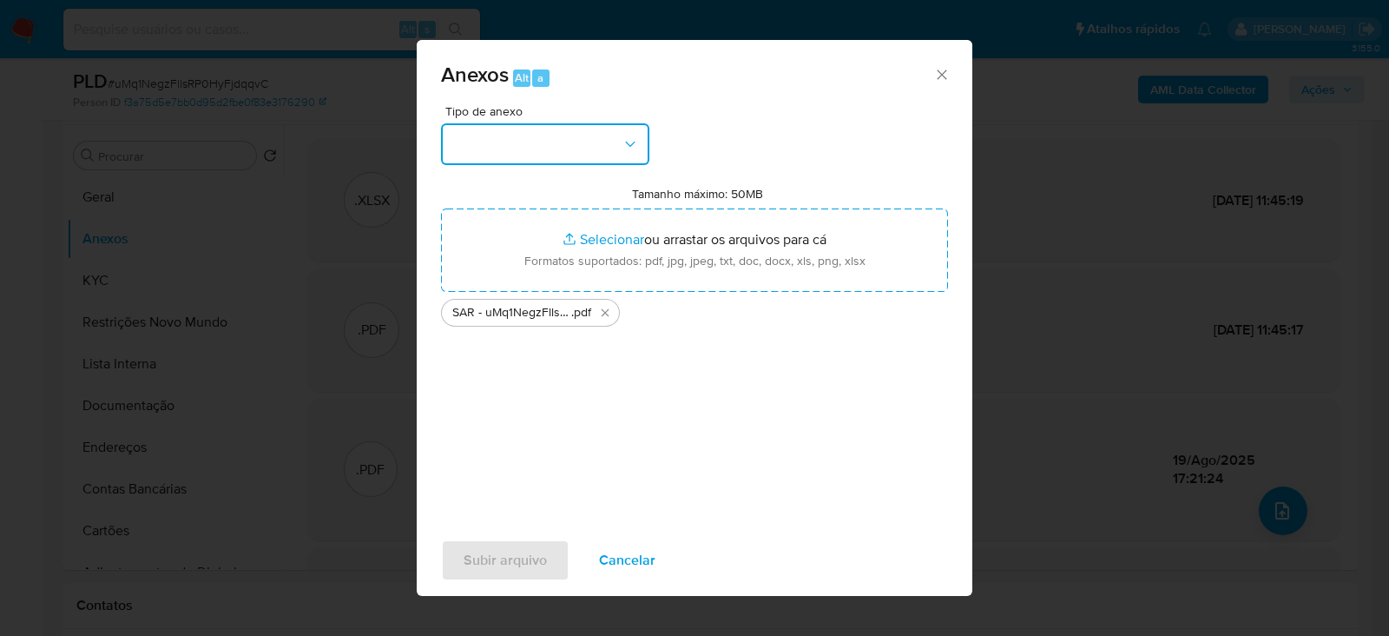
click at [508, 135] on button "button" at bounding box center [545, 144] width 208 height 42
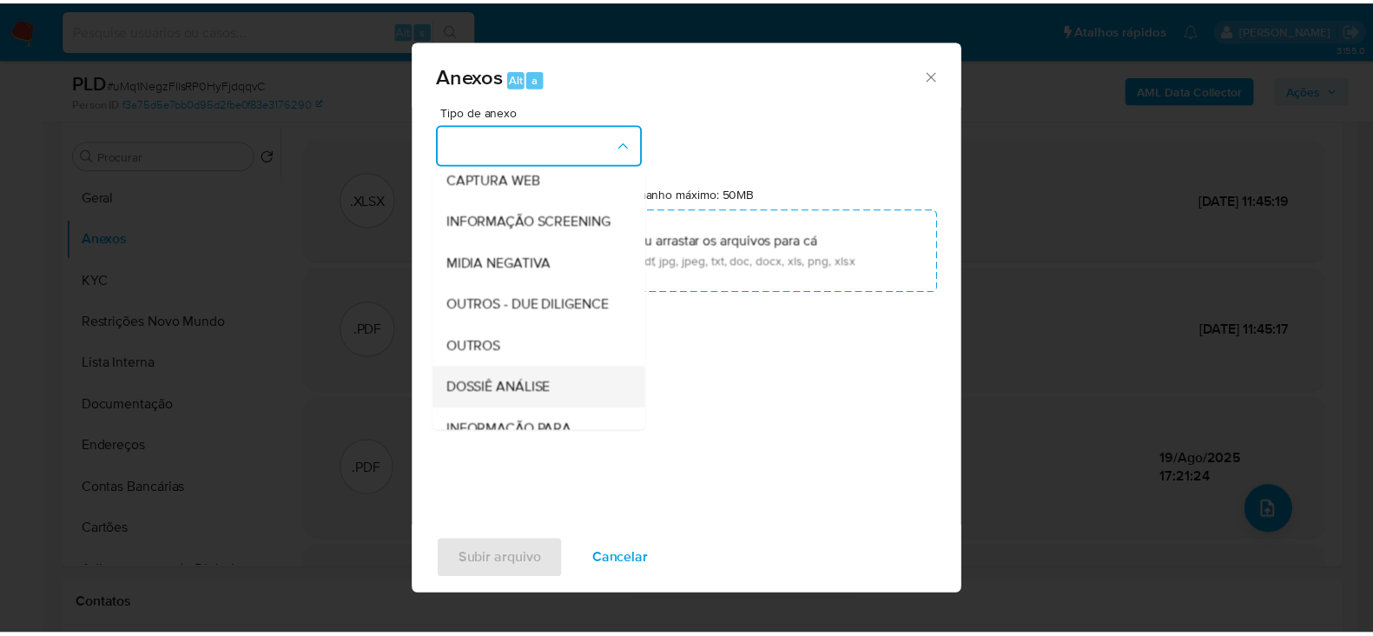
scroll to position [267, 0]
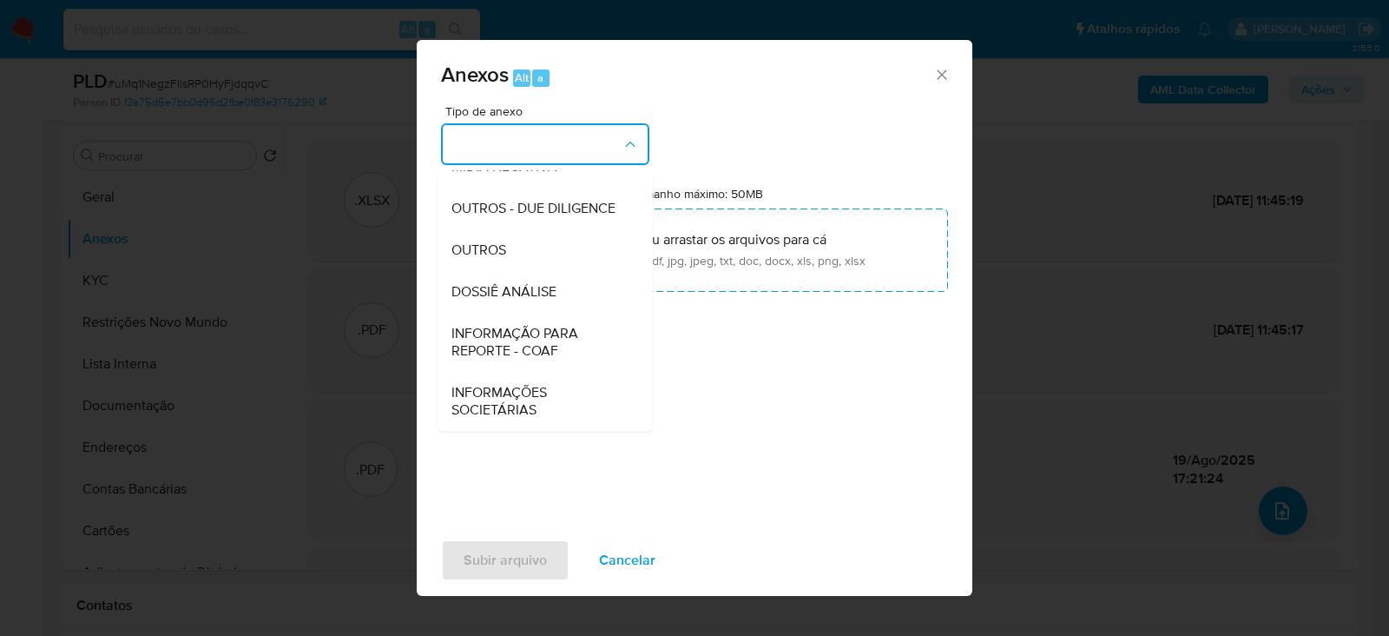
drag, startPoint x: 532, startPoint y: 328, endPoint x: 528, endPoint y: 339, distance: 12.1
click at [531, 328] on span "INFORMAÇÃO PARA REPORTE - COAF" at bounding box center [539, 342] width 177 height 35
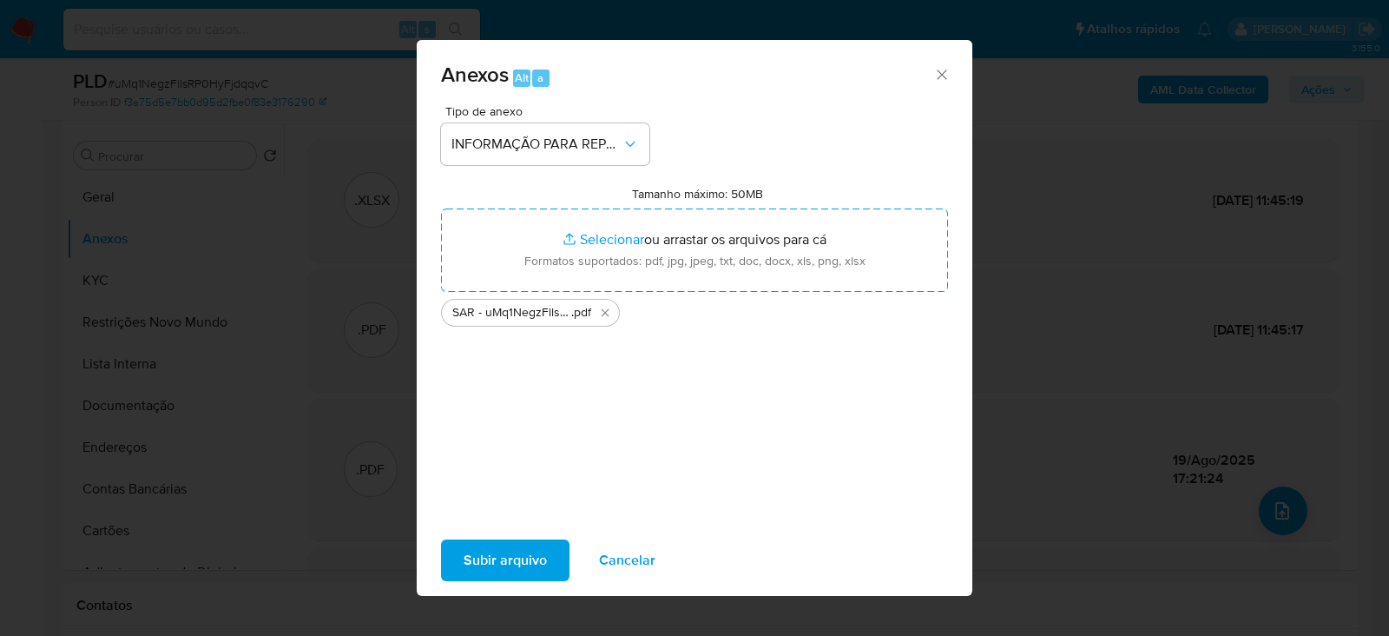
click at [532, 556] on span "Subir arquivo" at bounding box center [505, 560] width 83 height 38
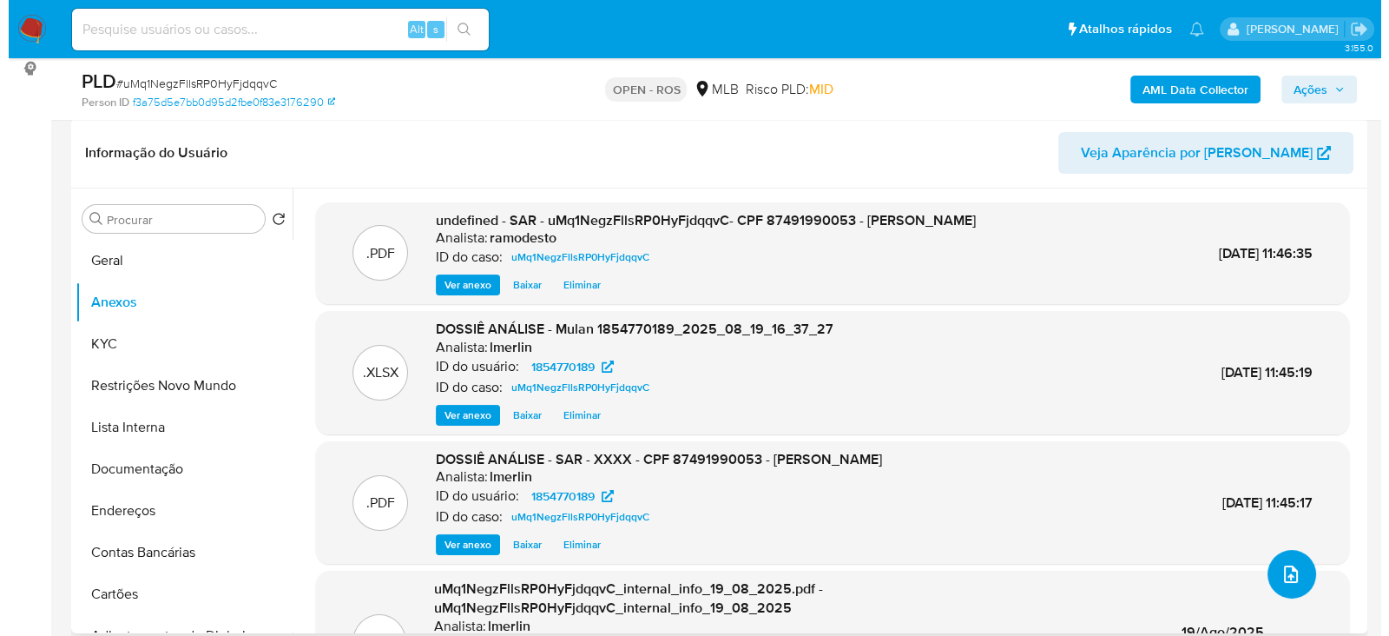
scroll to position [216, 0]
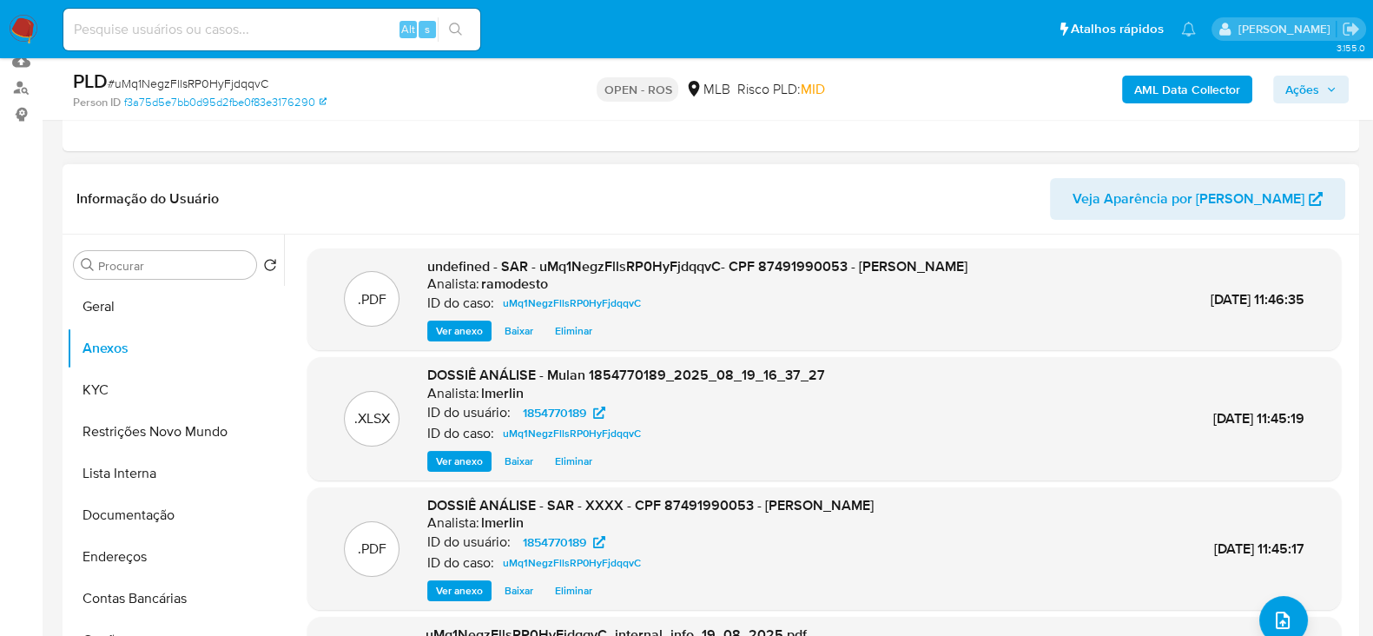
drag, startPoint x: 774, startPoint y: 206, endPoint x: 760, endPoint y: 208, distance: 15.0
click at [774, 207] on header "Informação do Usuário Veja Aparência por [PERSON_NAME]" at bounding box center [710, 199] width 1269 height 42
click at [1315, 77] on span "Ações" at bounding box center [1302, 90] width 34 height 28
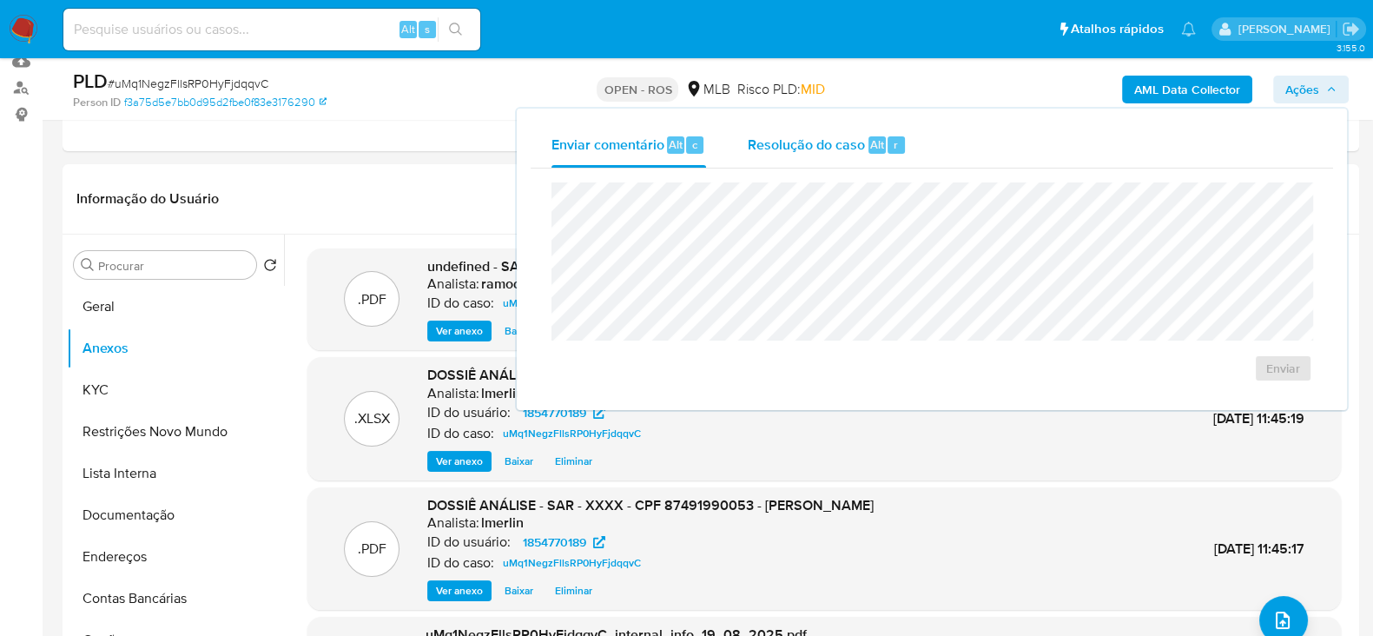
drag, startPoint x: 852, startPoint y: 142, endPoint x: 841, endPoint y: 145, distance: 10.7
click at [850, 144] on div "Resolução do caso Alt r" at bounding box center [827, 144] width 159 height 45
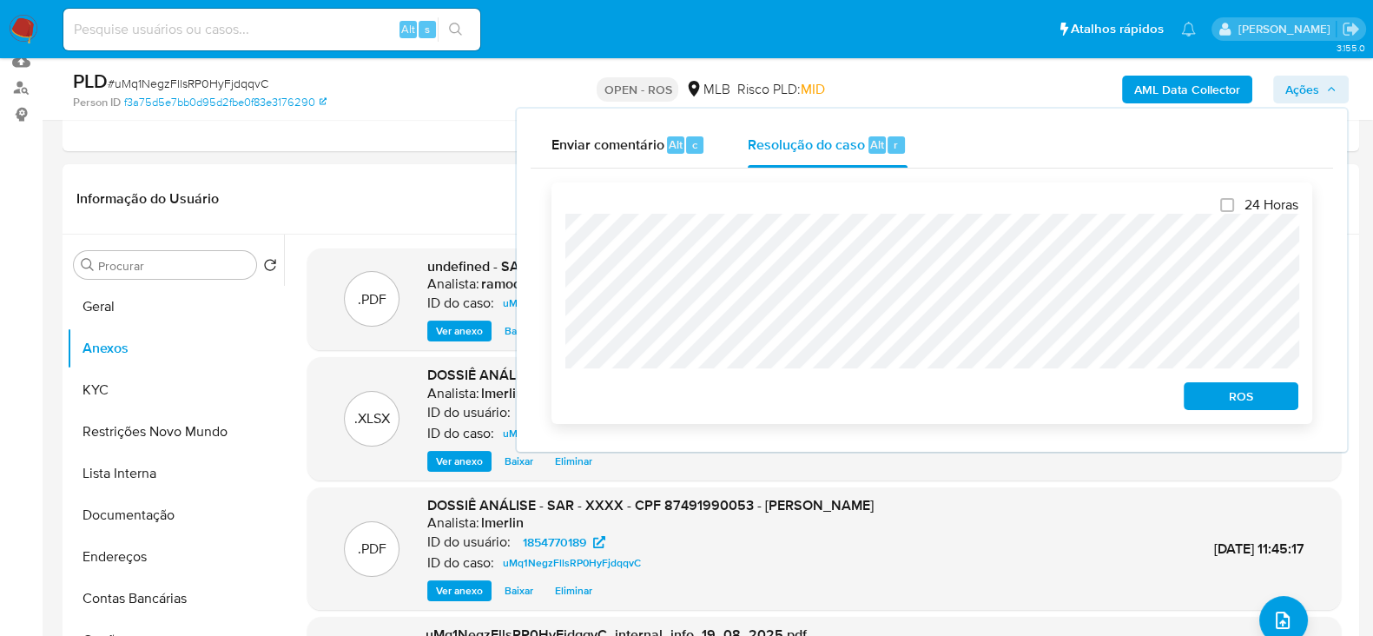
click at [1243, 401] on span "ROS" at bounding box center [1241, 396] width 90 height 24
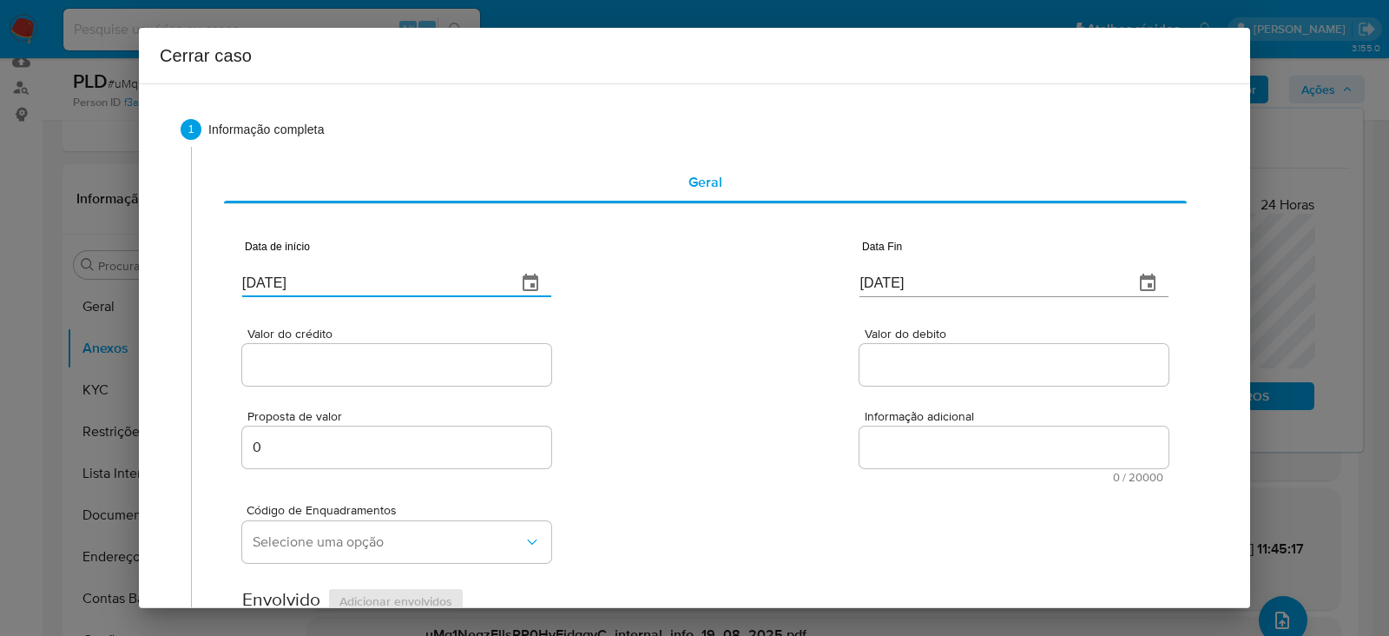
drag, startPoint x: 245, startPoint y: 274, endPoint x: 180, endPoint y: 273, distance: 65.1
paste input "18/06"
type input "[DATE]"
drag, startPoint x: 946, startPoint y: 276, endPoint x: 702, endPoint y: 269, distance: 244.1
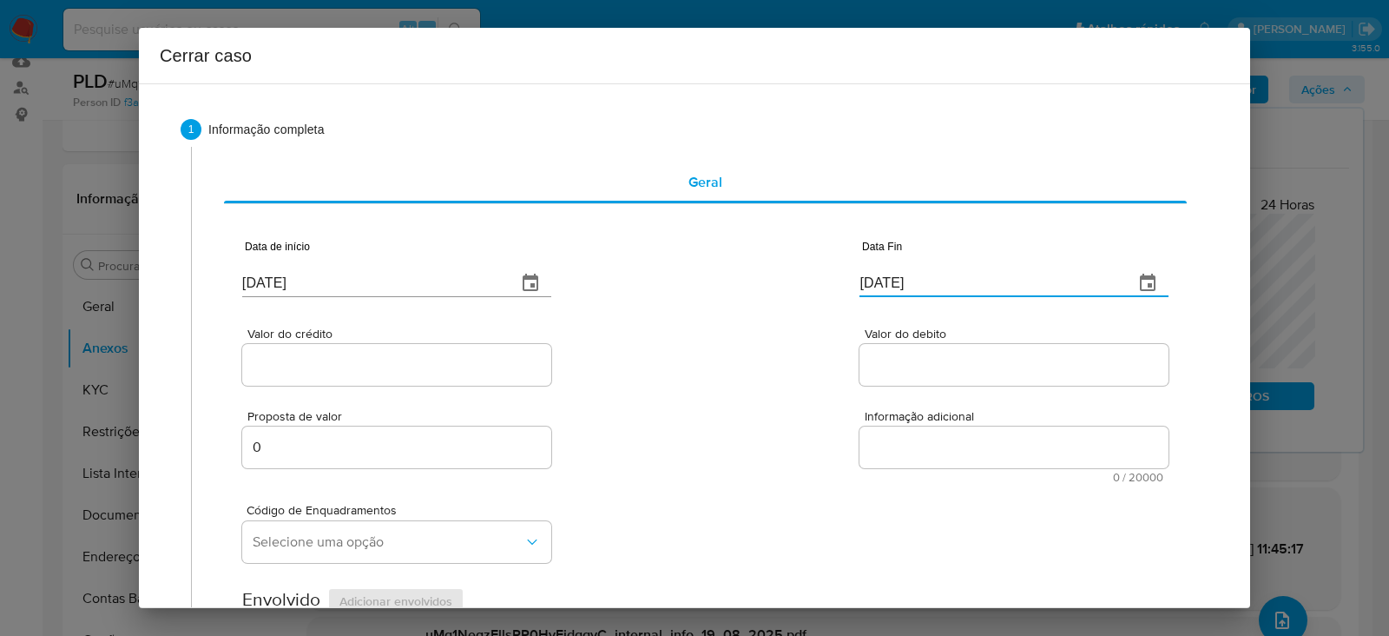
click at [702, 269] on div "Data de início [DATE] Data Fin [DATE]" at bounding box center [705, 261] width 926 height 90
paste input "18"
type input "[DATE]"
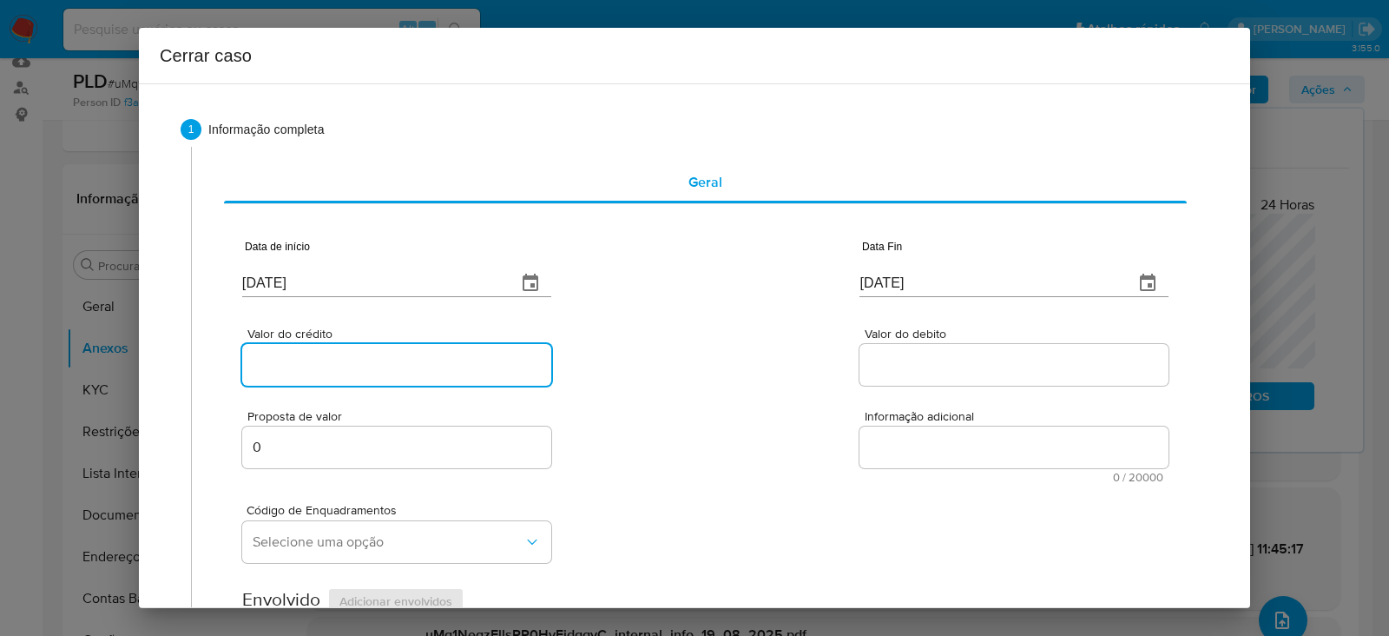
click at [280, 376] on div at bounding box center [396, 365] width 309 height 42
paste input "R$1.099.594"
type input "R$1.099.594"
click at [876, 358] on input "Valor do debito" at bounding box center [1014, 364] width 309 height 23
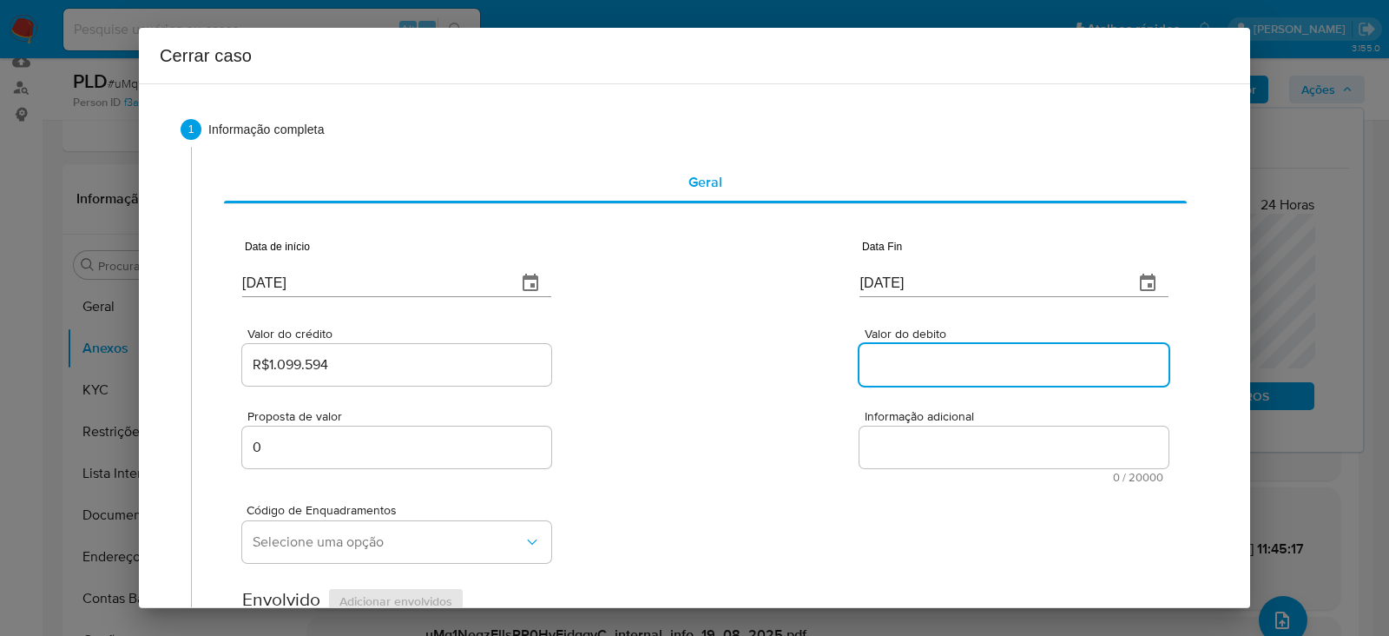
paste input "R$1.099.880"
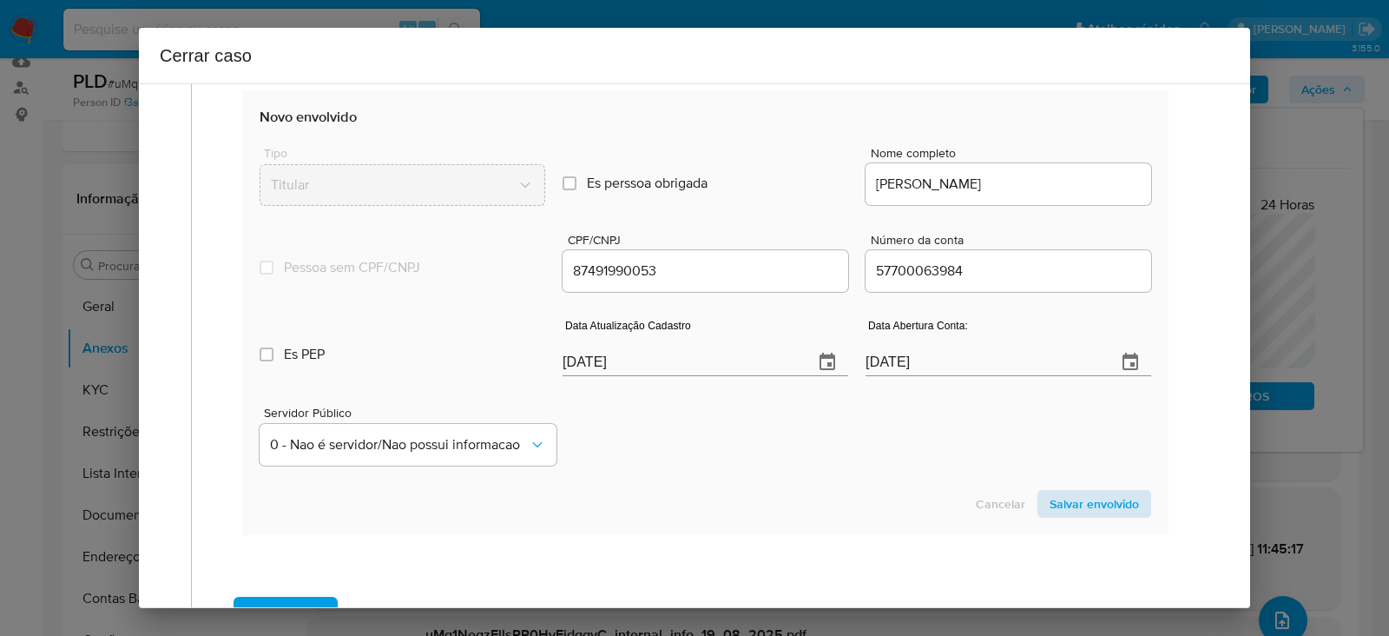
scroll to position [651, 0]
type input "R$1.099.880"
drag, startPoint x: 662, startPoint y: 353, endPoint x: 486, endPoint y: 377, distance: 177.8
click at [491, 360] on div "Es PEP isPEP Data Atualização Cadastro [DATE] Data Abertura Conta: [DATE]" at bounding box center [706, 337] width 892 height 90
paste input "15/07"
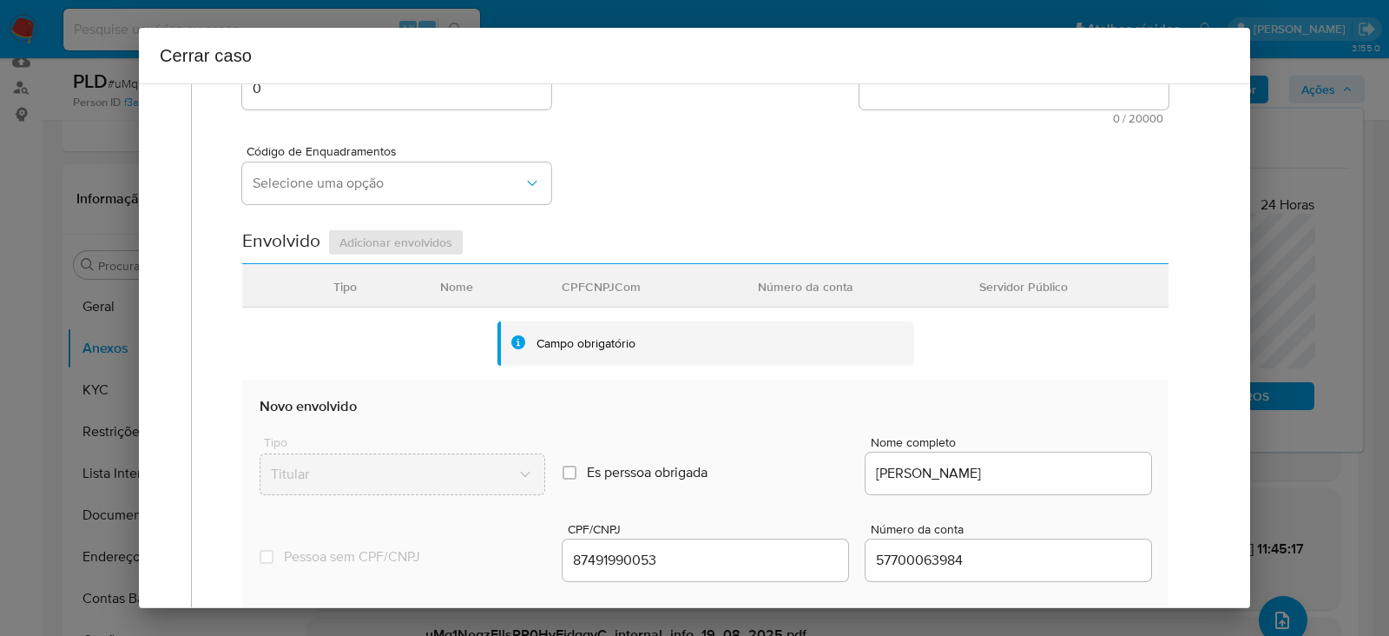
scroll to position [326, 0]
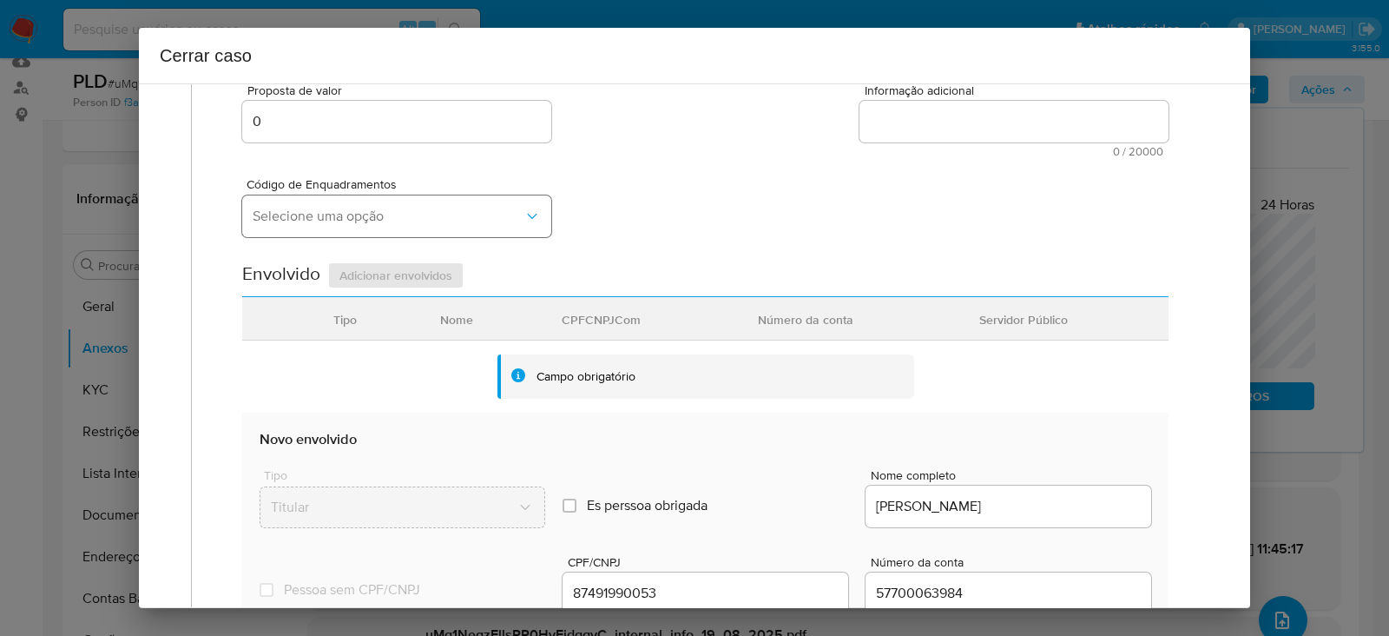
type input "[DATE]"
click at [301, 214] on span "Selecione uma opção" at bounding box center [388, 216] width 271 height 17
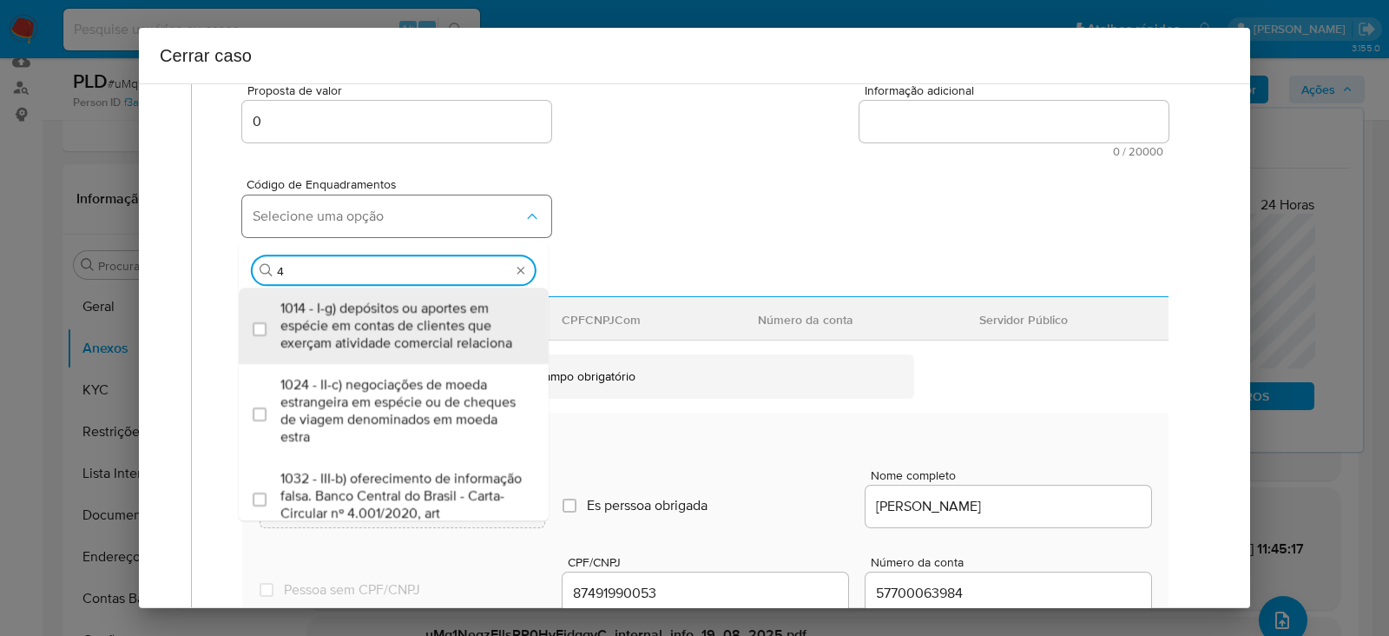
type input "45"
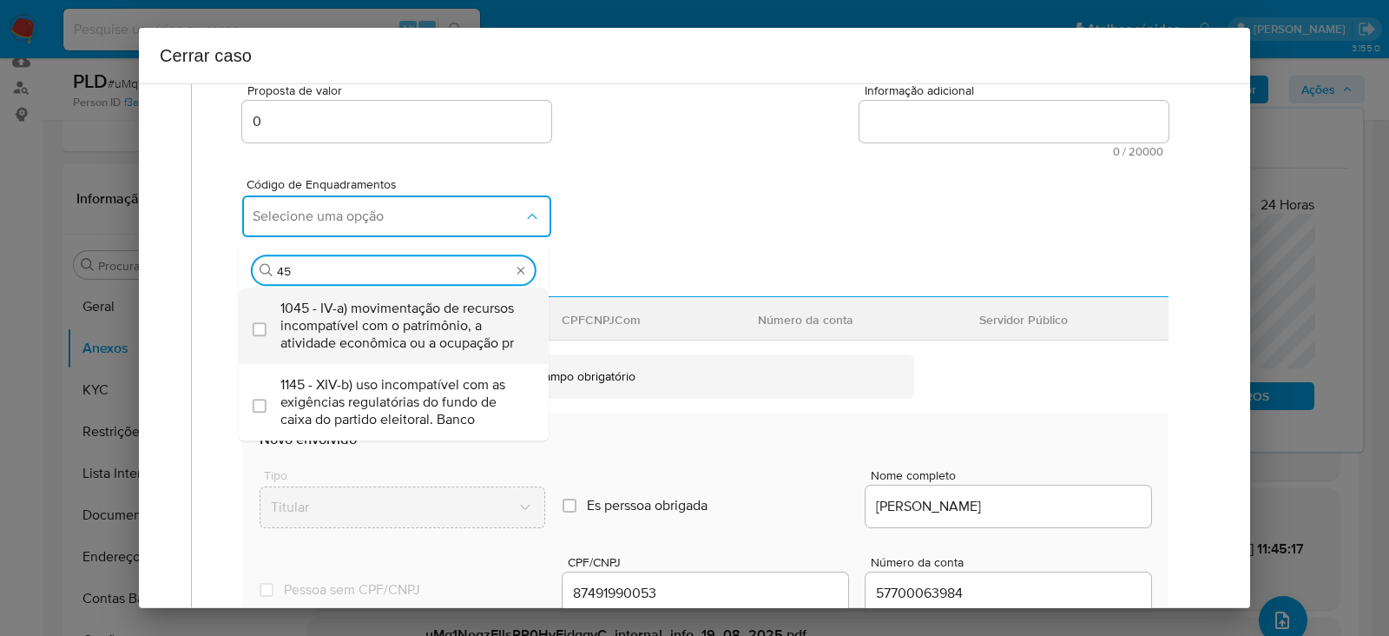
click at [314, 306] on span "1045 - IV-a) movimentação de recursos incompatível com o patrimônio, a atividad…" at bounding box center [402, 326] width 244 height 52
checkbox input "true"
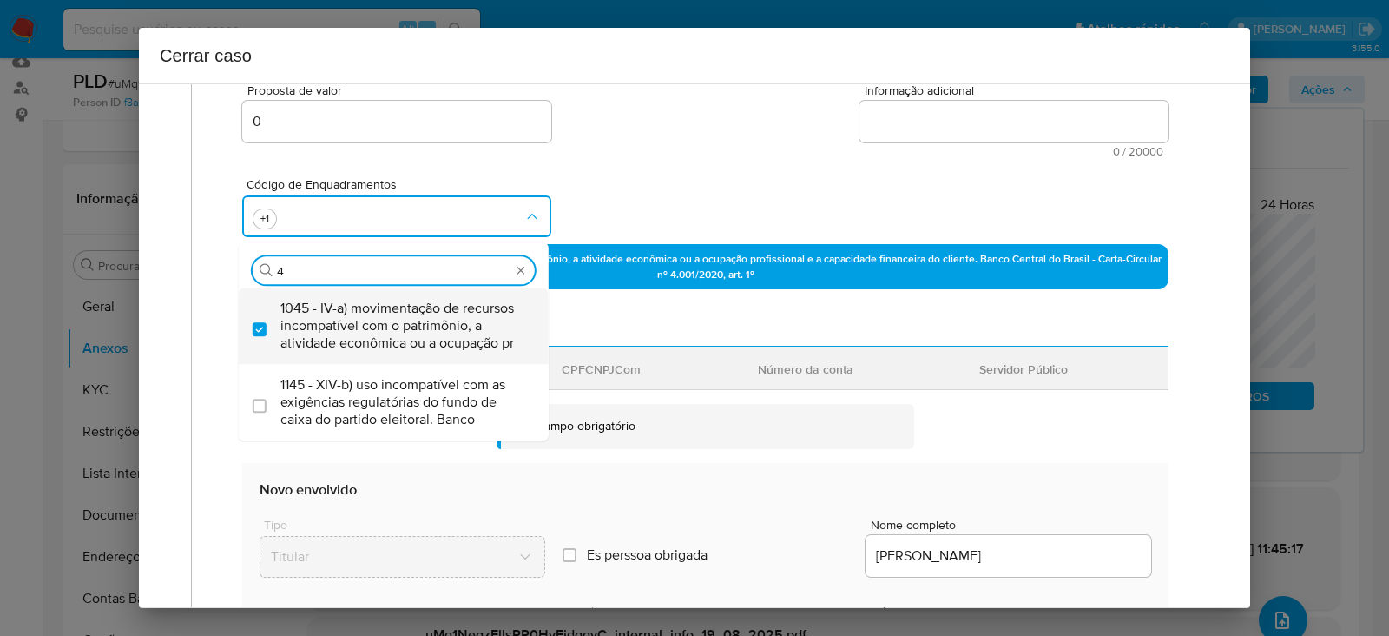
scroll to position [0, 0]
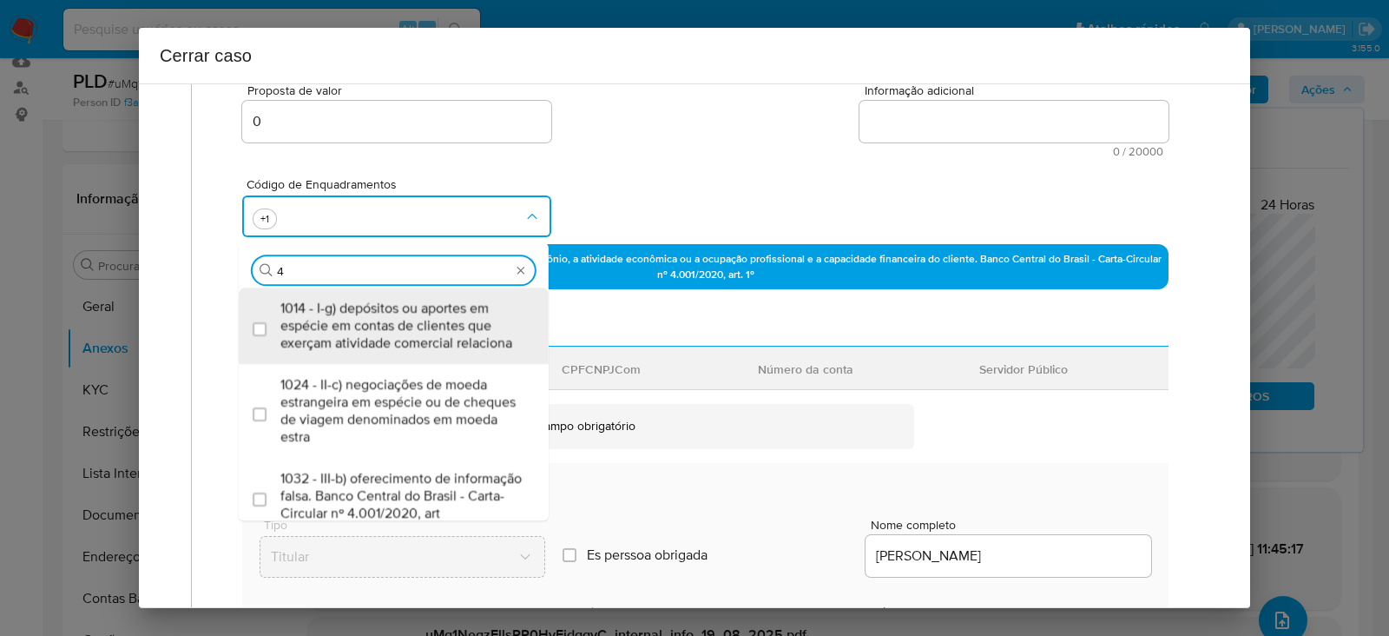
type input "47"
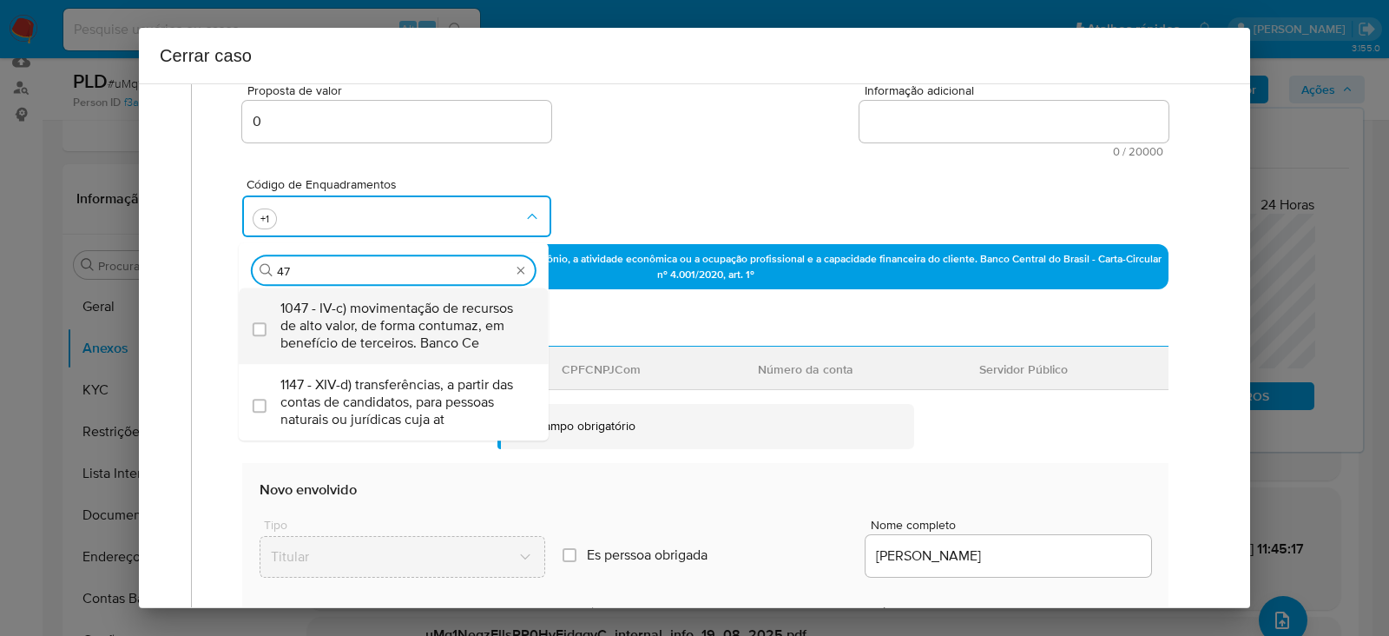
click at [338, 306] on span "1047 - IV-c) movimentação de recursos de alto valor, de forma contumaz, em bene…" at bounding box center [402, 326] width 244 height 52
checkbox input "true"
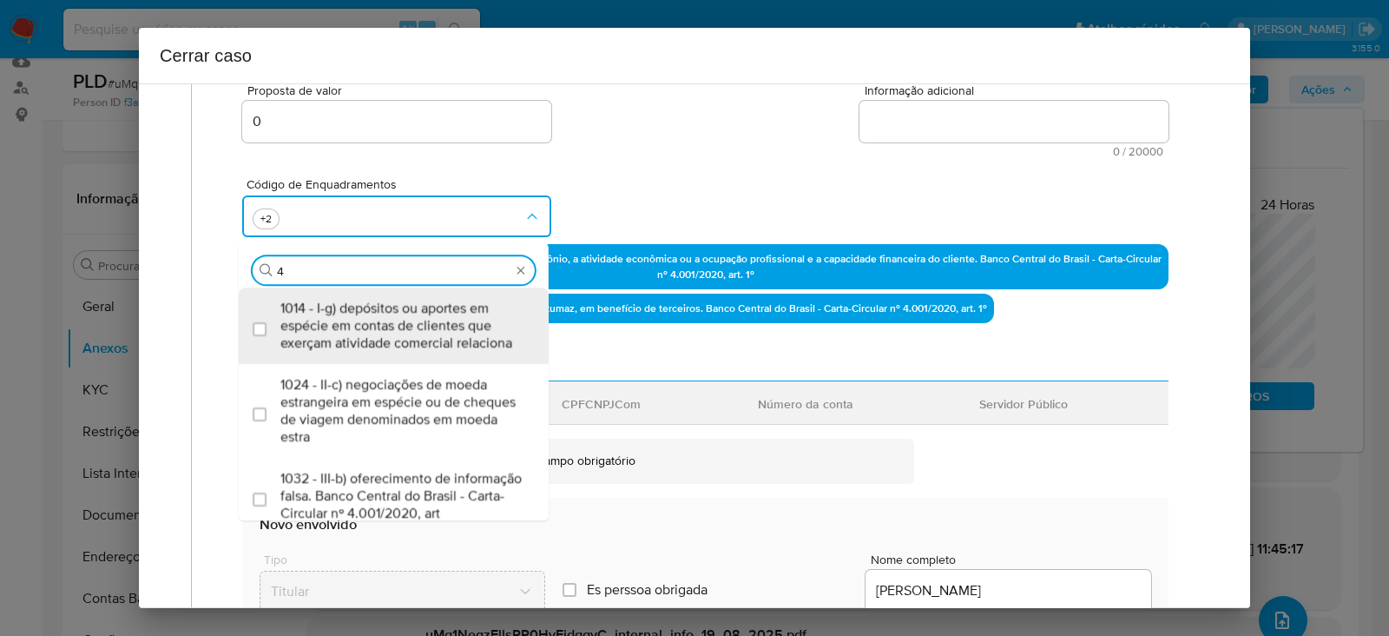
type input "49"
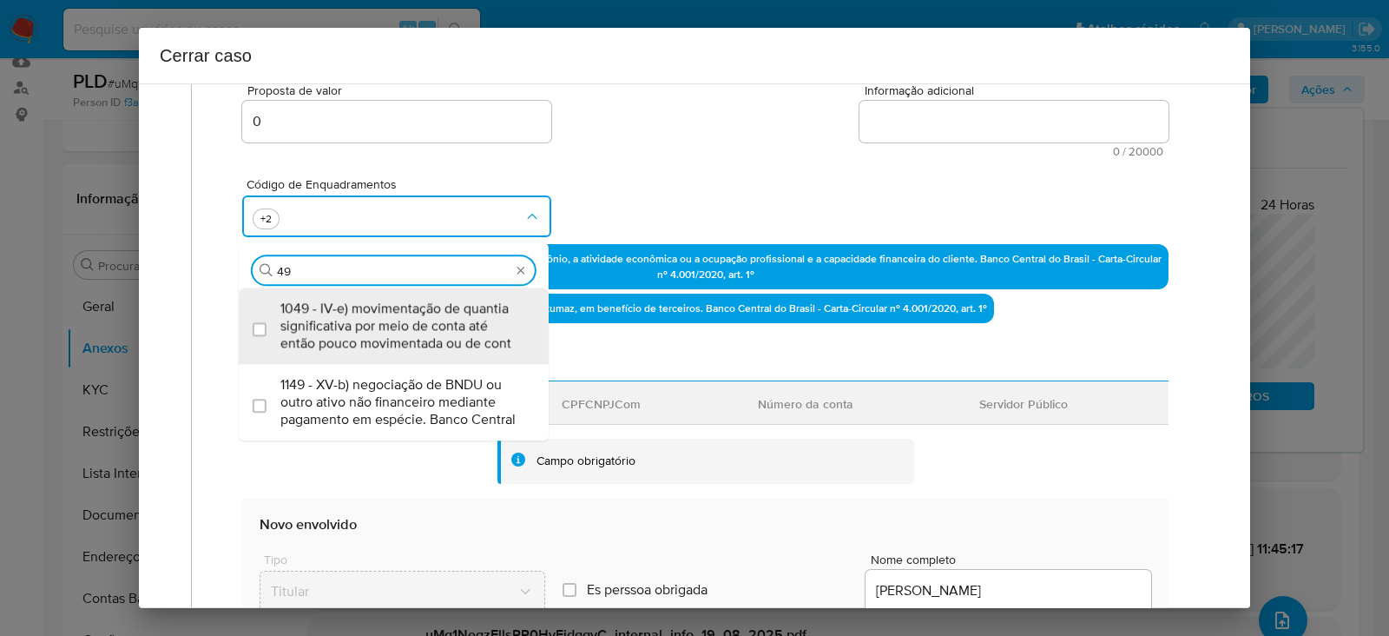
click at [338, 306] on span "1049 - IV-e) movimentação de quantia significativa por meio de conta até então …" at bounding box center [402, 326] width 244 height 52
checkbox input "true"
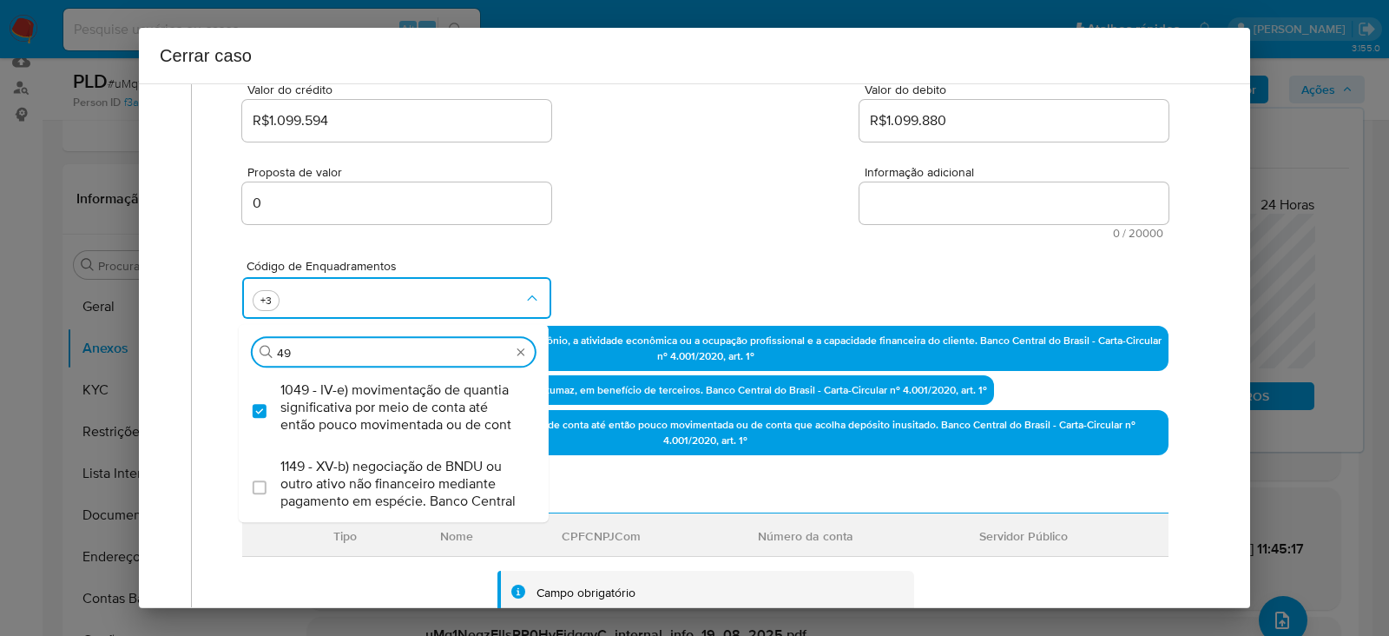
scroll to position [216, 0]
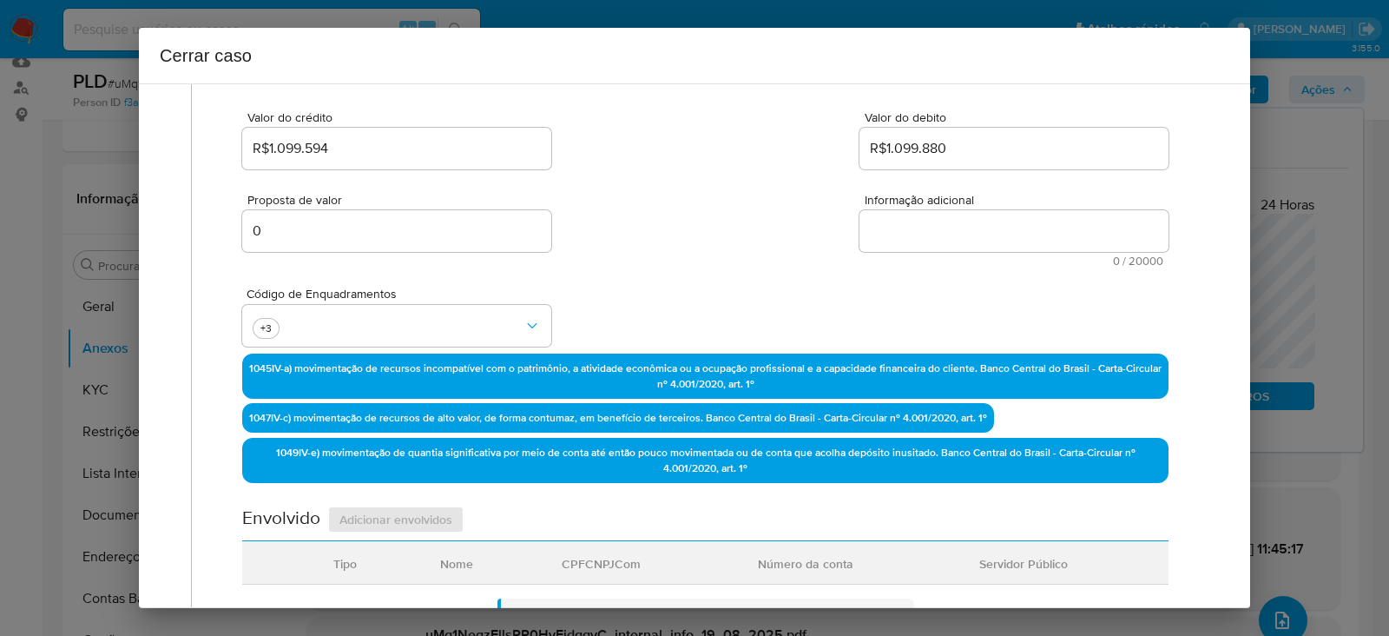
click at [887, 234] on textarea "Informação adicional" at bounding box center [1014, 231] width 309 height 42
click at [1035, 241] on textarea "Informação adicional" at bounding box center [1014, 231] width 309 height 42
click at [930, 241] on textarea "Informação adicional" at bounding box center [1014, 231] width 309 height 42
paste textarea "Joao Vitor Morais Silva, CPF 87491990053, 20 anos, residente no município de Po…"
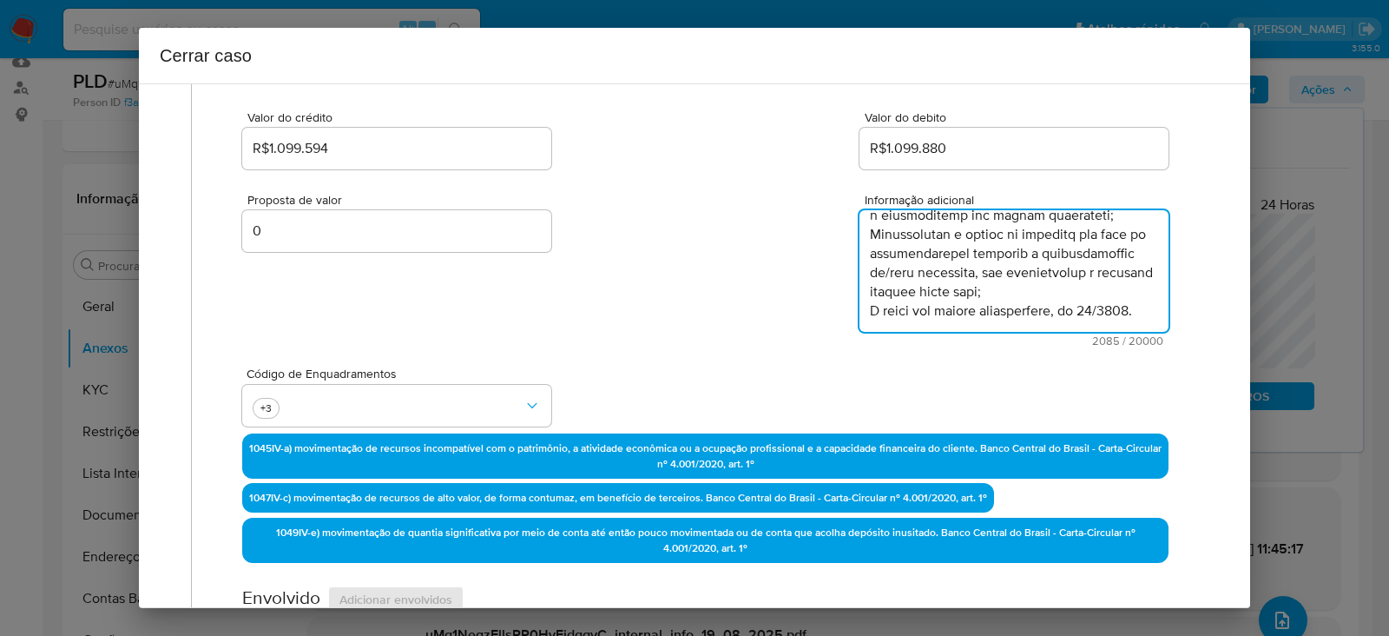
scroll to position [1353, 0]
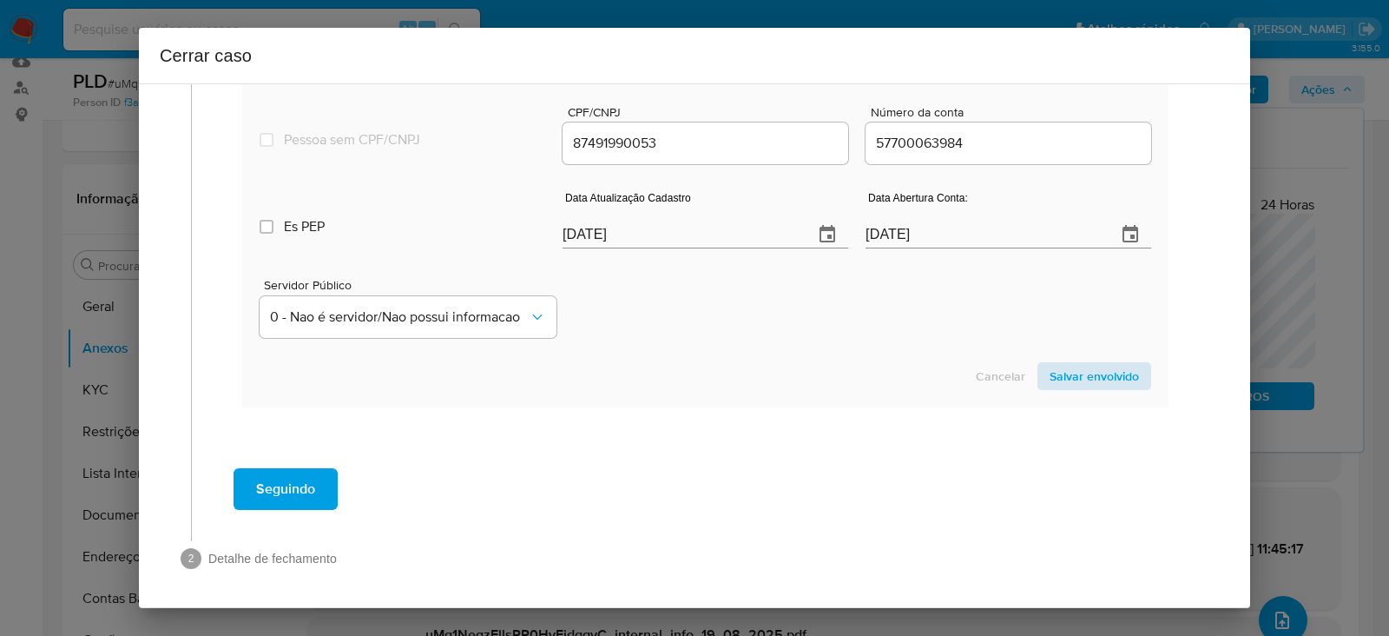
type textarea "Joao Vitor Morais Silva, CPF 87491990053, 20 anos, residente no município de Po…"
click at [1084, 372] on span "Salvar envolvido" at bounding box center [1094, 376] width 89 height 24
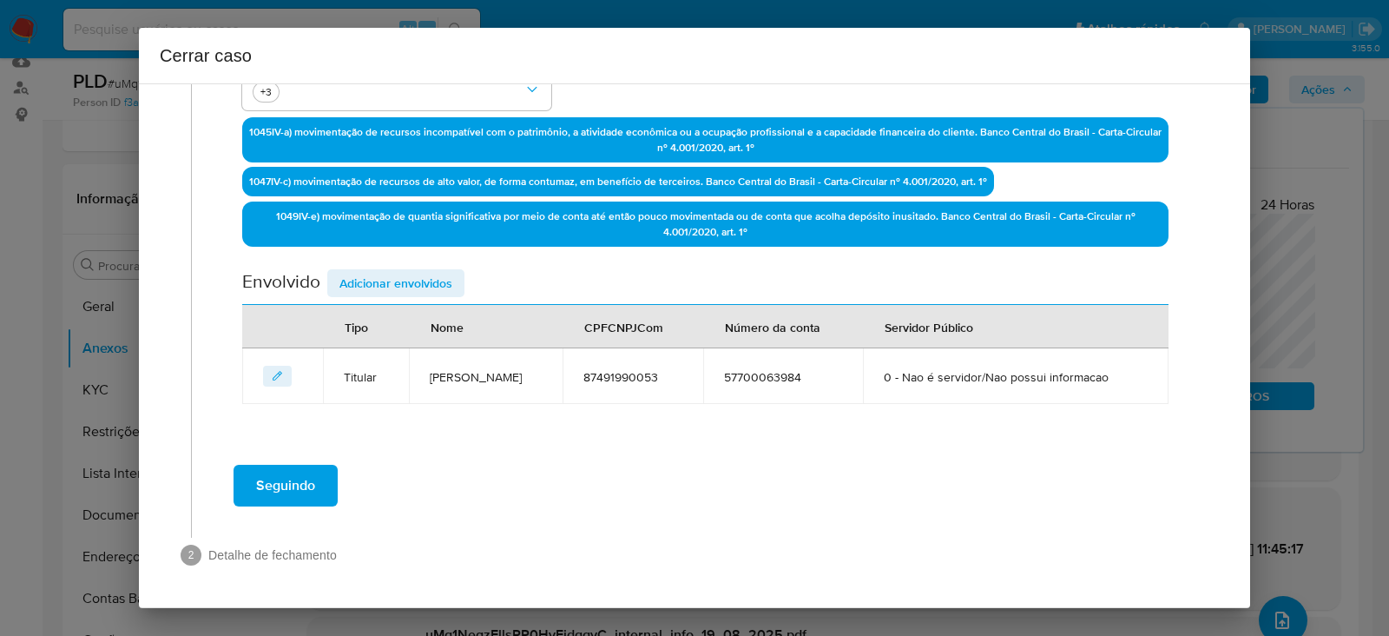
scroll to position [530, 0]
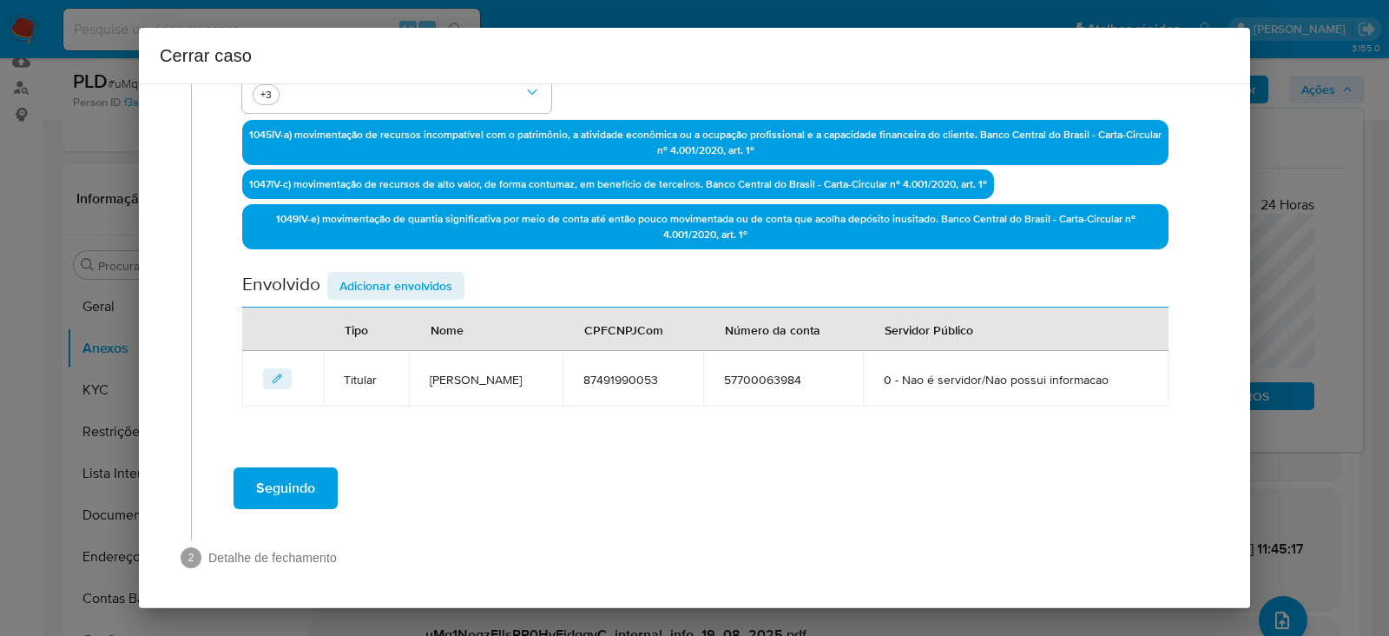
drag, startPoint x: 366, startPoint y: 287, endPoint x: 379, endPoint y: 281, distance: 14.8
click at [372, 285] on span "Adicionar envolvidos" at bounding box center [395, 286] width 113 height 24
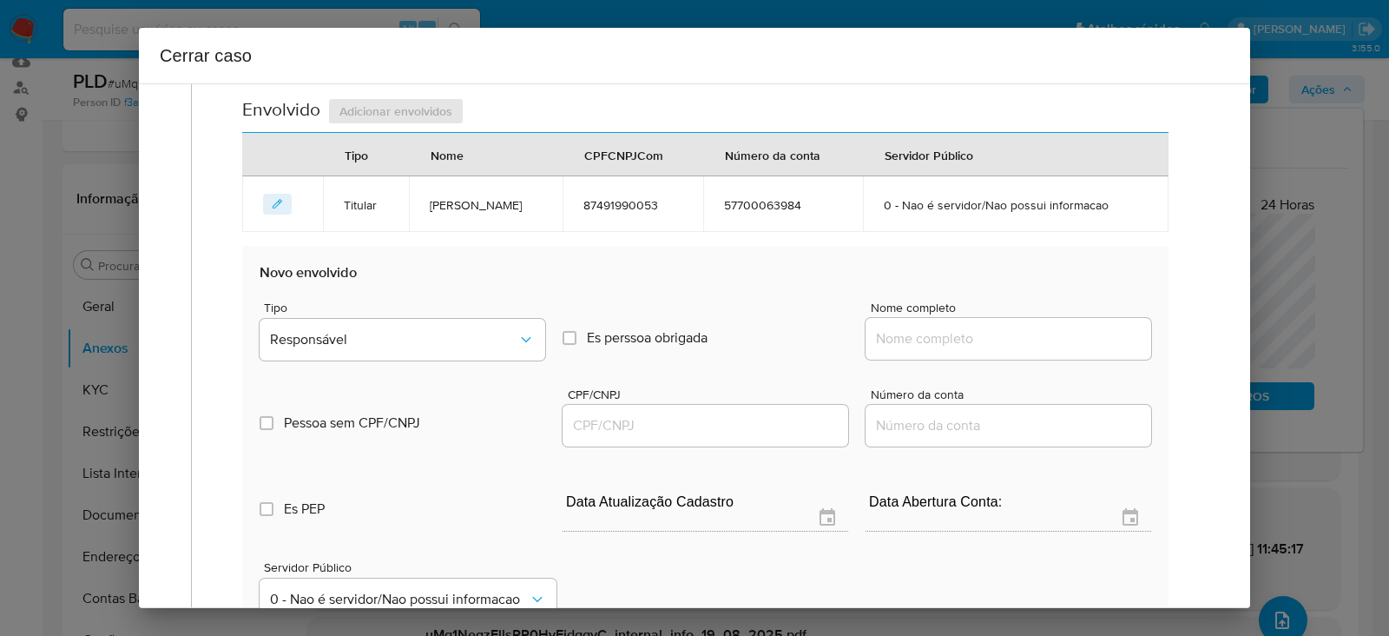
scroll to position [854, 0]
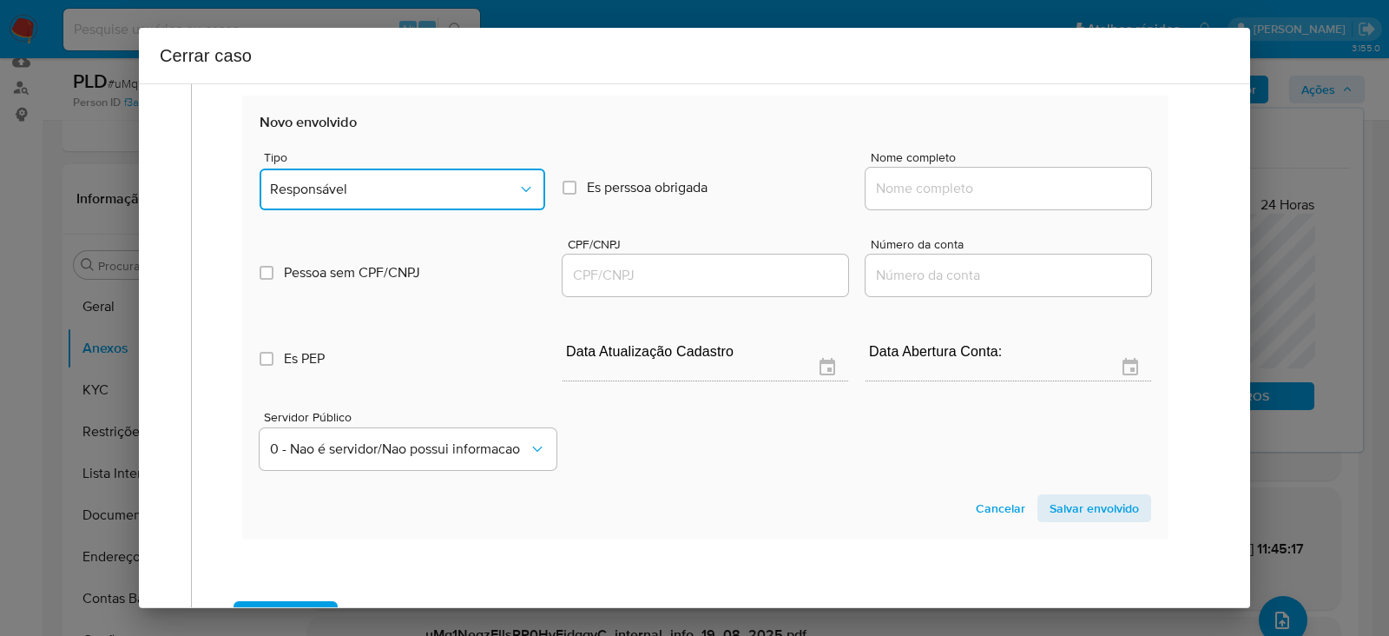
click at [340, 188] on span "Responsável" at bounding box center [393, 189] width 247 height 17
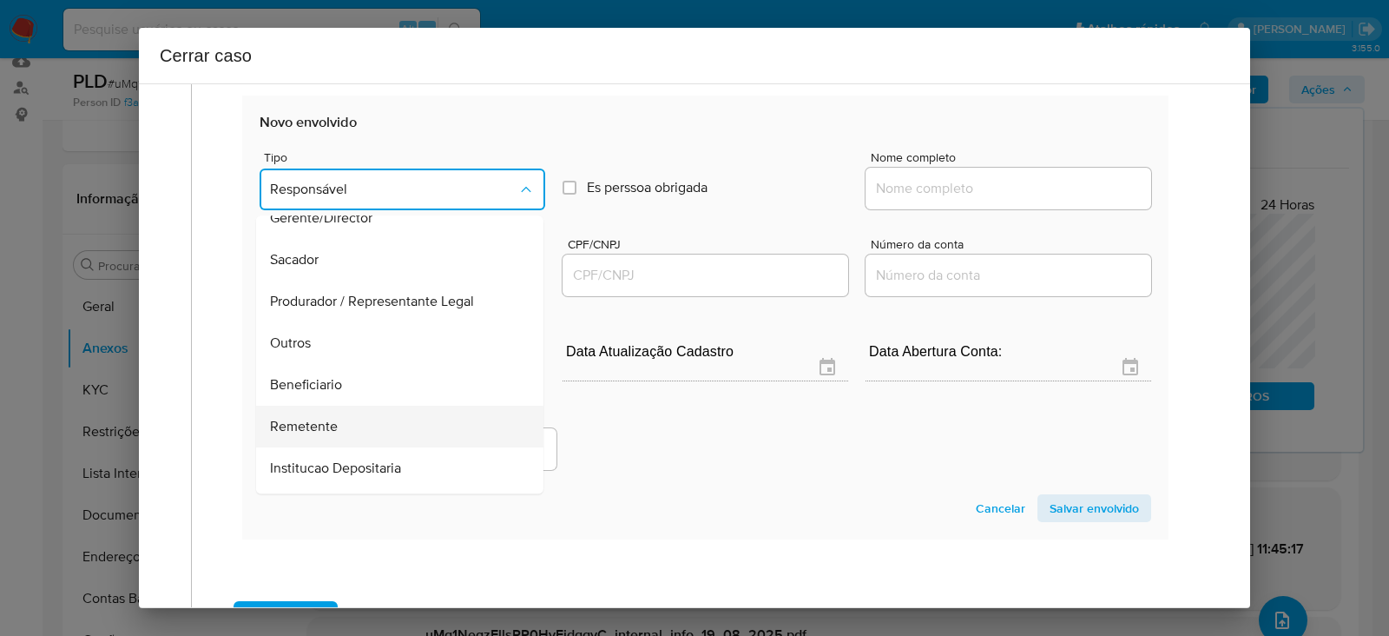
scroll to position [221, 0]
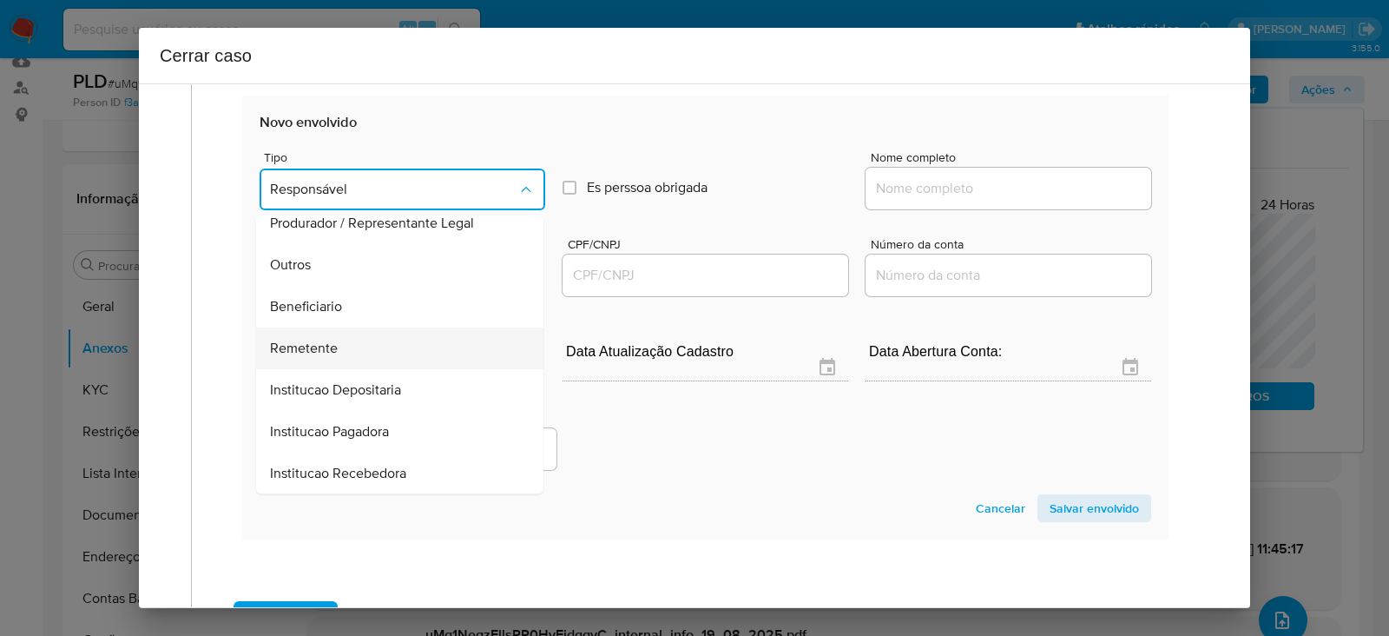
click at [311, 343] on span "Remetente" at bounding box center [304, 347] width 68 height 17
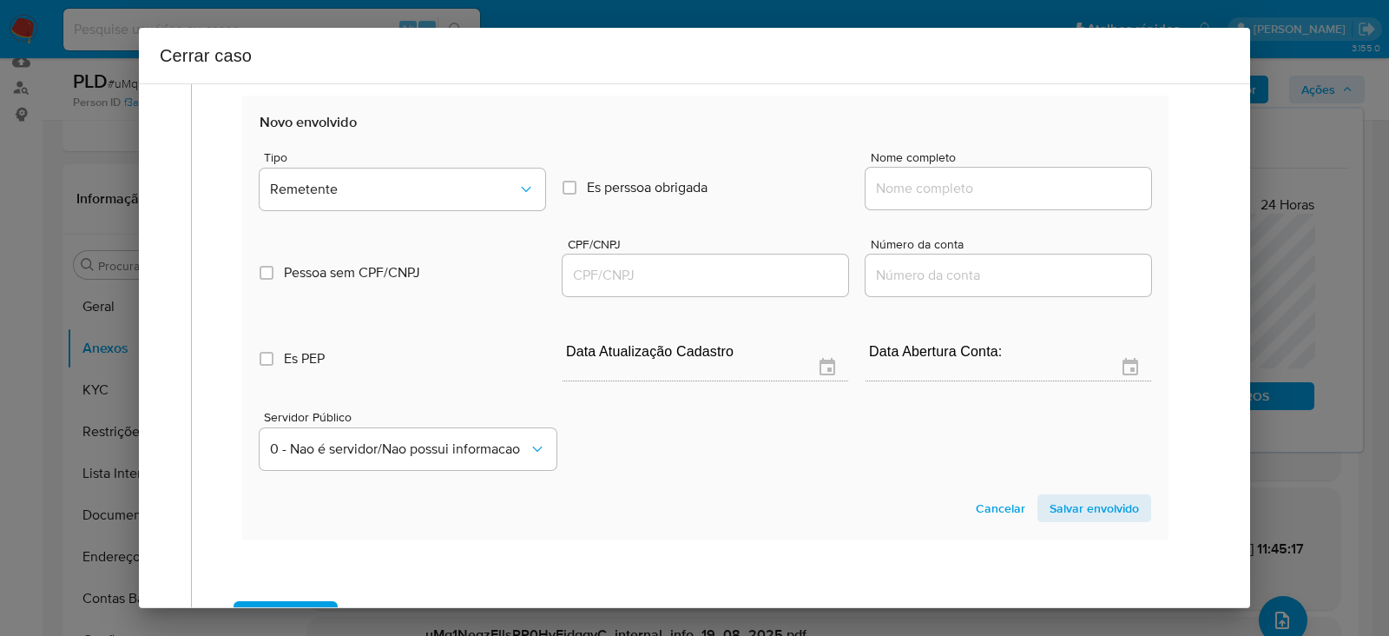
click at [902, 177] on input "Nome completo" at bounding box center [1009, 188] width 286 height 23
paste input "Rd Informatica E Tecnologia Ltda, 50466088000100"
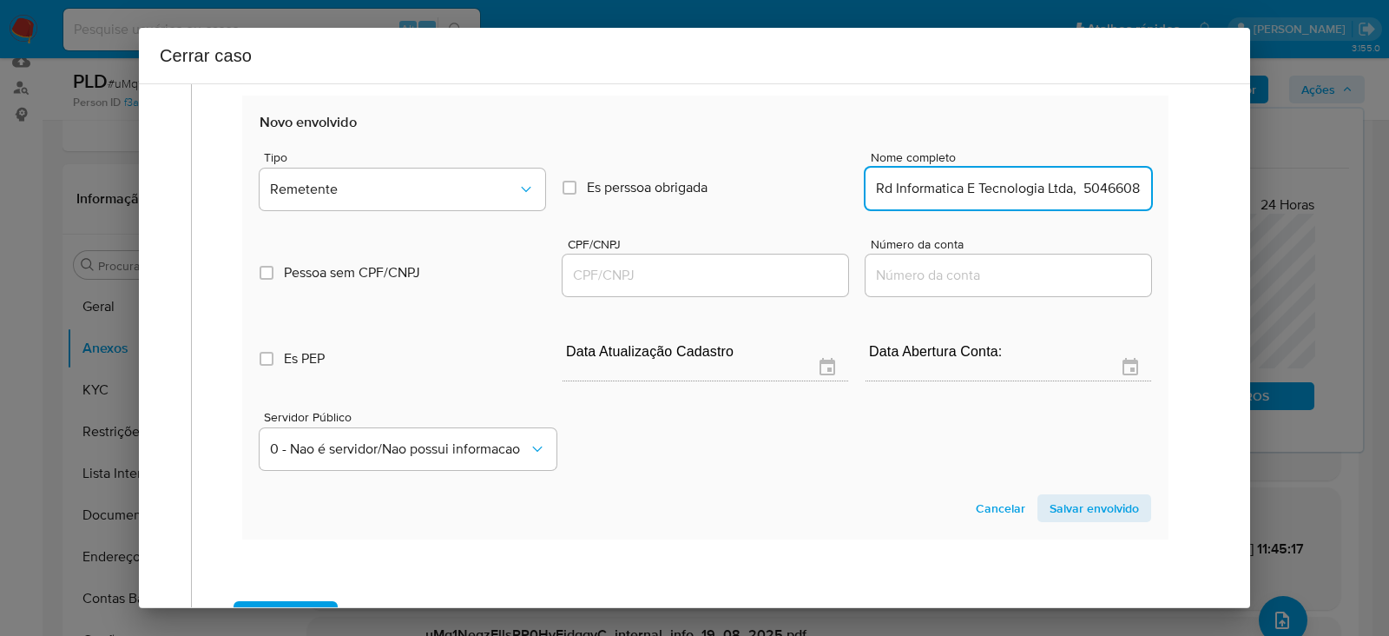
scroll to position [0, 61]
drag, startPoint x: 1001, startPoint y: 188, endPoint x: 1220, endPoint y: 190, distance: 218.8
click at [1220, 190] on div "1 Informação completa Geral Data de início 18/06/2025 Data Fin 18/08/2025 Valor…" at bounding box center [694, 345] width 1111 height 524
type input "Rd Informatica E Tecnologia Ltda"
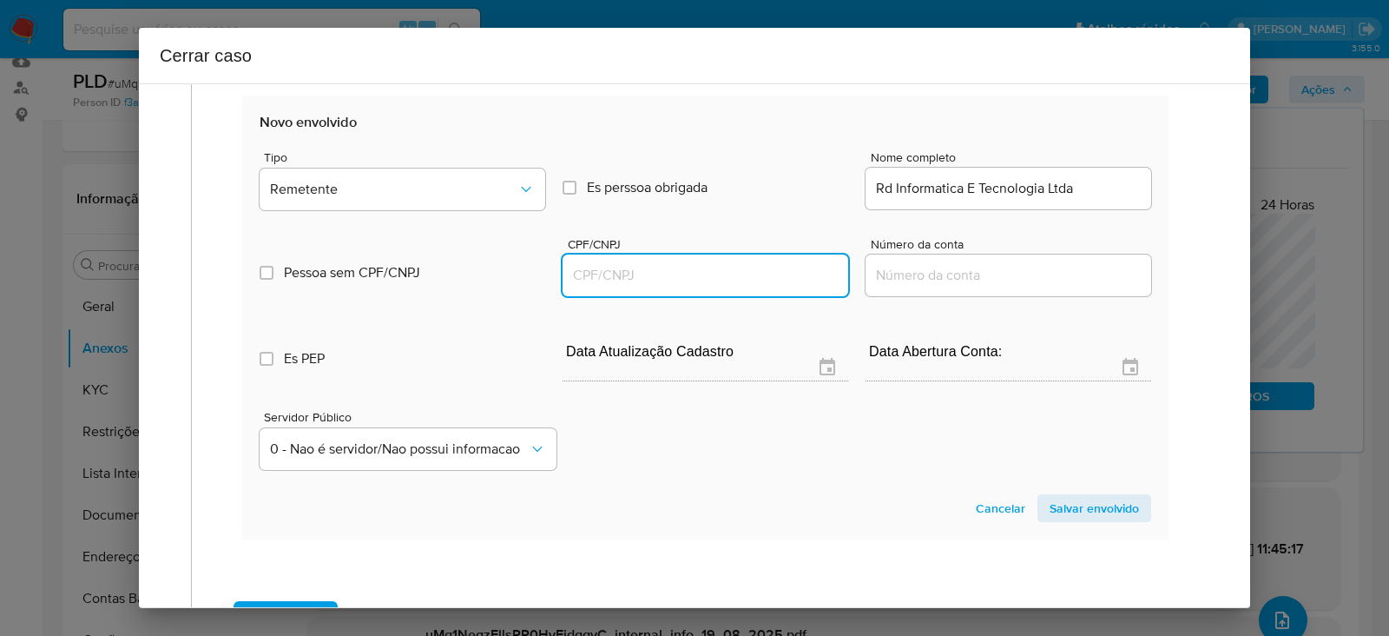
click at [629, 274] on input "CPF/CNPJ" at bounding box center [706, 275] width 286 height 23
paste input "50466088000100"
type input "50466088000100"
click at [1077, 507] on span "Salvar envolvido" at bounding box center [1094, 508] width 89 height 24
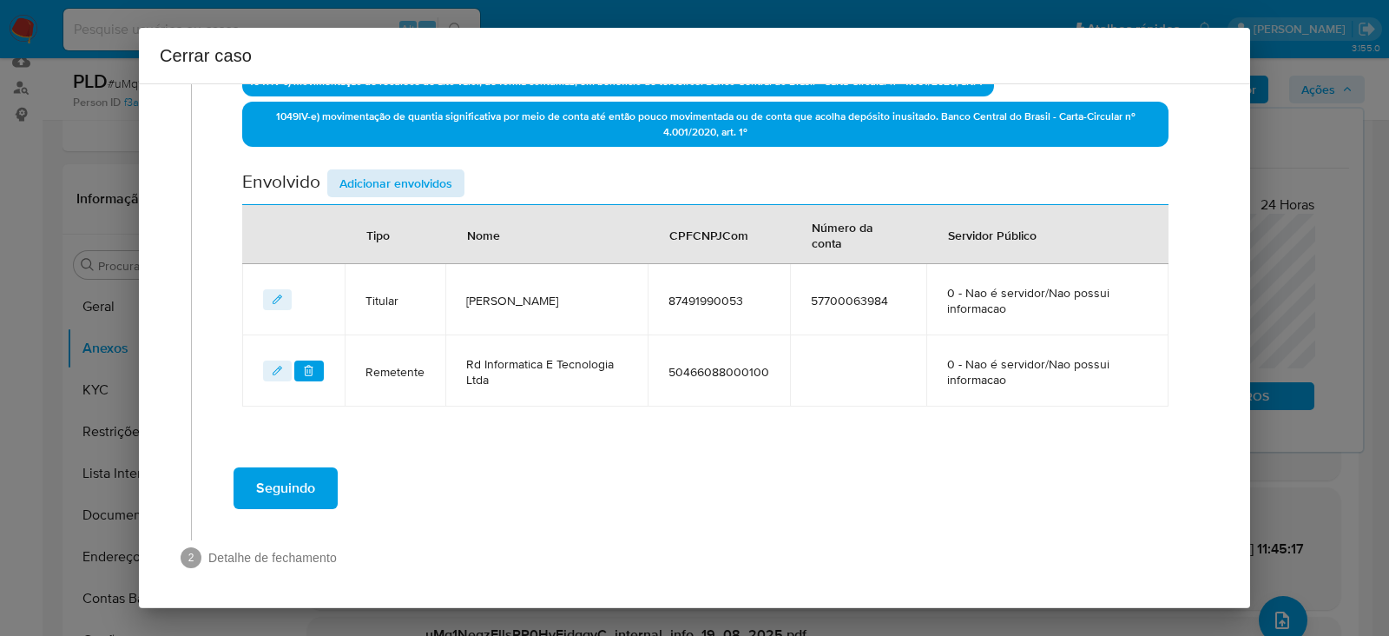
drag, startPoint x: 399, startPoint y: 163, endPoint x: 395, endPoint y: 184, distance: 21.3
click at [395, 186] on span "Adicionar envolvidos" at bounding box center [395, 183] width 113 height 24
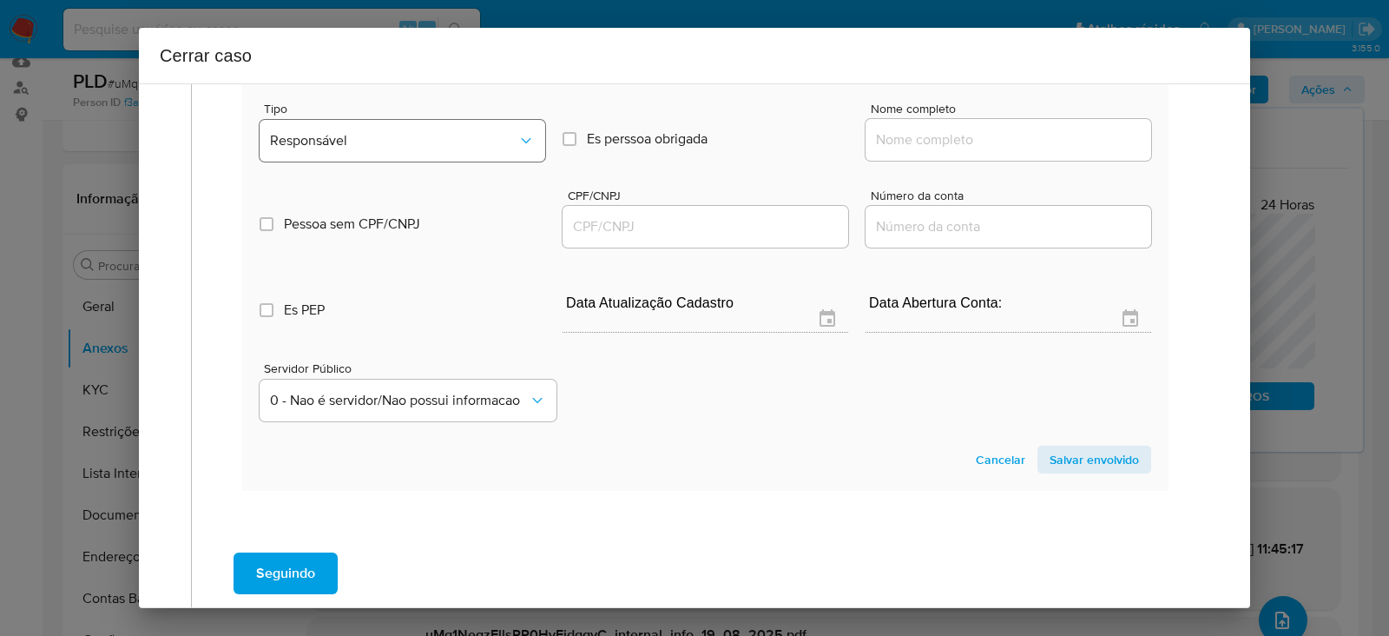
scroll to position [872, 0]
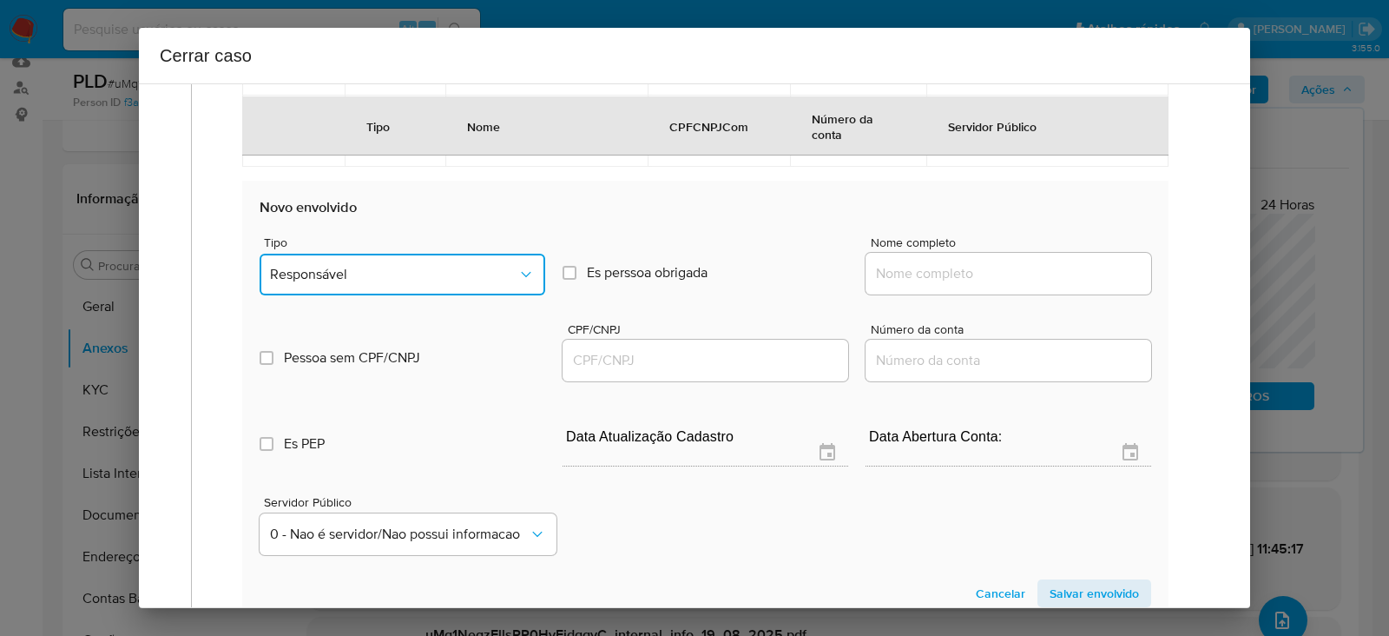
click at [366, 266] on span "Responsável" at bounding box center [393, 274] width 247 height 17
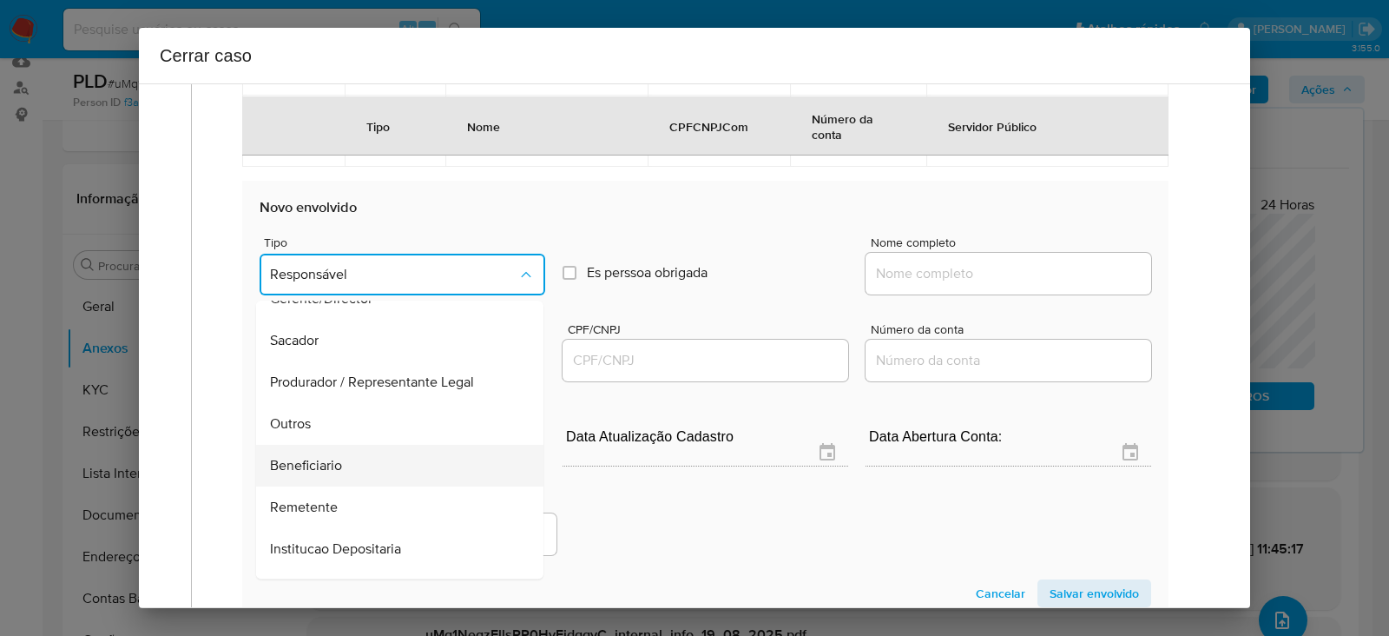
scroll to position [221, 0]
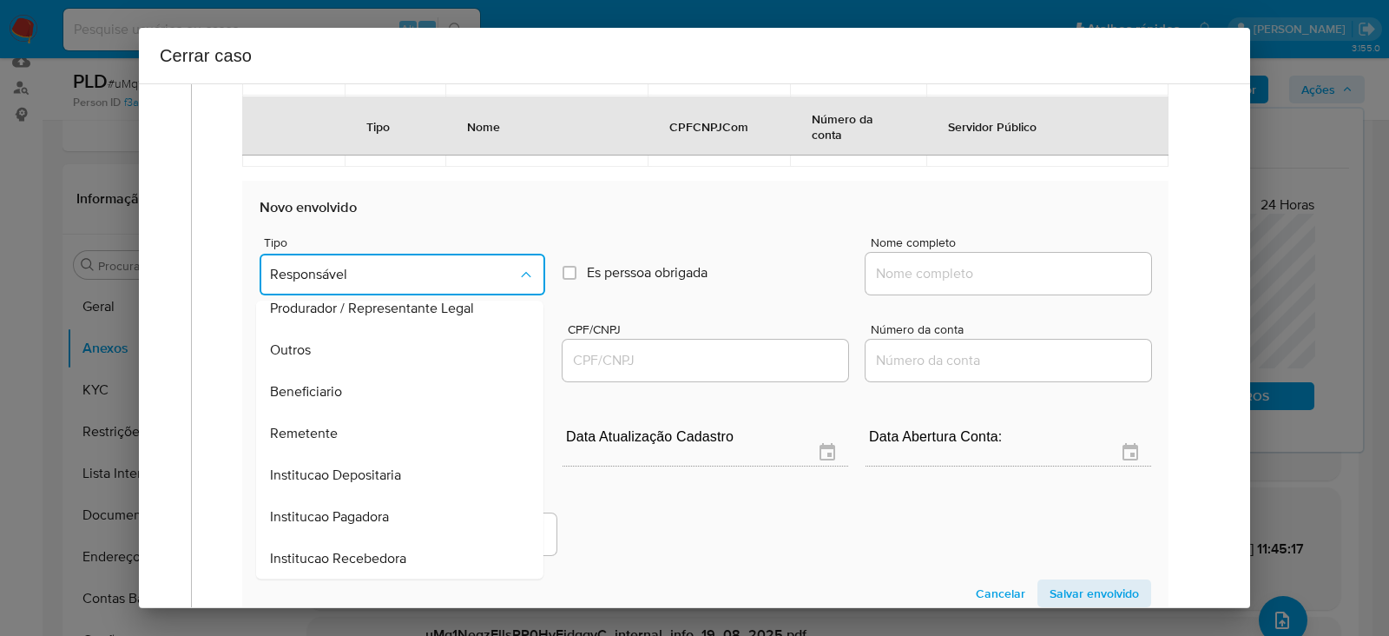
drag, startPoint x: 306, startPoint y: 434, endPoint x: 338, endPoint y: 427, distance: 32.0
click at [305, 434] on span "Remetente" at bounding box center [304, 433] width 68 height 17
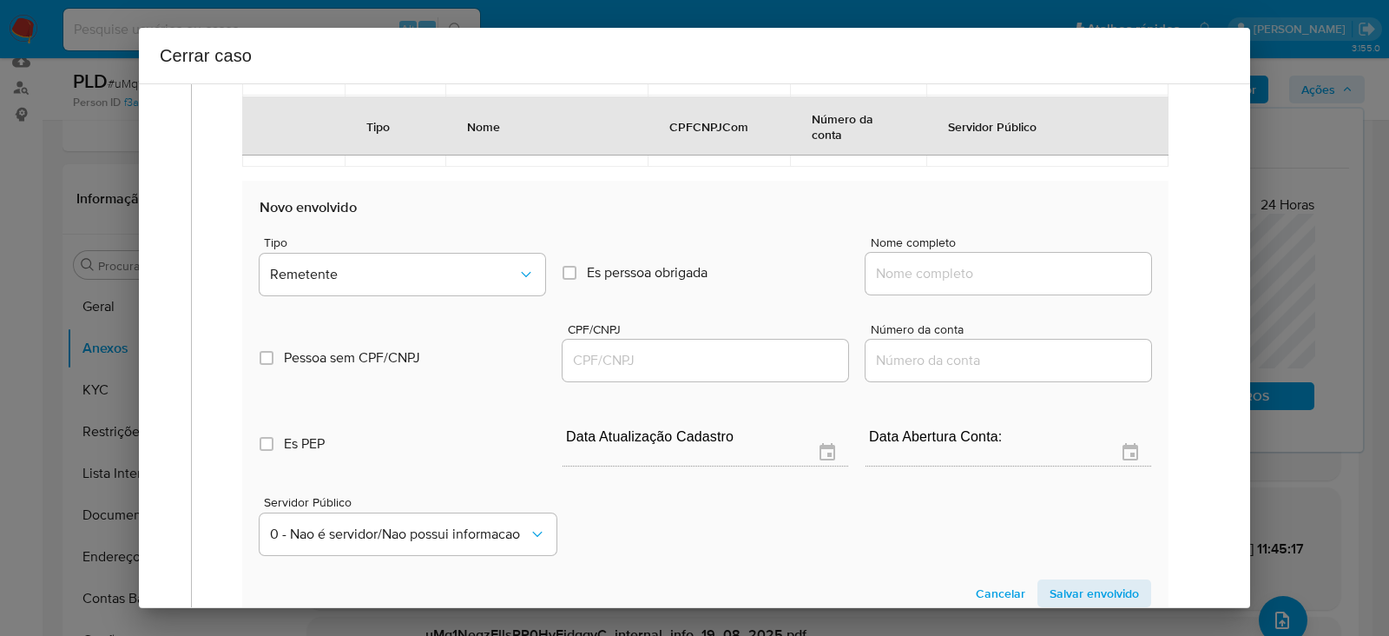
click at [929, 260] on div at bounding box center [1009, 274] width 286 height 42
click at [912, 283] on div at bounding box center [1009, 274] width 286 height 42
click at [893, 267] on input "Nome completo" at bounding box center [1009, 273] width 286 height 23
paste input "Eduarda Da Silva Barbosa, 05125875074"
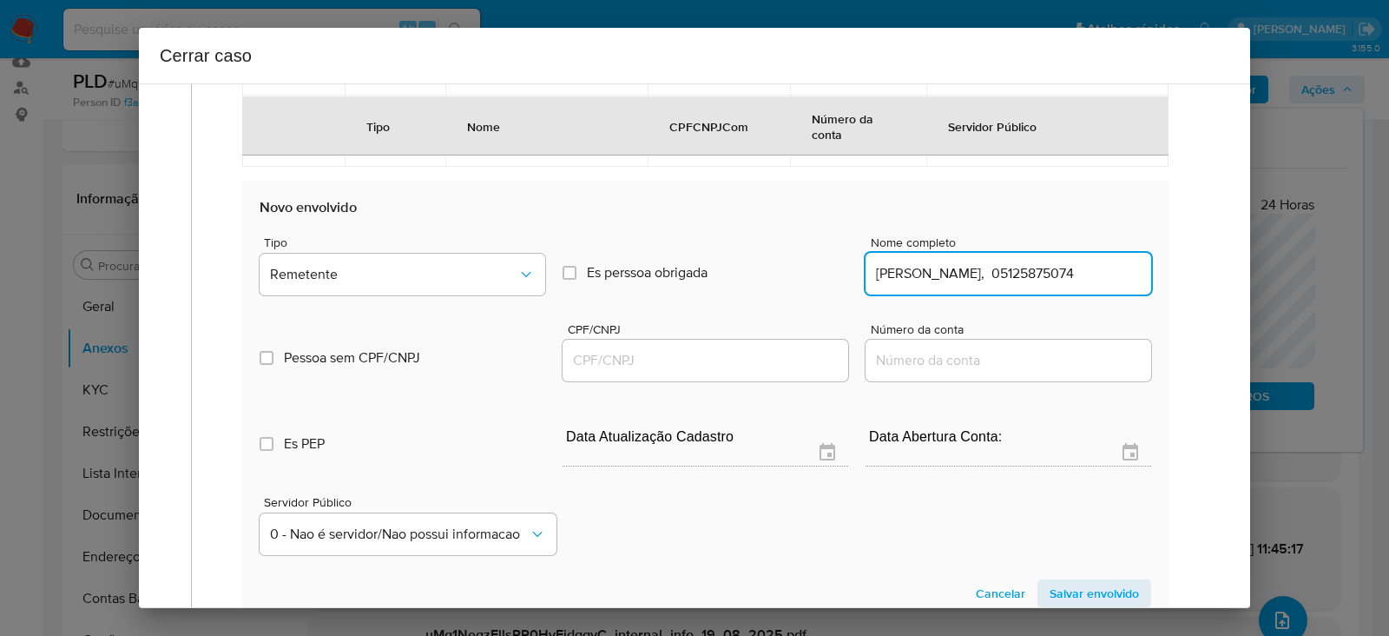
drag, startPoint x: 1022, startPoint y: 271, endPoint x: 1242, endPoint y: 288, distance: 221.2
click at [1242, 288] on div "1 Informação completa Geral Data de início 18/06/2025 Data Fin 18/08/2025 Valor…" at bounding box center [694, 345] width 1111 height 524
type input "Eduarda Da Silva Barbosa"
click at [663, 355] on input "CPF/CNPJ" at bounding box center [706, 360] width 286 height 23
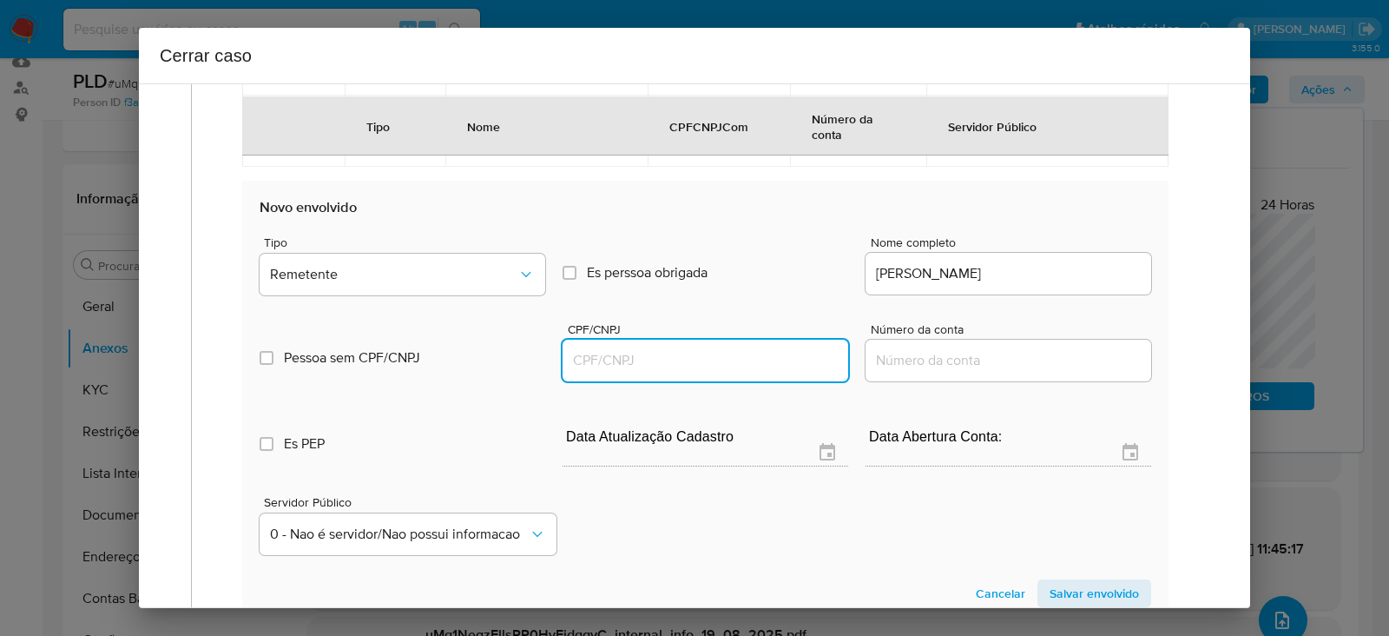
paste input "05125875074"
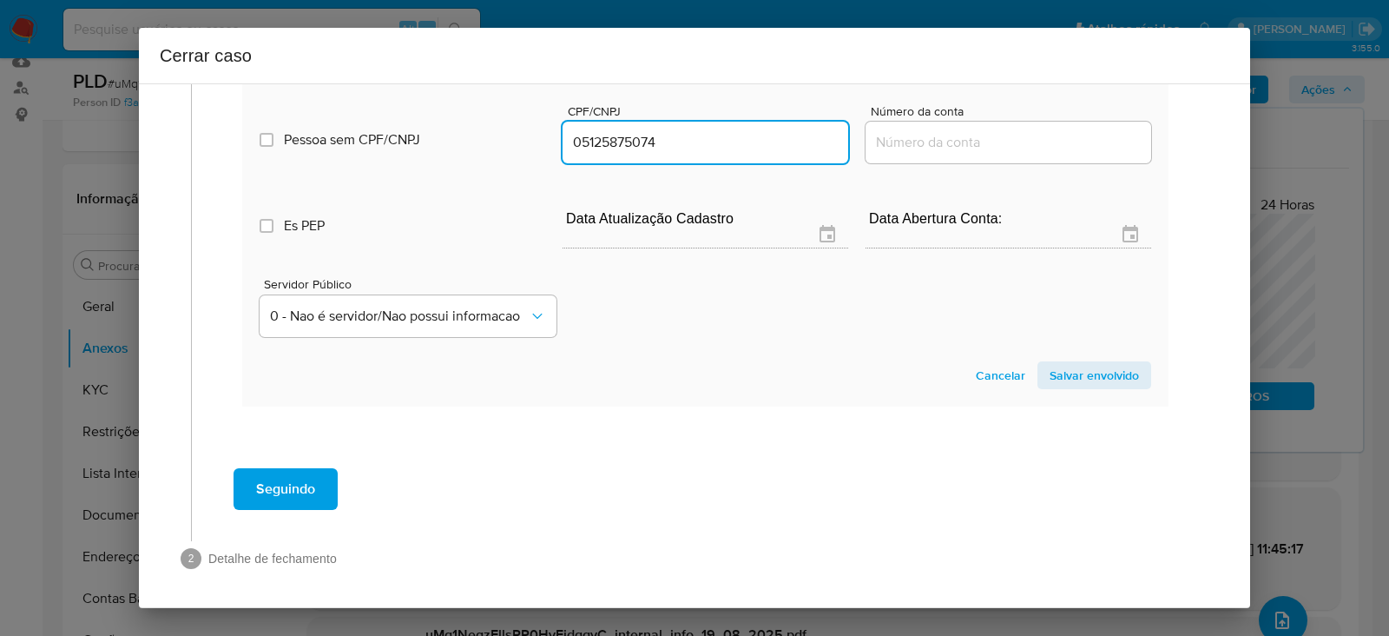
type input "5125875074"
click at [1068, 375] on span "Salvar envolvido" at bounding box center [1094, 375] width 89 height 24
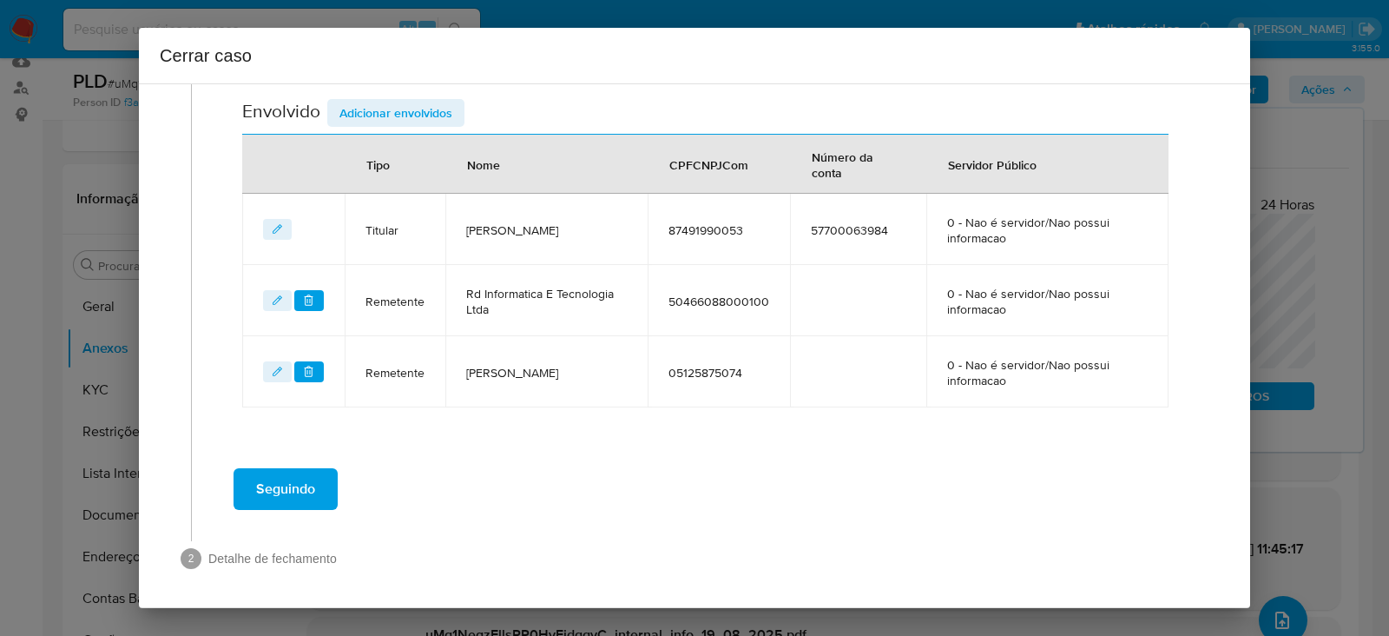
click at [377, 112] on span "Adicionar envolvidos" at bounding box center [395, 113] width 113 height 24
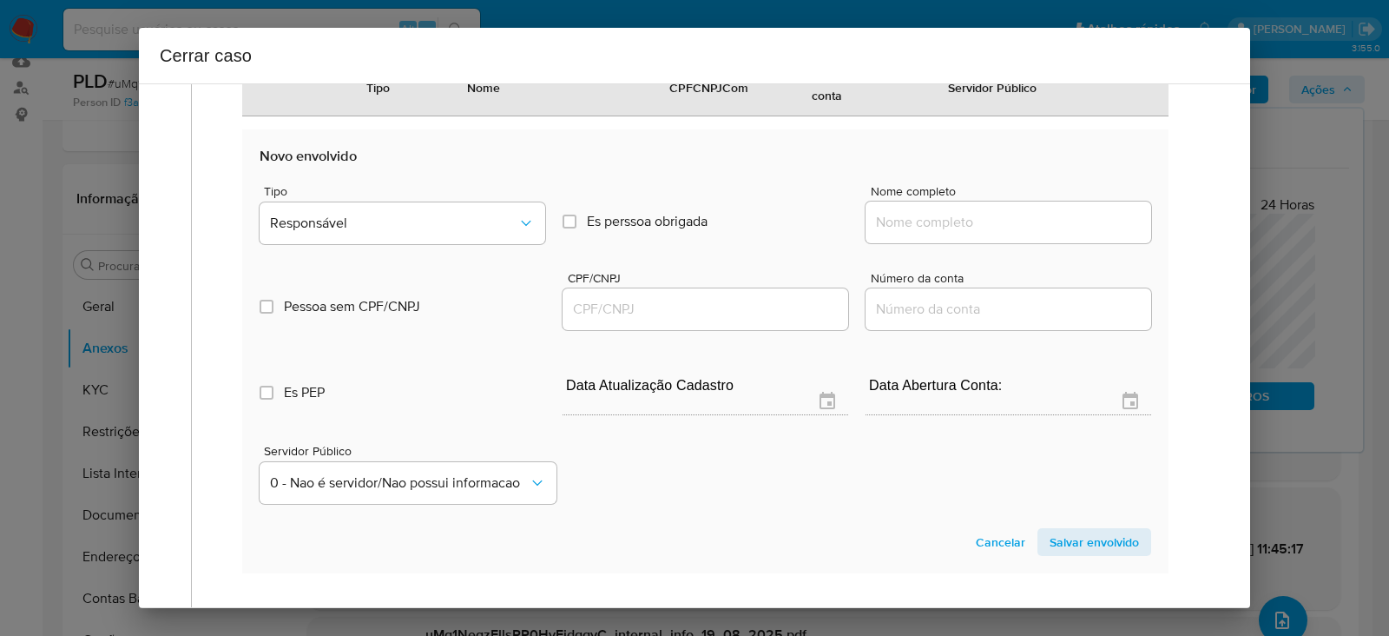
scroll to position [920, 0]
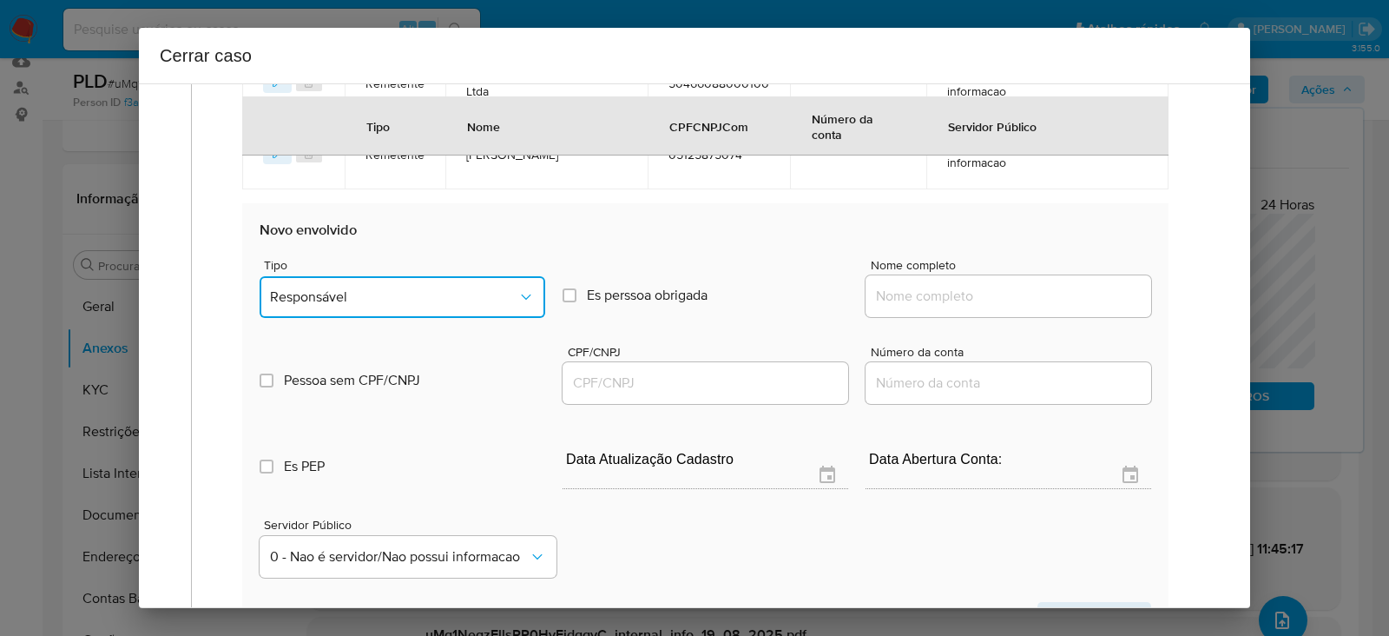
click at [357, 288] on span "Responsável" at bounding box center [393, 296] width 247 height 17
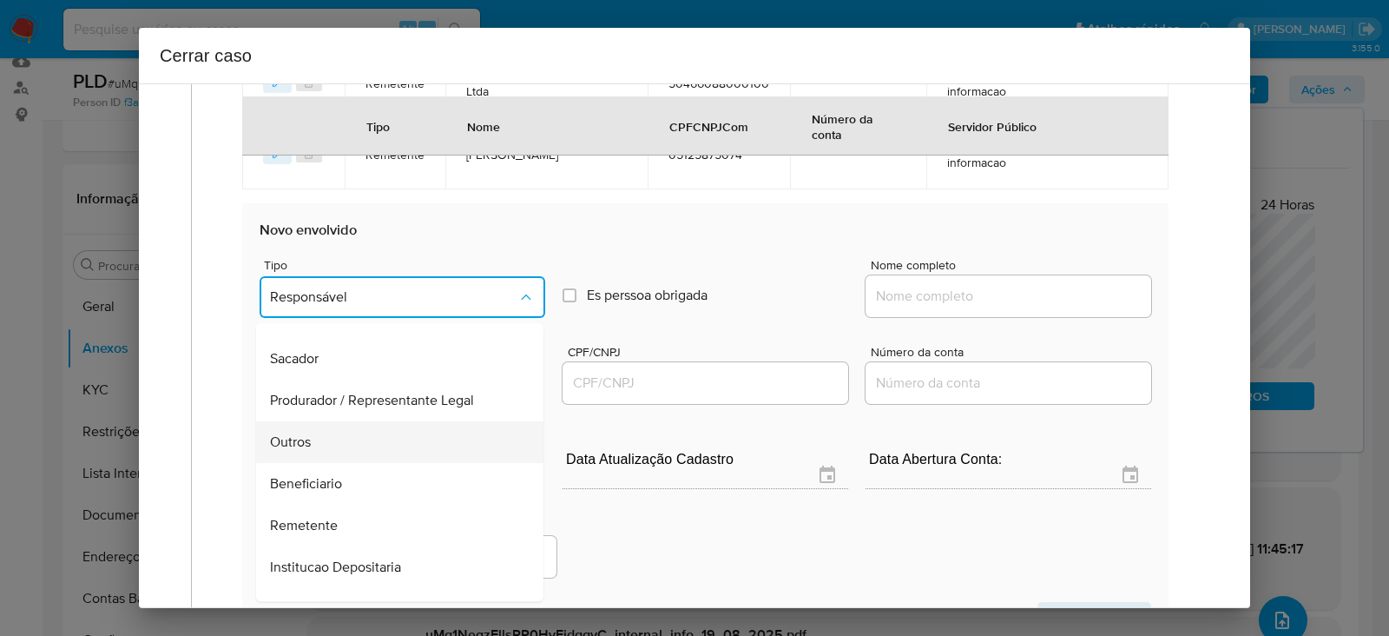
scroll to position [221, 0]
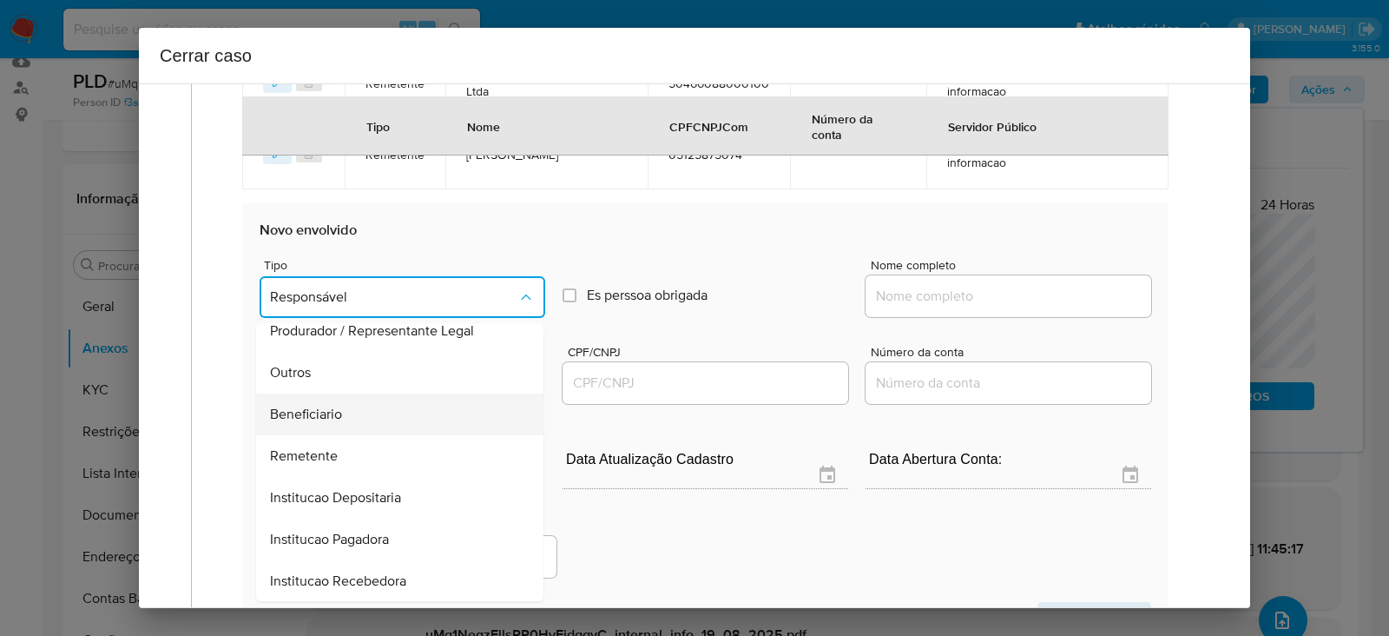
click at [308, 414] on span "Beneficiario" at bounding box center [306, 413] width 72 height 17
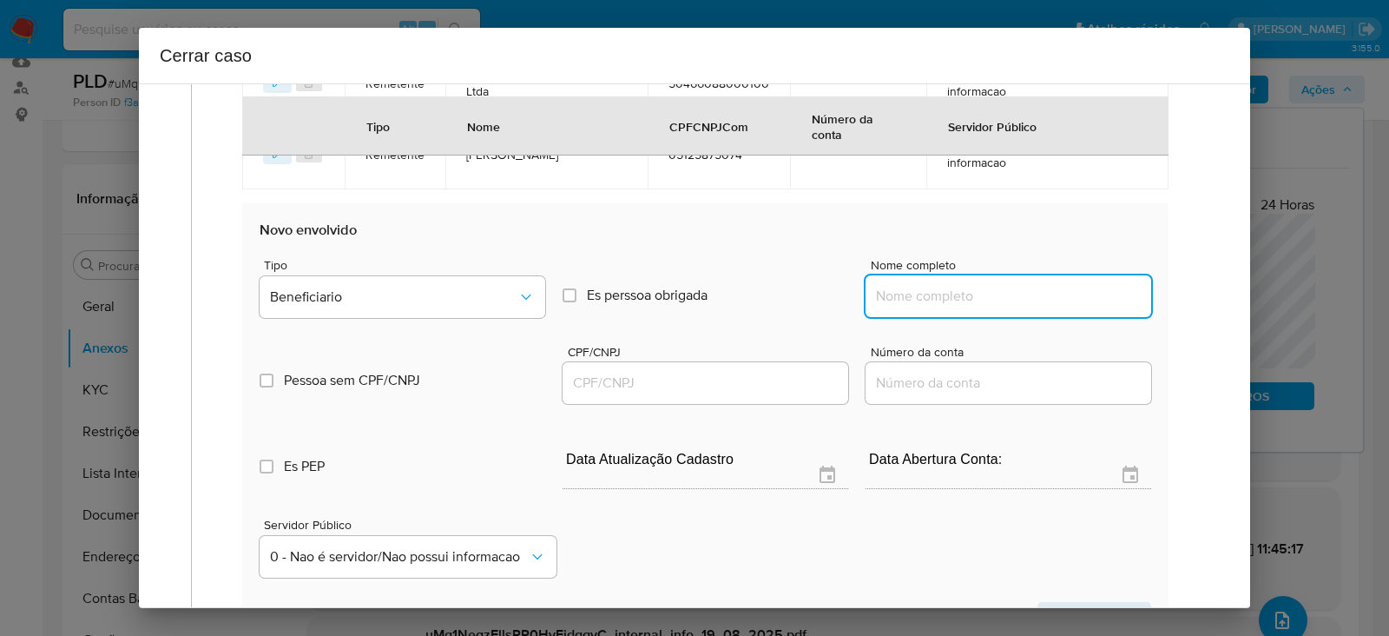
drag, startPoint x: 890, startPoint y: 290, endPoint x: 913, endPoint y: 301, distance: 25.2
click at [893, 293] on input "Nome completo" at bounding box center [1009, 296] width 286 height 23
paste input "54.503.519 Joao Vitor Morais Silva, 54503519000111"
drag, startPoint x: 1012, startPoint y: 295, endPoint x: 1245, endPoint y: 300, distance: 232.8
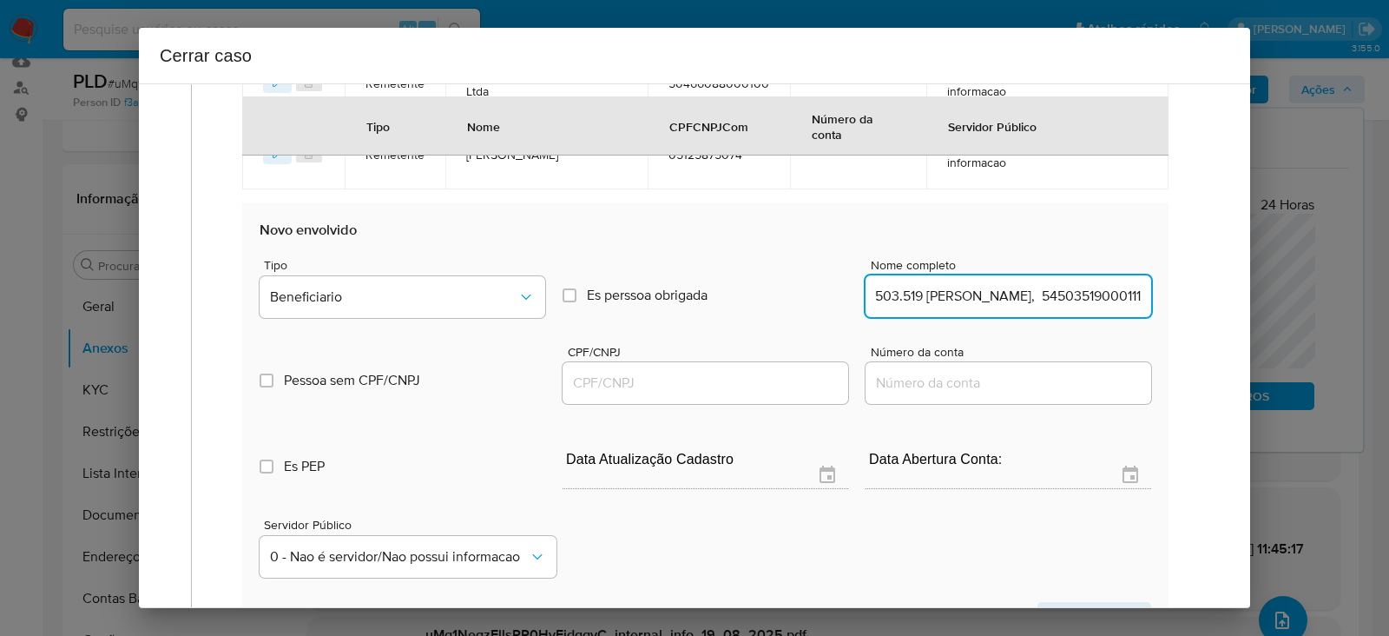
click at [1245, 300] on div "1 Informação completa Geral Data de início 18/06/2025 Data Fin 18/08/2025 Valor…" at bounding box center [694, 345] width 1111 height 524
type input "54.503.519 Joao Vitor Morais Silva"
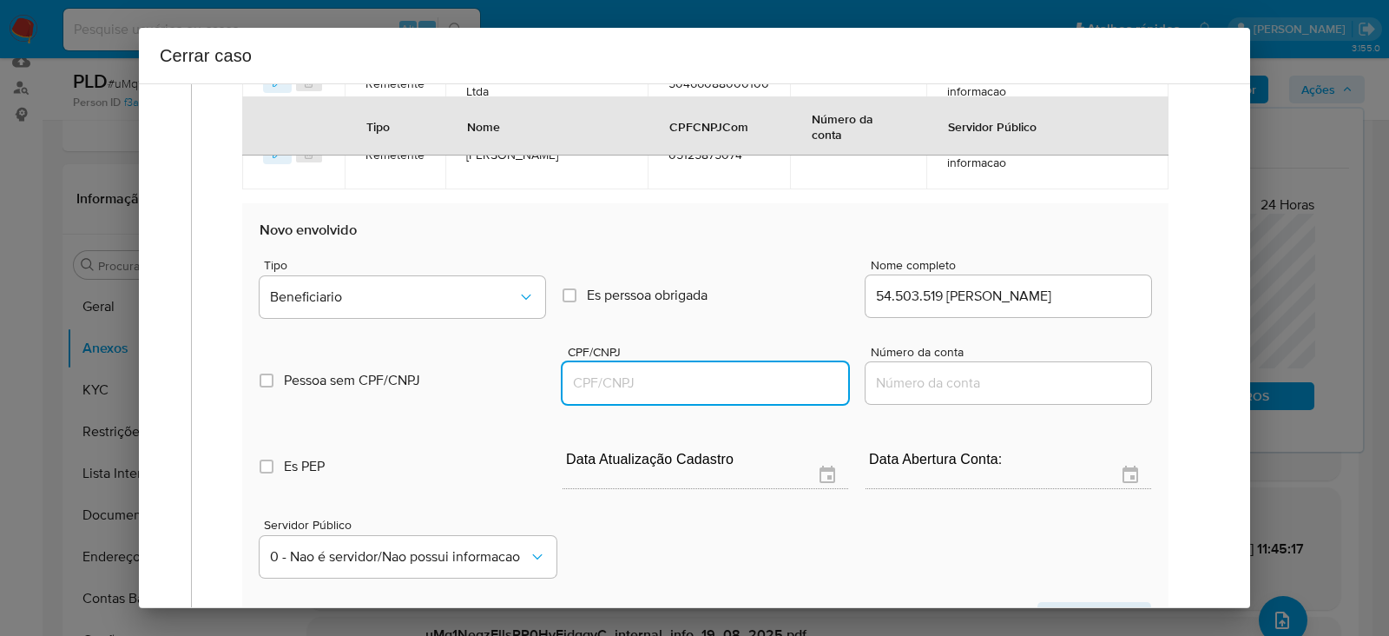
click at [650, 386] on input "CPF/CNPJ" at bounding box center [706, 383] width 286 height 23
paste input "54503519000111"
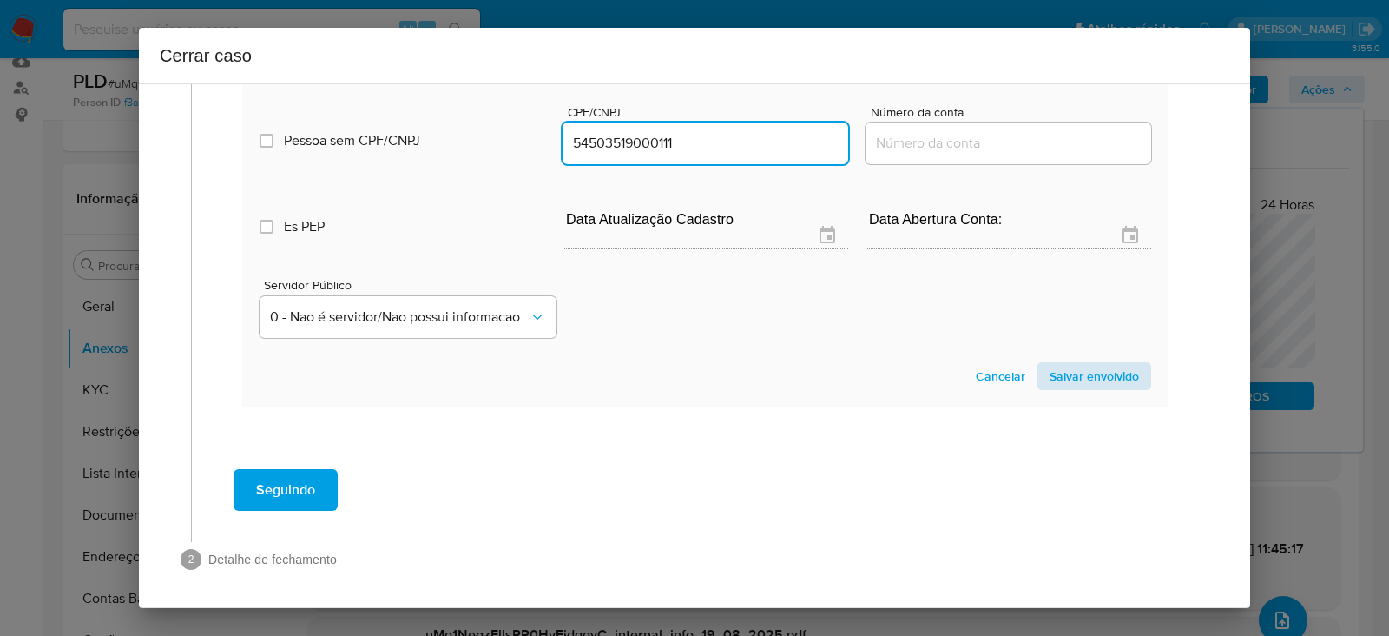
type input "54503519000111"
click at [1080, 371] on span "Salvar envolvido" at bounding box center [1094, 376] width 89 height 24
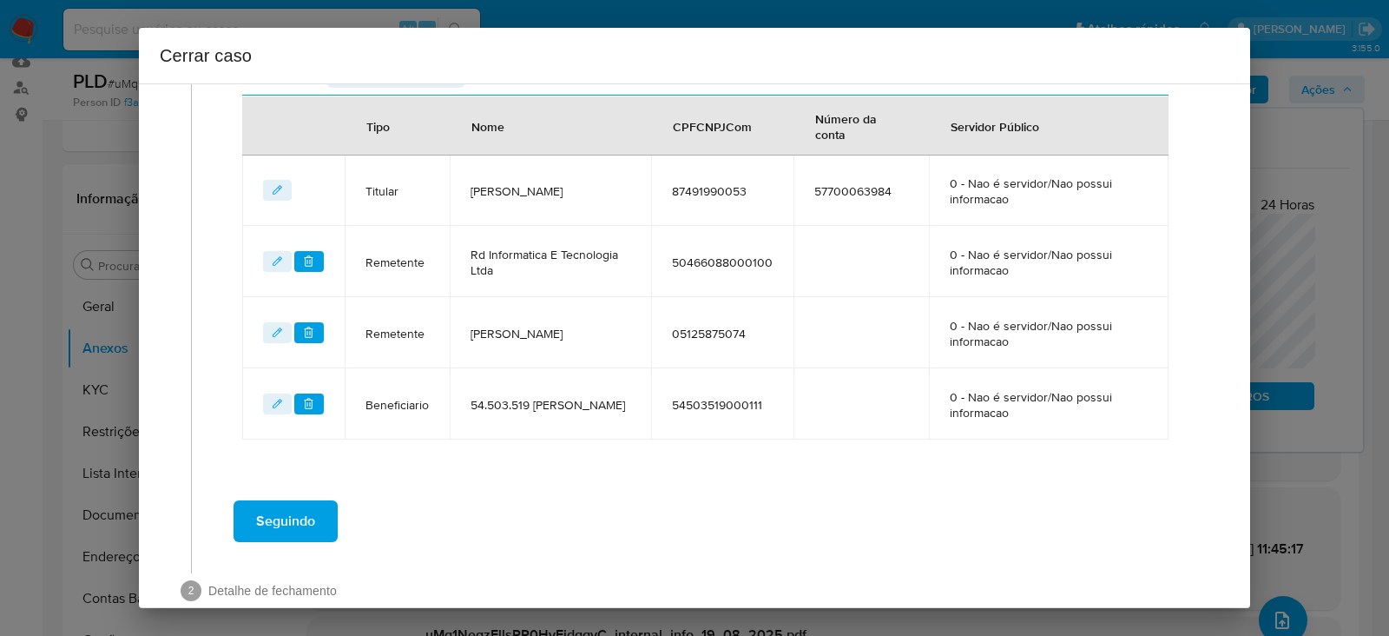
scroll to position [774, 0]
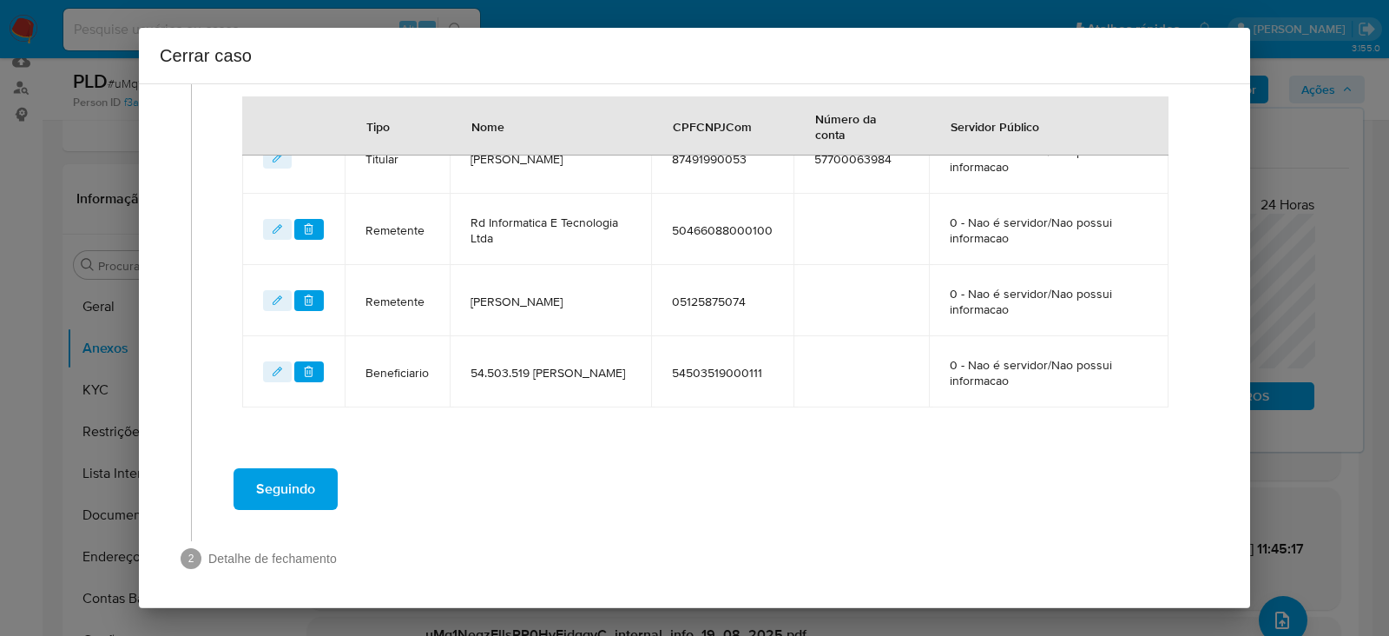
click at [291, 483] on span "Seguindo" at bounding box center [285, 489] width 59 height 38
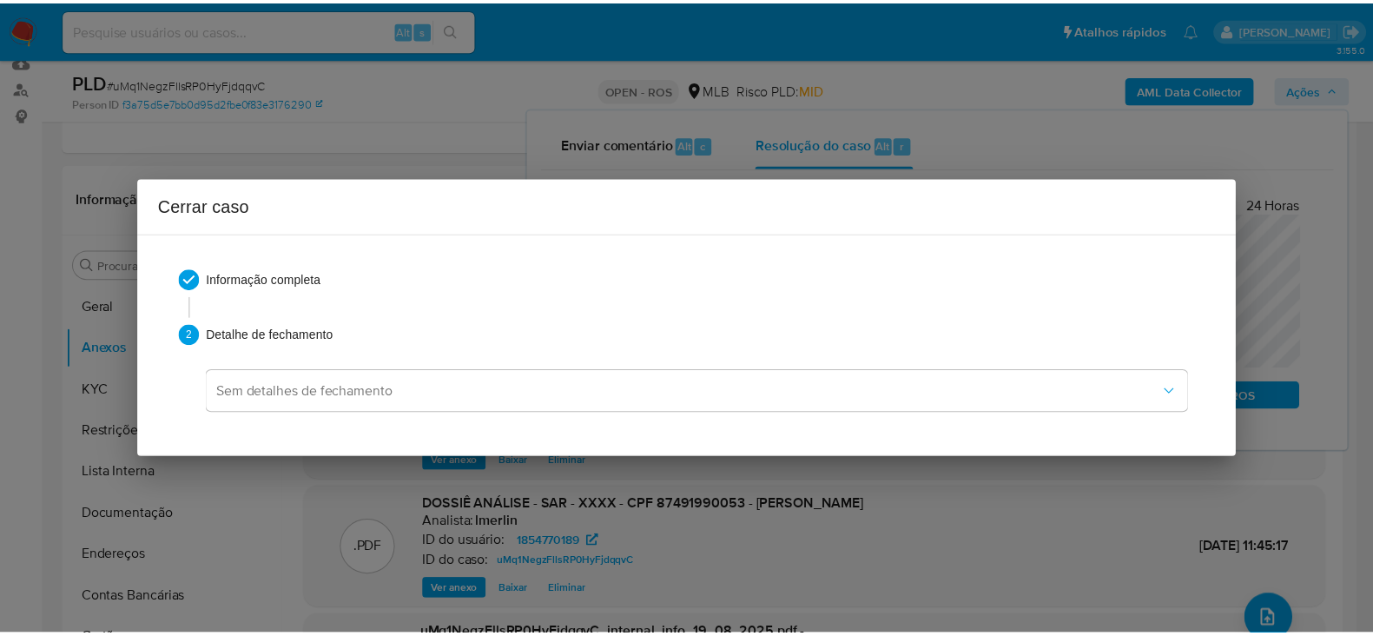
scroll to position [0, 0]
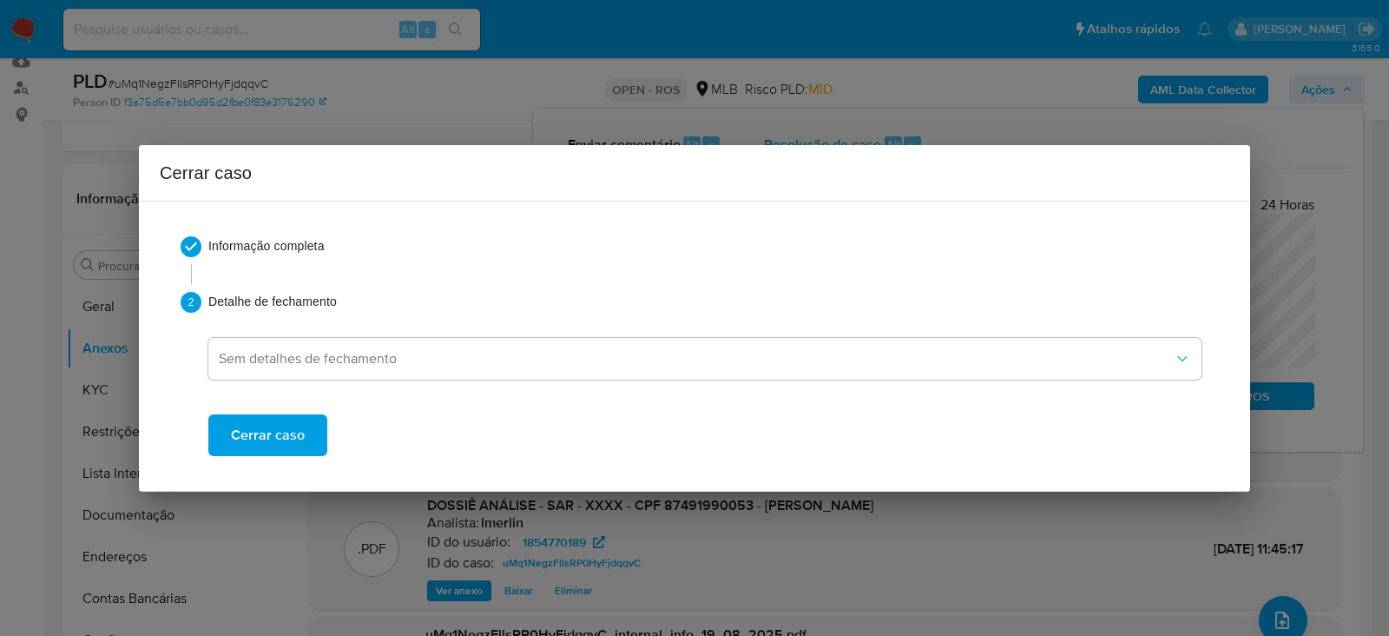
click at [290, 449] on span "Cerrar caso" at bounding box center [268, 435] width 74 height 38
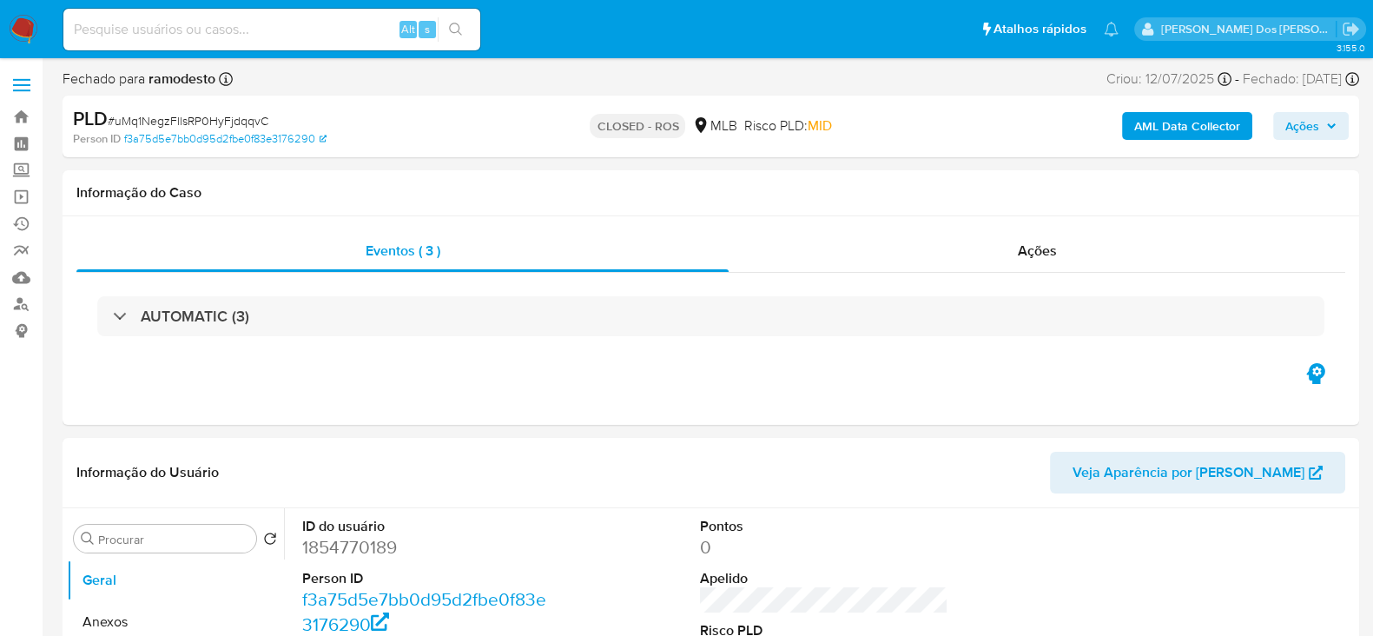
select select "10"
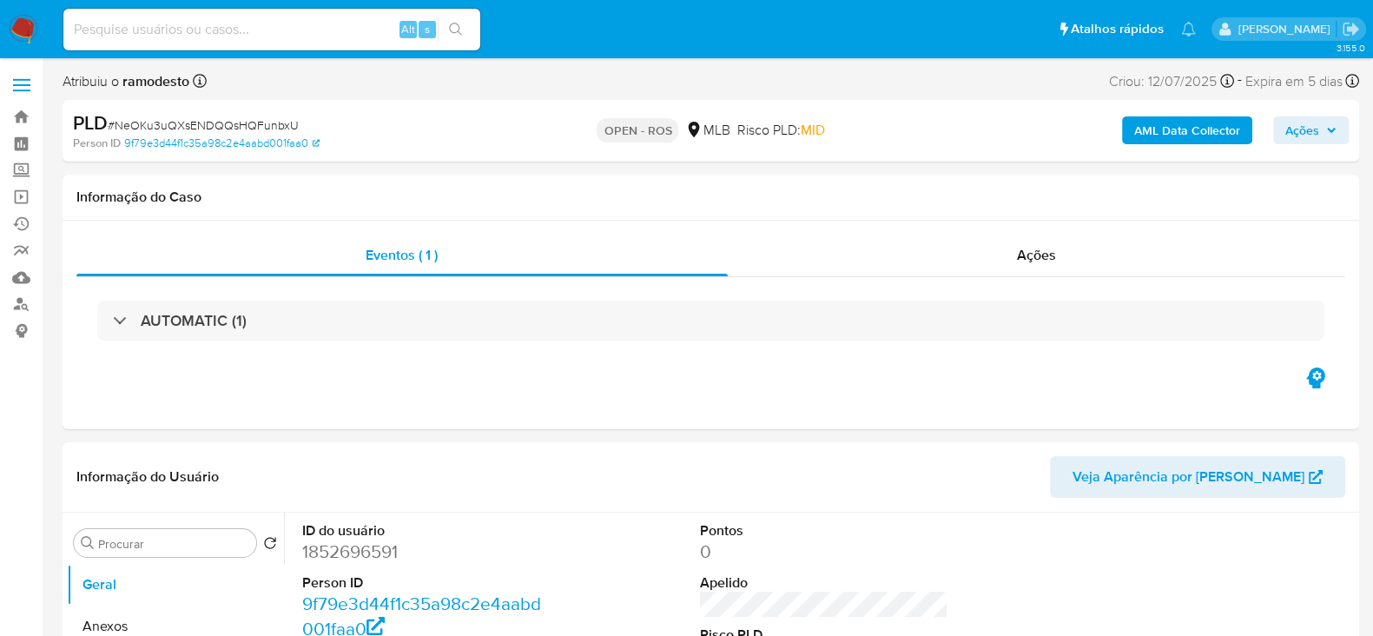
select select "10"
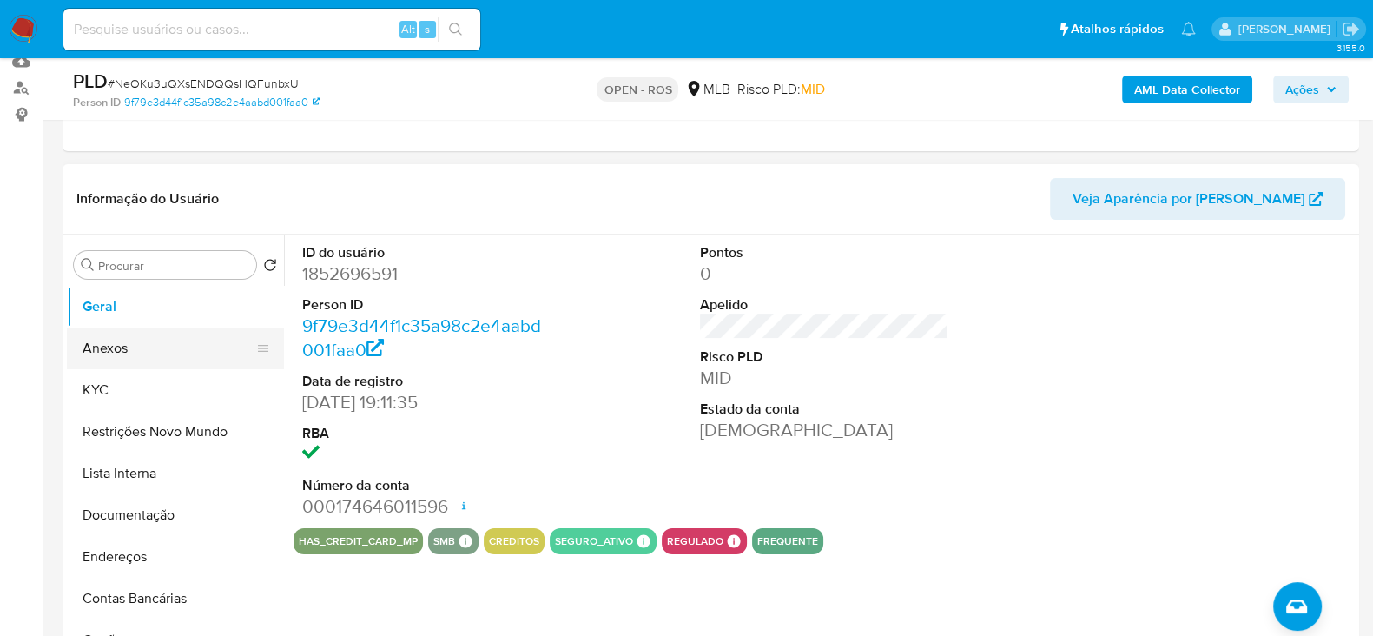
click at [104, 346] on button "Anexos" at bounding box center [168, 348] width 203 height 42
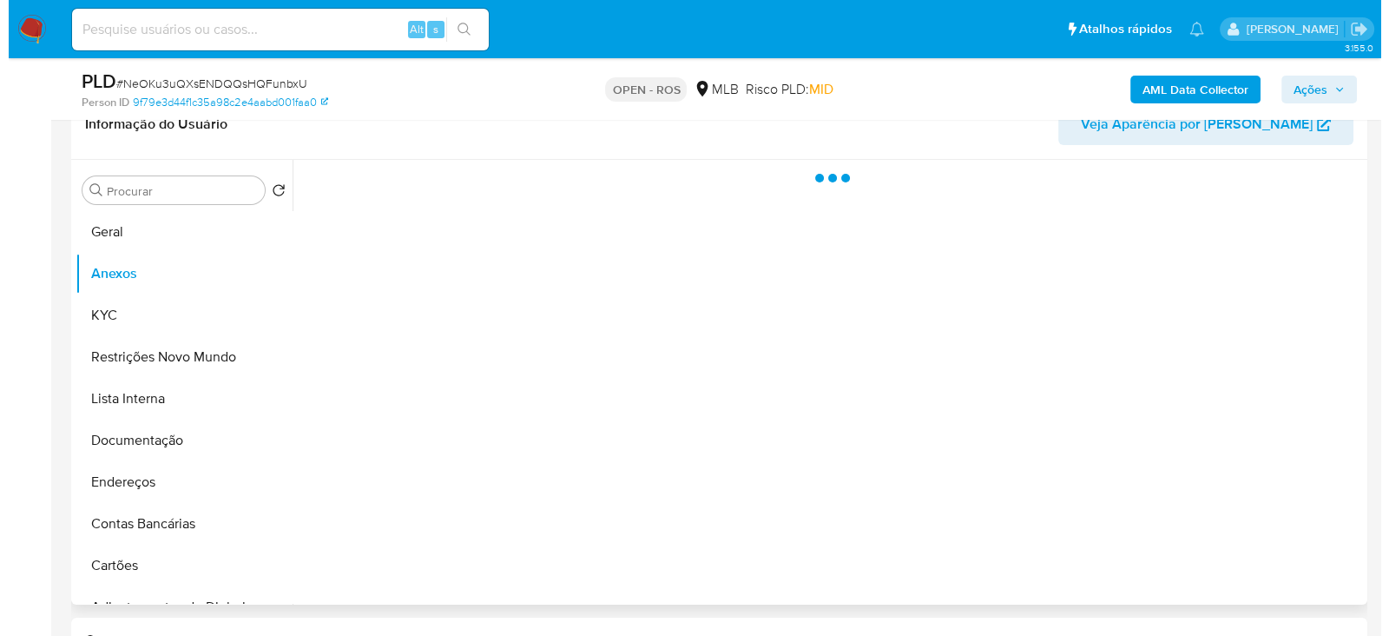
scroll to position [326, 0]
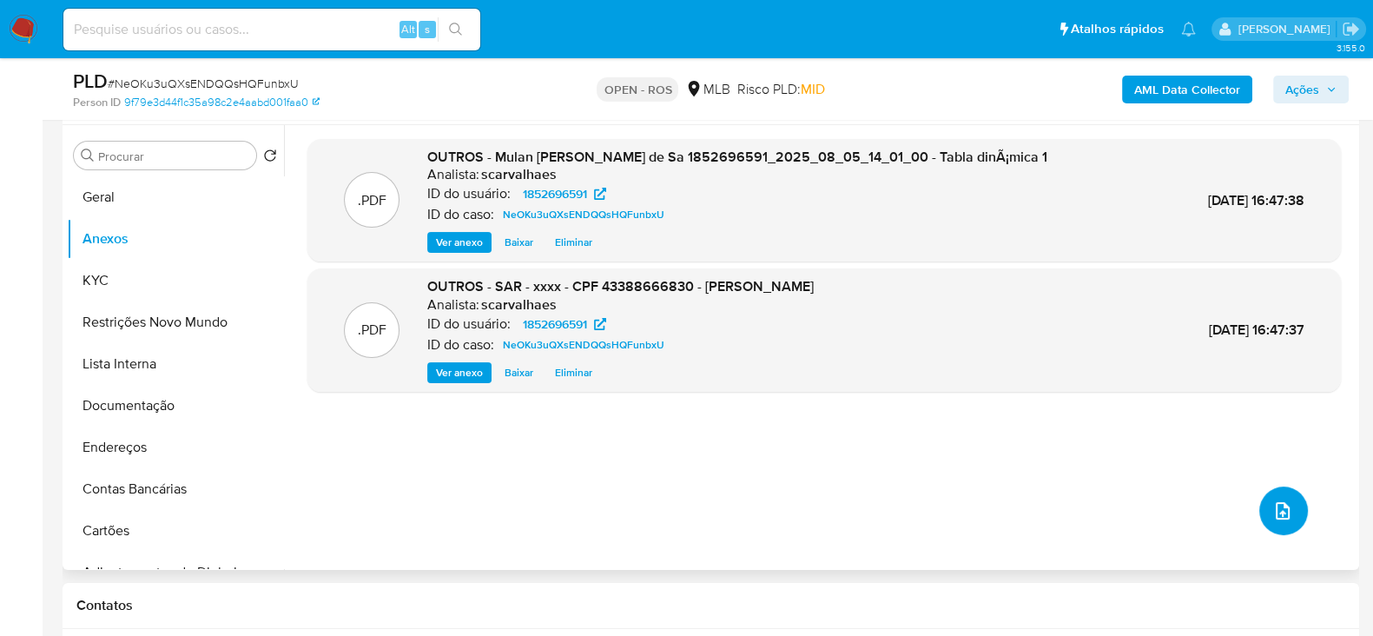
click at [1279, 505] on icon "upload-file" at bounding box center [1282, 510] width 21 height 21
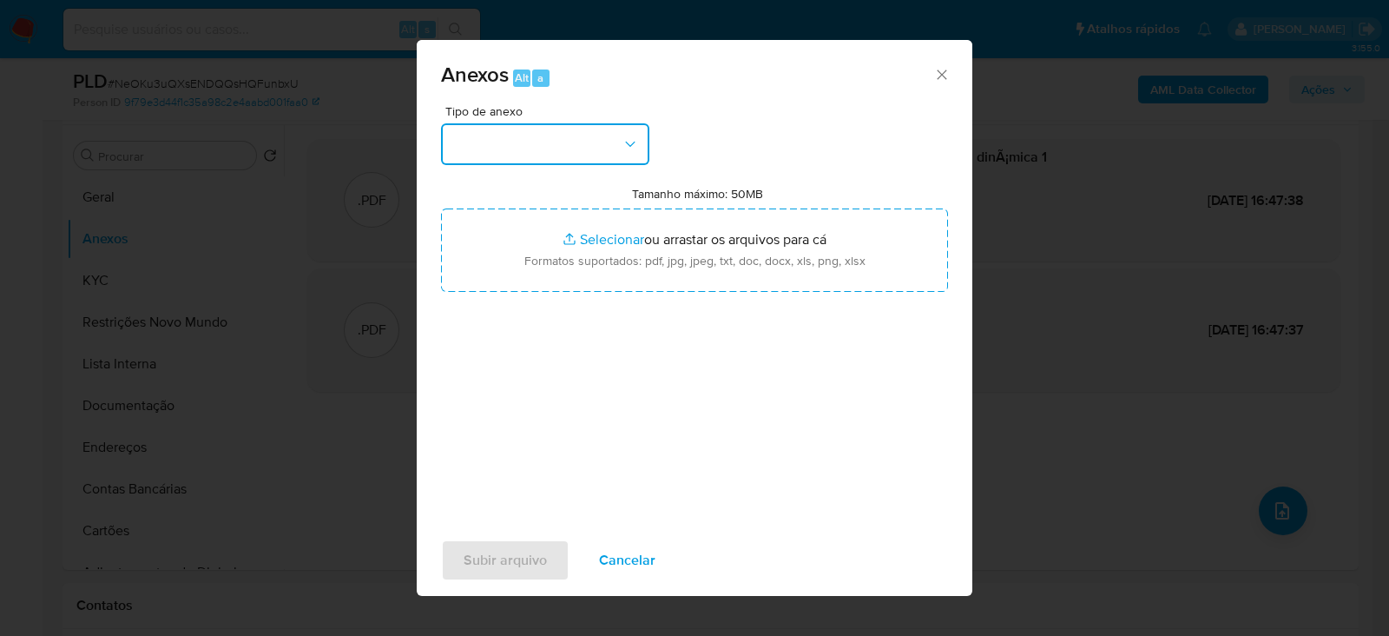
click at [528, 135] on button "button" at bounding box center [545, 144] width 208 height 42
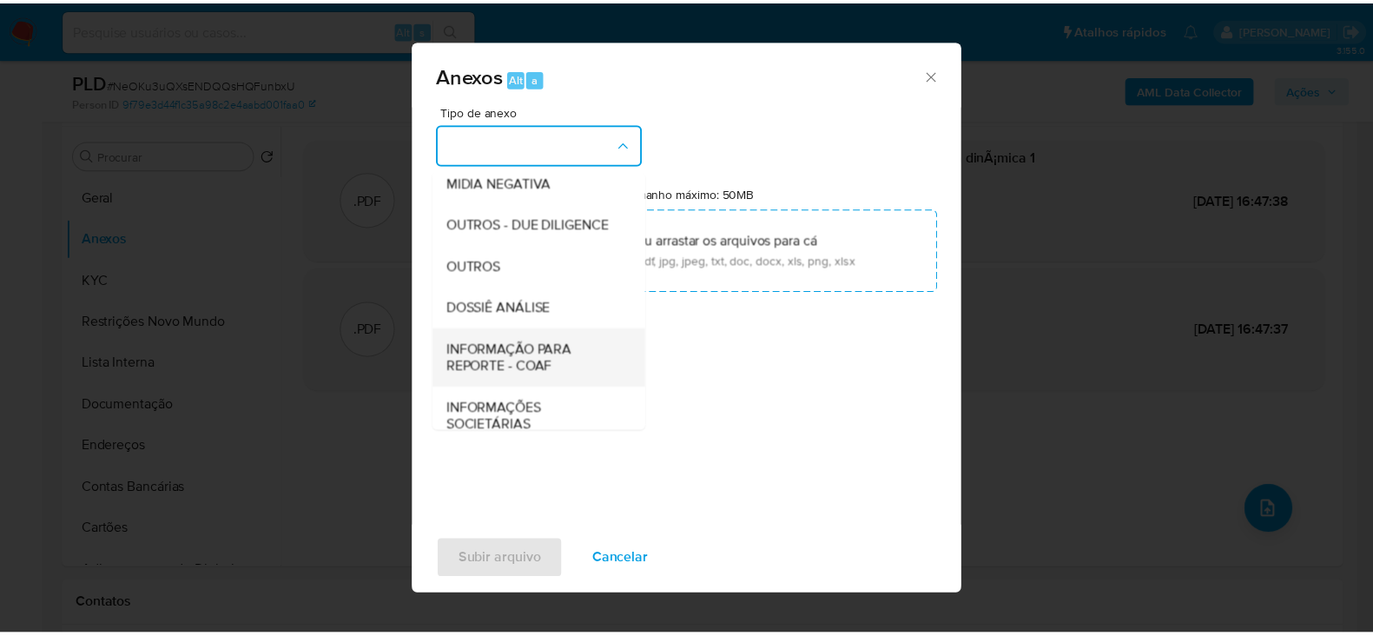
scroll to position [267, 0]
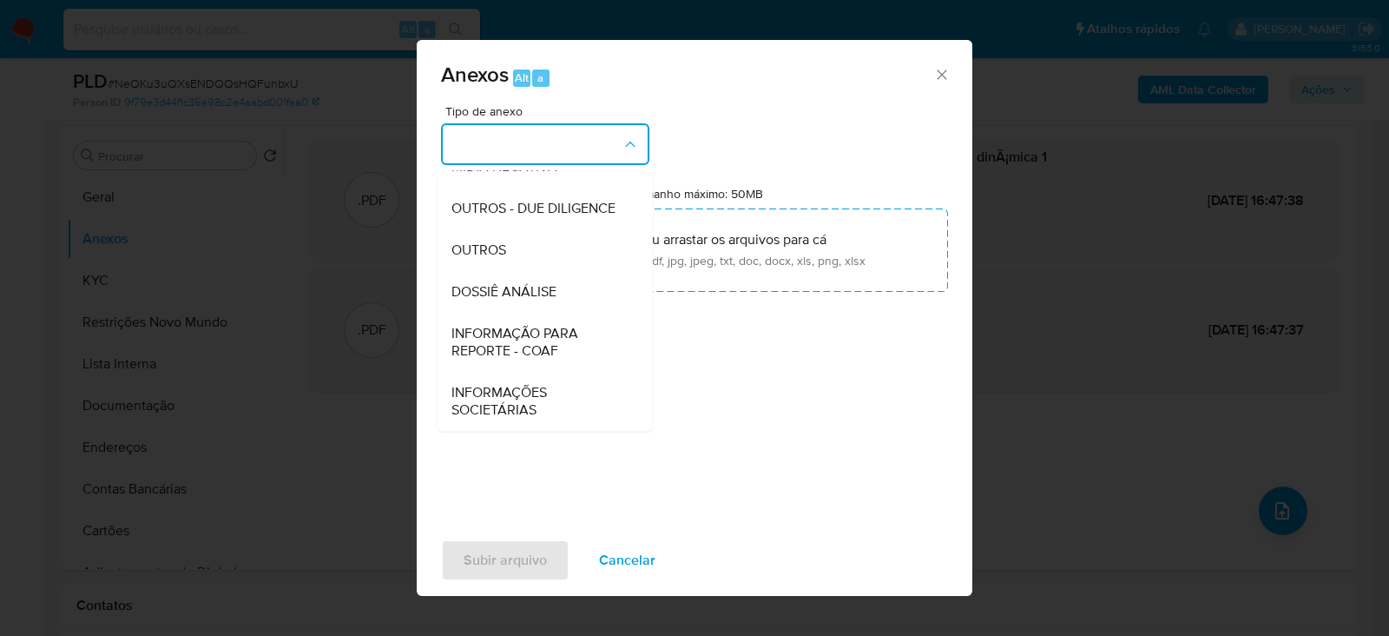
drag, startPoint x: 520, startPoint y: 326, endPoint x: 559, endPoint y: 317, distance: 40.0
click at [521, 325] on span "INFORMAÇÃO PARA REPORTE - COAF" at bounding box center [539, 342] width 177 height 35
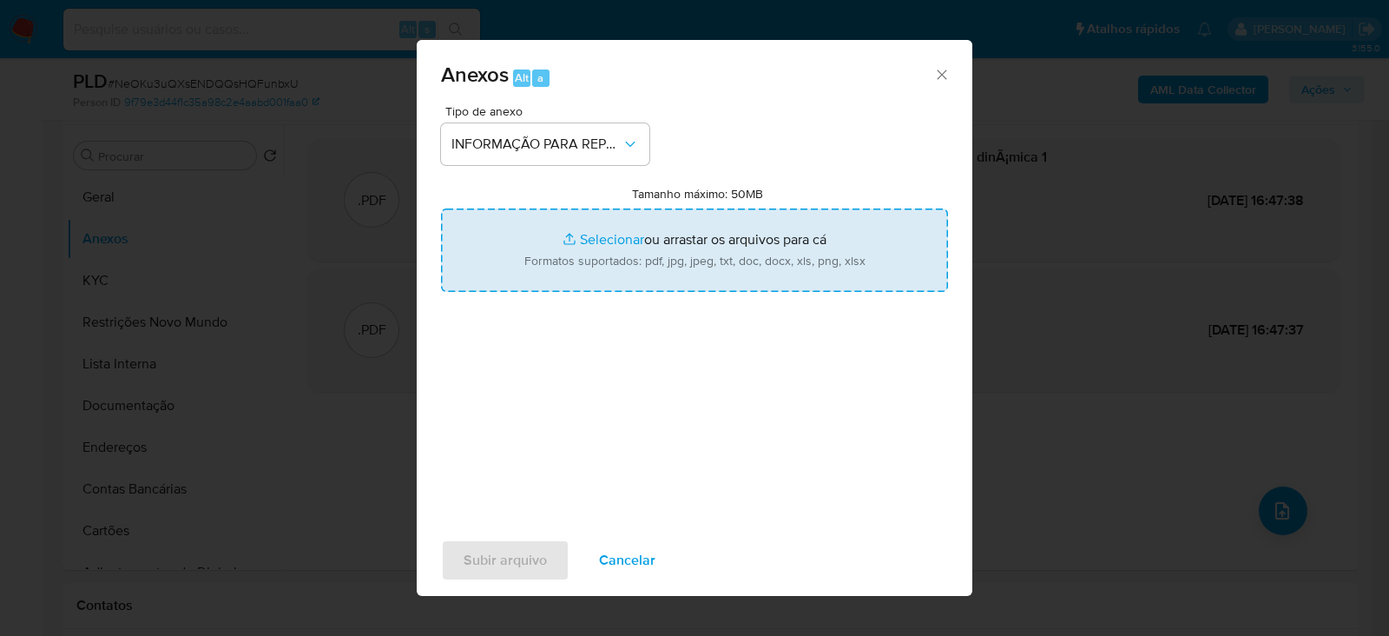
type input "C:\fakepath\SAR - NeOKu3uQXsENDQQsHQFunbxU - CPF 43388666830 - IGOR QUEIROZ DE …"
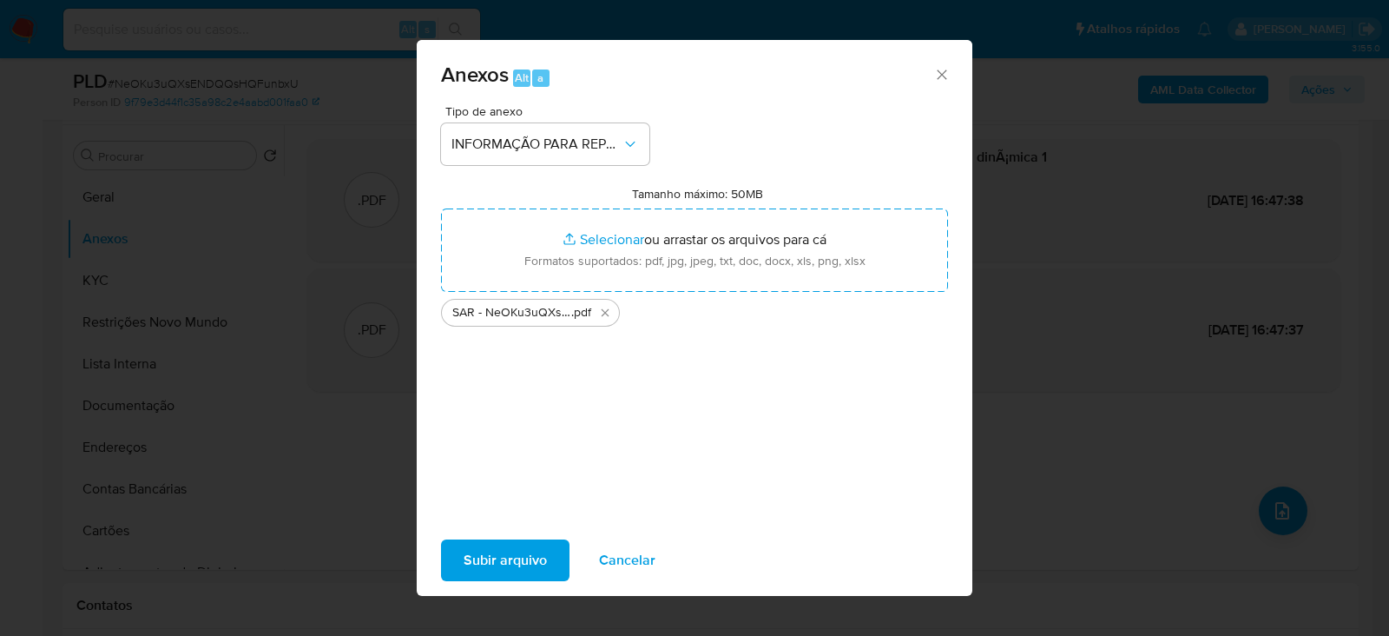
click at [502, 553] on span "Subir arquivo" at bounding box center [505, 560] width 83 height 38
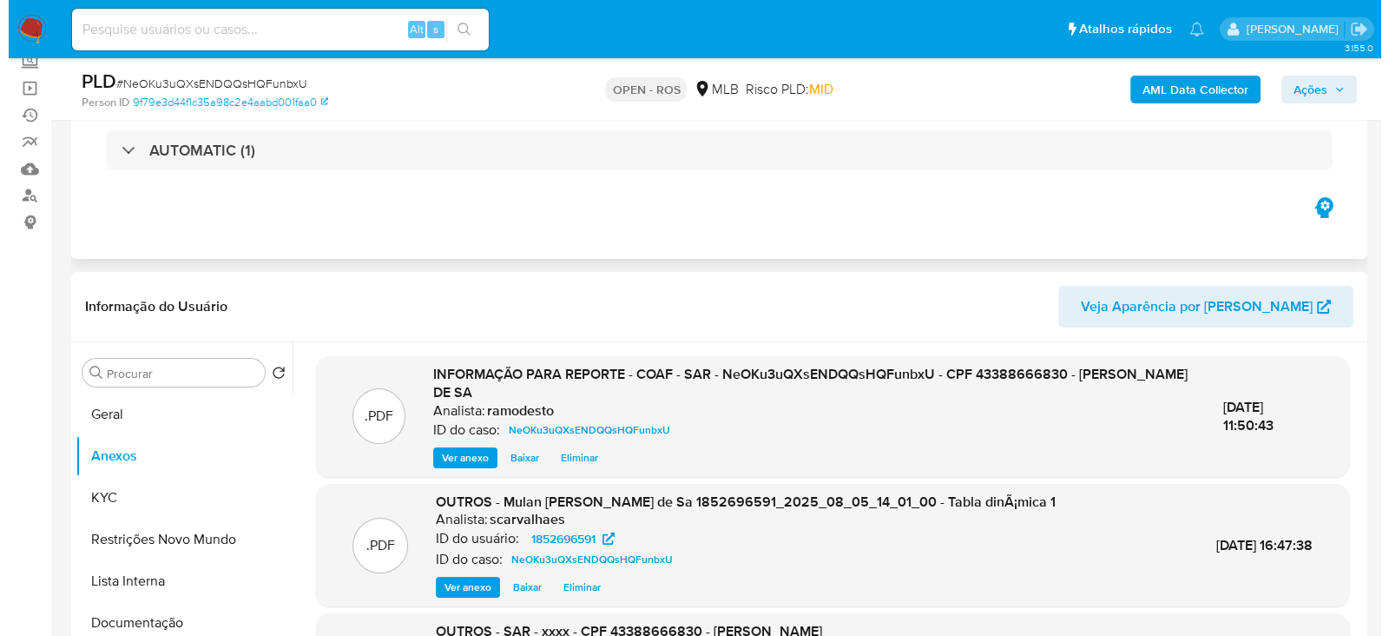
scroll to position [0, 0]
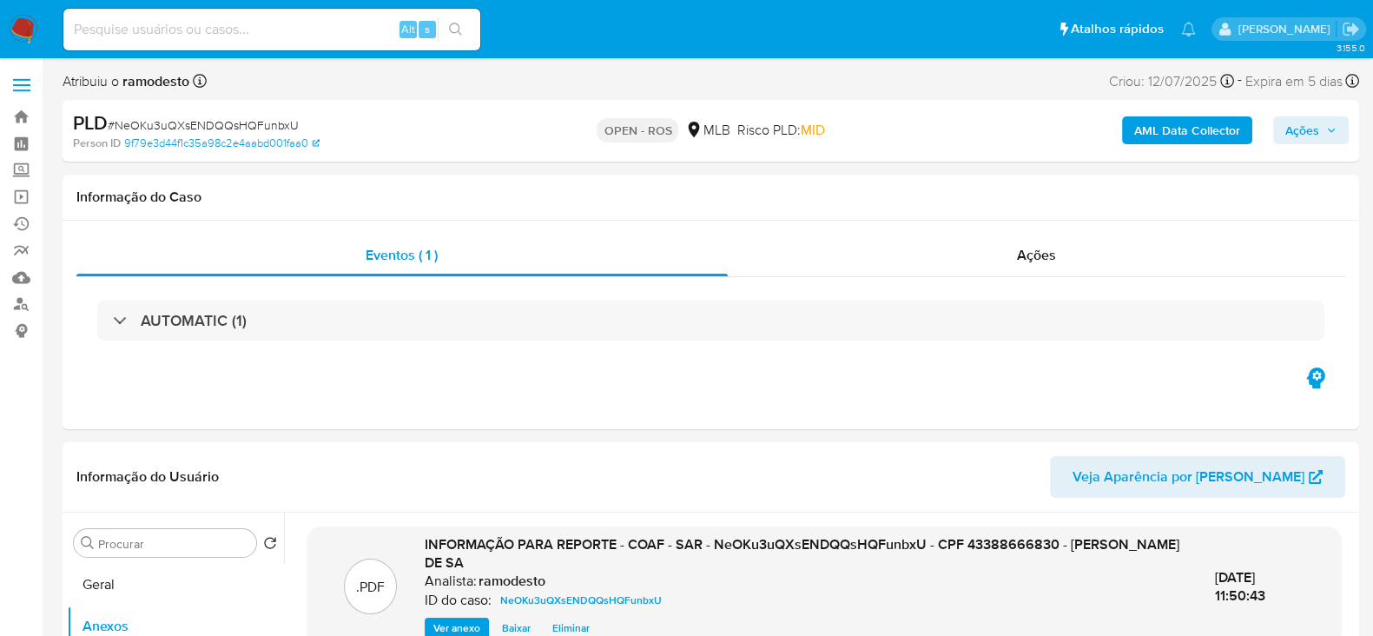
drag, startPoint x: 1328, startPoint y: 130, endPoint x: 1289, endPoint y: 145, distance: 41.0
click at [1327, 131] on icon "button" at bounding box center [1331, 130] width 10 height 10
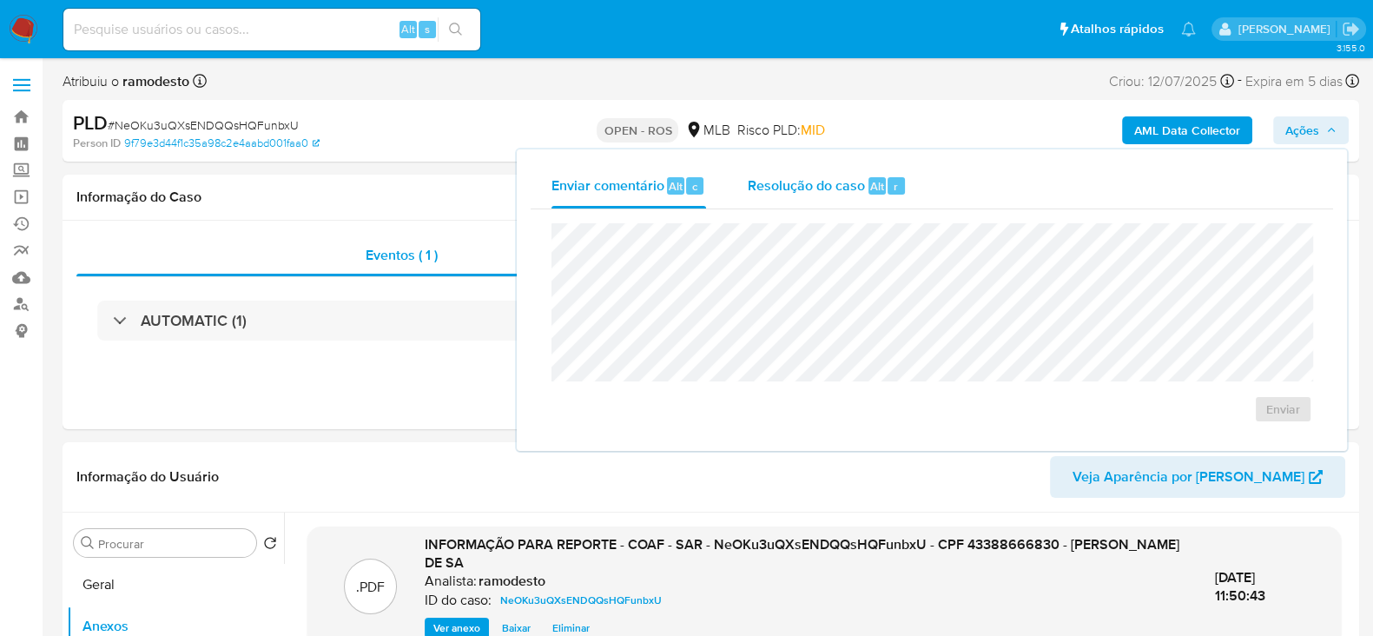
click at [799, 181] on span "Resolução do caso" at bounding box center [806, 185] width 117 height 20
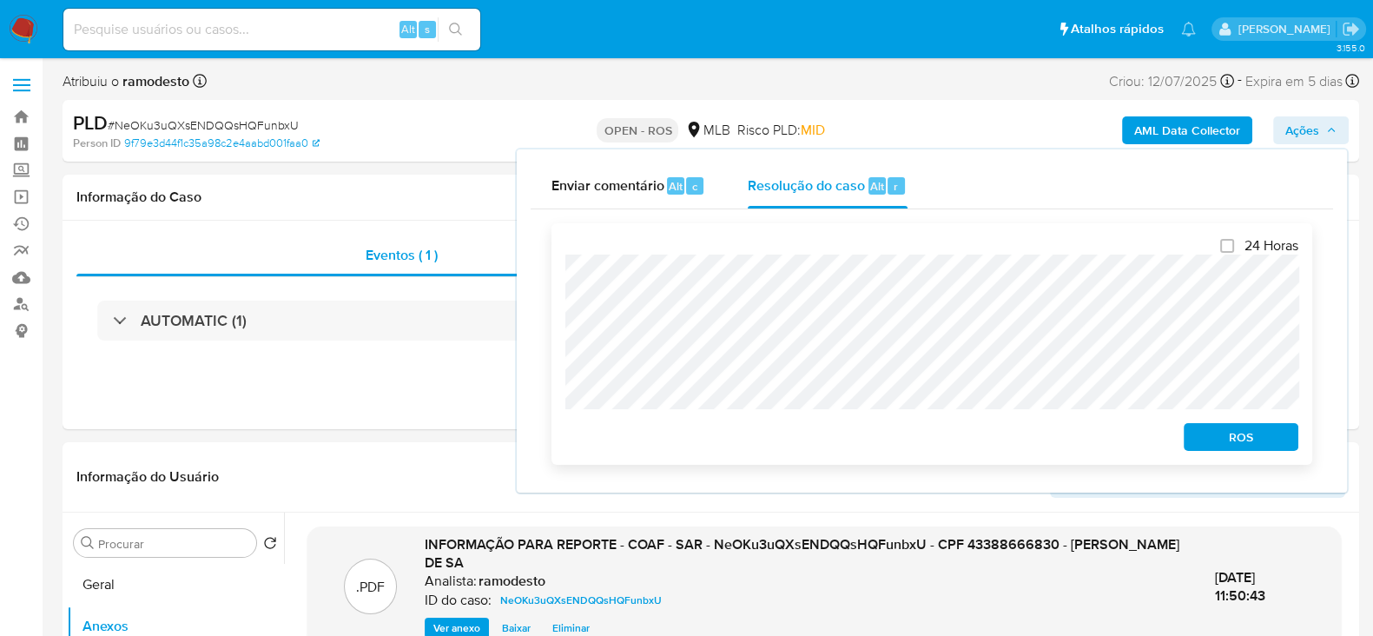
click at [1233, 445] on span "ROS" at bounding box center [1241, 437] width 90 height 24
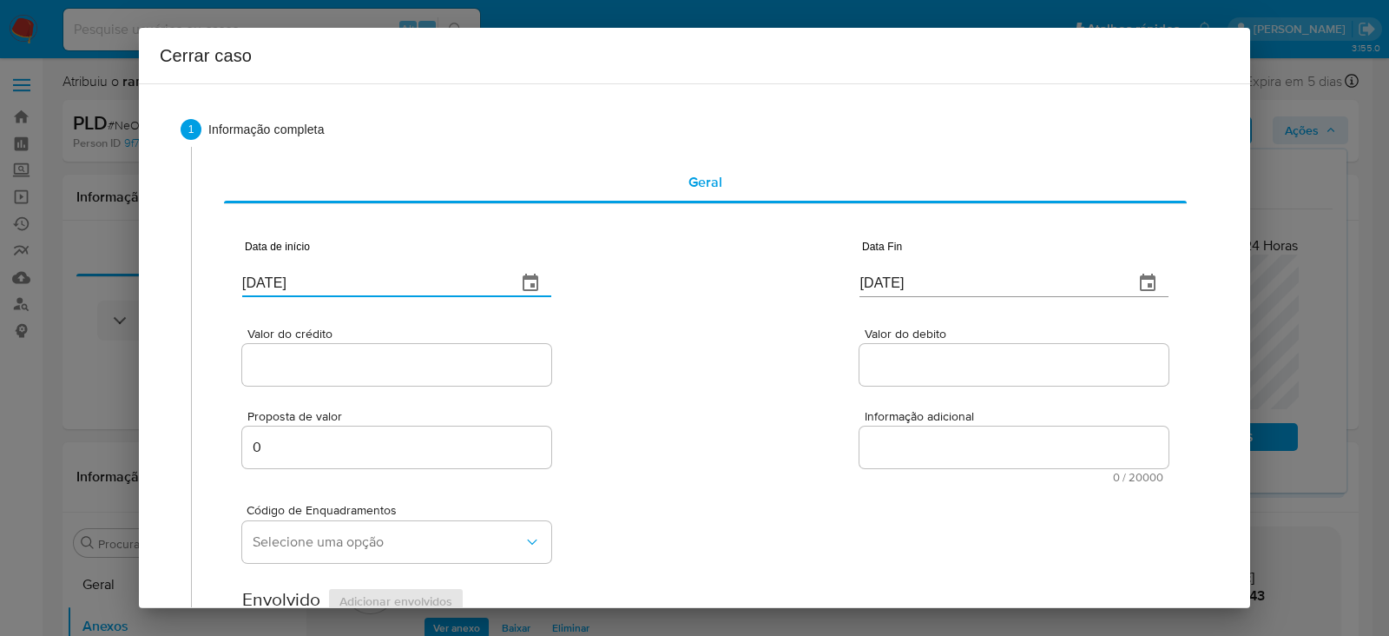
drag, startPoint x: 270, startPoint y: 278, endPoint x: 227, endPoint y: 278, distance: 42.5
paste input "03/06"
type input "03/06/2025"
drag, startPoint x: 934, startPoint y: 284, endPoint x: 779, endPoint y: 287, distance: 155.5
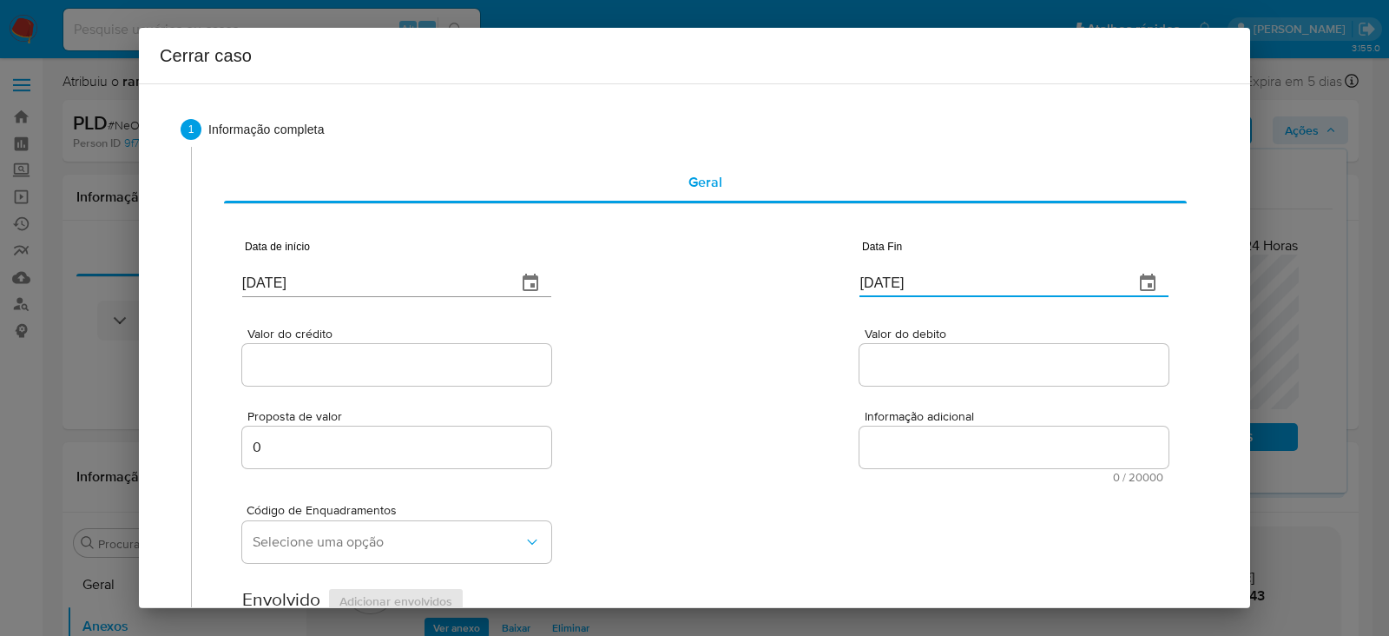
click at [779, 287] on div "Data de início 03/06/2025 Data Fin 21/08/2025" at bounding box center [705, 261] width 926 height 90
paste input "04"
type input "04/08/2025"
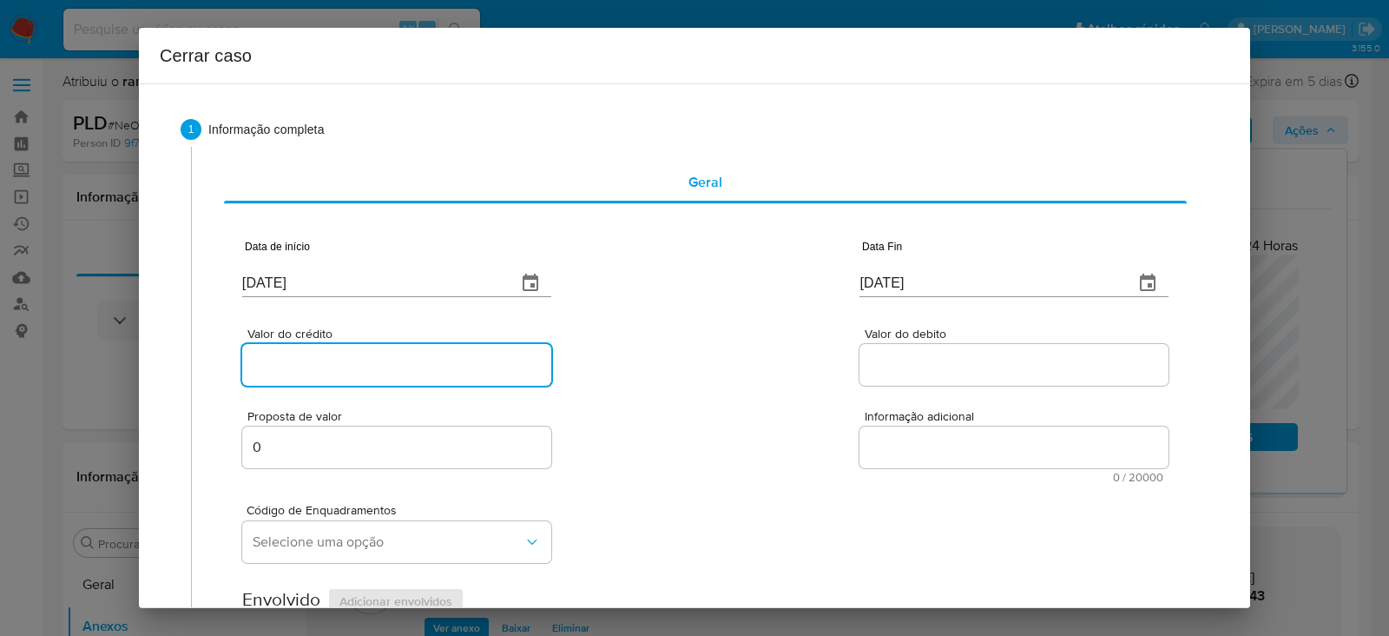
click at [300, 371] on input "Valor do crédito" at bounding box center [396, 364] width 309 height 23
paste input "R$126.302"
type input "R$126.302"
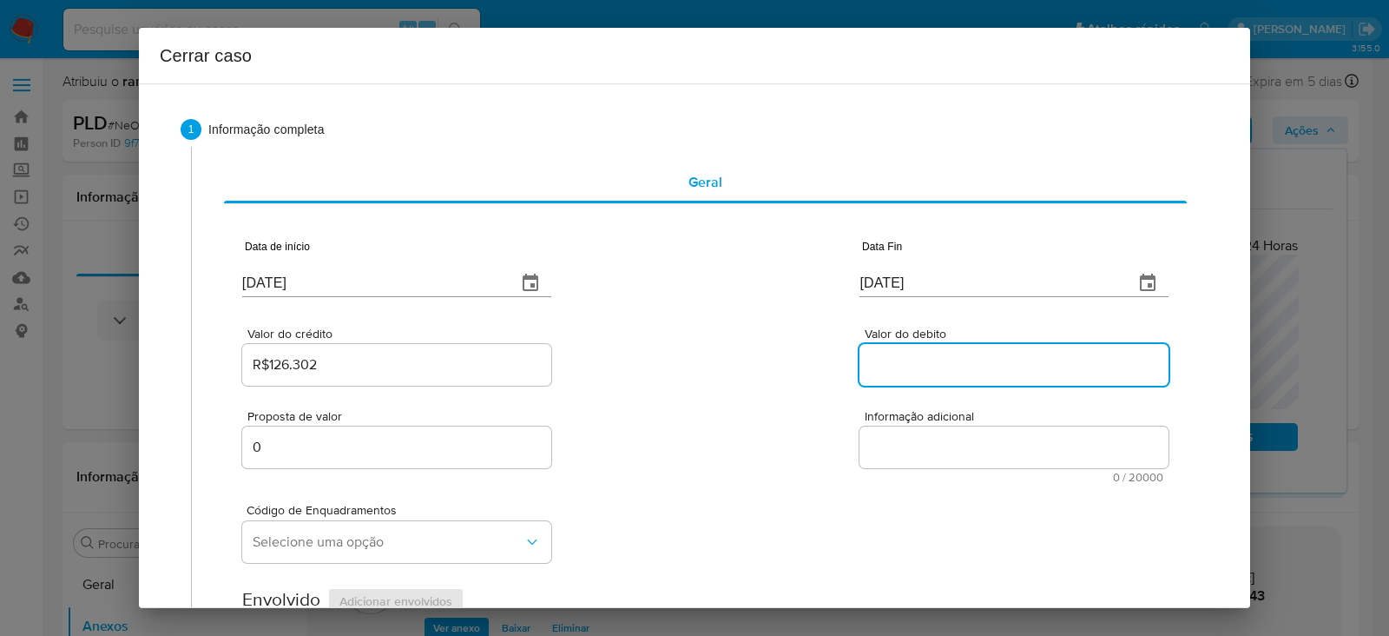
click at [899, 357] on input "Valor do debito" at bounding box center [1014, 364] width 309 height 23
paste input "R$126.290"
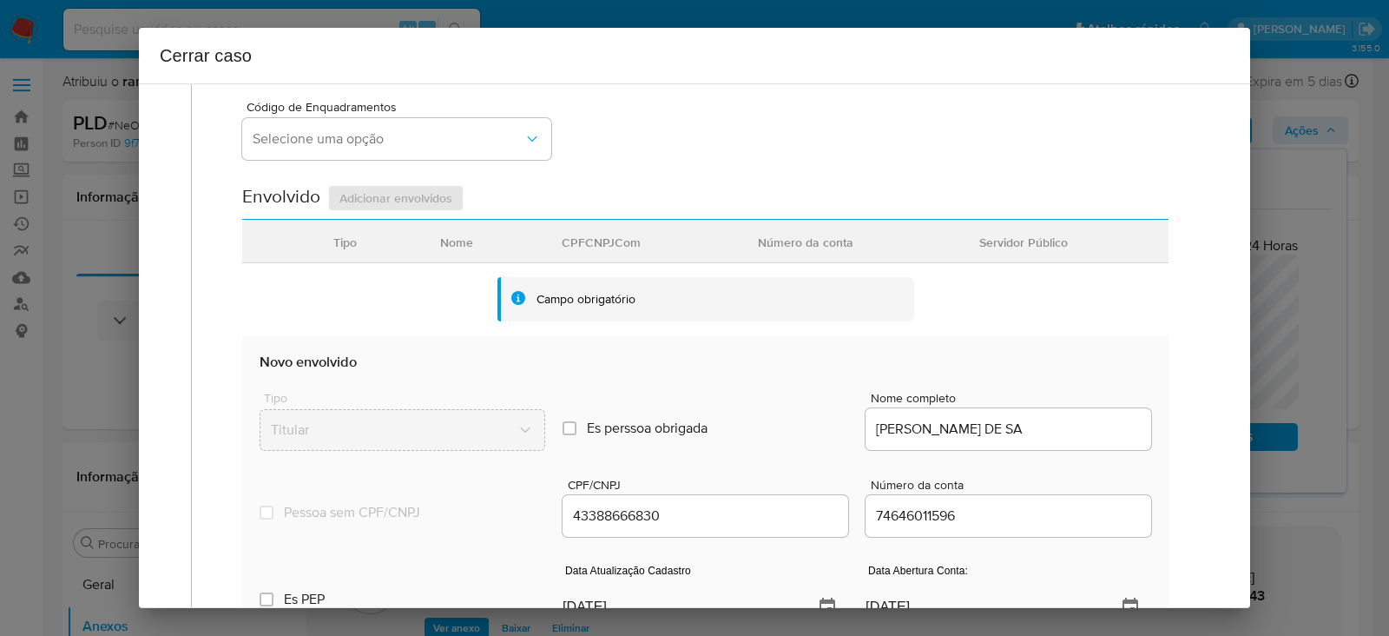
scroll to position [433, 0]
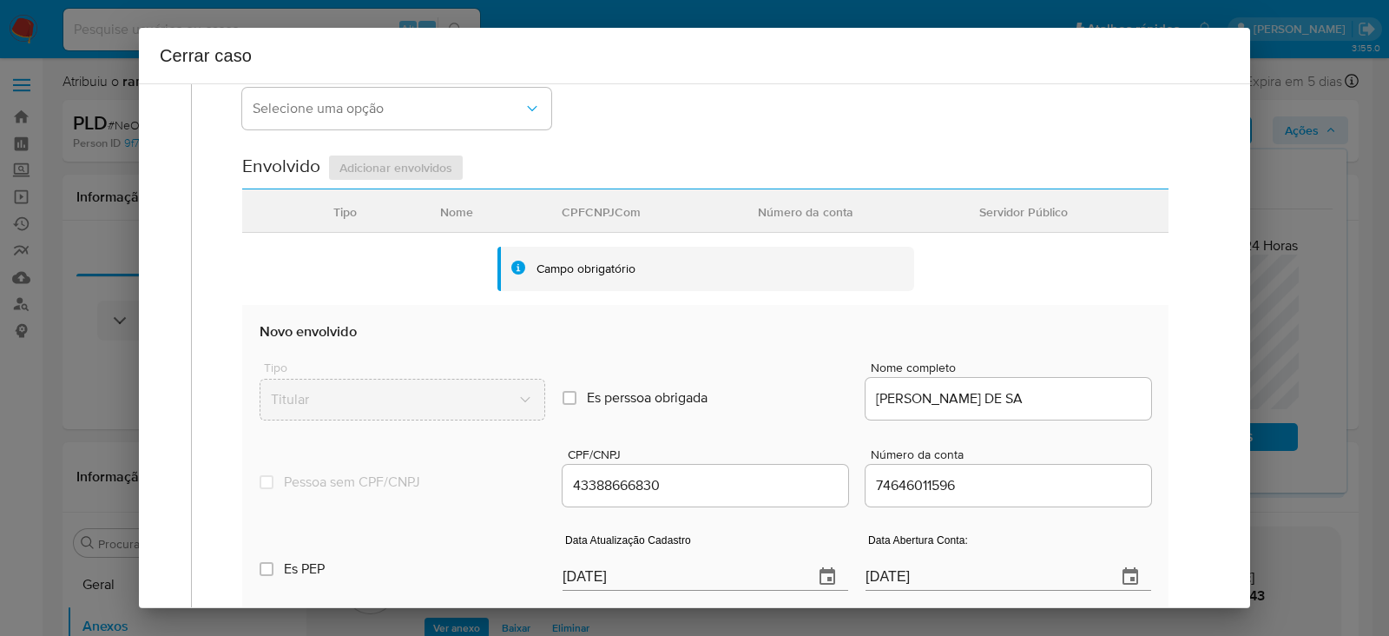
type input "R$126.290"
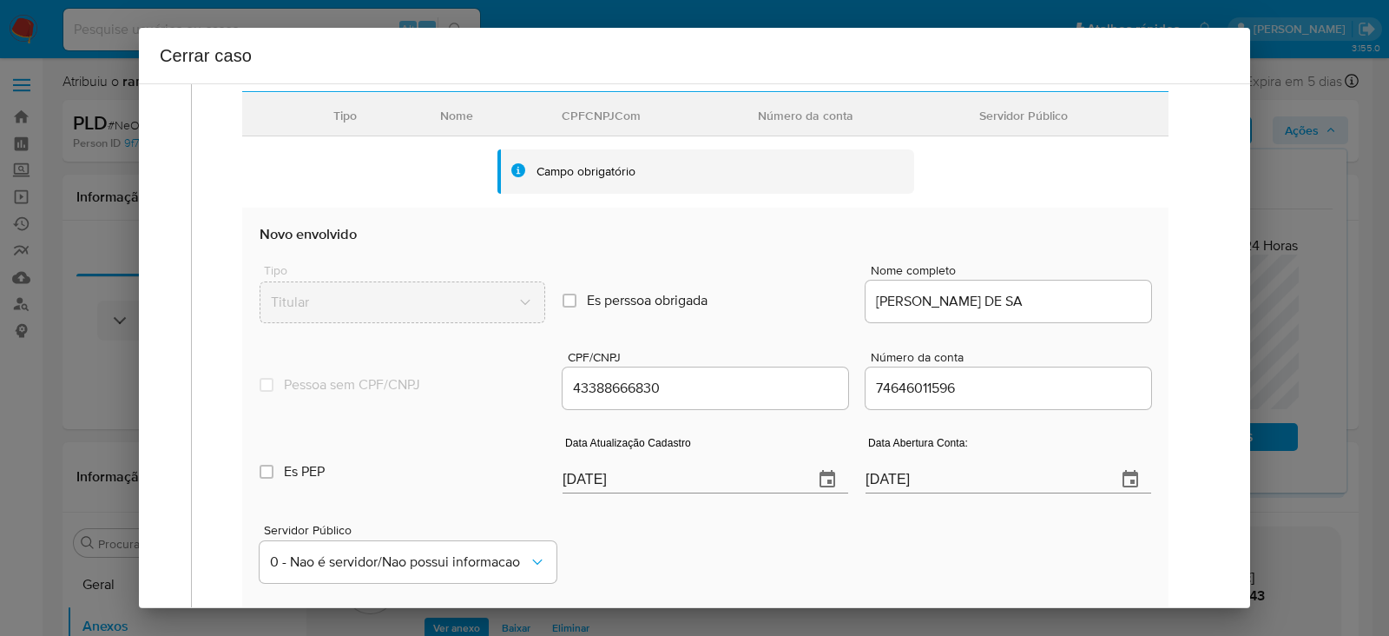
scroll to position [651, 0]
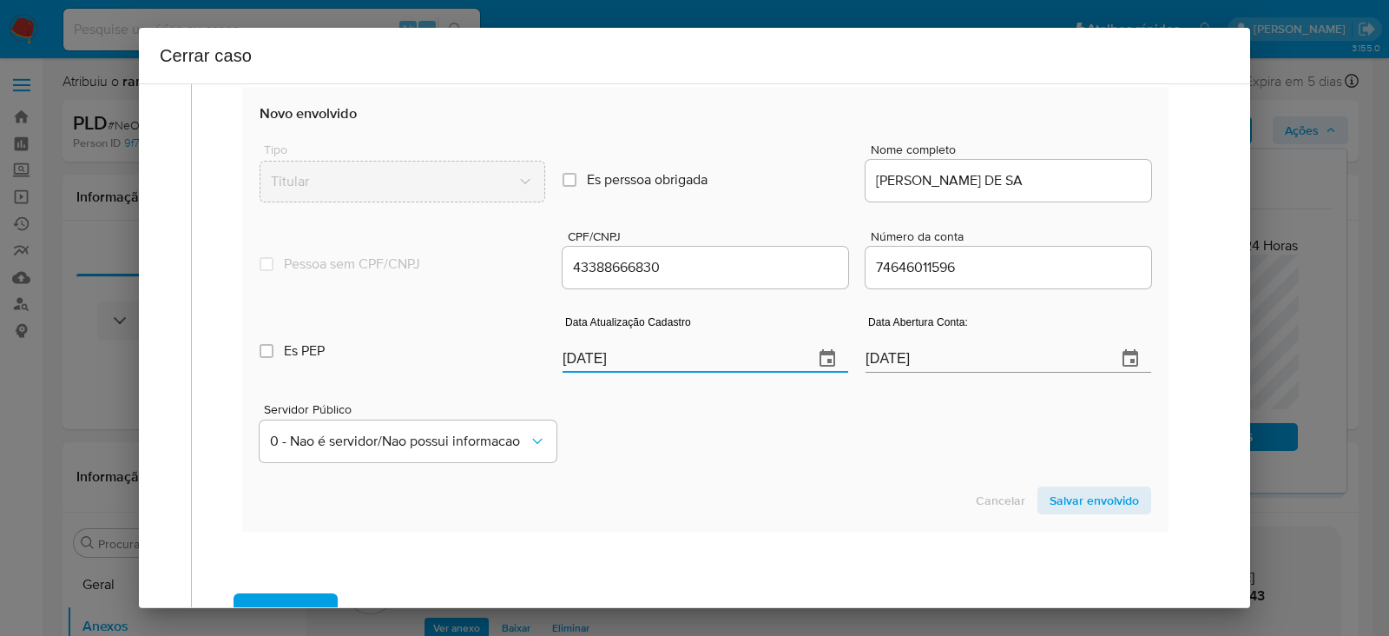
drag, startPoint x: 641, startPoint y: 358, endPoint x: 429, endPoint y: 344, distance: 212.3
click at [429, 344] on div "Es PEP isPEP Data Atualização Cadastro 21/08/2025 Data Abertura Conta: 04/12/20…" at bounding box center [706, 337] width 892 height 90
paste input "0/06"
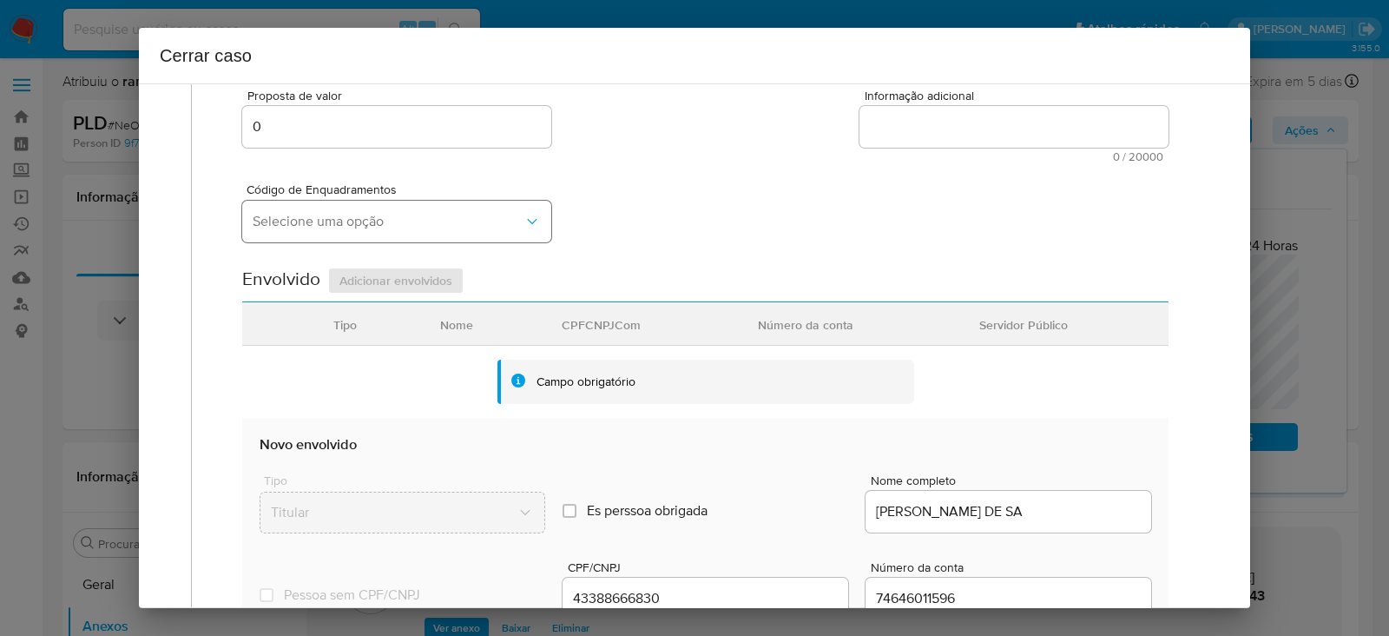
scroll to position [216, 0]
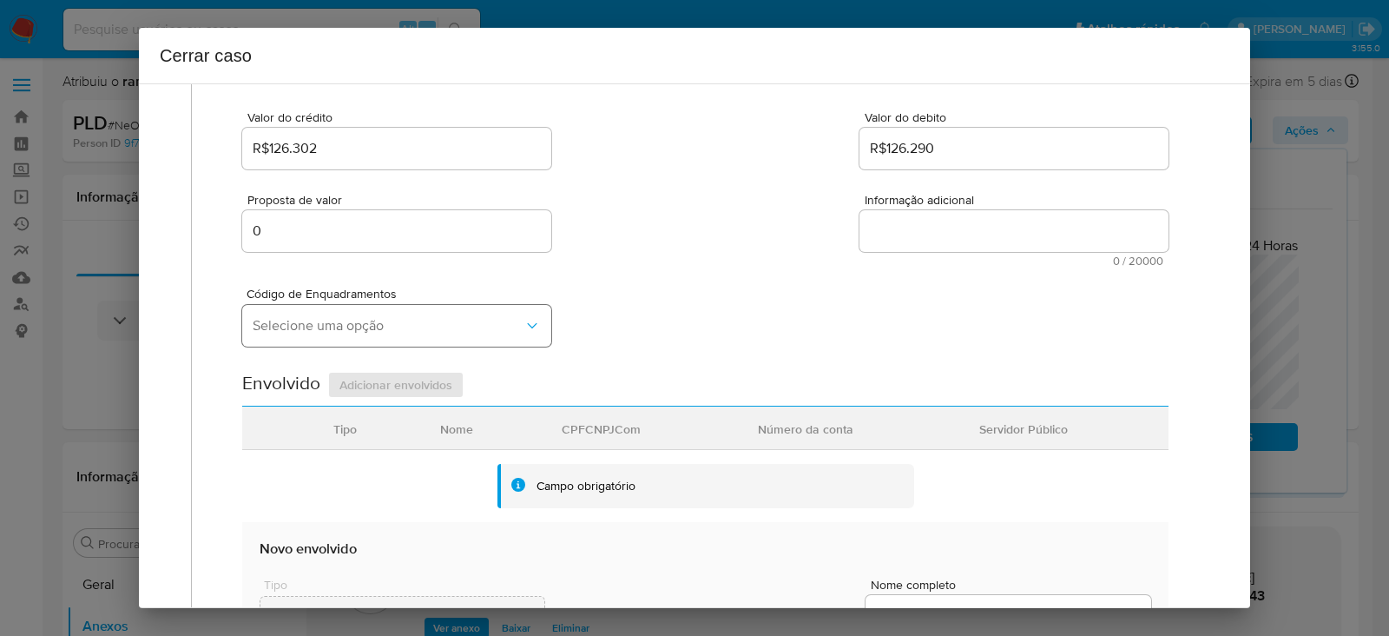
type input "20/06/2025"
click at [275, 309] on button "Selecione uma opção" at bounding box center [396, 326] width 309 height 42
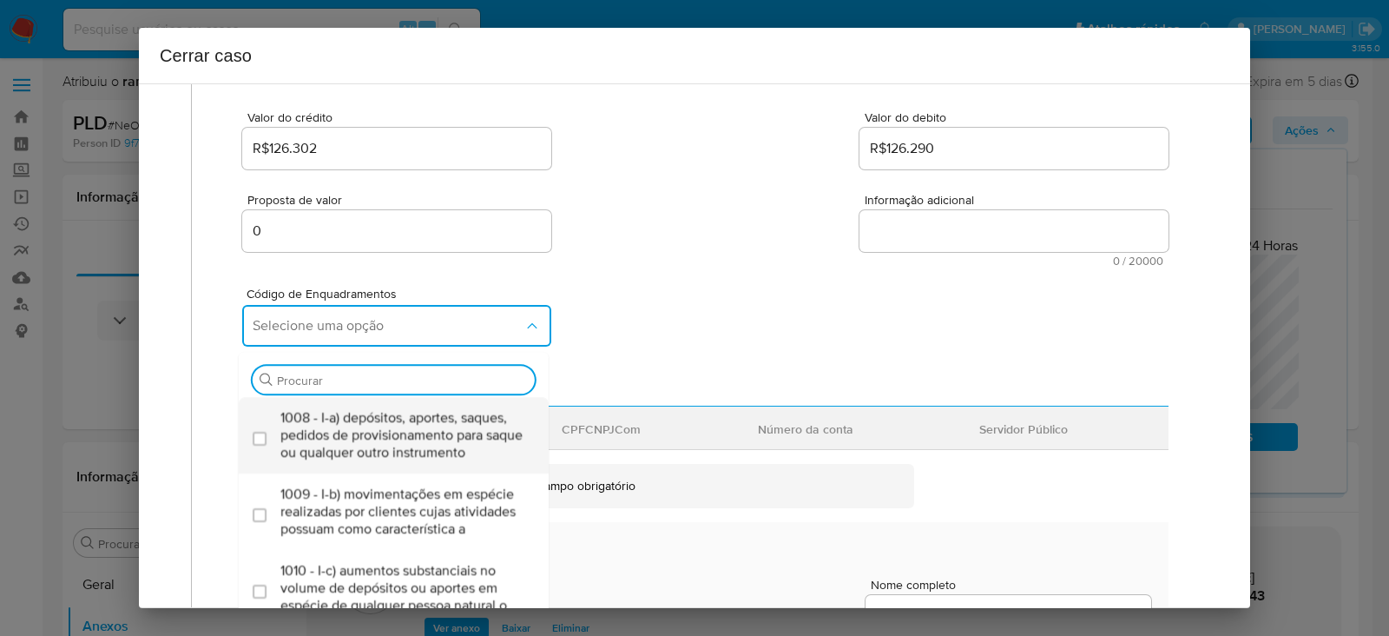
click at [325, 427] on span "1008 - I-a) depósitos, aportes, saques, pedidos de provisionamento para saque o…" at bounding box center [402, 435] width 244 height 52
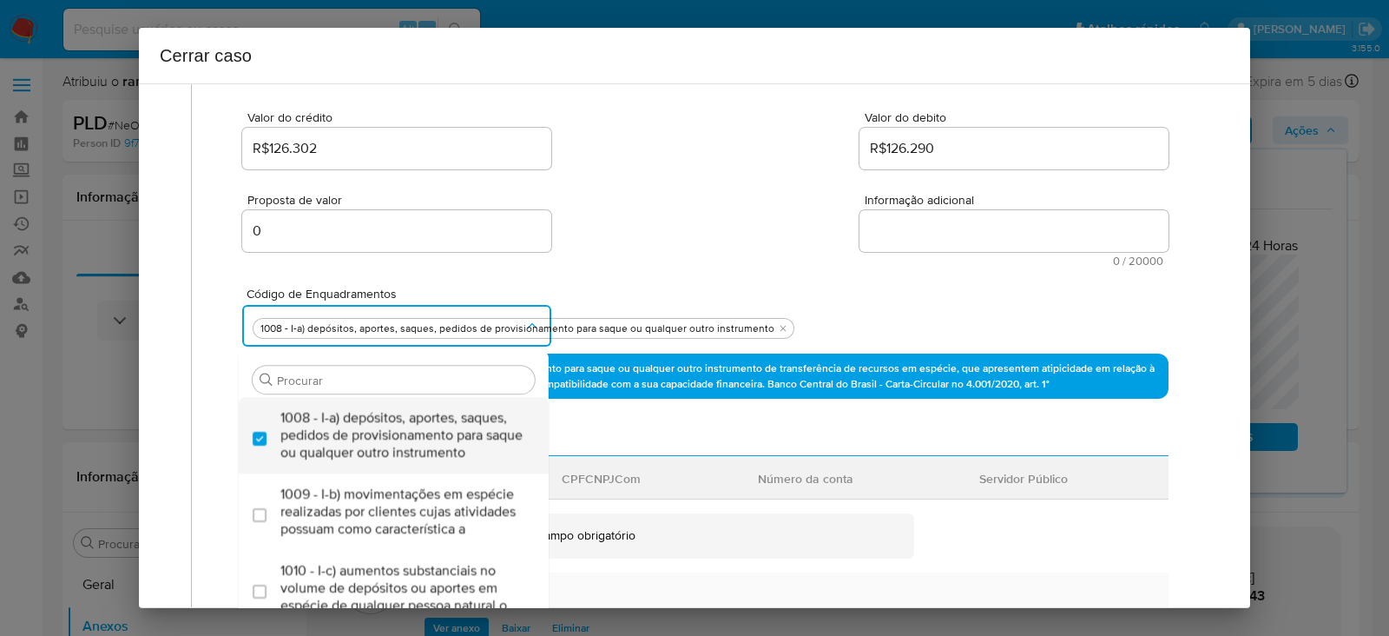
checkbox input "true"
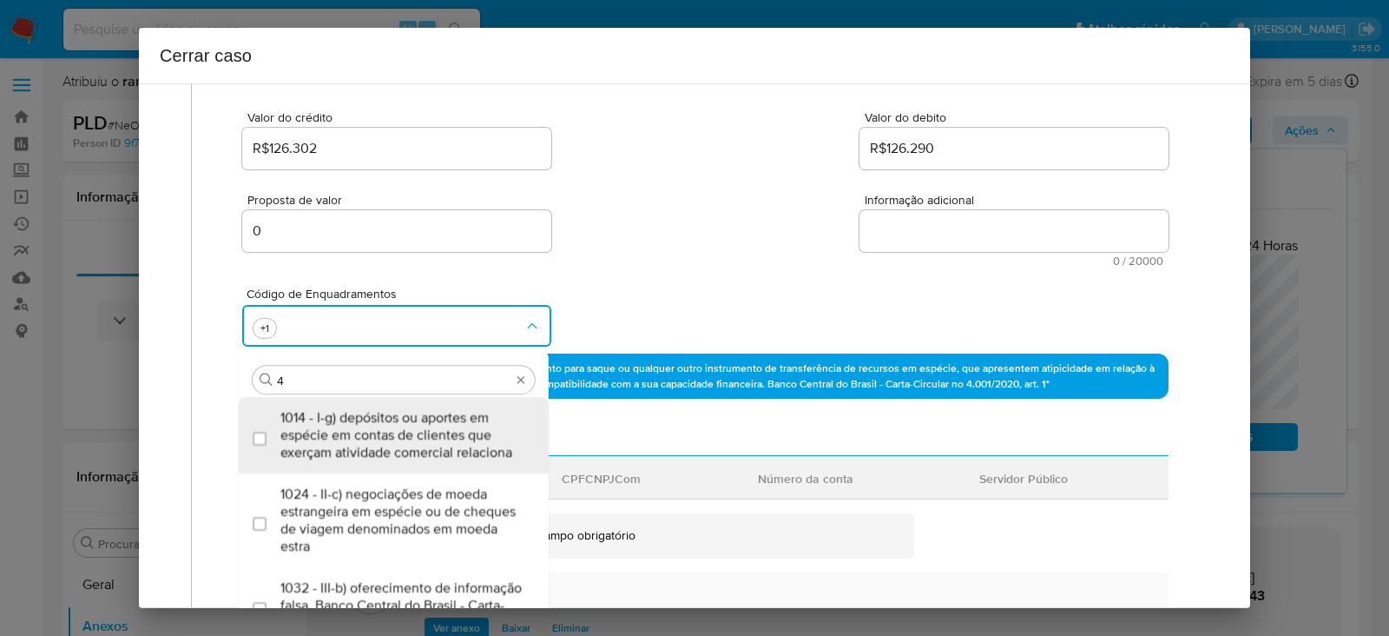
type input "45"
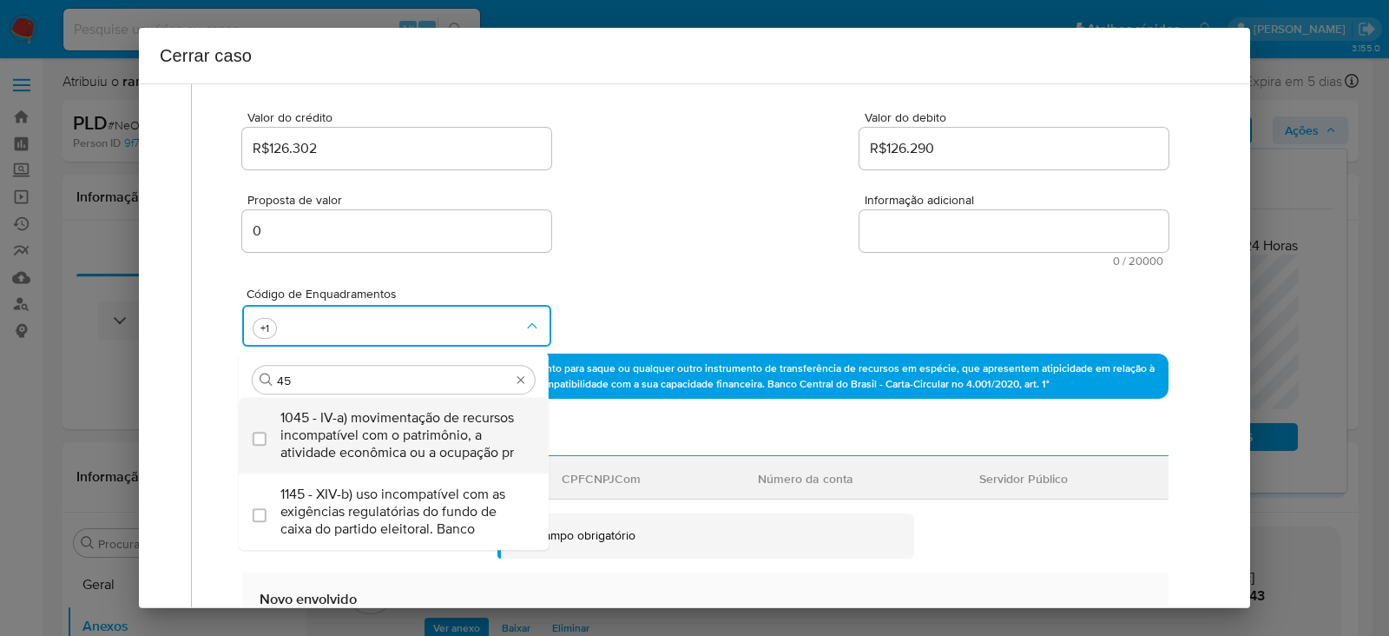
click at [322, 410] on span "1045 - IV-a) movimentação de recursos incompatível com o patrimônio, a atividad…" at bounding box center [402, 435] width 244 height 52
checkbox input "true"
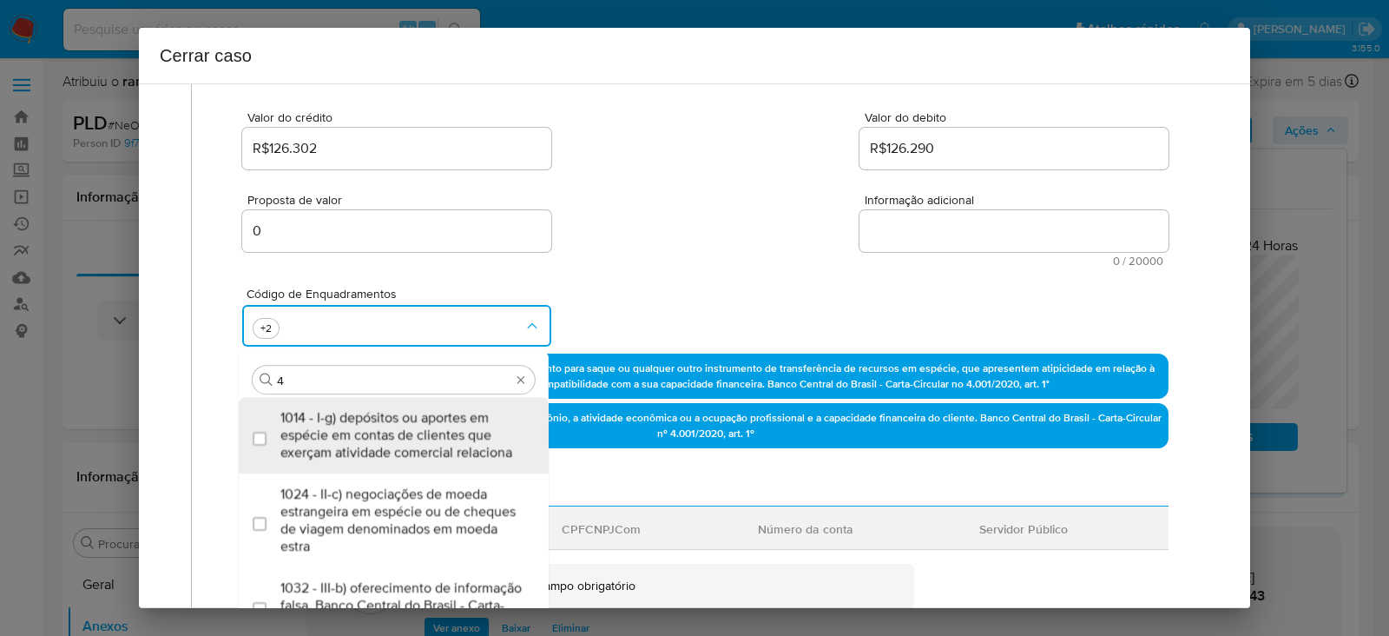
scroll to position [0, 0]
type input "47"
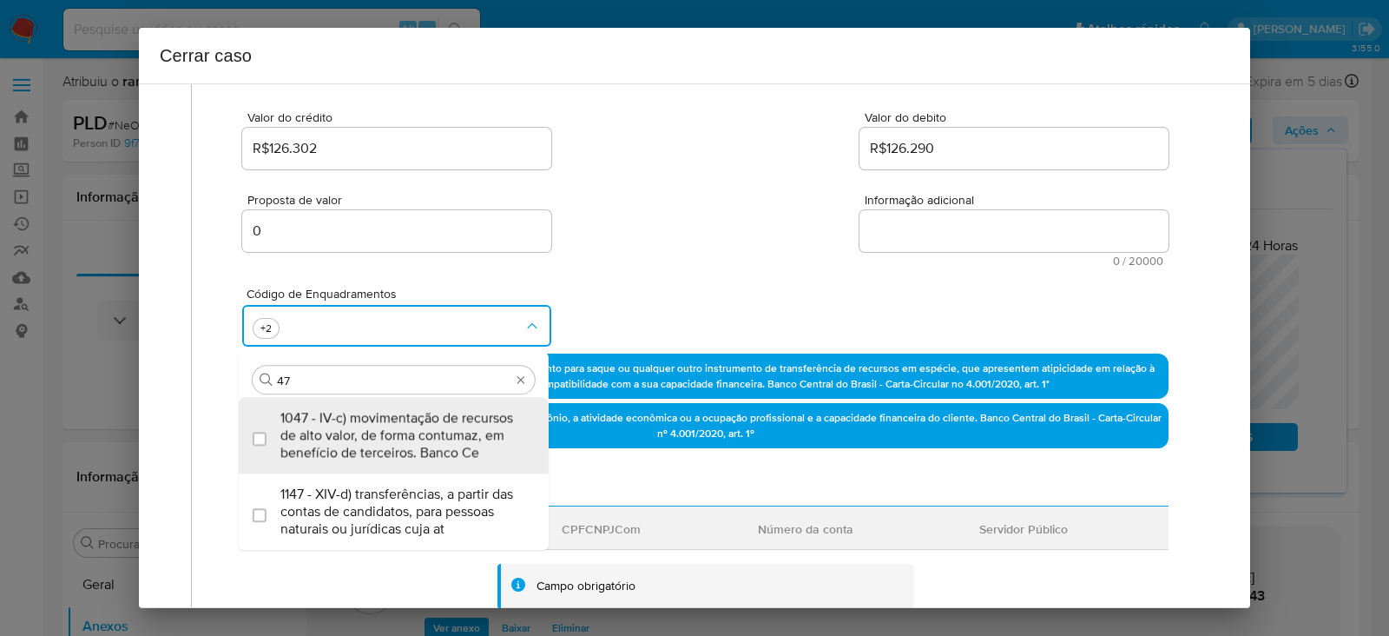
click at [423, 479] on div "1147 - XIV-d) transferências, a partir das contas de candidatos, para pessoas n…" at bounding box center [402, 511] width 244 height 76
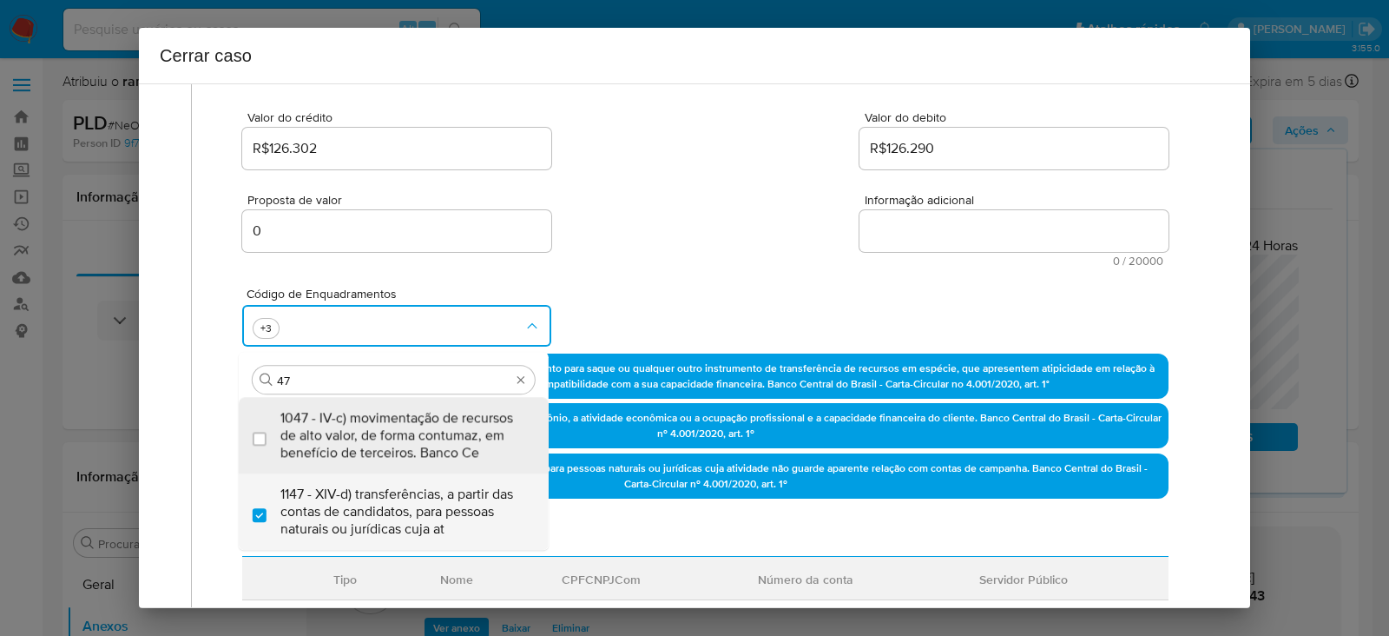
drag, startPoint x: 438, startPoint y: 508, endPoint x: 438, endPoint y: 479, distance: 28.7
click at [438, 491] on span "1147 - XIV-d) transferências, a partir das contas de candidatos, para pessoas n…" at bounding box center [402, 511] width 244 height 52
checkbox input "false"
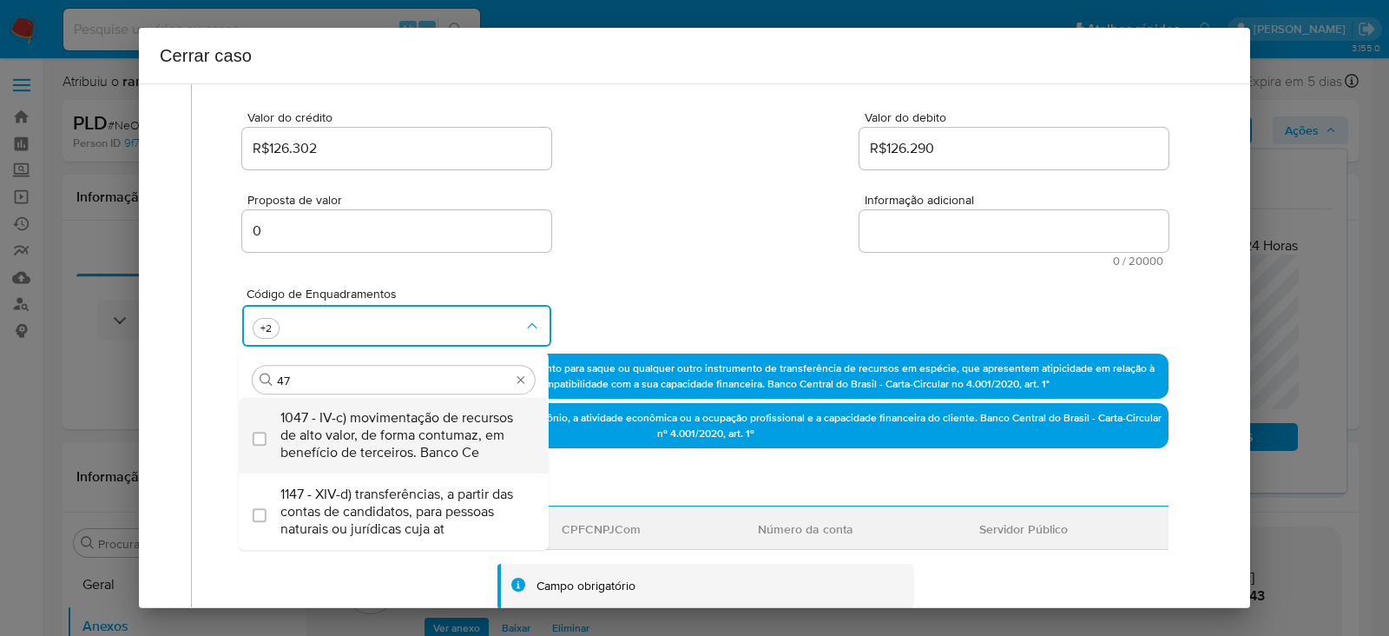
click at [436, 433] on span "1047 - IV-c) movimentação de recursos de alto valor, de forma contumaz, em bene…" at bounding box center [402, 435] width 244 height 52
checkbox input "true"
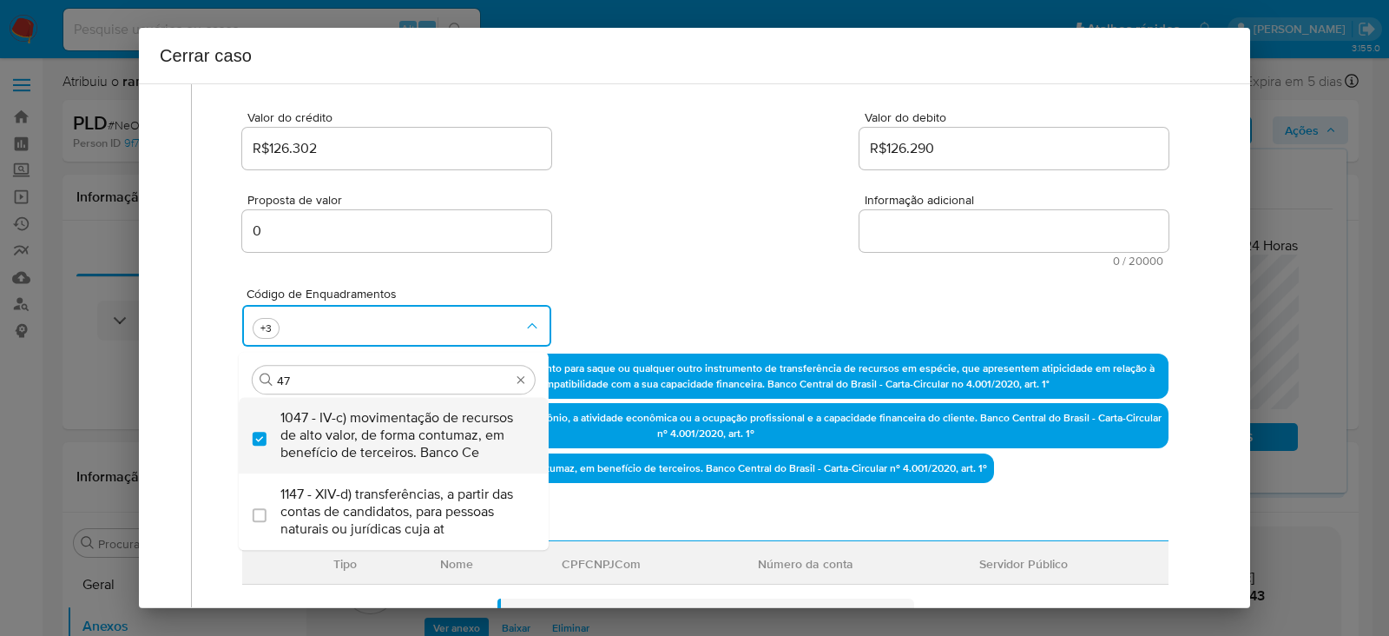
type input "4"
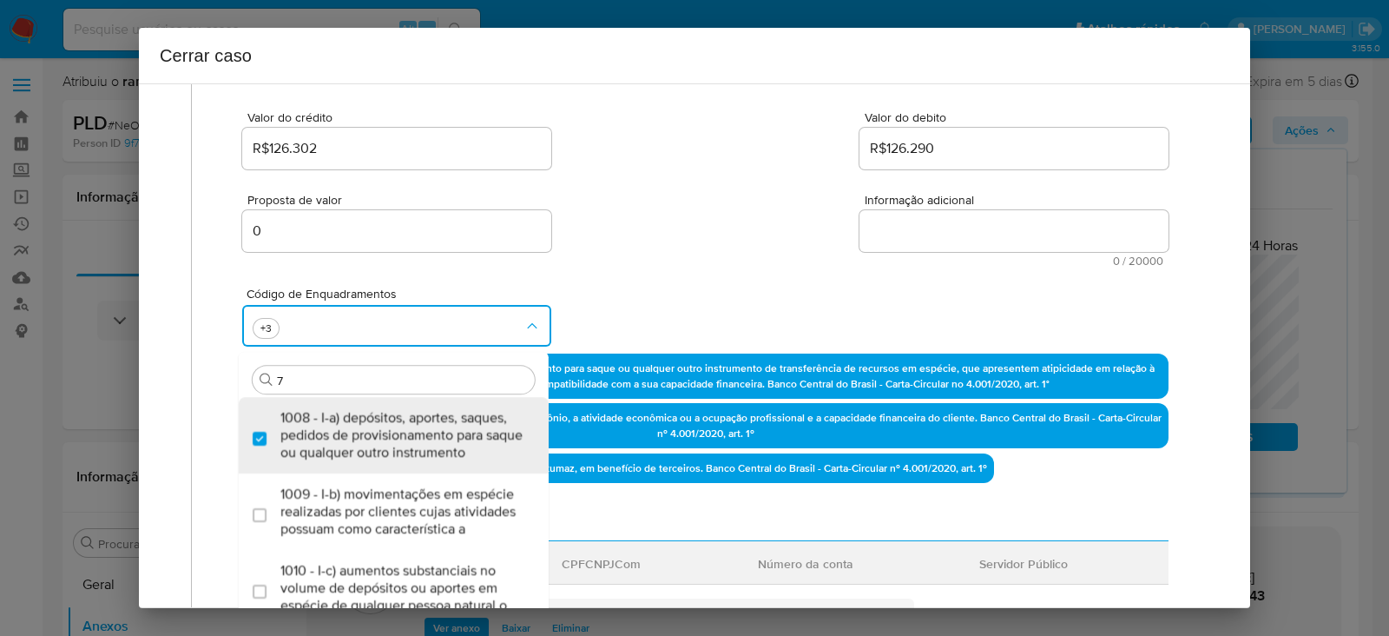
type input "74"
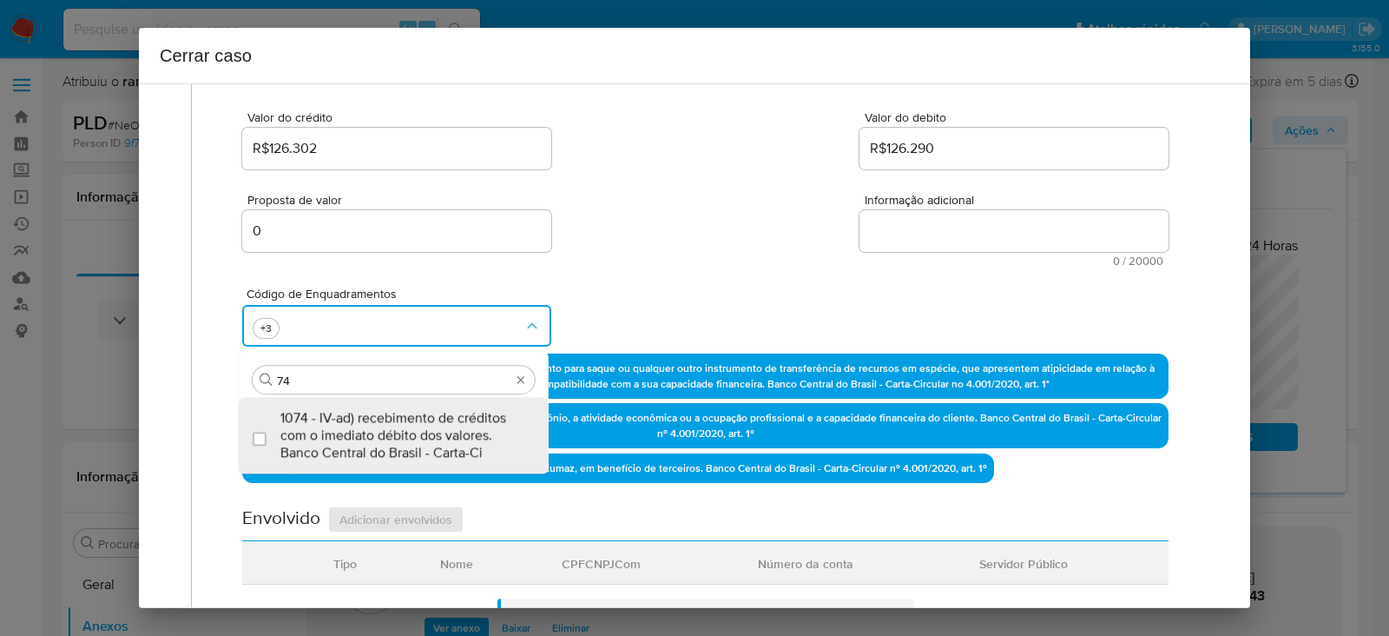
click at [434, 432] on span "1074 - IV-ad) recebimento de créditos com o imediato débito dos valores. Banco …" at bounding box center [402, 435] width 244 height 52
checkbox input "true"
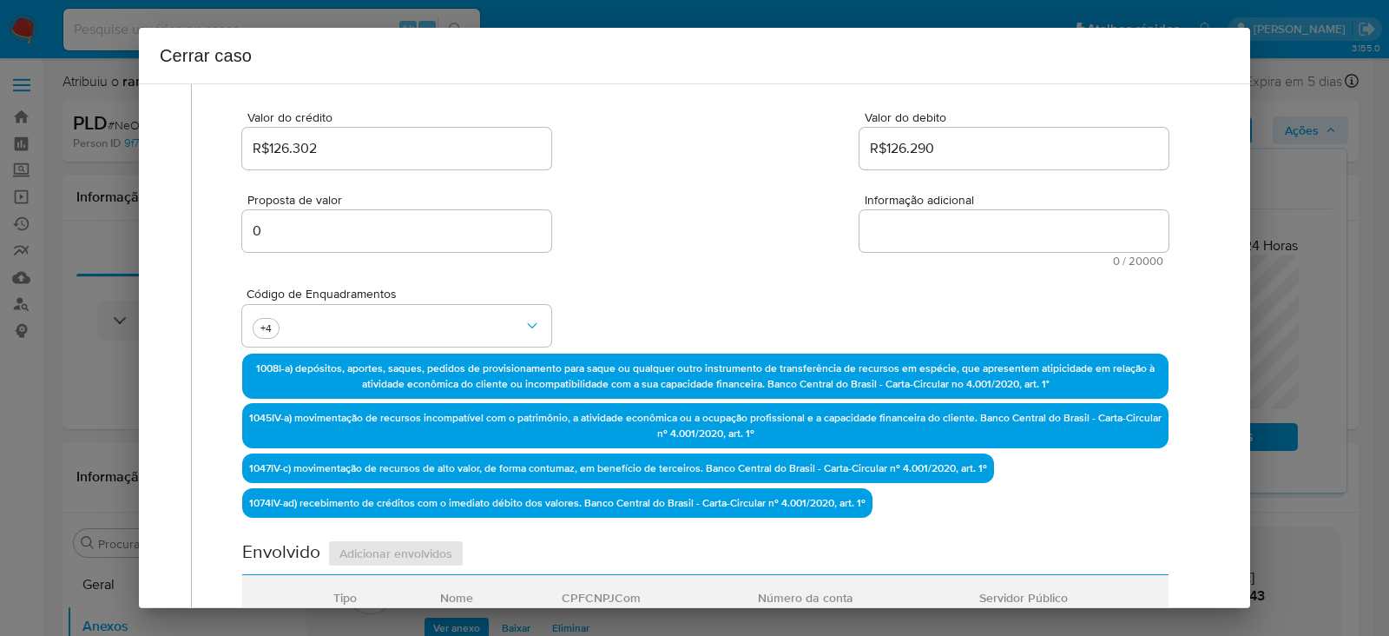
click at [908, 214] on textarea "Informação adicional" at bounding box center [1014, 231] width 309 height 42
click at [903, 224] on textarea "Informação adicional" at bounding box center [1014, 231] width 309 height 42
click at [964, 234] on textarea "Informação adicional" at bounding box center [1014, 231] width 309 height 42
paste textarea "Igor Queiroz de Sá, CPF 43388666830, 32 anos, residente no município de São Pau…"
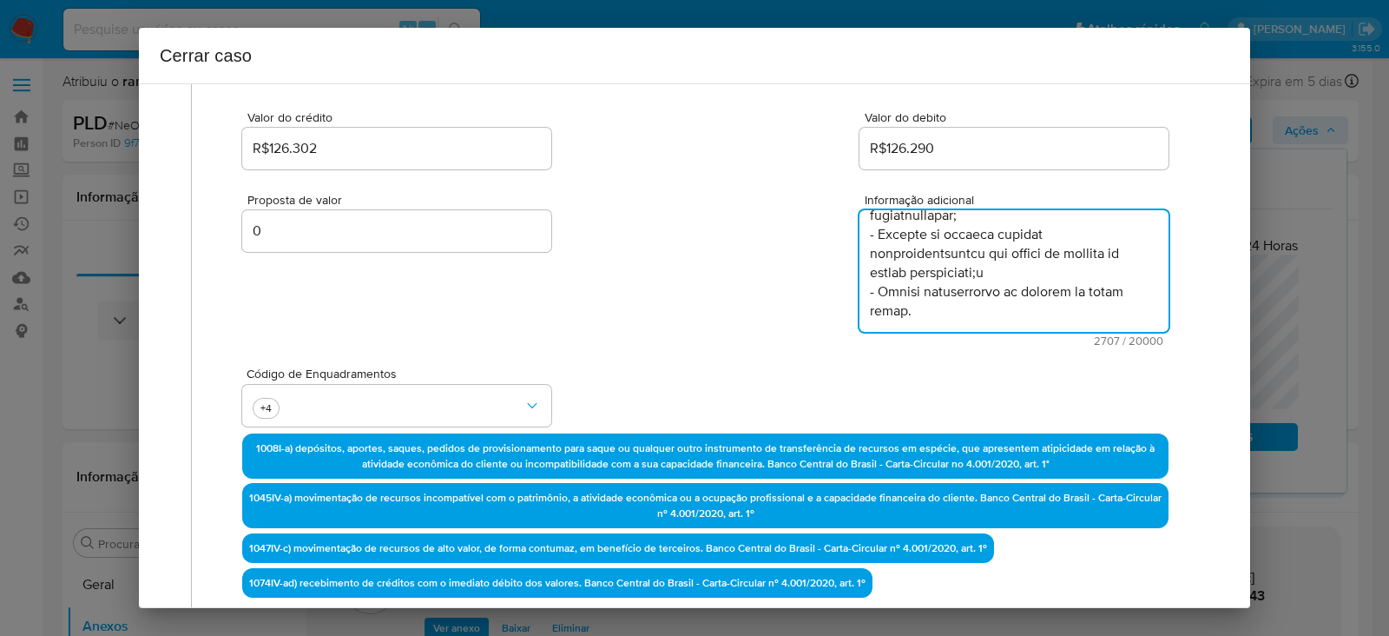
scroll to position [1677, 0]
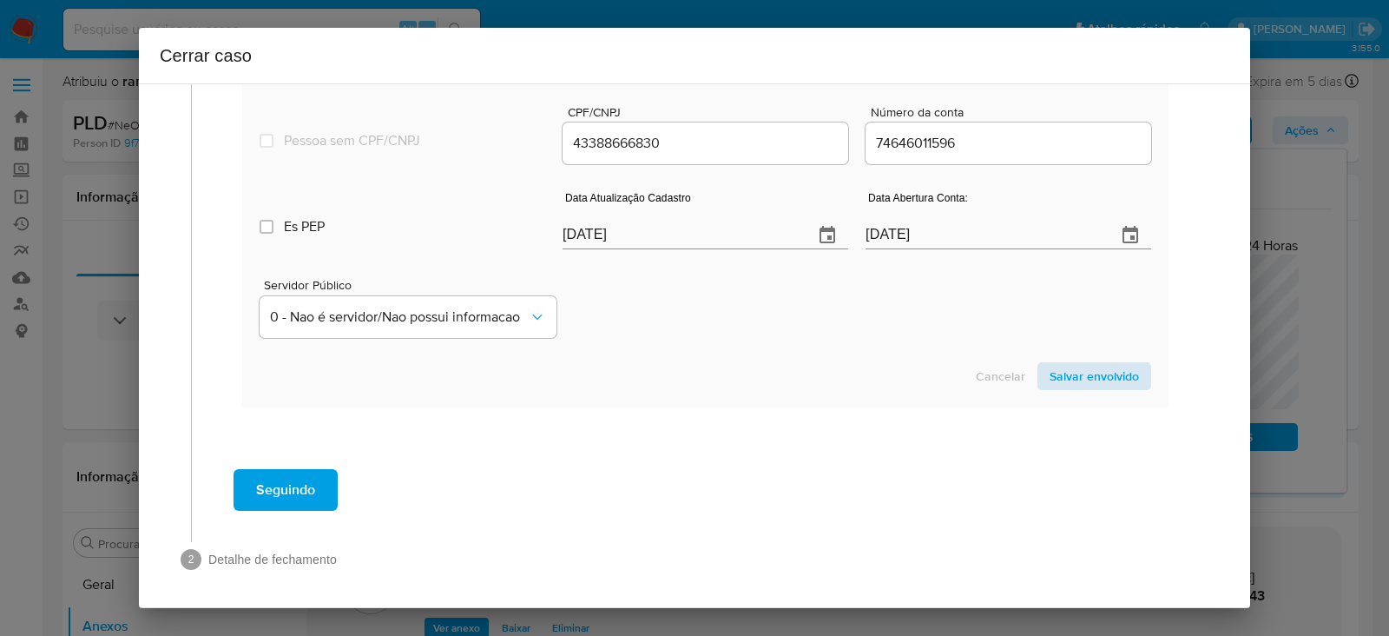
type textarea "Igor Queiroz de Sá, CPF 43388666830, 32 anos, residente no município de São Pau…"
drag, startPoint x: 1082, startPoint y: 359, endPoint x: 1077, endPoint y: 372, distance: 13.2
click at [1077, 372] on span "Salvar envolvido" at bounding box center [1094, 376] width 89 height 24
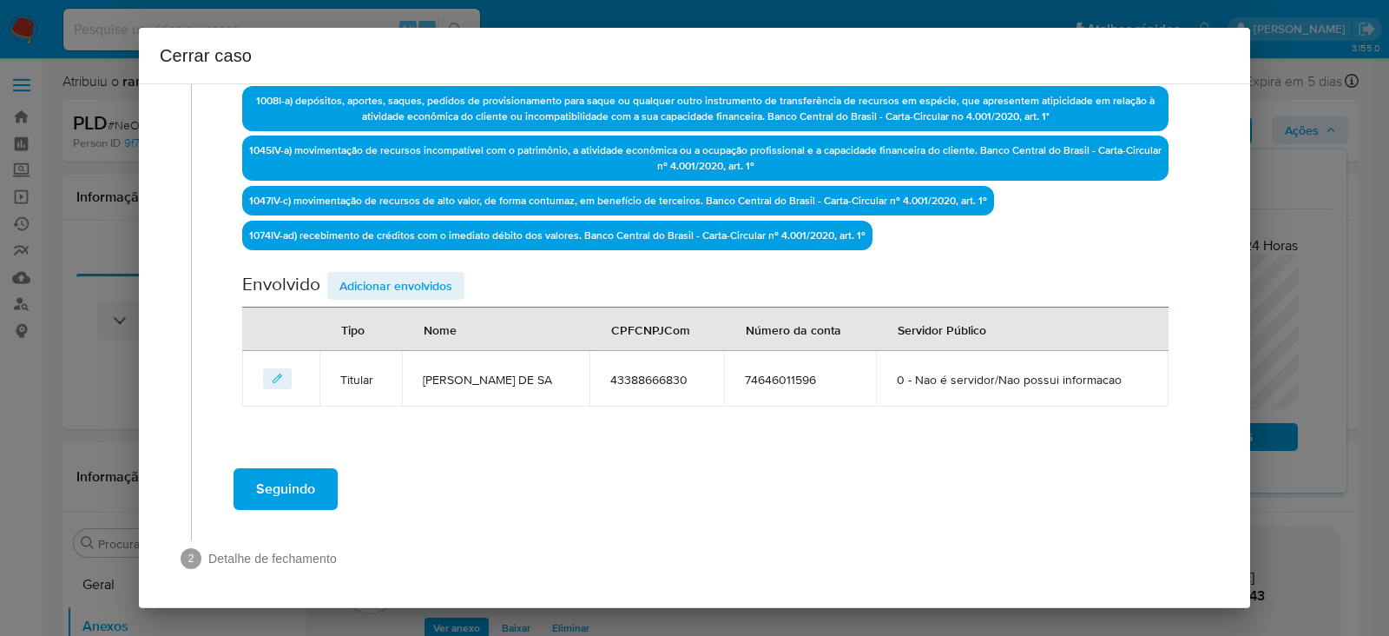
click at [406, 282] on span "Adicionar envolvidos" at bounding box center [395, 286] width 113 height 24
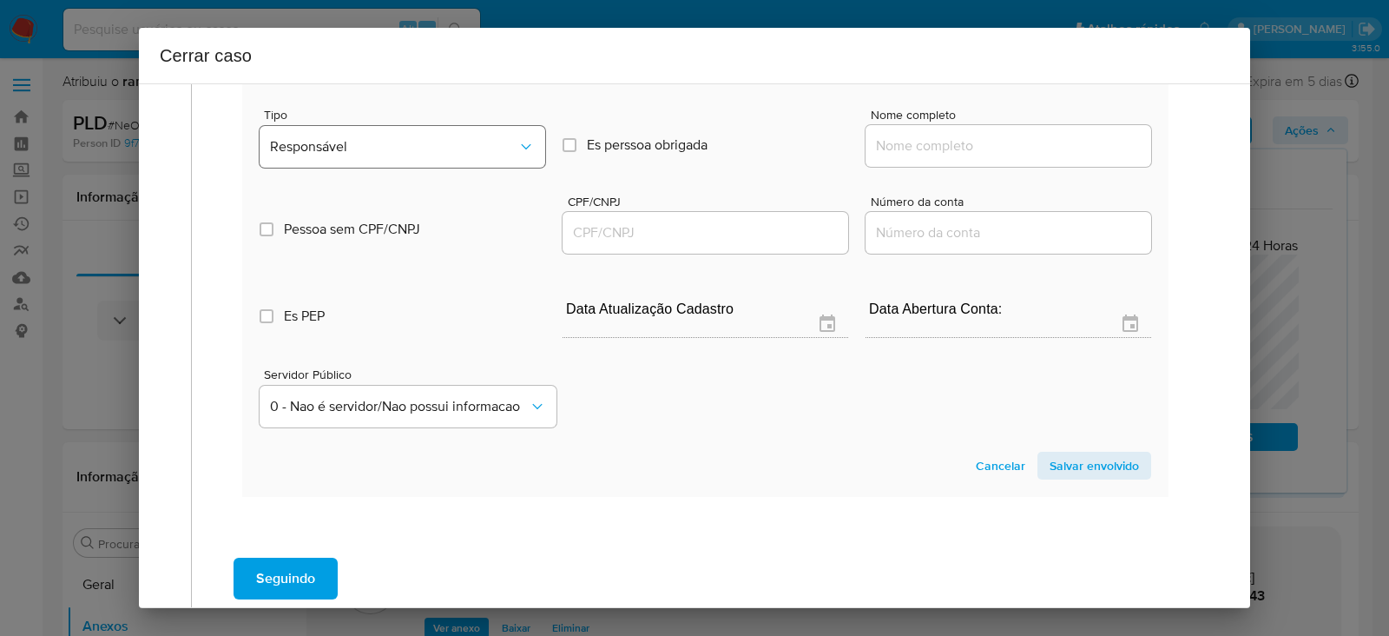
scroll to position [781, 0]
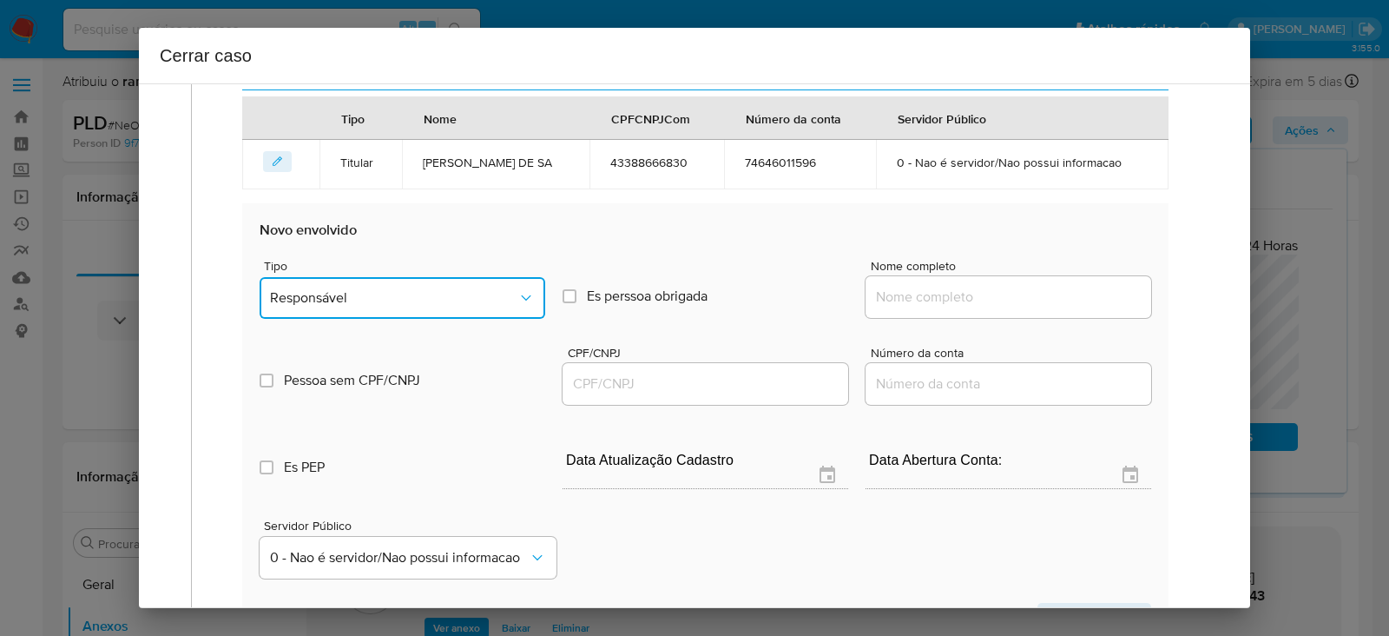
click at [338, 295] on span "Responsável" at bounding box center [393, 297] width 247 height 17
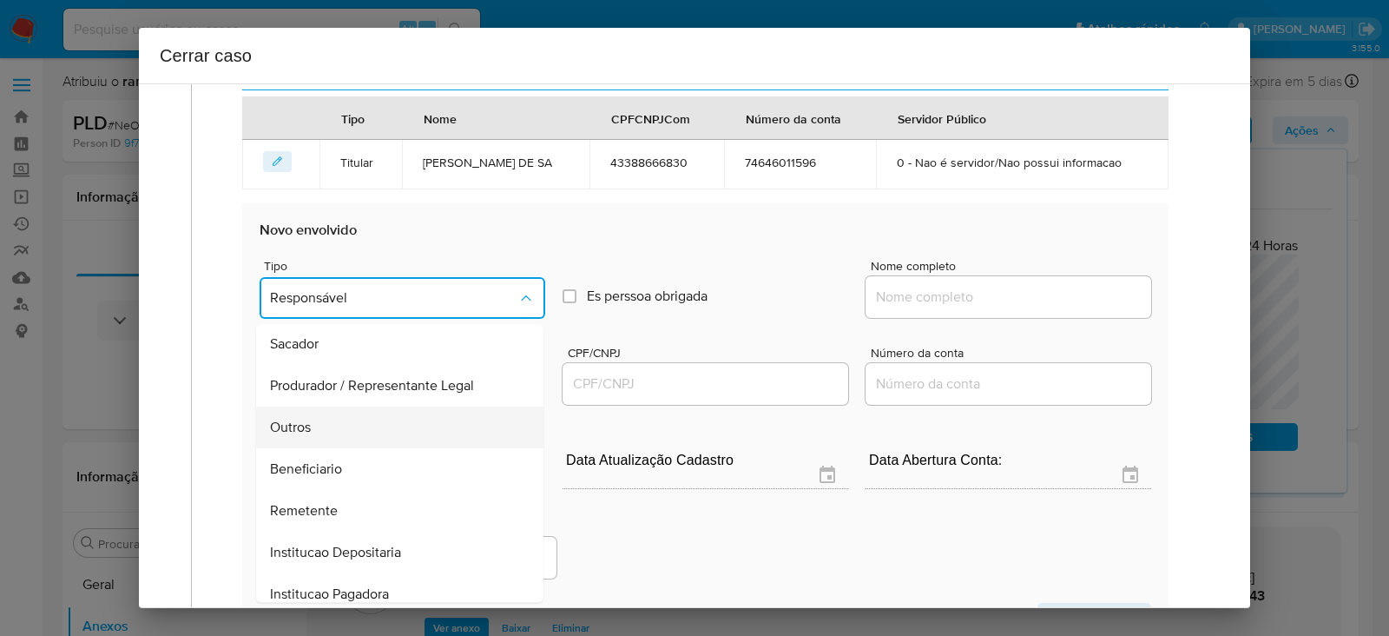
scroll to position [221, 0]
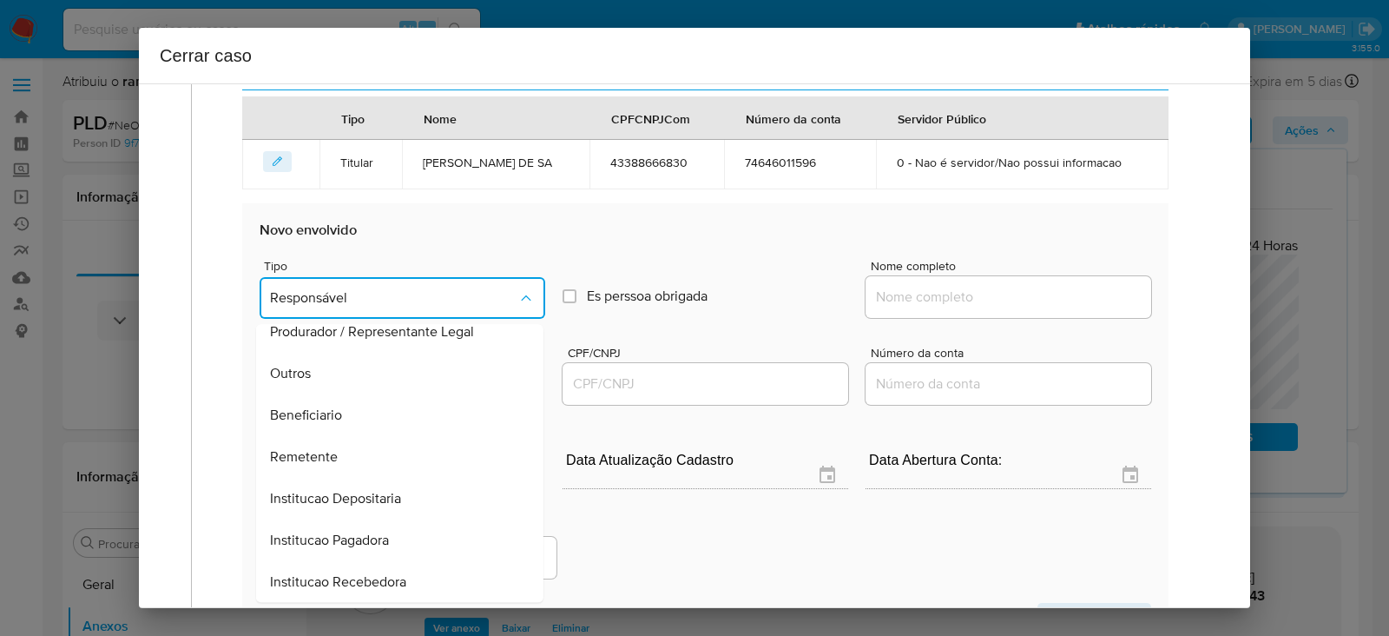
drag, startPoint x: 304, startPoint y: 445, endPoint x: 356, endPoint y: 449, distance: 52.3
click at [307, 448] on span "Remetente" at bounding box center [304, 456] width 68 height 17
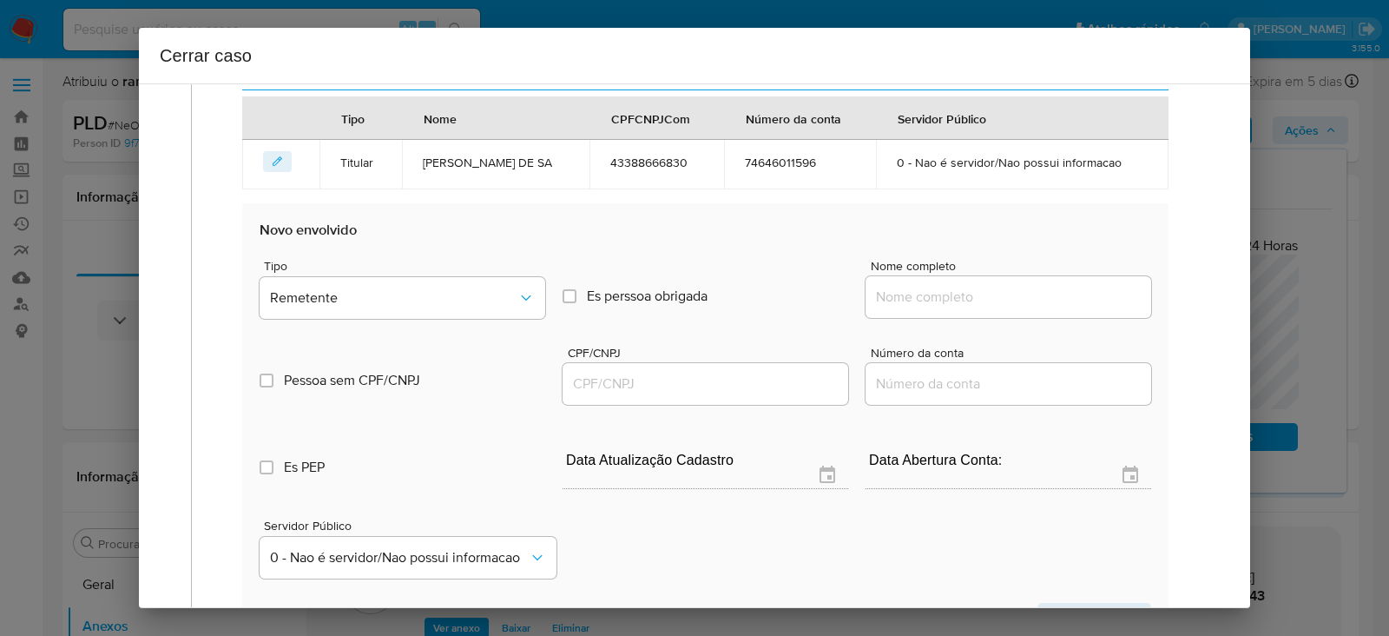
click at [923, 288] on input "Nome completo" at bounding box center [1009, 297] width 286 height 23
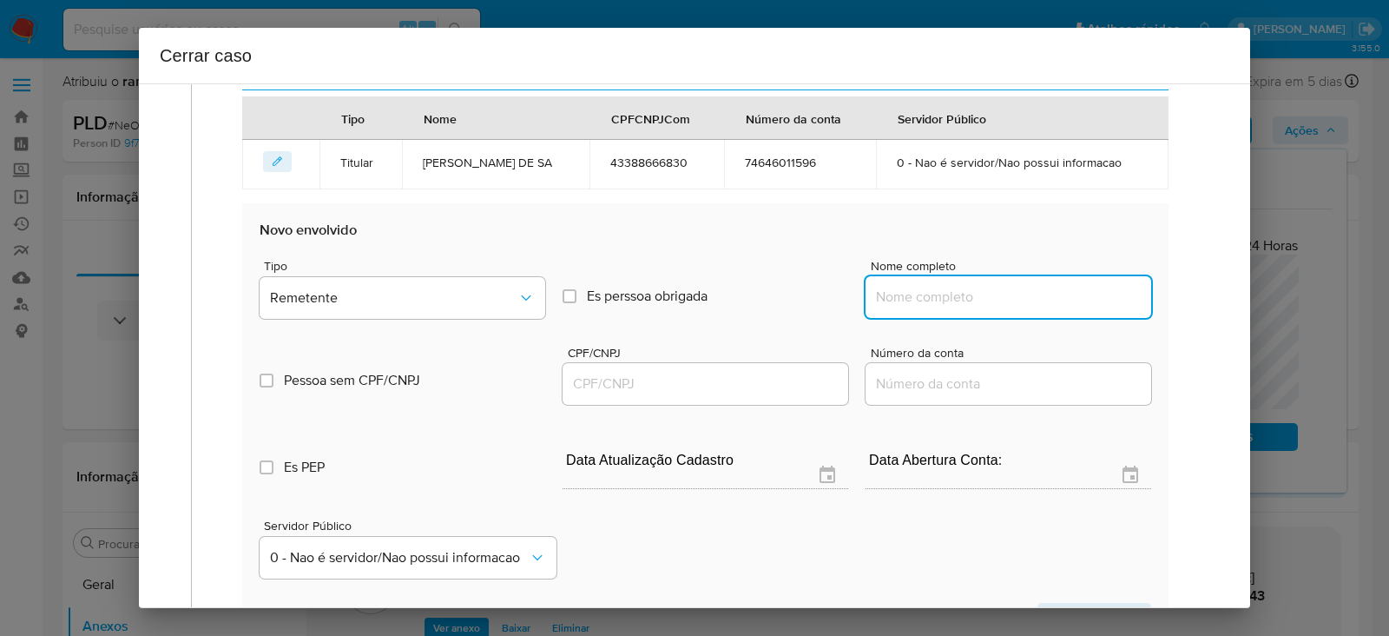
paste input "Natanael Fernandes Pereira, 04407280883"
drag, startPoint x: 1025, startPoint y: 293, endPoint x: 1303, endPoint y: 305, distance: 279.0
click at [1302, 301] on div "Cerrar caso 1 Informação completa Geral Data de início 03/06/2025 Data Fin 04/0…" at bounding box center [694, 318] width 1389 height 636
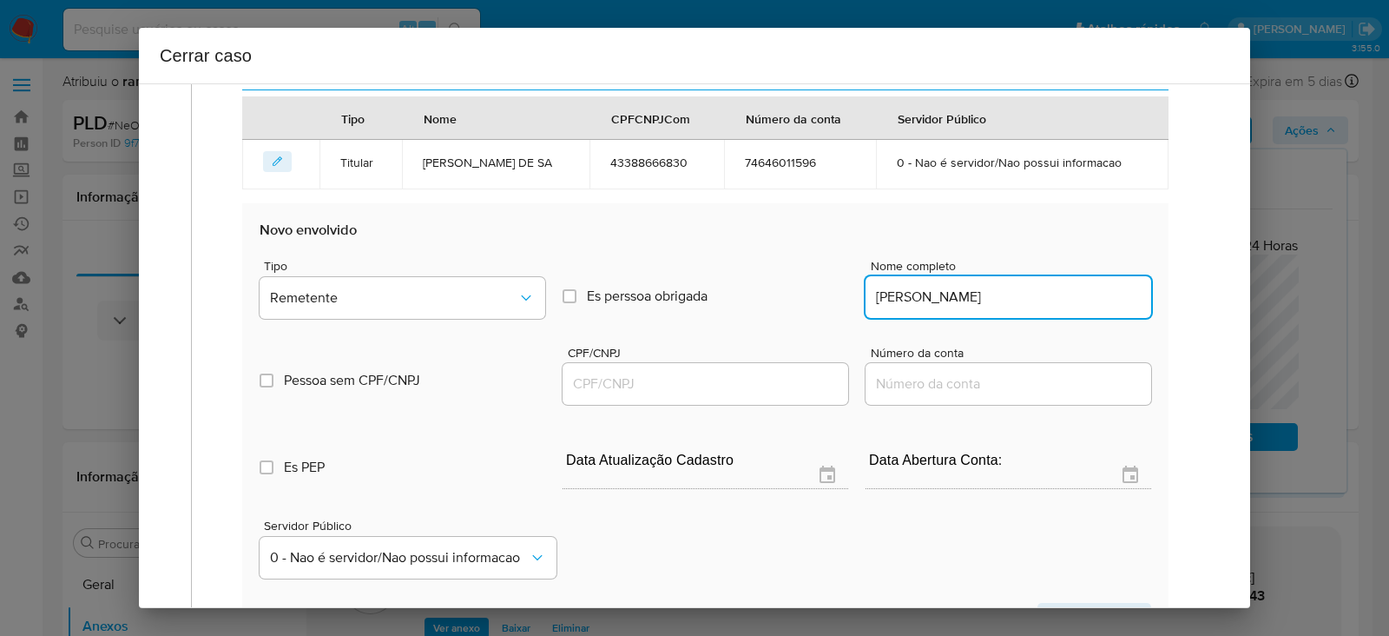
type input "Natanael Fernandes Pereira"
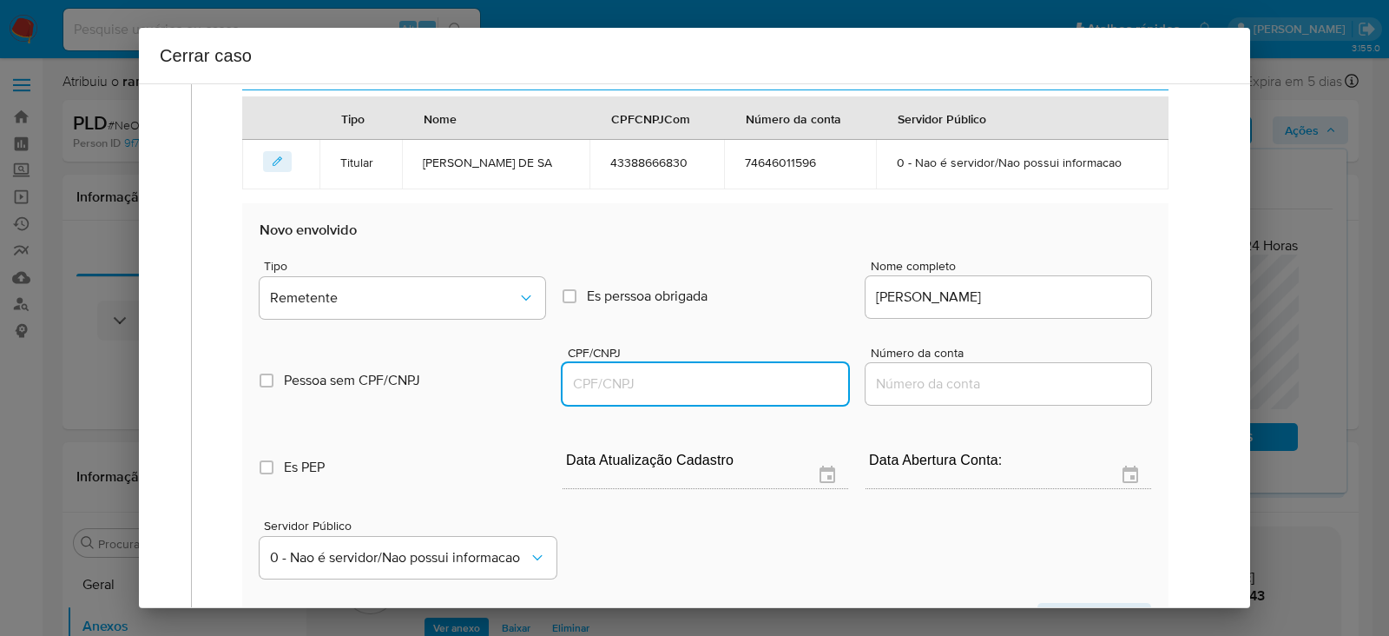
click at [679, 380] on input "CPF/CNPJ" at bounding box center [706, 383] width 286 height 23
paste input "04407280883"
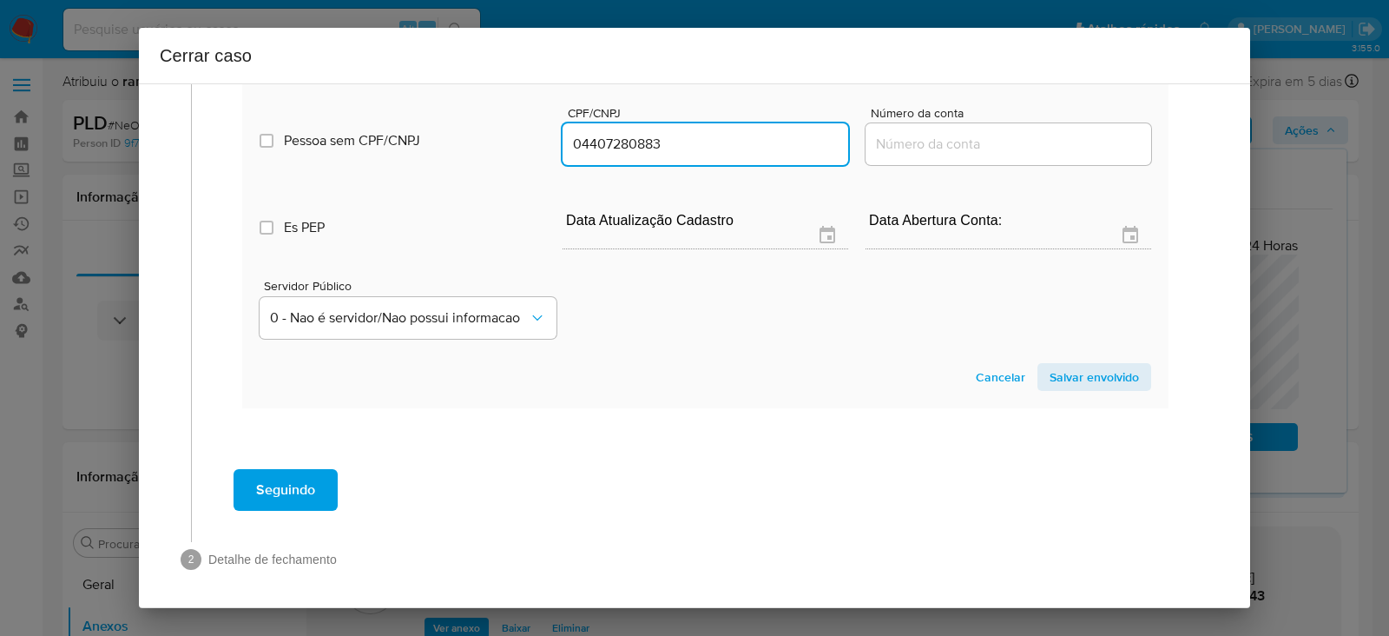
type input "4407280883"
click at [1066, 379] on span "Salvar envolvido" at bounding box center [1094, 377] width 89 height 24
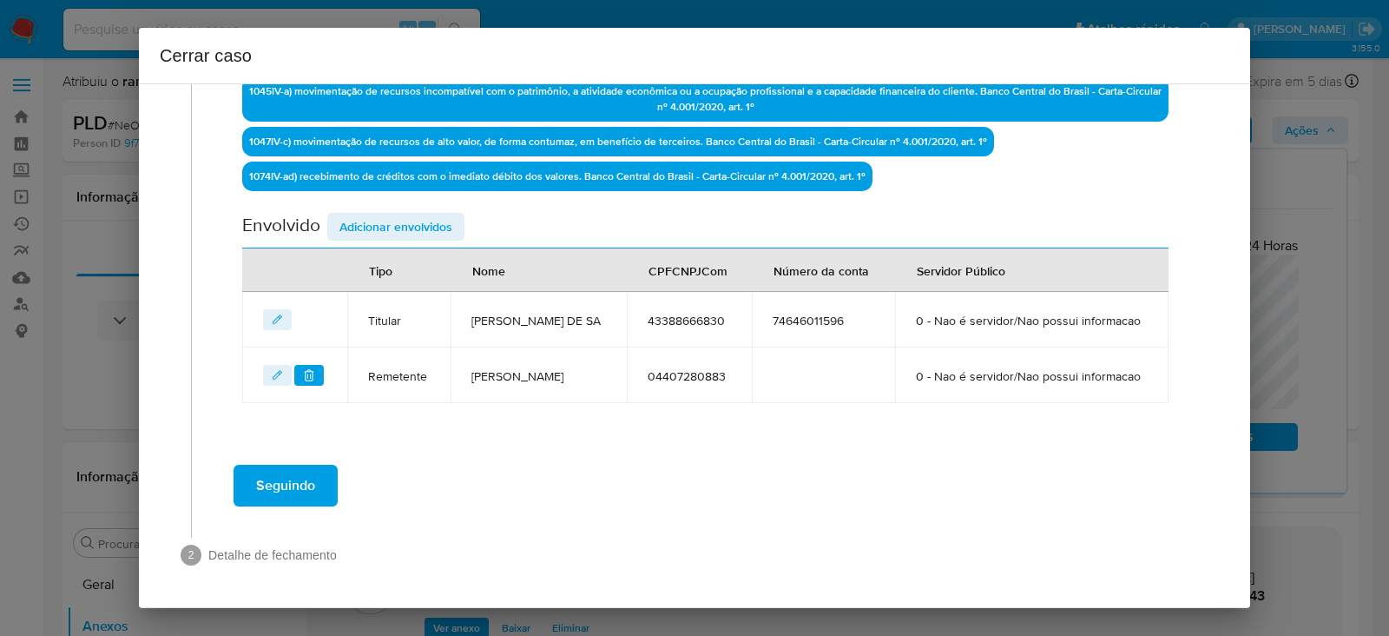
scroll to position [666, 0]
drag, startPoint x: 392, startPoint y: 171, endPoint x: 402, endPoint y: 189, distance: 20.6
click at [392, 214] on span "Adicionar envolvidos" at bounding box center [395, 226] width 113 height 24
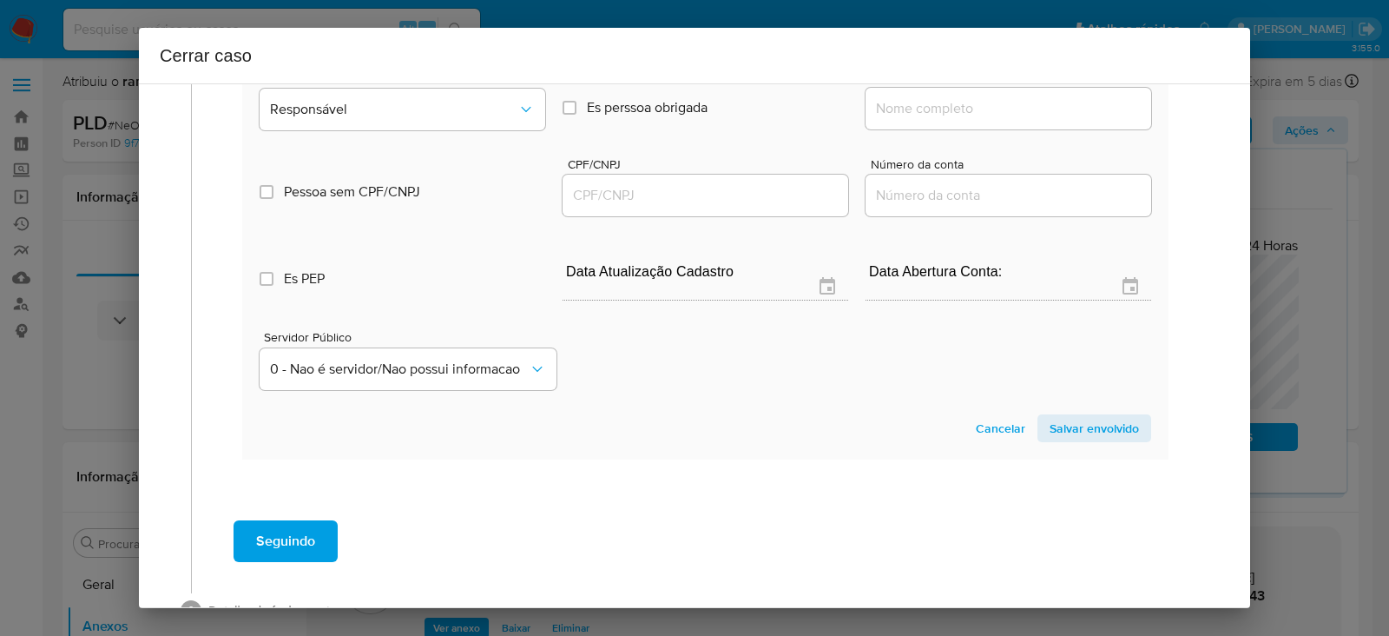
scroll to position [992, 0]
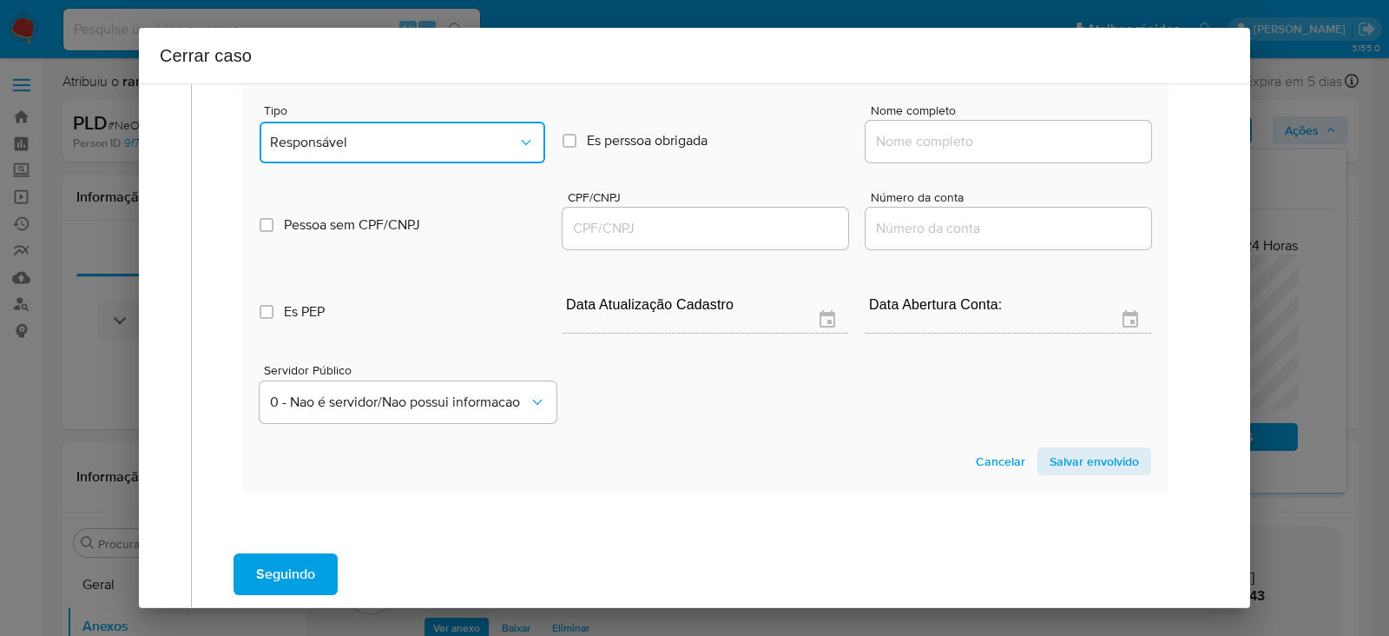
click at [333, 151] on span "Responsável" at bounding box center [393, 142] width 247 height 17
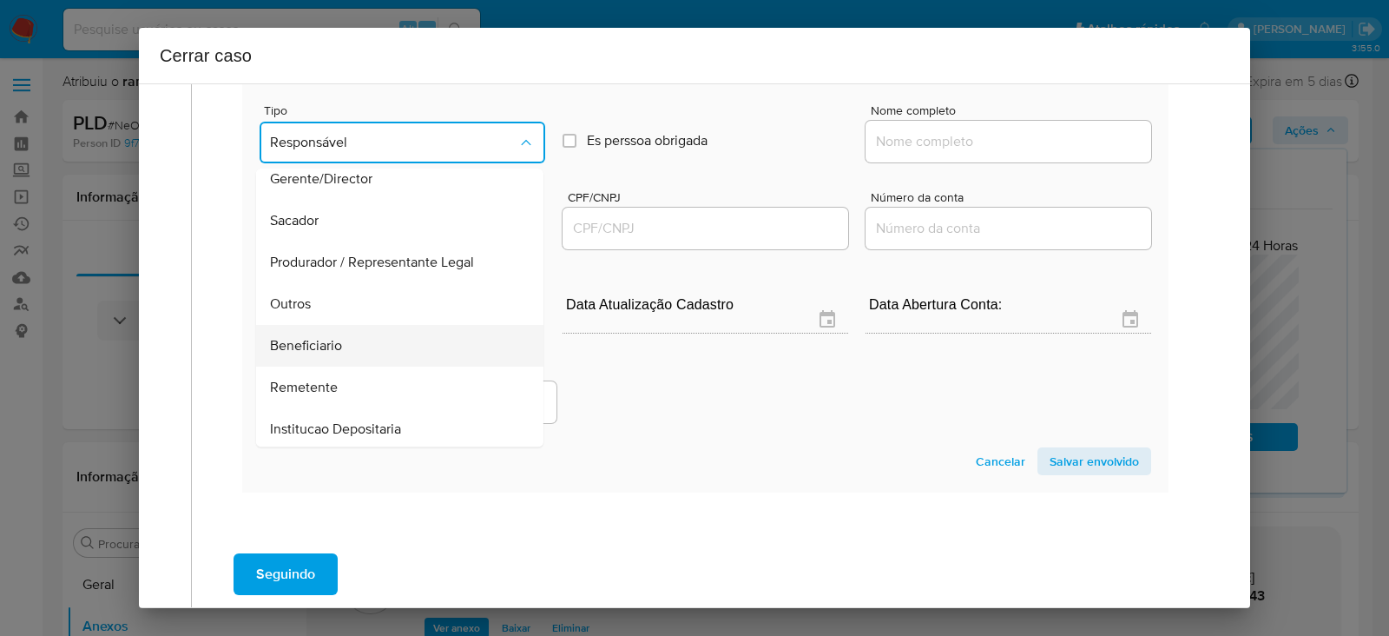
scroll to position [221, 0]
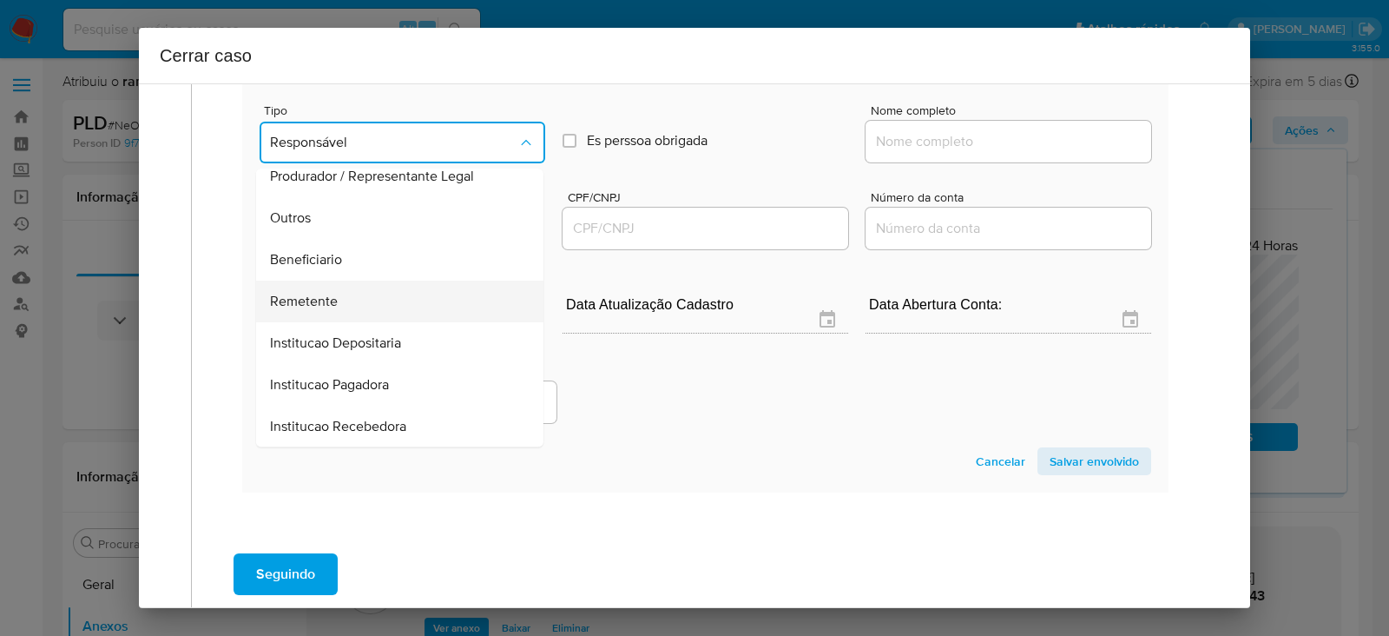
click at [305, 310] on span "Remetente" at bounding box center [304, 301] width 68 height 17
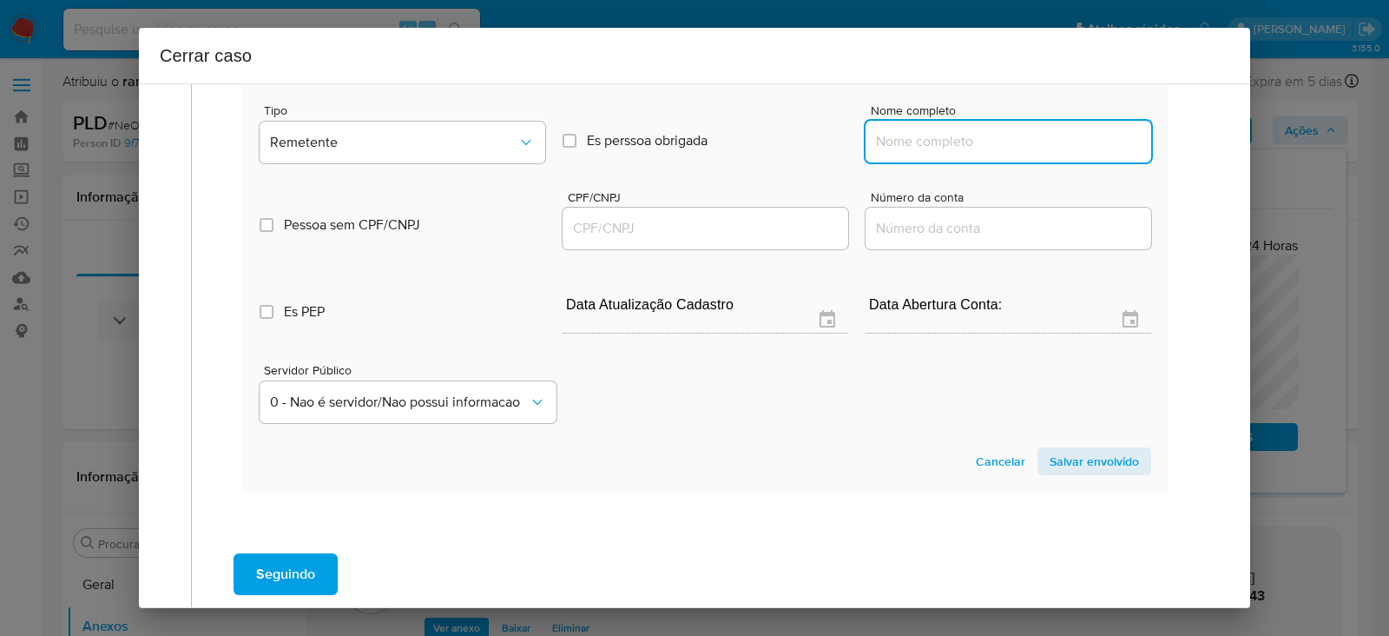
click at [886, 153] on input "Nome completo" at bounding box center [1009, 141] width 286 height 23
paste input "Bruna Baptista da Silva, 14763129740"
drag, startPoint x: 1005, startPoint y: 185, endPoint x: 1217, endPoint y: 194, distance: 212.0
type input "Bruna Baptista da Silva"
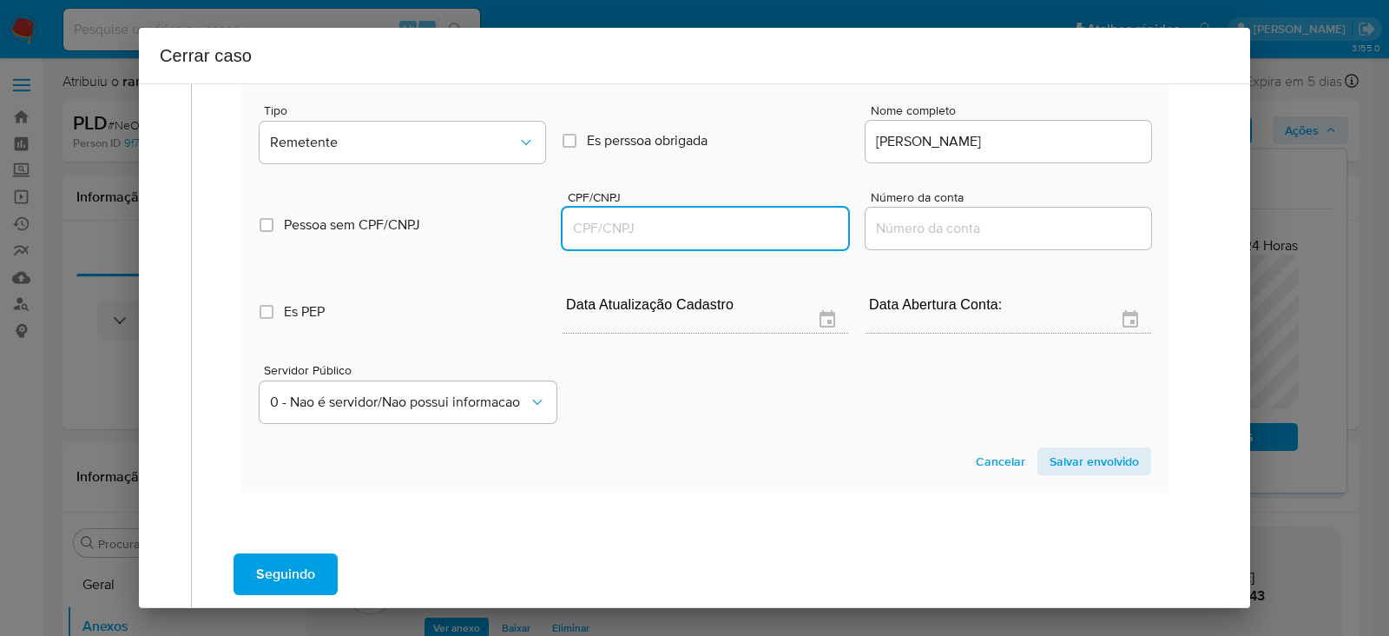
drag, startPoint x: 623, startPoint y: 267, endPoint x: 633, endPoint y: 272, distance: 10.9
click at [623, 240] on input "CPF/CNPJ" at bounding box center [706, 228] width 286 height 23
paste input "14763129740"
type input "14763129740"
click at [1059, 473] on span "Salvar envolvido" at bounding box center [1094, 461] width 89 height 24
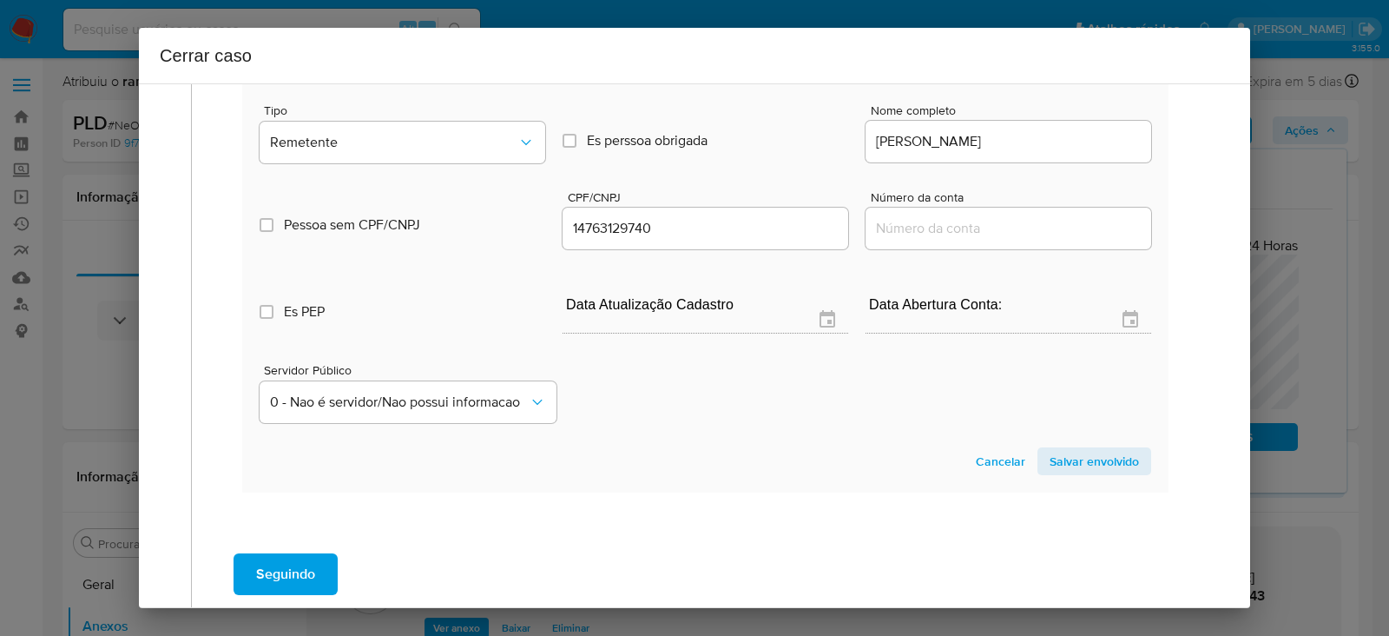
scroll to position [737, 0]
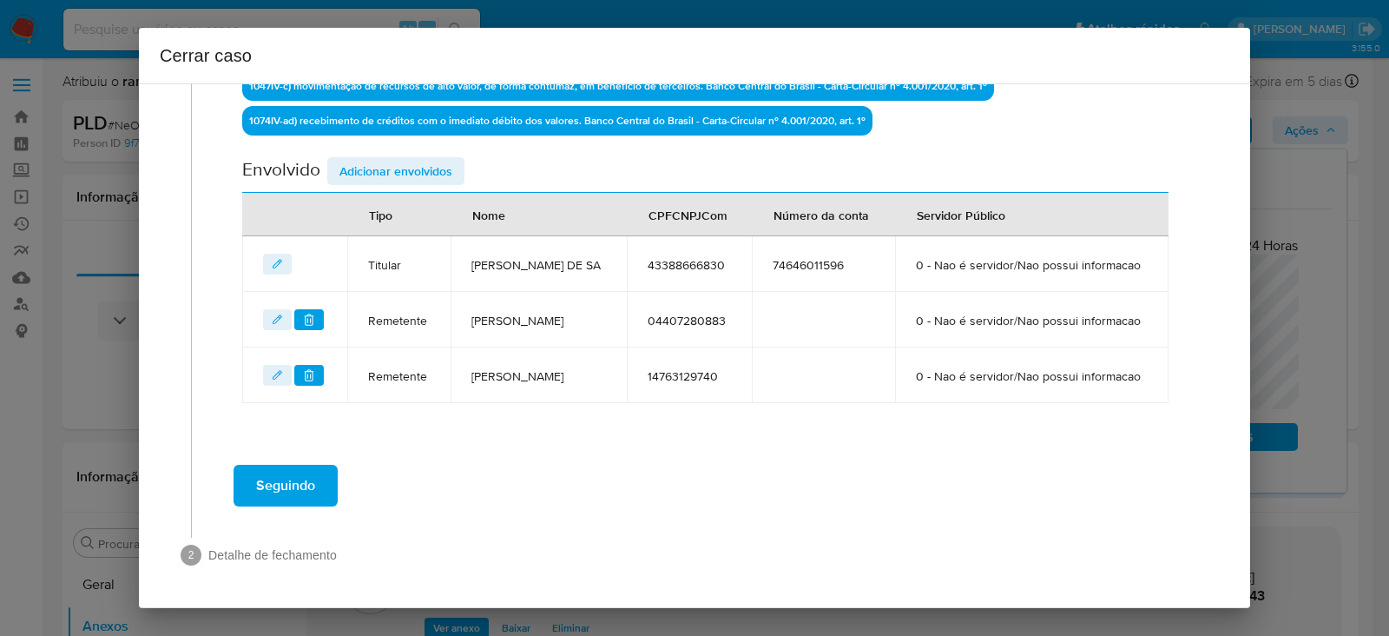
click at [393, 159] on span "Adicionar envolvidos" at bounding box center [395, 171] width 113 height 24
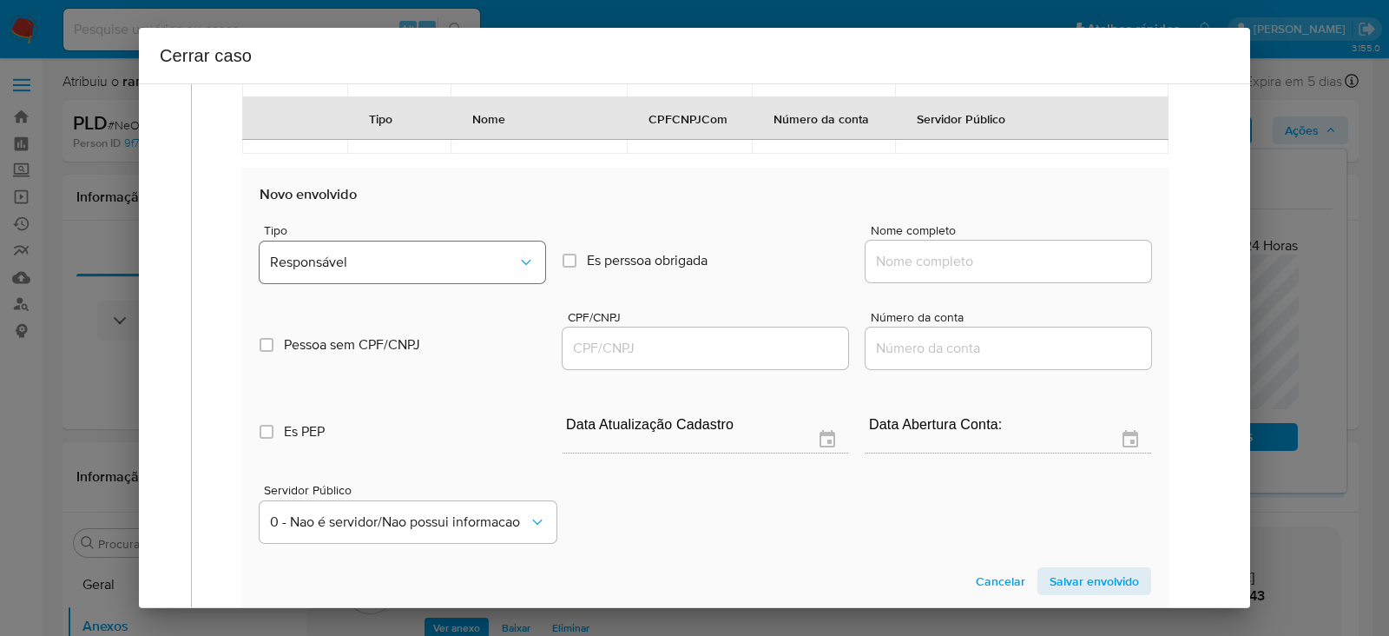
scroll to position [1063, 0]
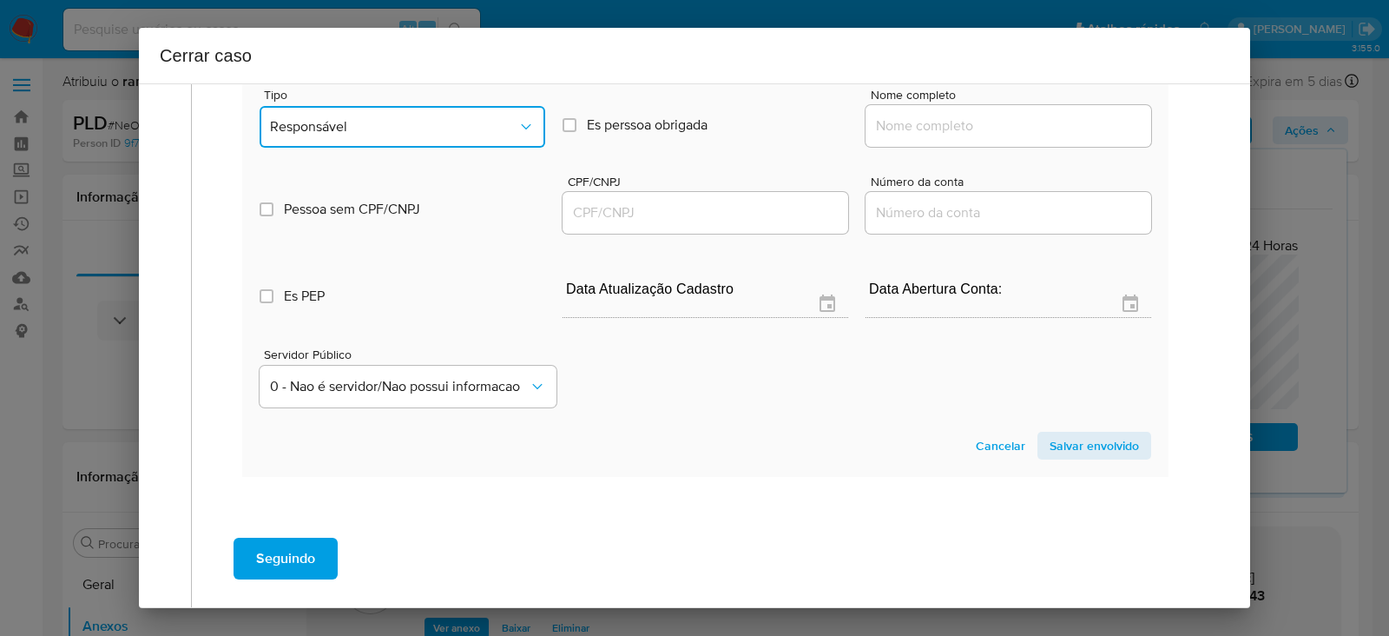
click at [374, 135] on span "Responsável" at bounding box center [393, 126] width 247 height 17
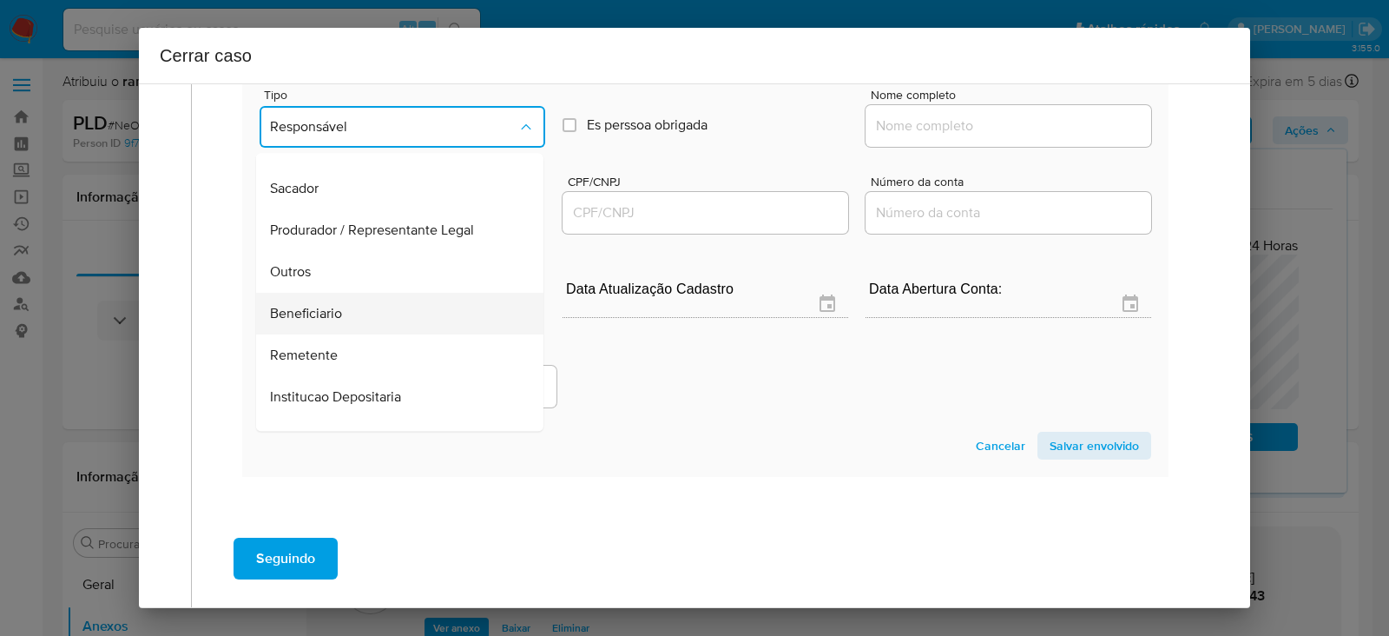
scroll to position [221, 0]
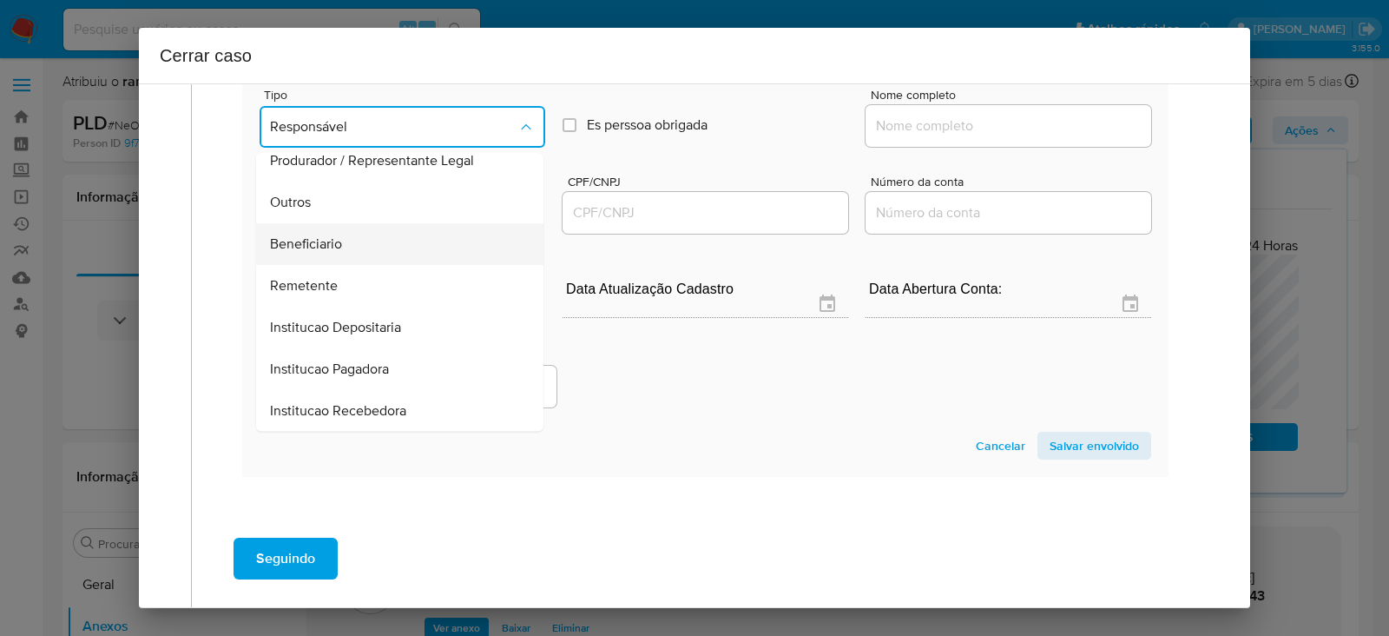
click at [314, 253] on span "Beneficiario" at bounding box center [306, 243] width 72 height 17
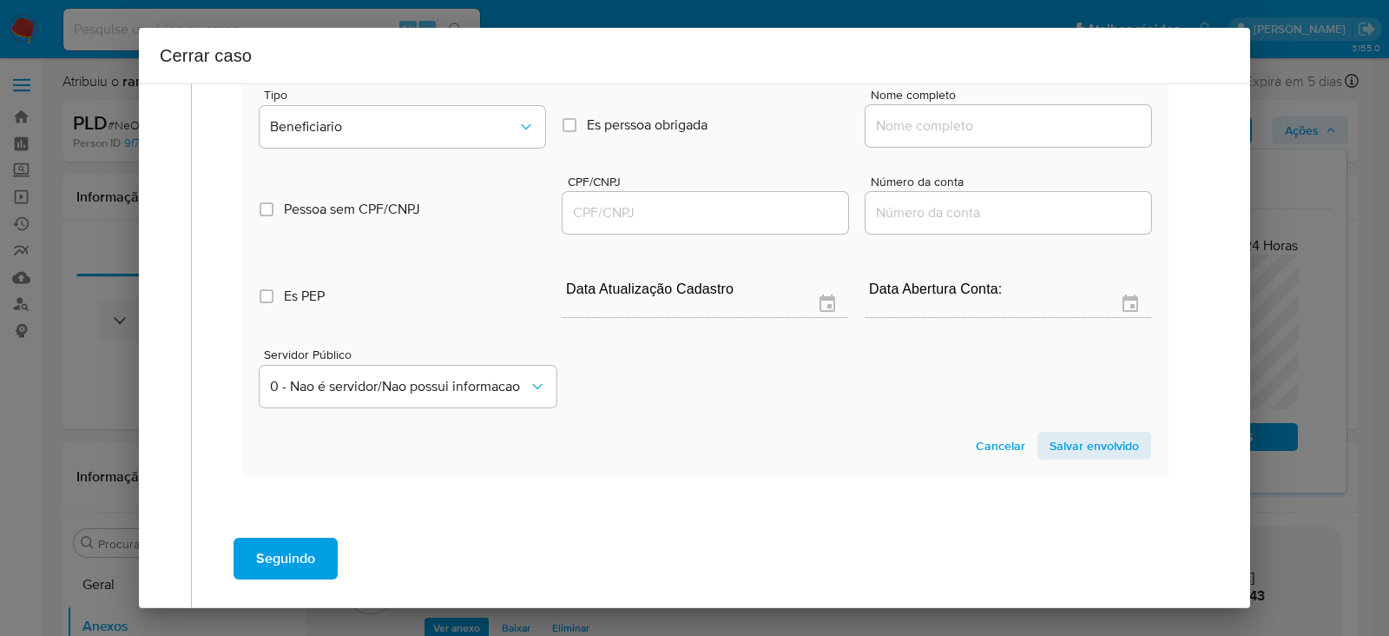
drag, startPoint x: 930, startPoint y: 173, endPoint x: 937, endPoint y: 182, distance: 11.8
click at [931, 137] on input "Nome completo" at bounding box center [1009, 126] width 286 height 23
paste input "Sidnei Sodre,17911271852"
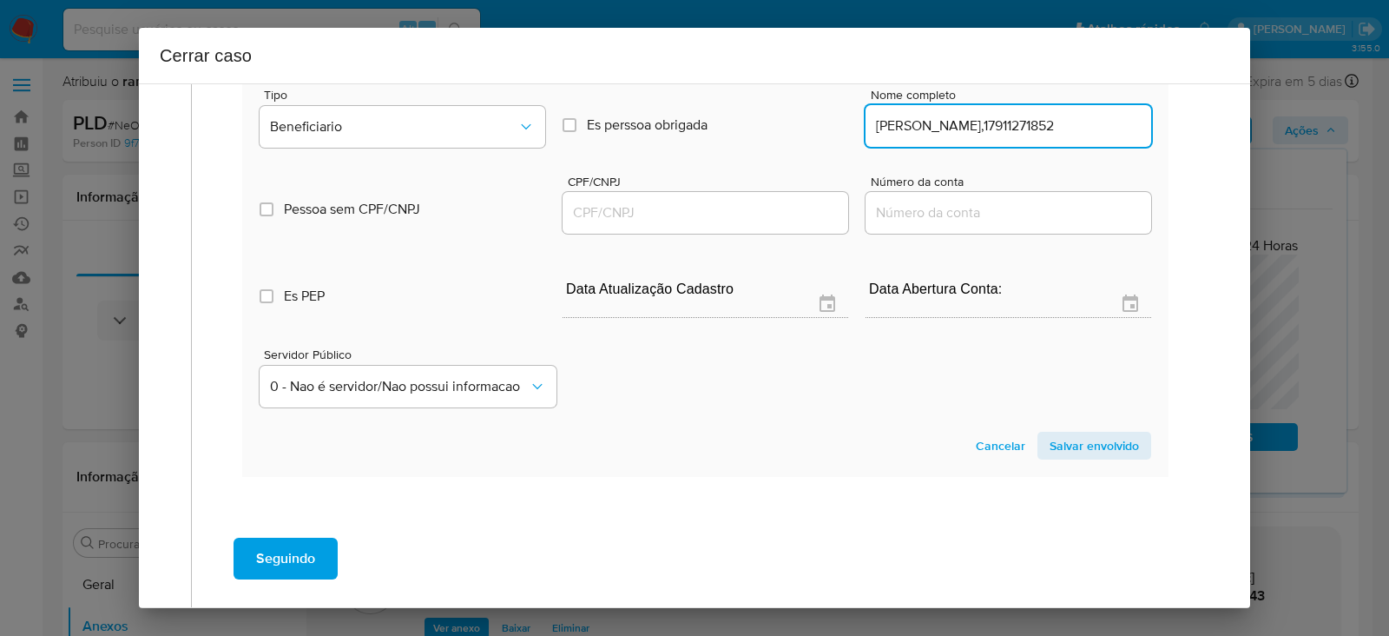
drag, startPoint x: 943, startPoint y: 185, endPoint x: 1240, endPoint y: 194, distance: 297.1
click at [1240, 194] on div "1 Informação completa Geral Data de início 03/06/2025 Data Fin 04/08/2025 Valor…" at bounding box center [694, 345] width 1111 height 524
type input "Sidnei Sodre"
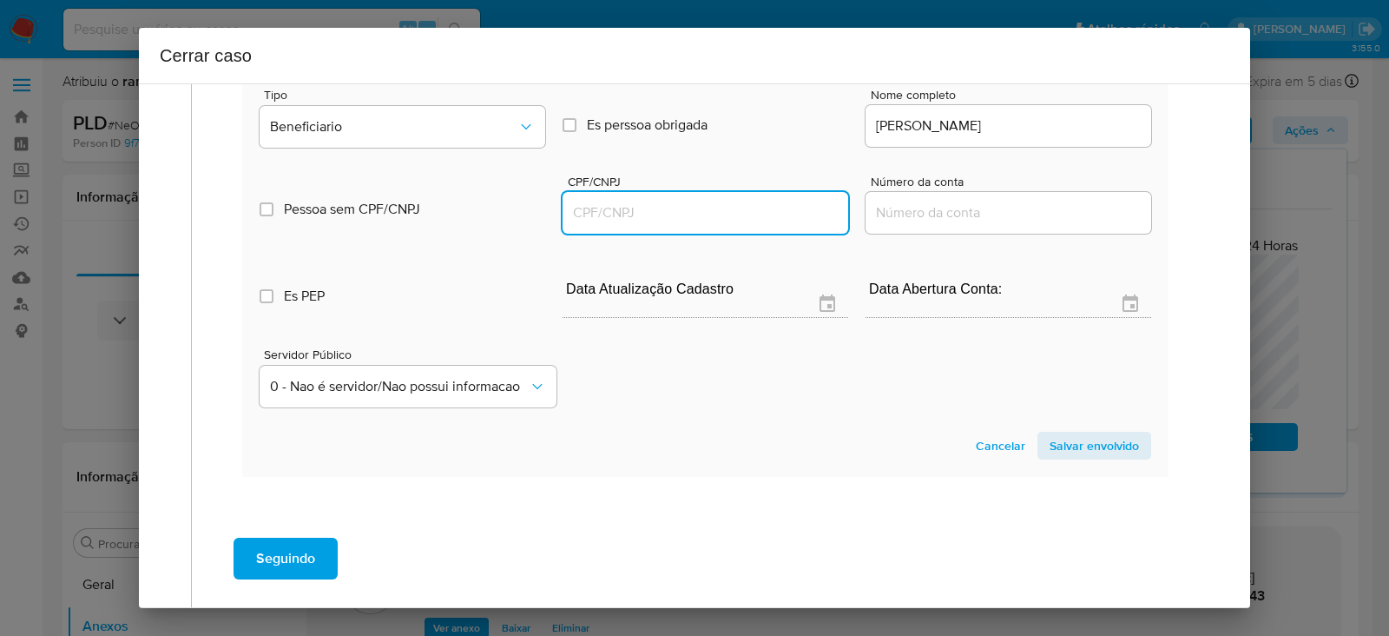
click at [636, 224] on input "CPF/CNPJ" at bounding box center [706, 212] width 286 height 23
paste input "17911271852"
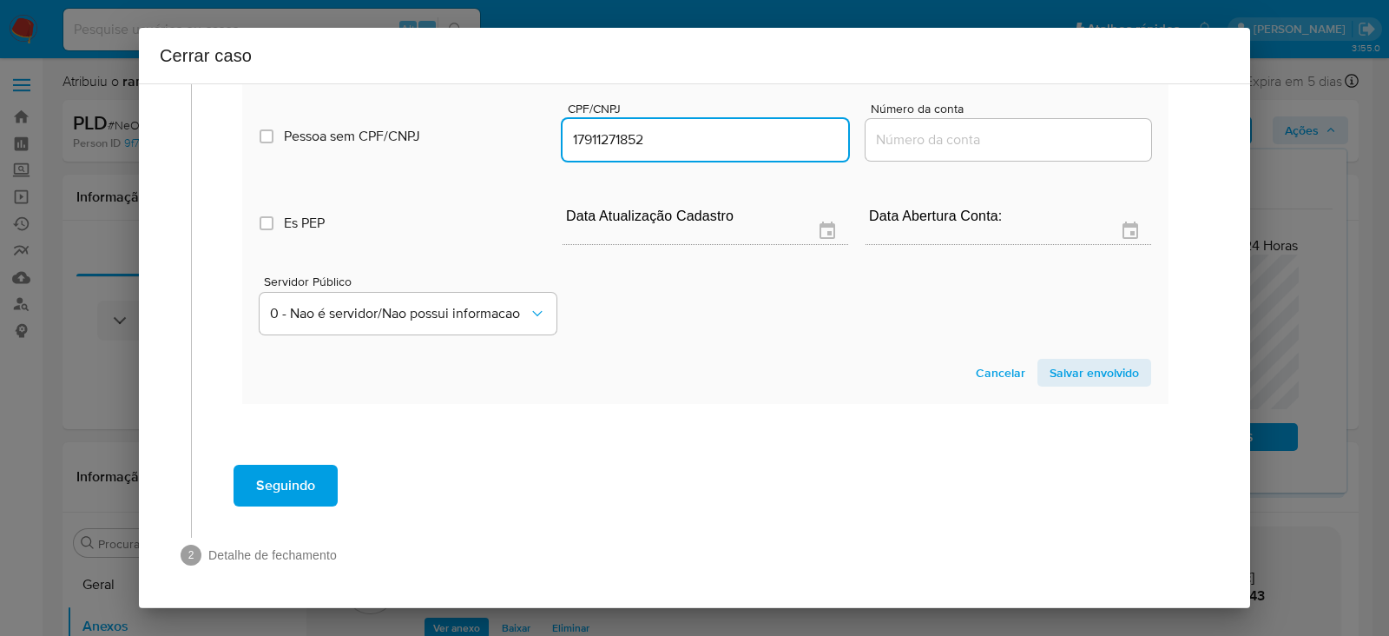
scroll to position [1194, 0]
type input "17911271852"
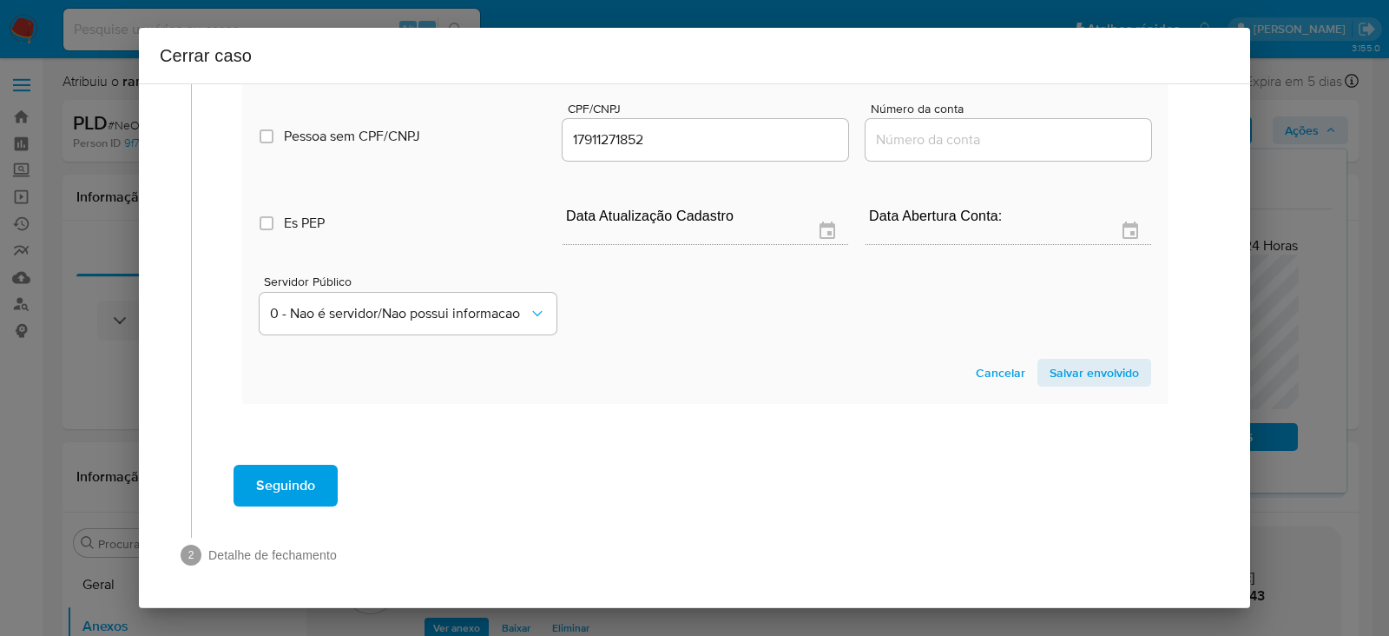
click at [1076, 360] on span "Salvar envolvido" at bounding box center [1094, 372] width 89 height 24
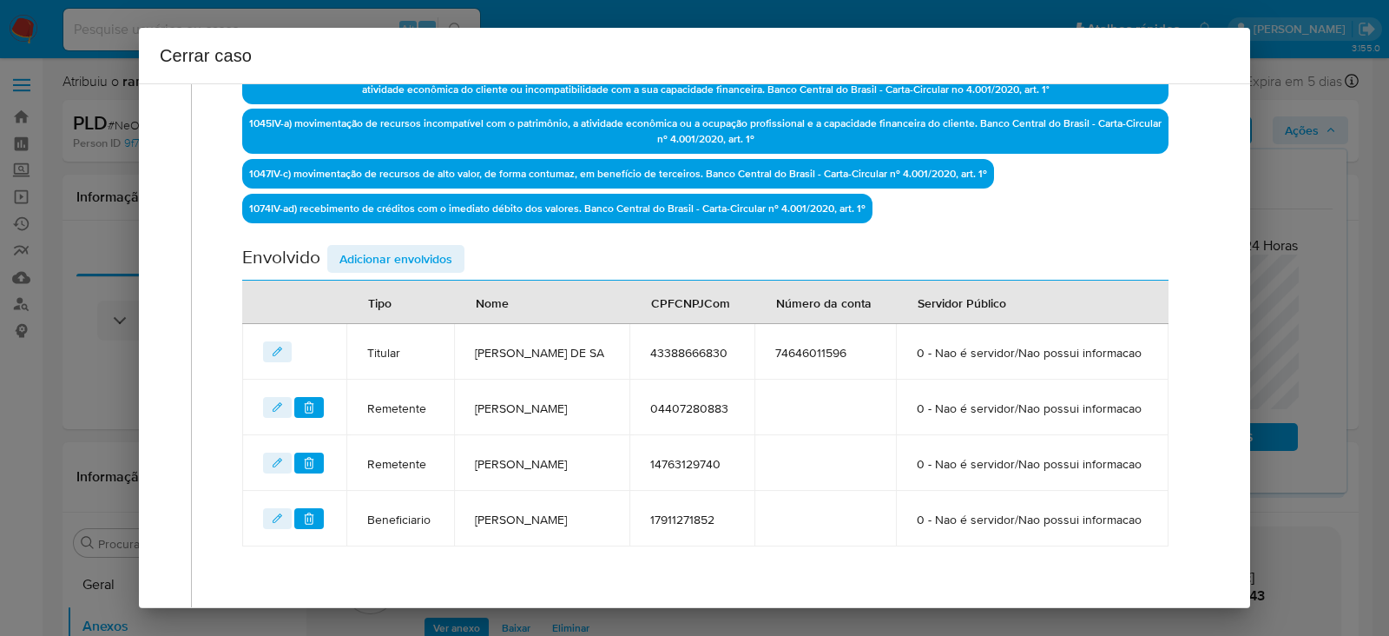
click at [389, 255] on span "Adicionar envolvidos" at bounding box center [395, 259] width 113 height 24
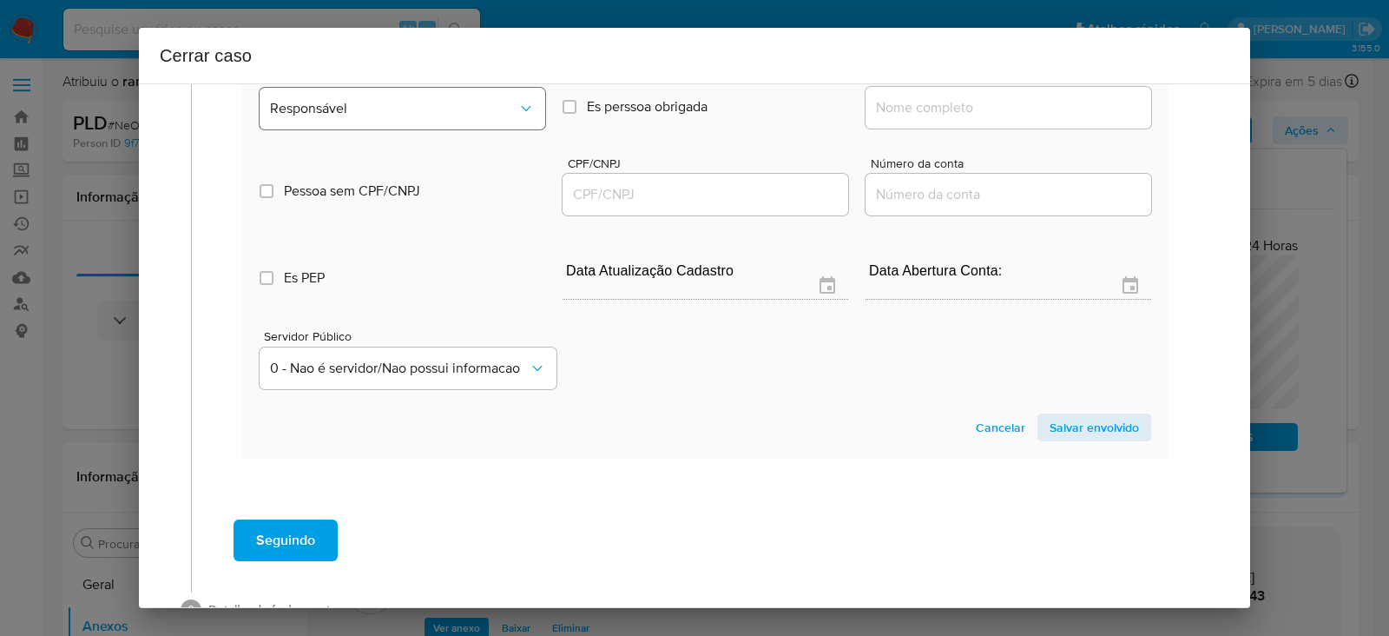
scroll to position [1048, 0]
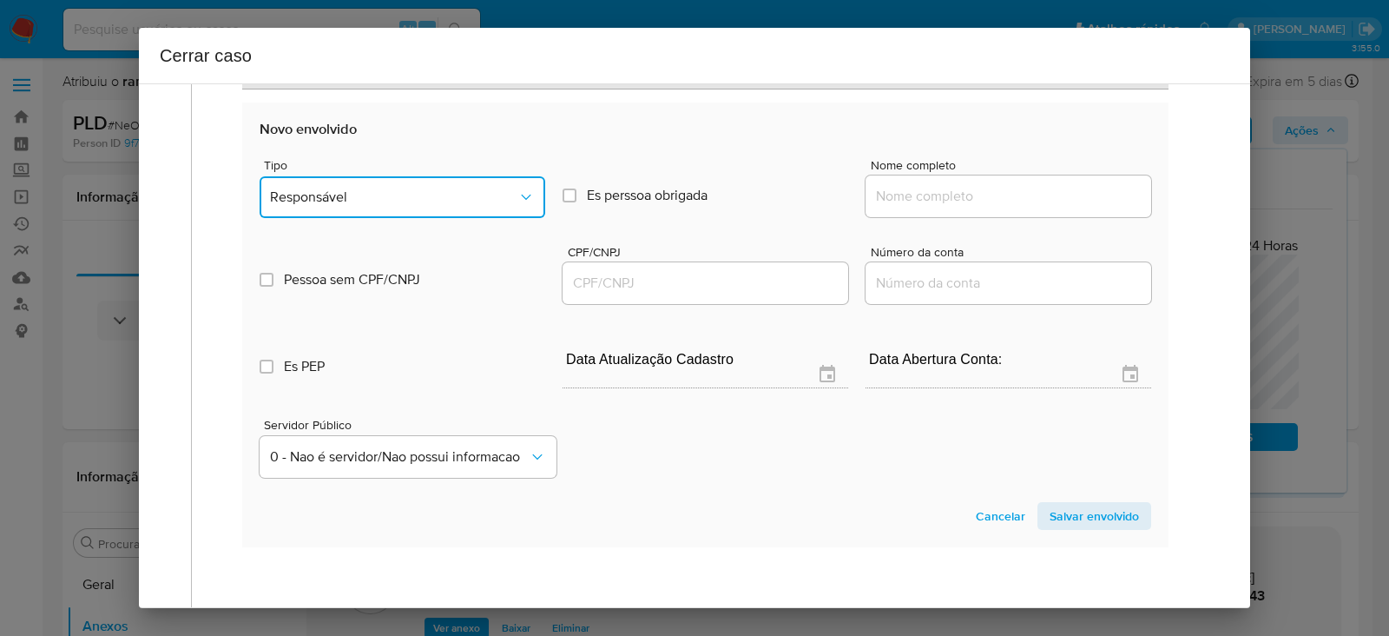
click at [372, 218] on button "Responsável" at bounding box center [403, 197] width 286 height 42
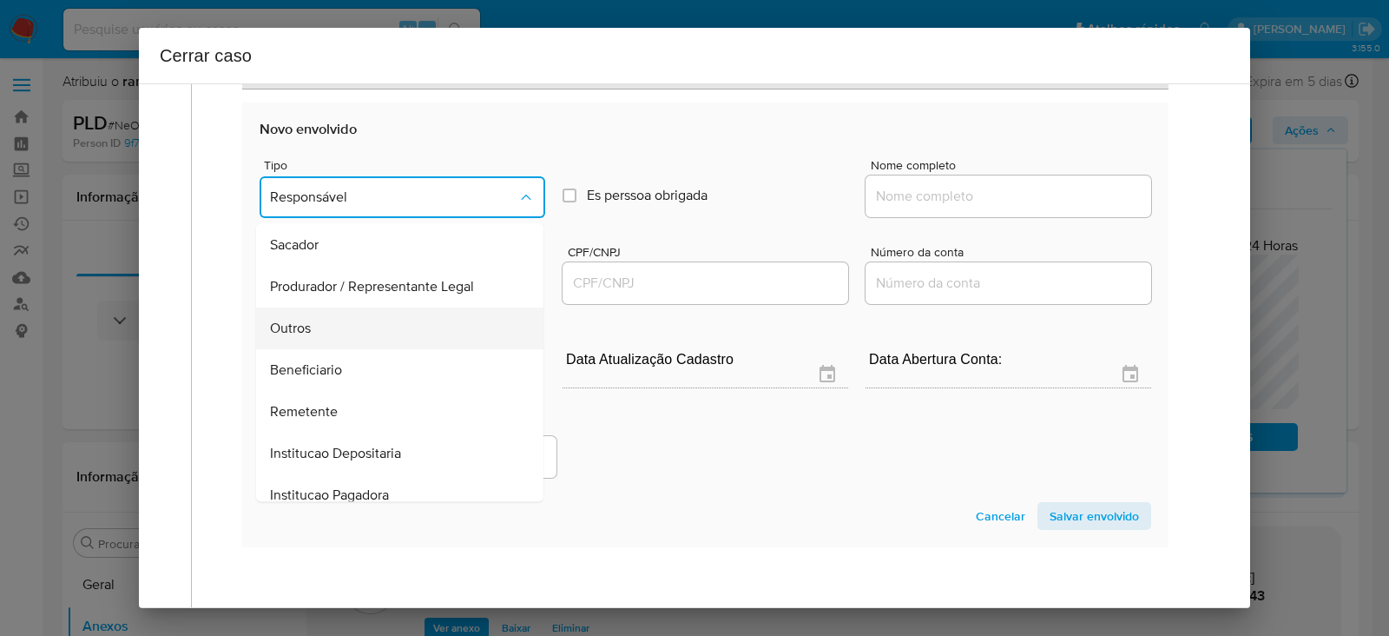
scroll to position [221, 0]
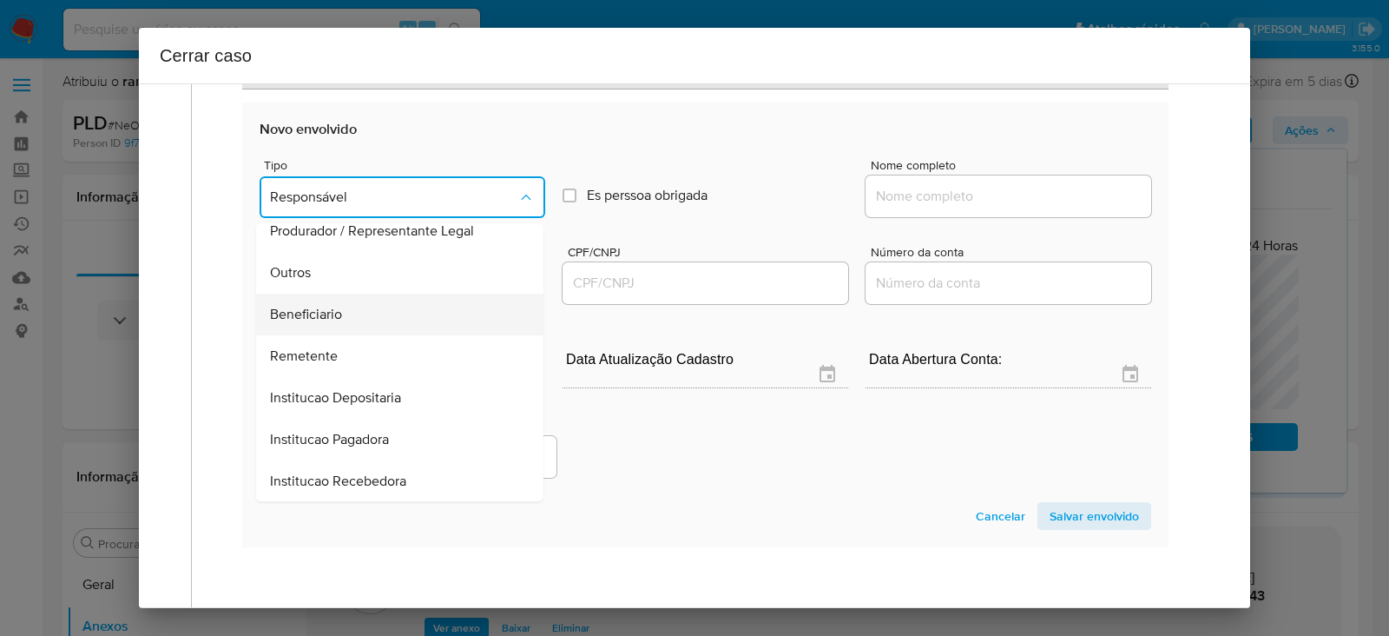
click at [326, 323] on span "Beneficiario" at bounding box center [306, 314] width 72 height 17
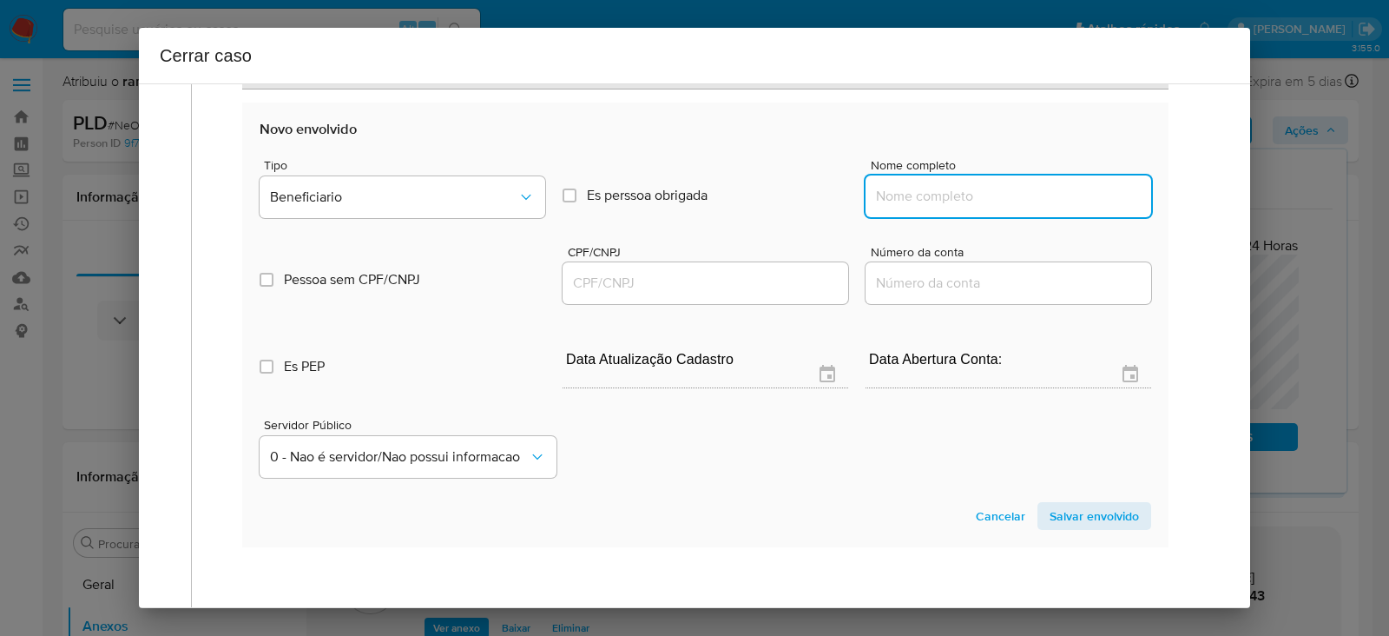
click at [948, 208] on input "Nome completo" at bounding box center [1009, 196] width 286 height 23
paste input "Thais Edileuza Ferreira, 43238977822"
drag, startPoint x: 1002, startPoint y: 272, endPoint x: 1204, endPoint y: 280, distance: 202.5
type input "Thais Edileuza Ferreira"
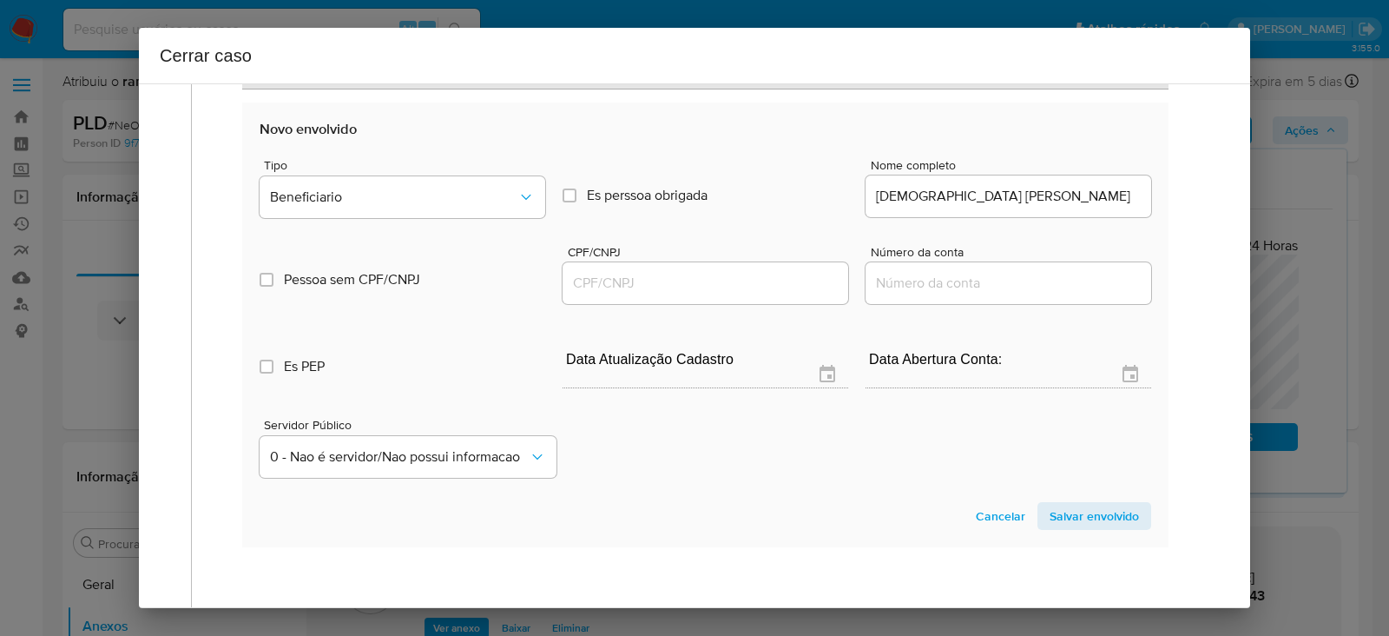
click at [651, 304] on div at bounding box center [706, 283] width 286 height 42
click at [629, 294] on input "CPF/CNPJ" at bounding box center [706, 283] width 286 height 23
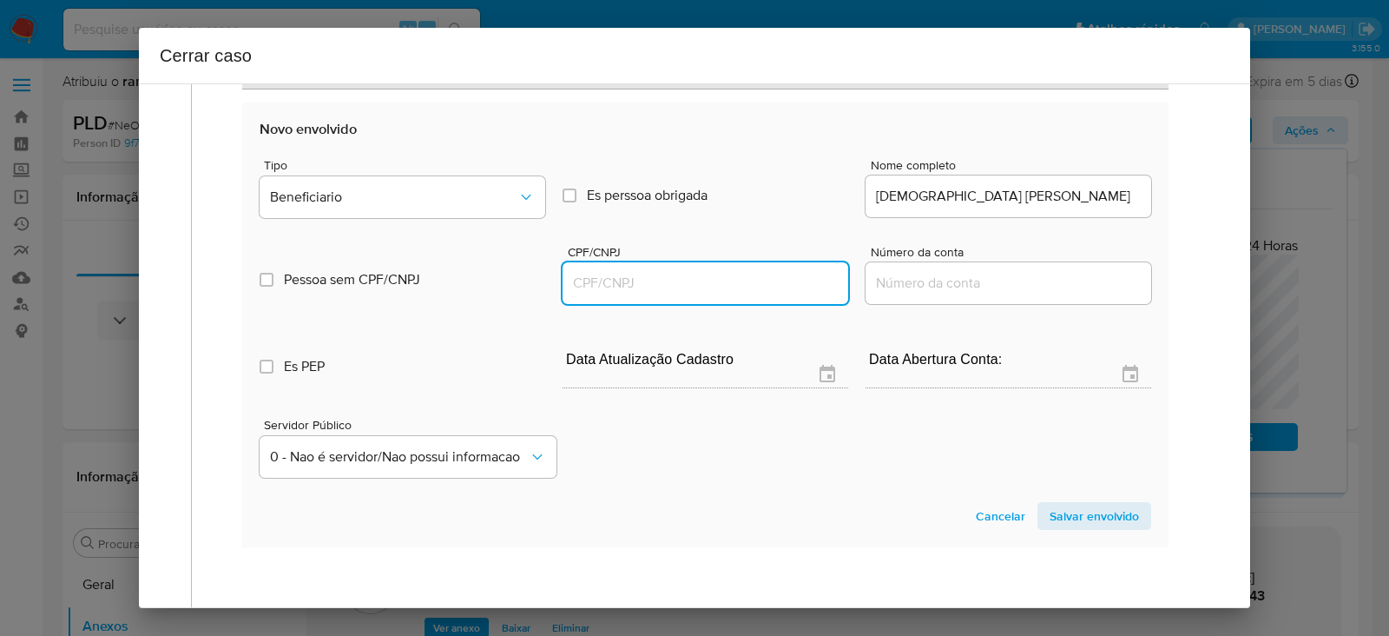
paste input "43238977822"
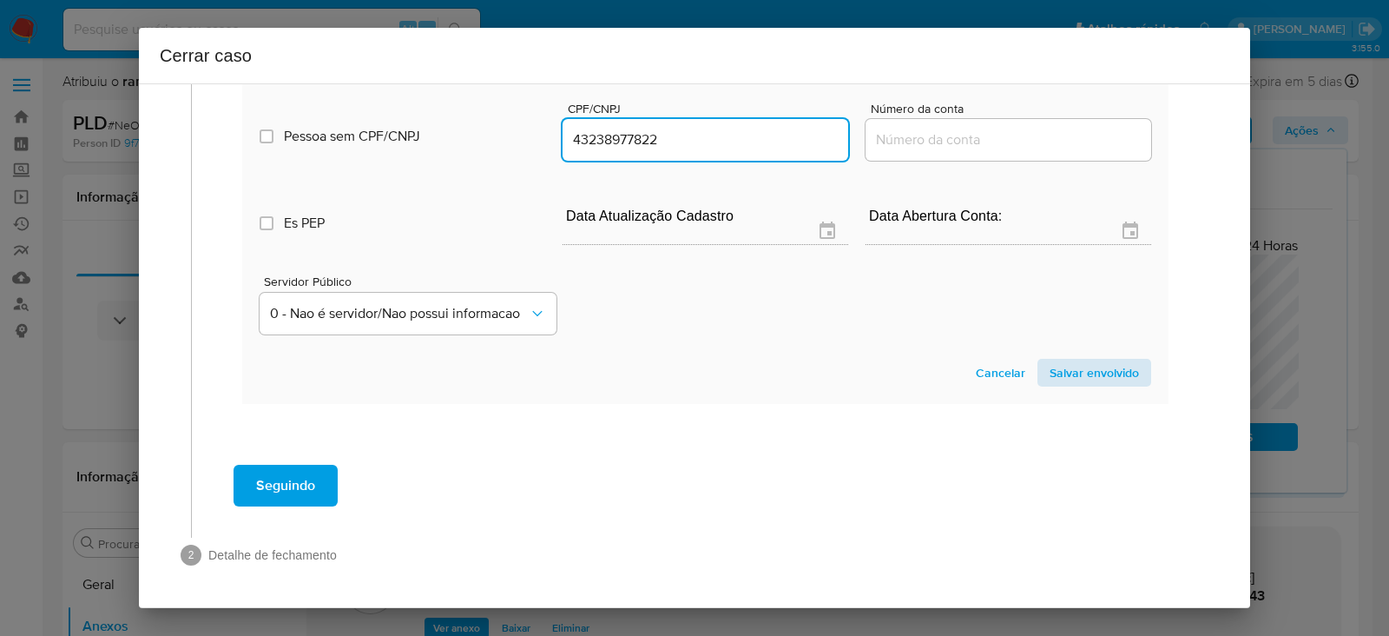
type input "43238977822"
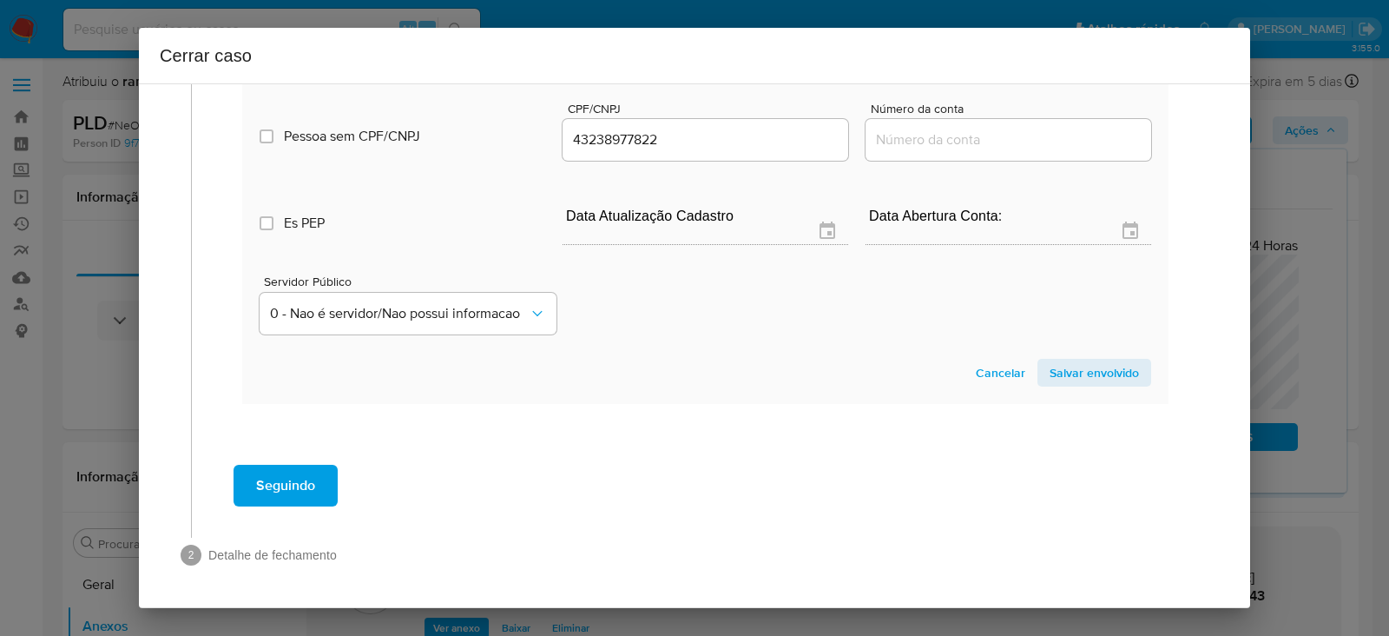
click at [1053, 377] on span "Salvar envolvido" at bounding box center [1094, 372] width 89 height 24
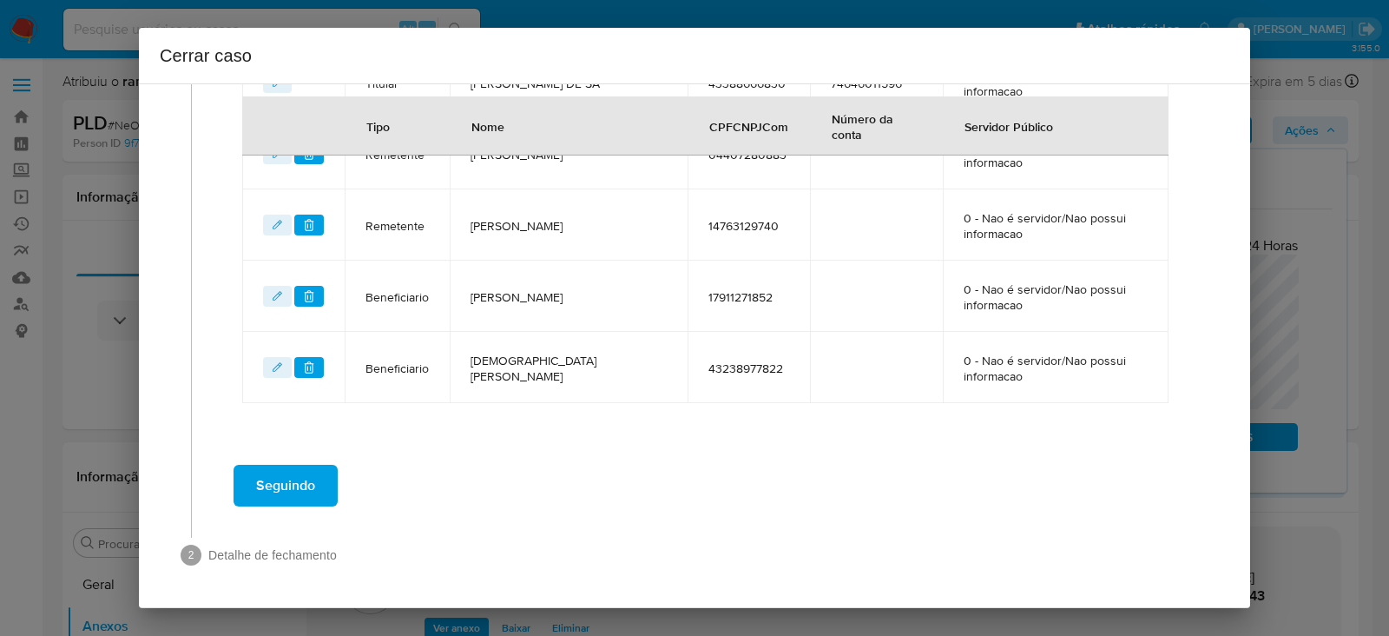
scroll to position [880, 0]
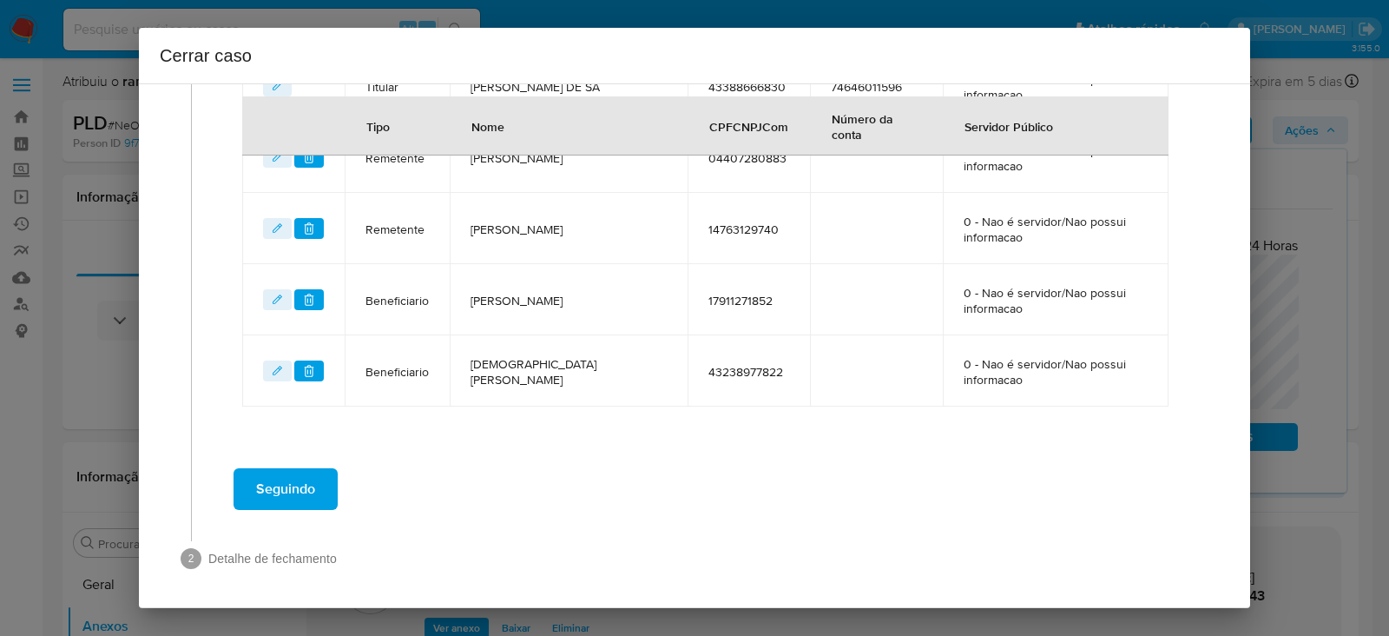
click at [274, 480] on span "Seguindo" at bounding box center [285, 489] width 59 height 38
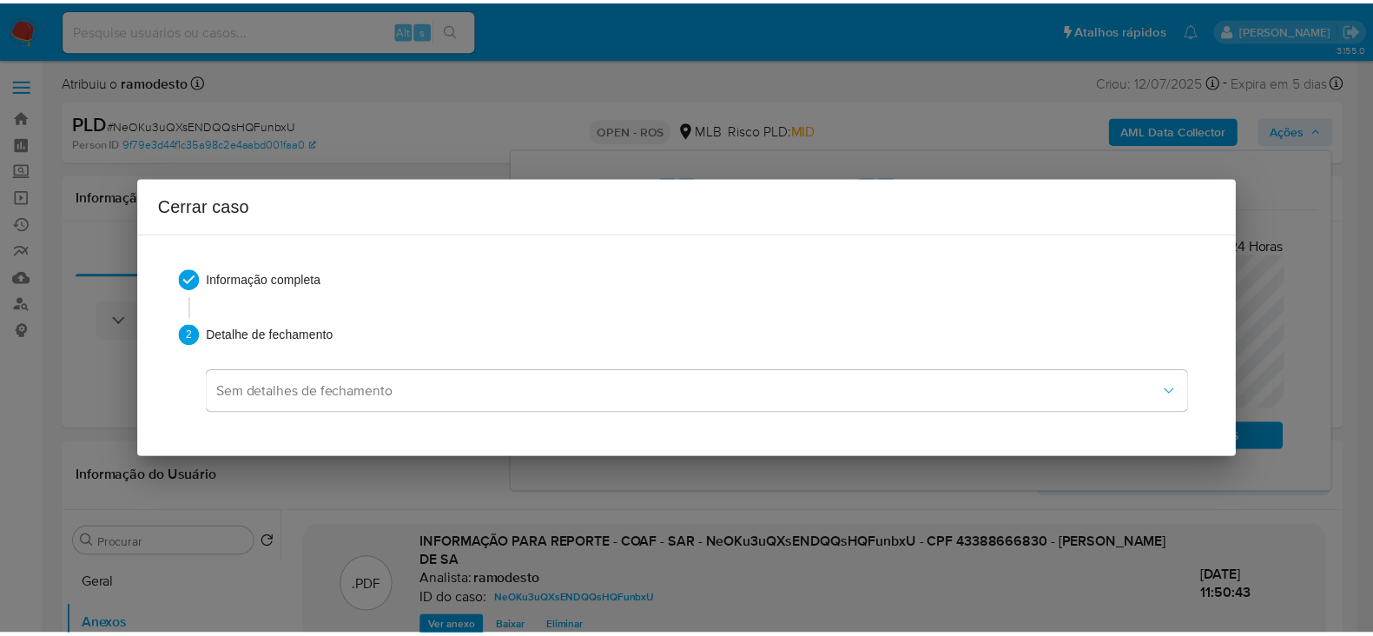
scroll to position [0, 0]
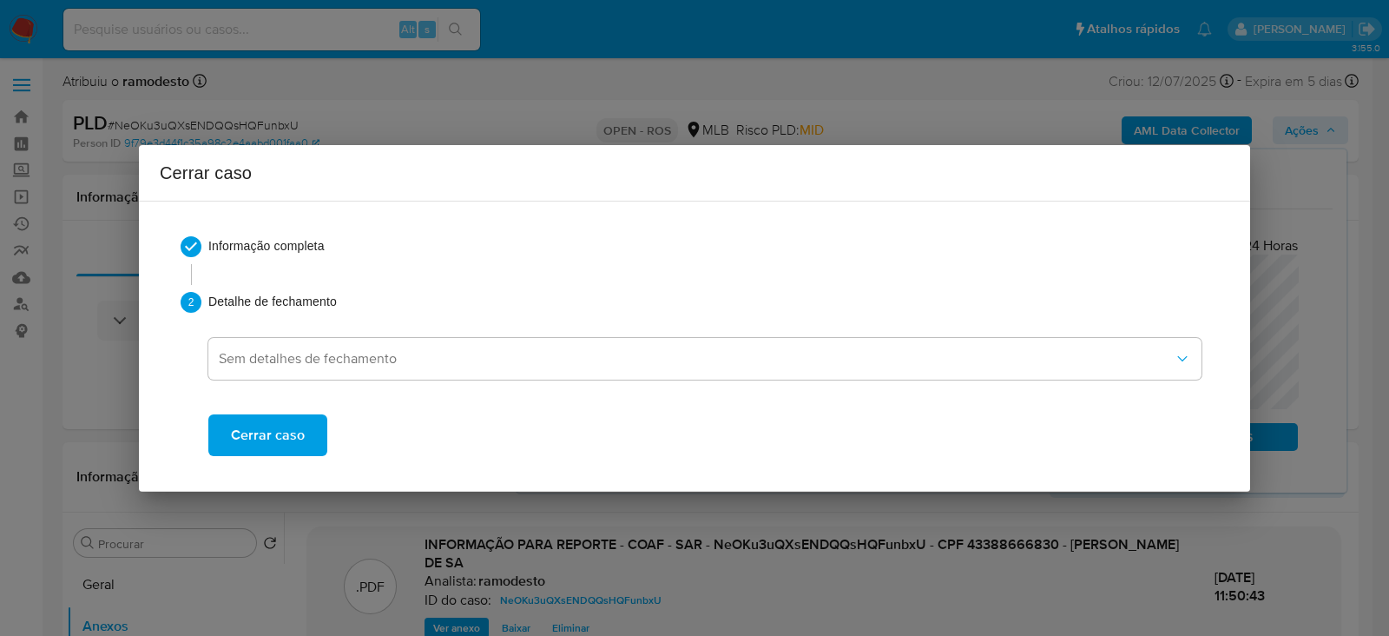
click at [262, 425] on span "Cerrar caso" at bounding box center [268, 435] width 74 height 38
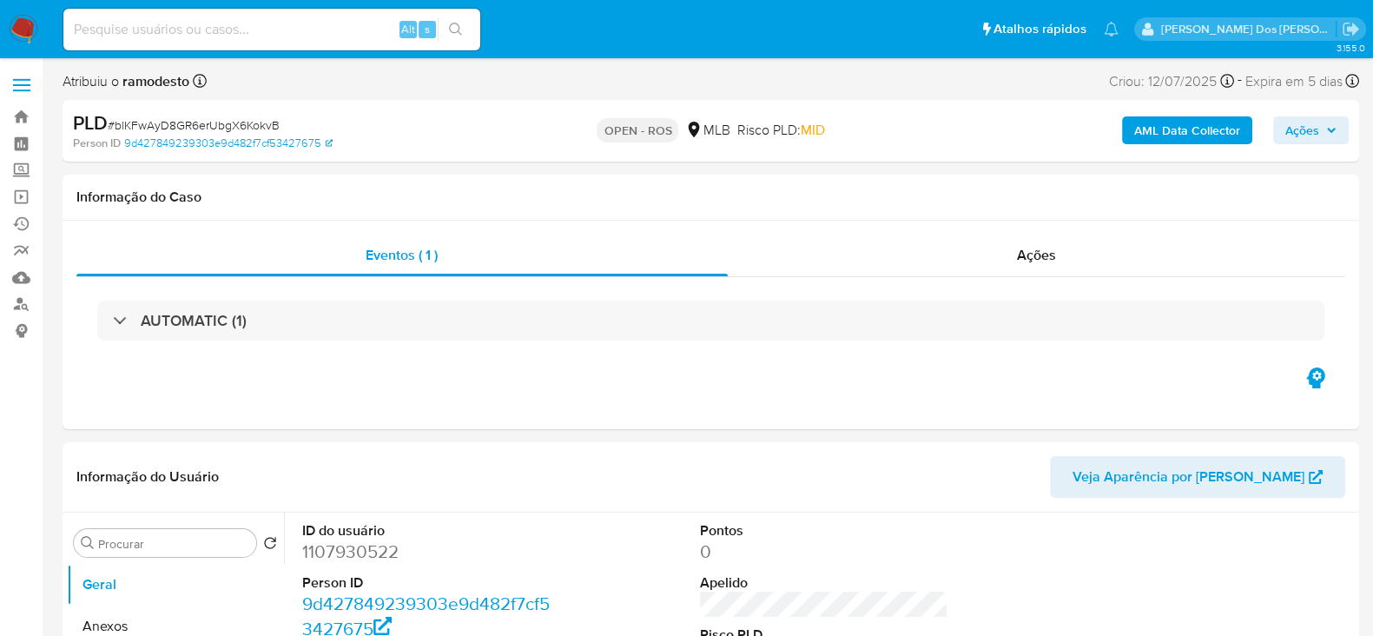
select select "10"
